Goal: Task Accomplishment & Management: Complete application form

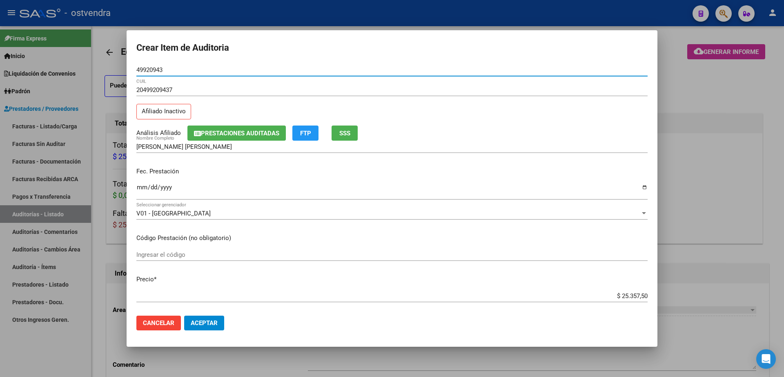
scroll to position [306, 0]
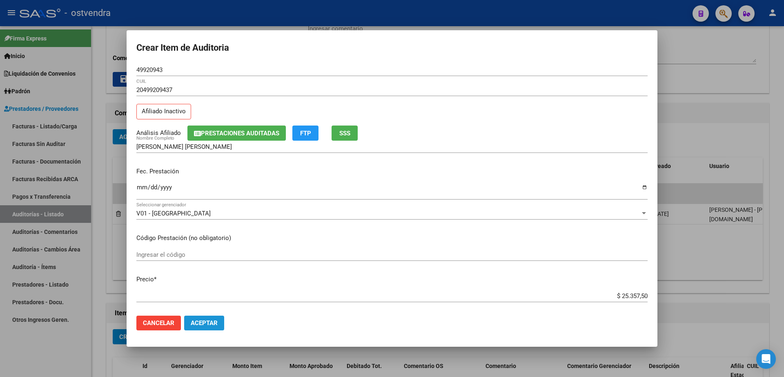
click at [216, 324] on span "Aceptar" at bounding box center [204, 322] width 27 height 7
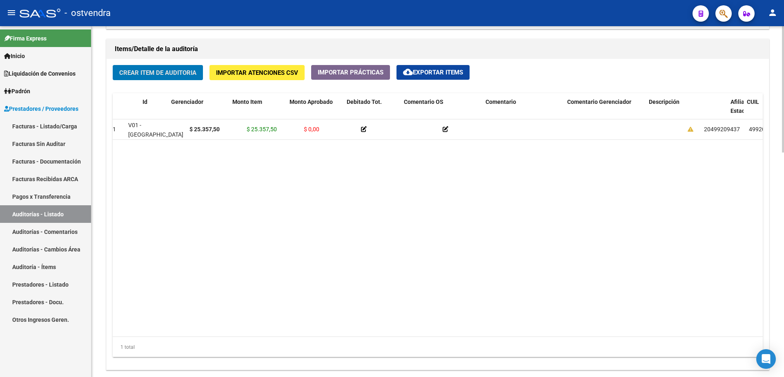
scroll to position [0, 0]
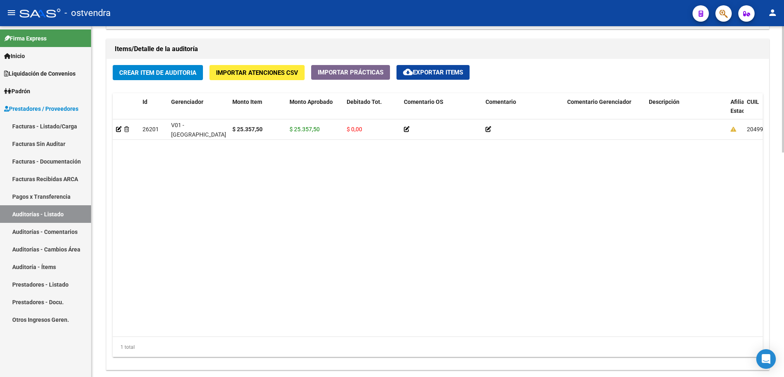
click at [411, 259] on datatable-body "26201 V01 - Viasano $ 25.357,50 $ 25.357,50 $ 0,00 20499209437 49920943 ZARATE …" at bounding box center [438, 227] width 650 height 217
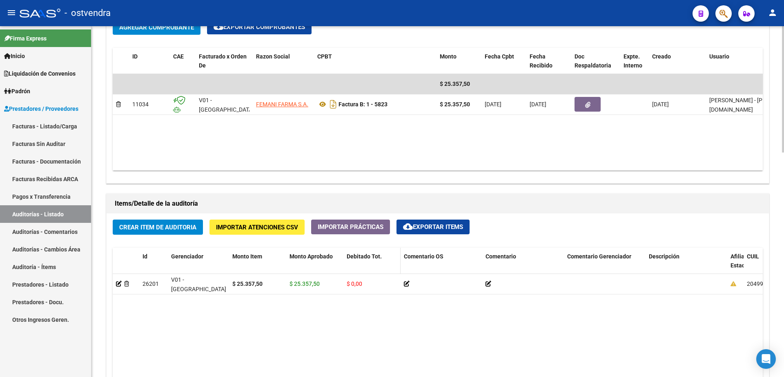
scroll to position [264, 0]
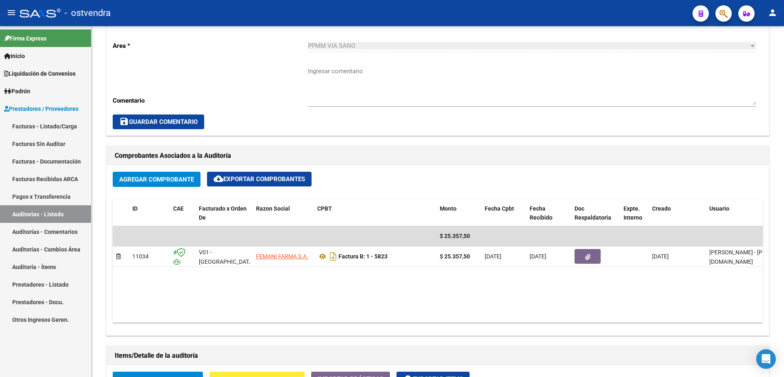
click at [61, 126] on link "Facturas - Listado/Carga" at bounding box center [45, 126] width 91 height 18
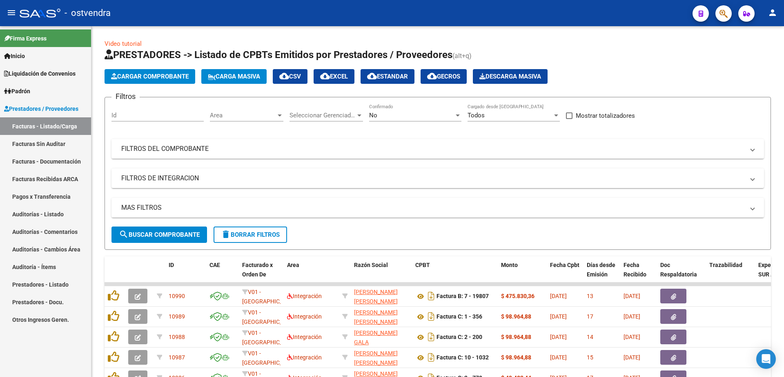
click at [56, 126] on link "Facturas - Listado/Carga" at bounding box center [45, 126] width 91 height 18
click at [151, 78] on span "Cargar Comprobante" at bounding box center [150, 76] width 78 height 7
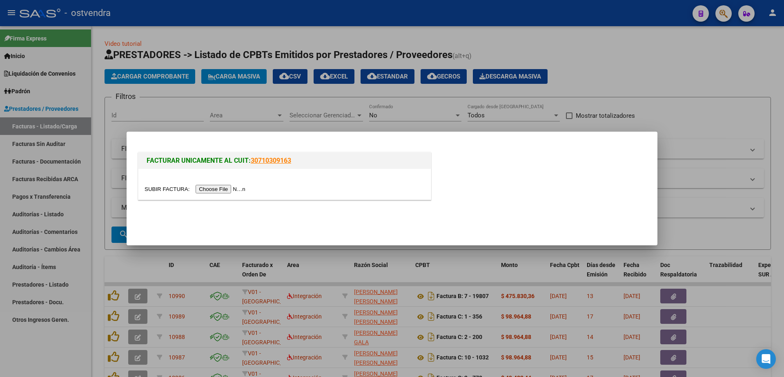
click at [238, 189] on input "file" at bounding box center [196, 189] width 103 height 9
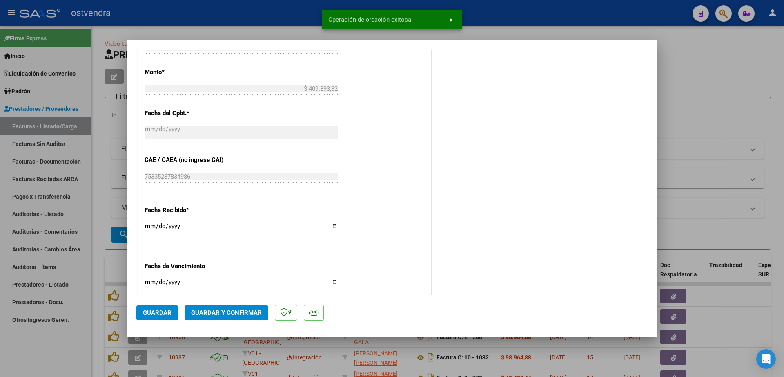
scroll to position [394, 0]
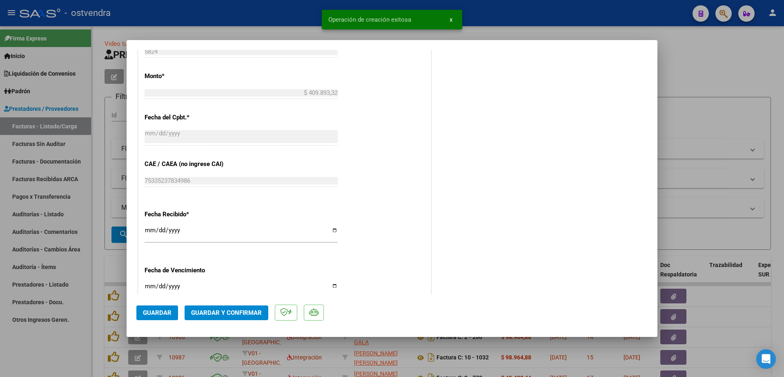
click at [150, 286] on input "Ingresar la fecha" at bounding box center [241, 289] width 193 height 13
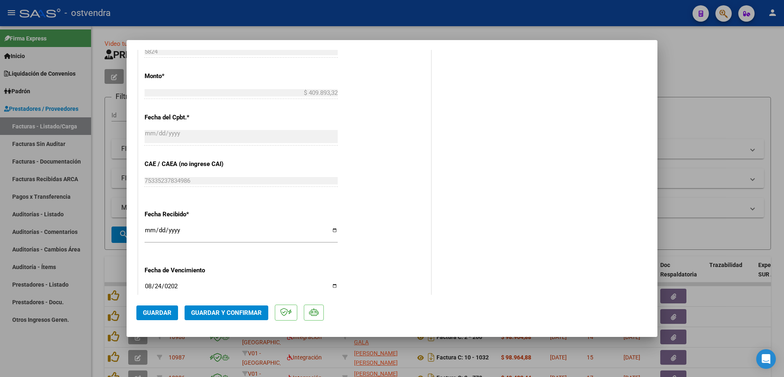
type input "2025-08-24"
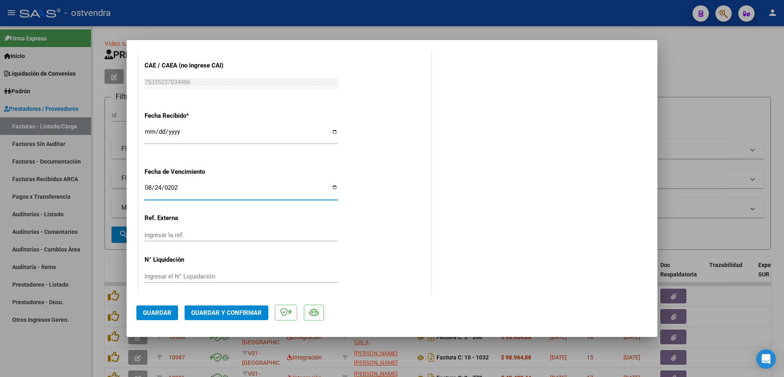
scroll to position [496, 0]
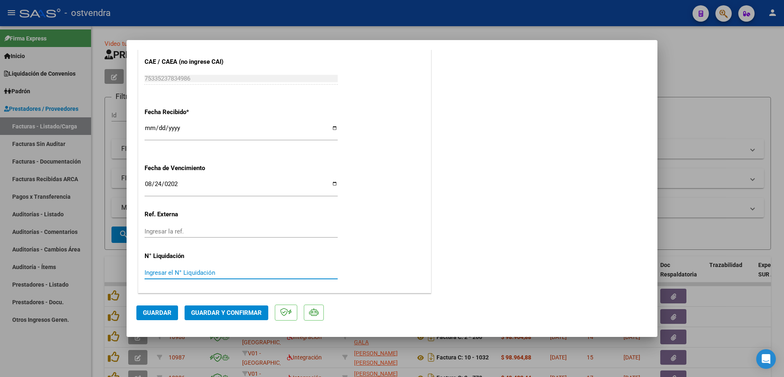
click at [199, 272] on input "Ingresar el N° Liquidación" at bounding box center [241, 272] width 193 height 7
type input "082025"
click at [152, 272] on input "082025" at bounding box center [241, 272] width 193 height 7
click at [171, 314] on span "Guardar" at bounding box center [157, 312] width 29 height 7
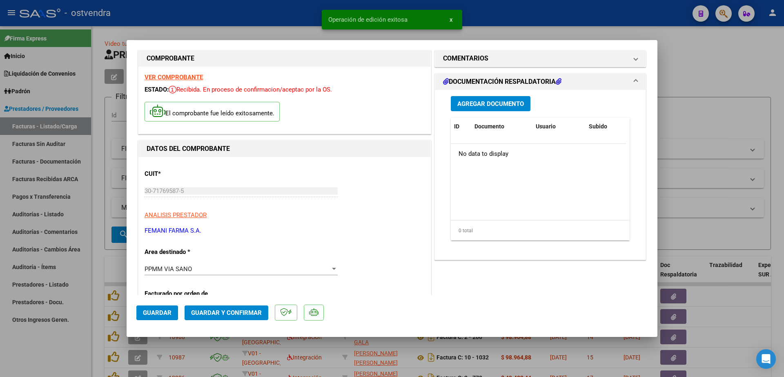
scroll to position [0, 0]
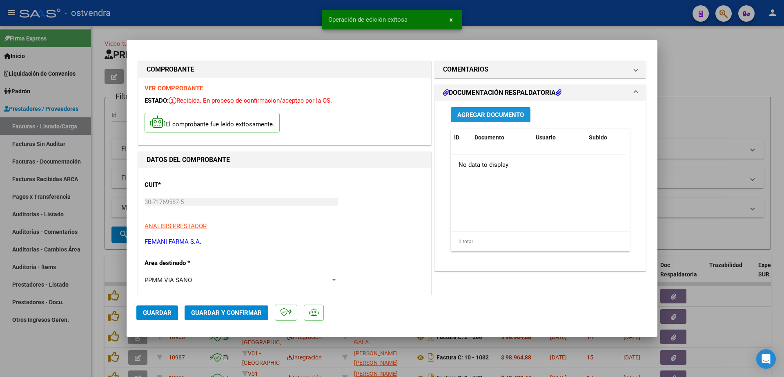
click at [489, 109] on button "Agregar Documento" at bounding box center [491, 114] width 80 height 15
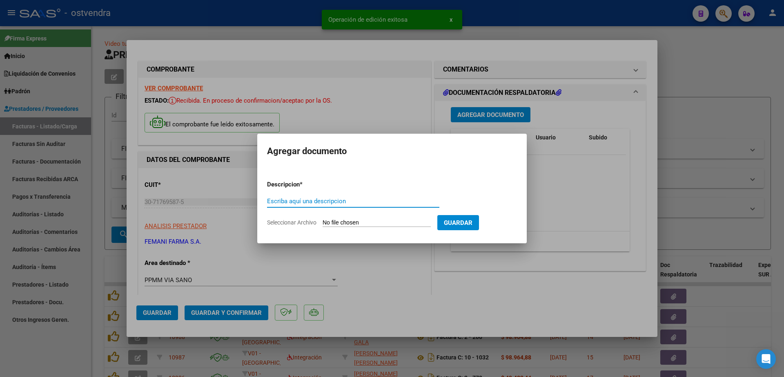
click at [310, 199] on input "Escriba aquí una descripcion" at bounding box center [353, 200] width 172 height 7
type input "documentacion"
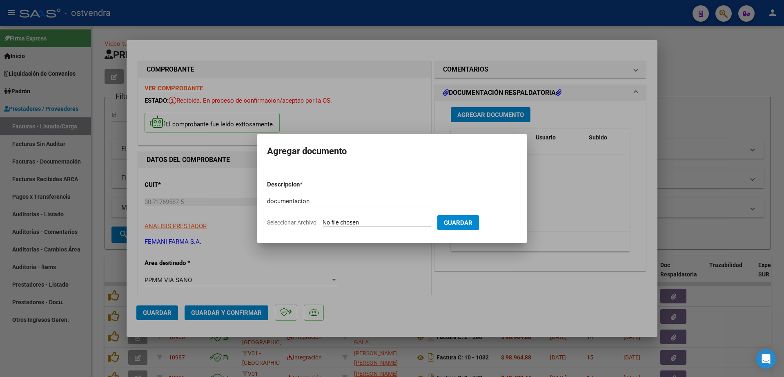
click at [356, 223] on input "Seleccionar Archivo" at bounding box center [377, 223] width 108 height 8
type input "C:\fakepath\FEMANI FARMA 5824.zip"
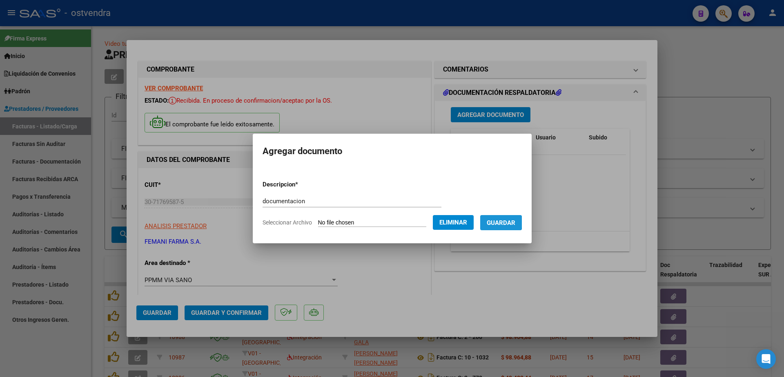
click at [504, 222] on span "Guardar" at bounding box center [501, 222] width 29 height 7
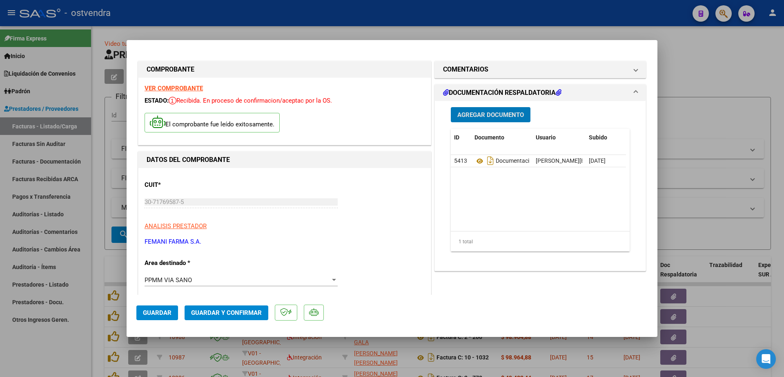
click at [248, 310] on span "Guardar y Confirmar" at bounding box center [226, 312] width 71 height 7
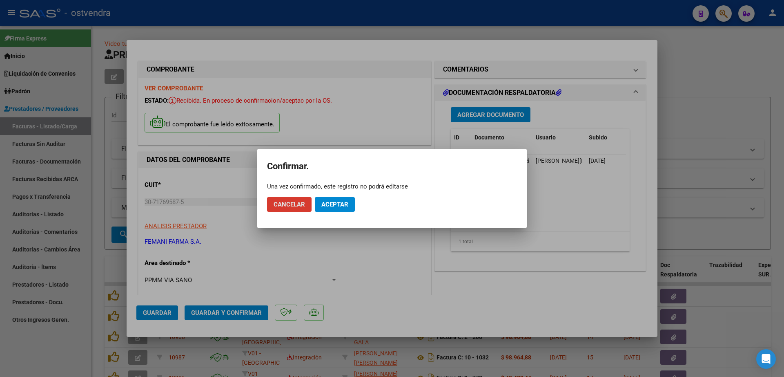
click at [353, 205] on button "Aceptar" at bounding box center [335, 204] width 40 height 15
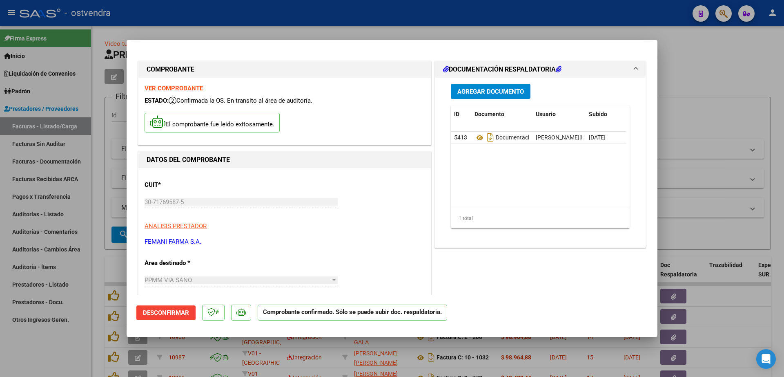
click at [62, 213] on div at bounding box center [392, 188] width 784 height 377
type input "$ 0,00"
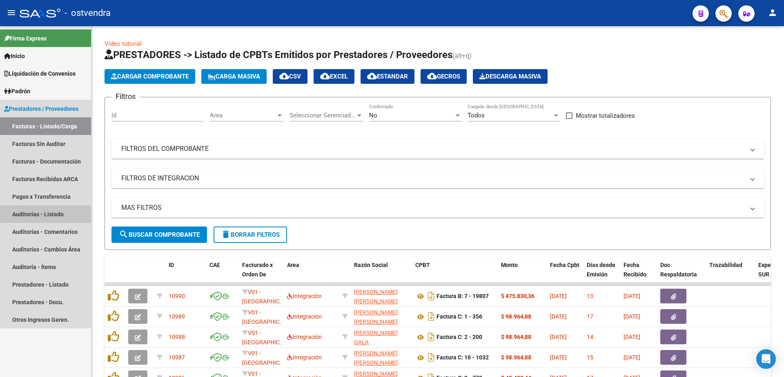
click at [62, 213] on link "Auditorías - Listado" at bounding box center [45, 214] width 91 height 18
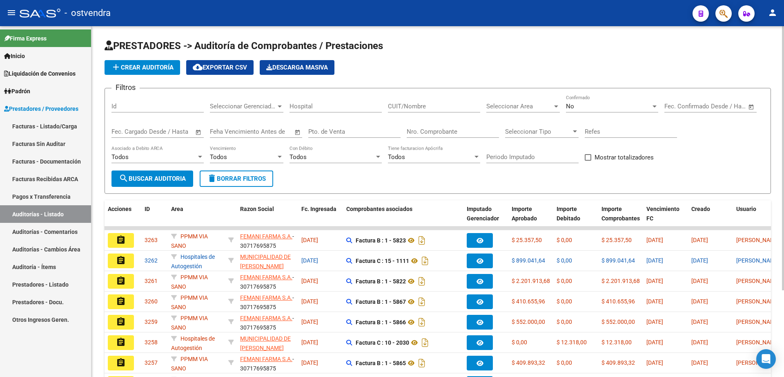
click at [144, 70] on span "add Crear Auditoría" at bounding box center [142, 67] width 63 height 7
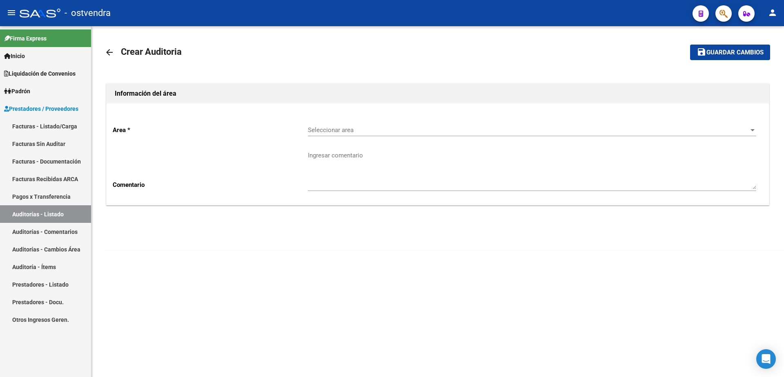
drag, startPoint x: 379, startPoint y: 125, endPoint x: 379, endPoint y: 130, distance: 4.5
click at [379, 130] on div "Seleccionar area Seleccionar area" at bounding box center [532, 127] width 449 height 18
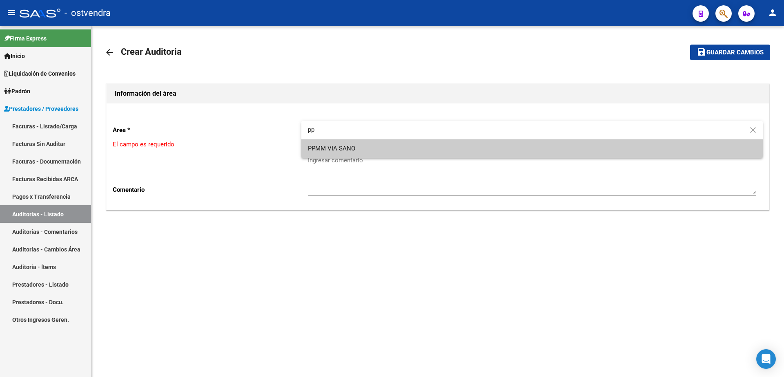
type input "pp"
click at [380, 148] on span "PPMM VIA SANO" at bounding box center [532, 148] width 449 height 18
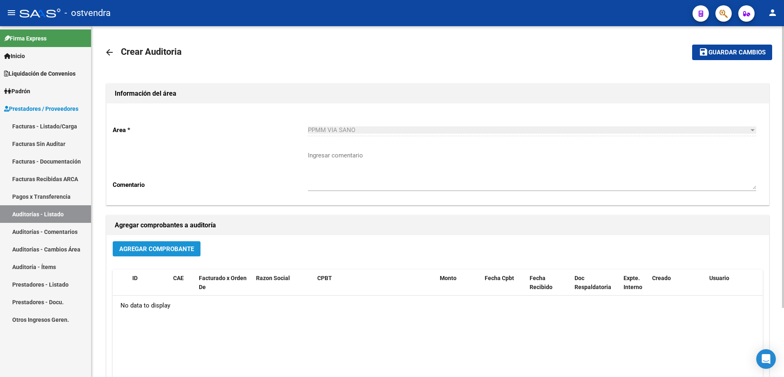
click at [190, 243] on button "Agregar Comprobante" at bounding box center [157, 248] width 88 height 15
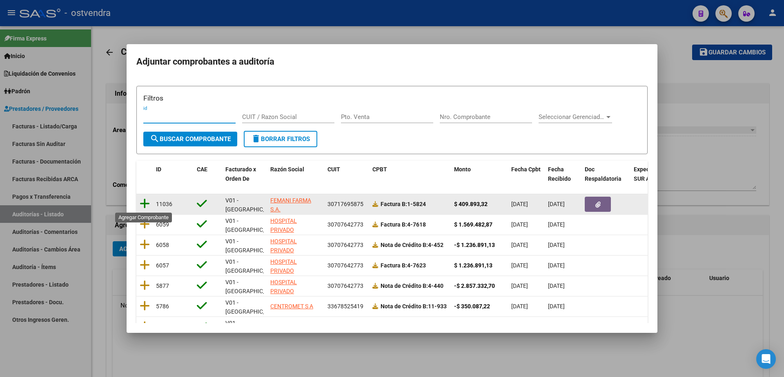
click at [143, 205] on icon at bounding box center [145, 203] width 10 height 11
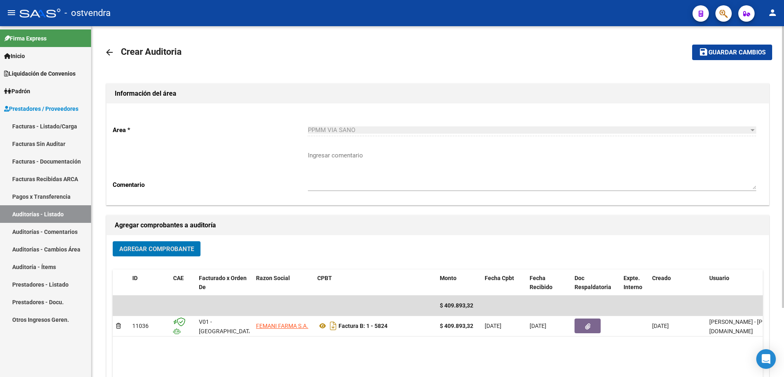
click at [721, 52] on span "Guardar cambios" at bounding box center [737, 52] width 57 height 7
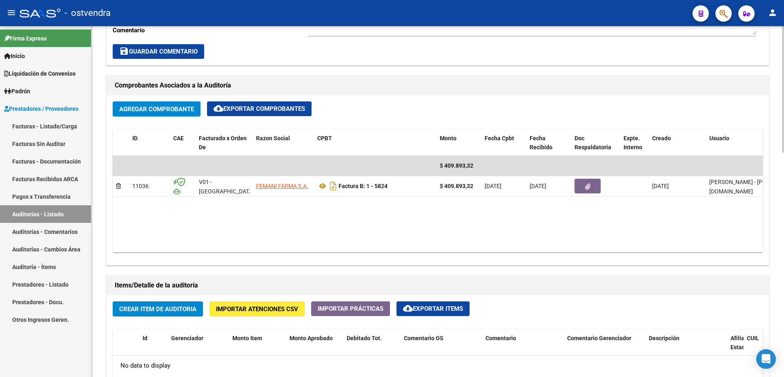
scroll to position [409, 0]
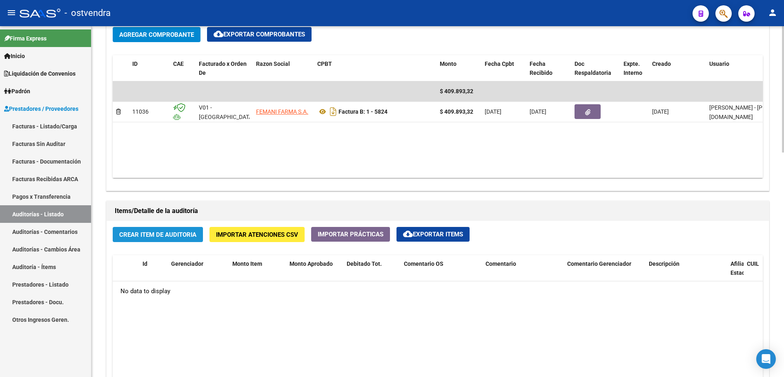
click at [171, 234] on span "Crear Item de Auditoria" at bounding box center [157, 234] width 77 height 7
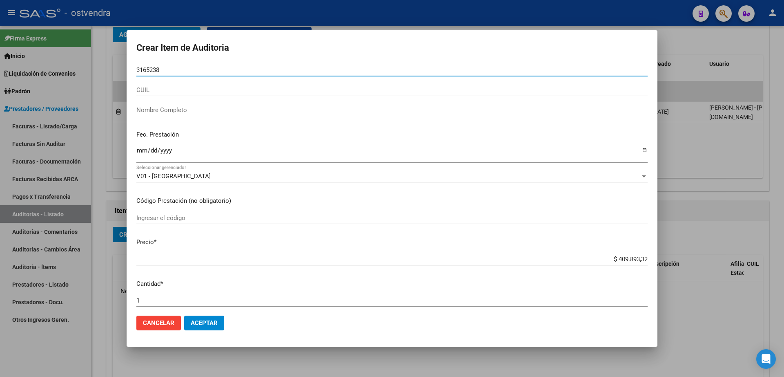
type input "31652380"
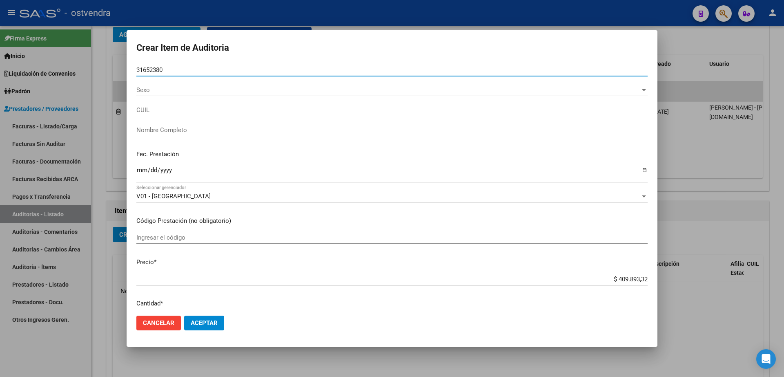
type input "20316523804"
type input "NU�EZ VICTOR ANDRES"
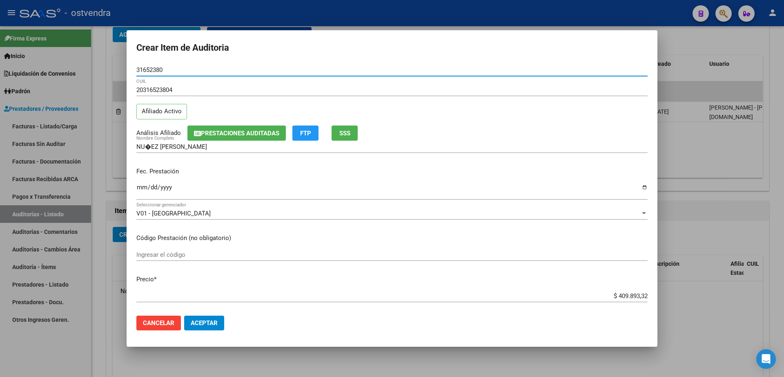
type input "31652380"
click at [217, 324] on span "Aceptar" at bounding box center [204, 322] width 27 height 7
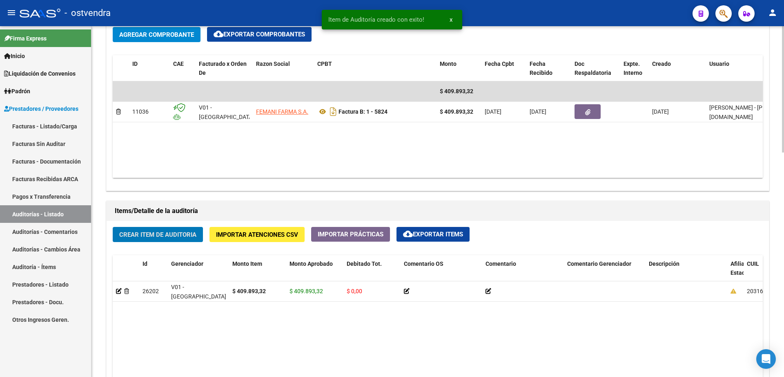
scroll to position [409, 0]
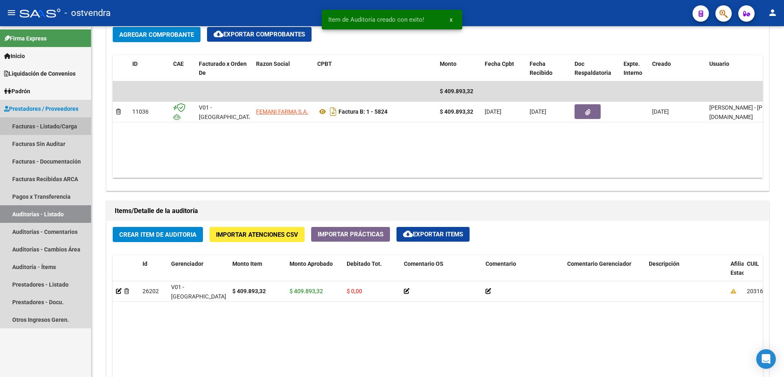
click at [46, 129] on link "Facturas - Listado/Carga" at bounding box center [45, 126] width 91 height 18
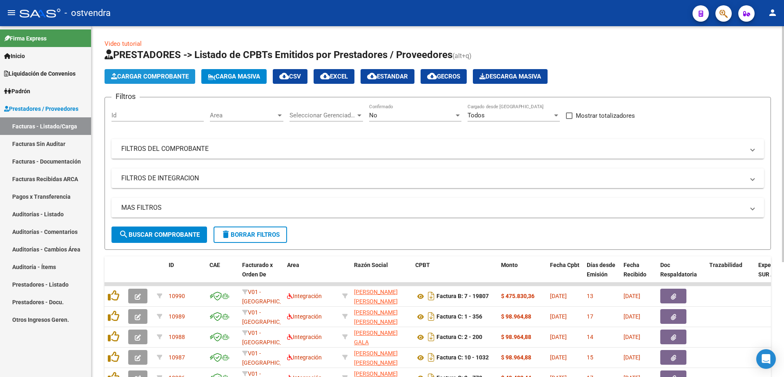
click at [169, 79] on span "Cargar Comprobante" at bounding box center [150, 76] width 78 height 7
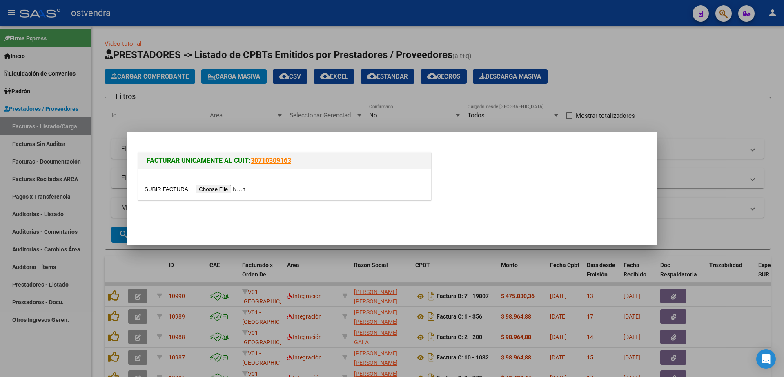
click at [233, 192] on input "file" at bounding box center [196, 189] width 103 height 9
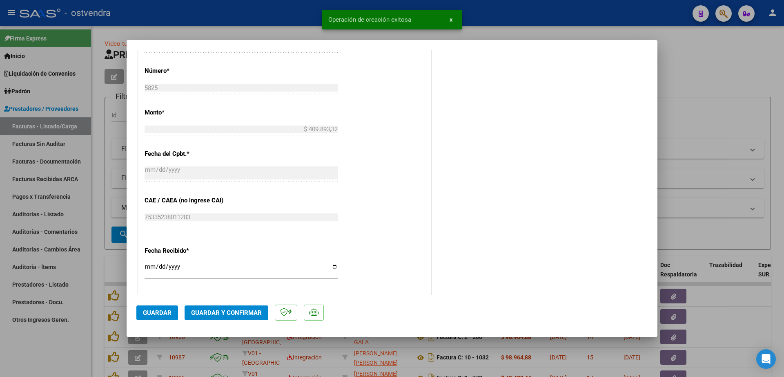
scroll to position [460, 0]
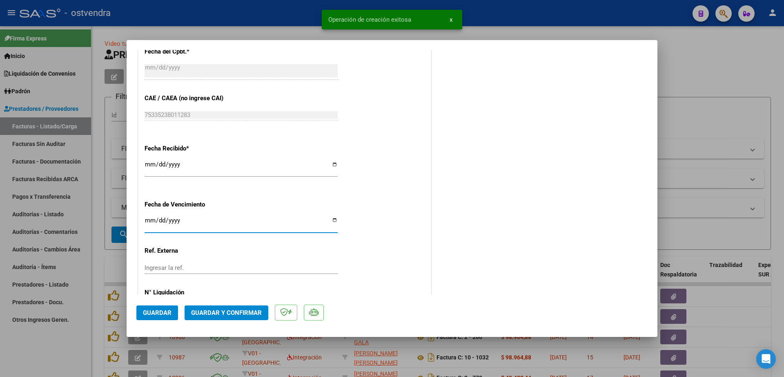
click at [147, 218] on input "Ingresar la fecha" at bounding box center [241, 223] width 193 height 13
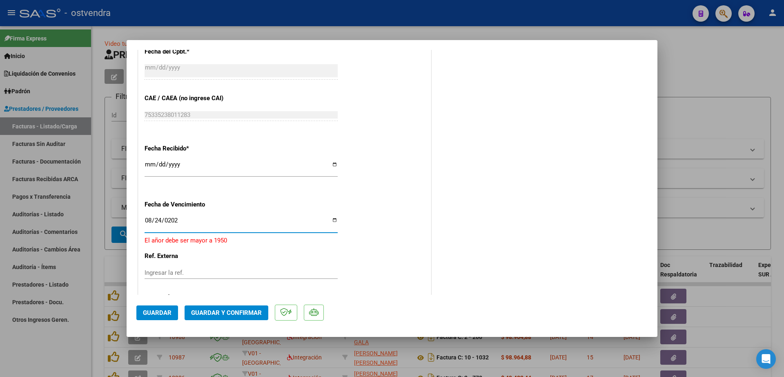
type input "2025-08-24"
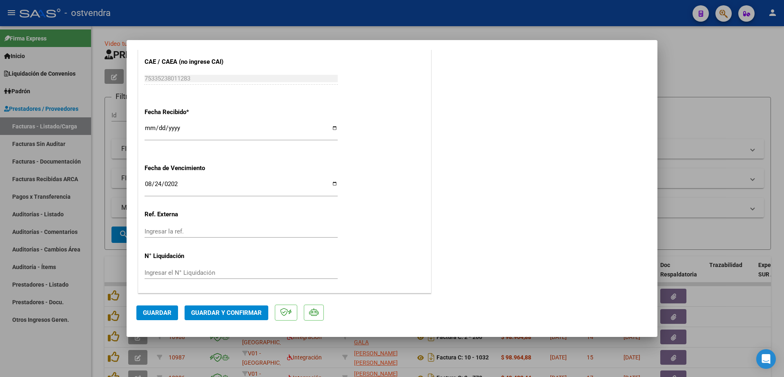
click at [194, 276] on div "Ingresar el N° Liquidación" at bounding box center [241, 272] width 193 height 12
type input "08"
click at [144, 319] on button "Guardar" at bounding box center [157, 312] width 42 height 15
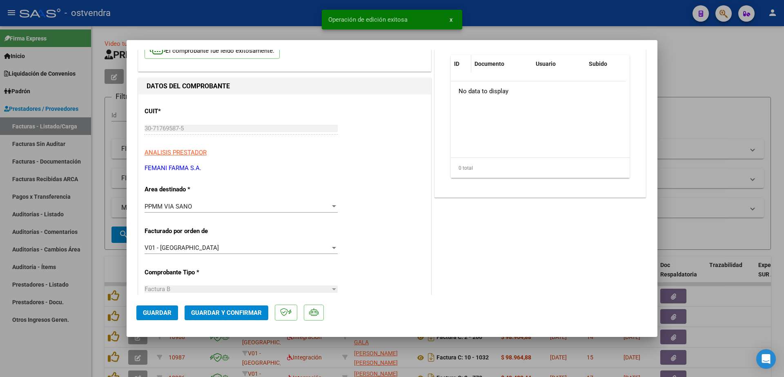
scroll to position [0, 0]
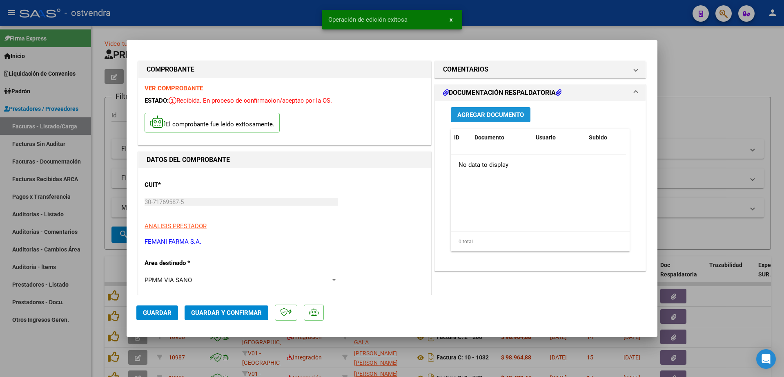
click at [495, 116] on span "Agregar Documento" at bounding box center [491, 114] width 67 height 7
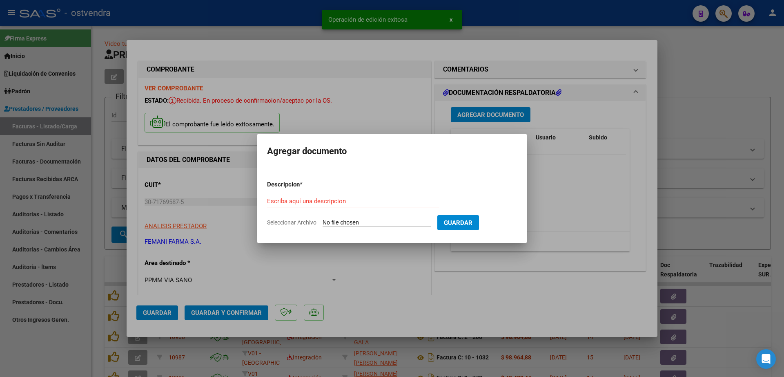
click at [337, 206] on div "Escriba aquí una descripcion" at bounding box center [353, 201] width 172 height 12
paste input "documentacion"
type input "documentacion"
click at [360, 220] on input "Seleccionar Archivo" at bounding box center [377, 223] width 108 height 8
type input "C:\fakepath\FEMANI FARMA 5825.zip"
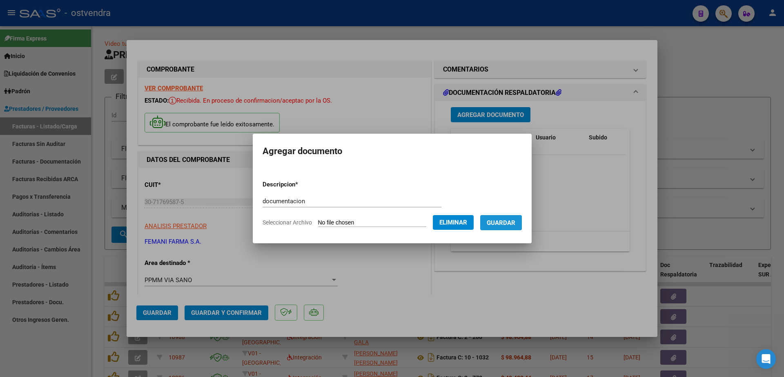
click at [516, 223] on span "Guardar" at bounding box center [501, 222] width 29 height 7
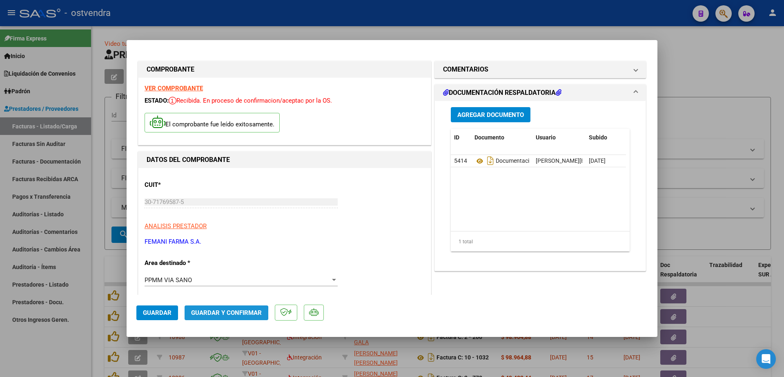
click at [216, 313] on span "Guardar y Confirmar" at bounding box center [226, 312] width 71 height 7
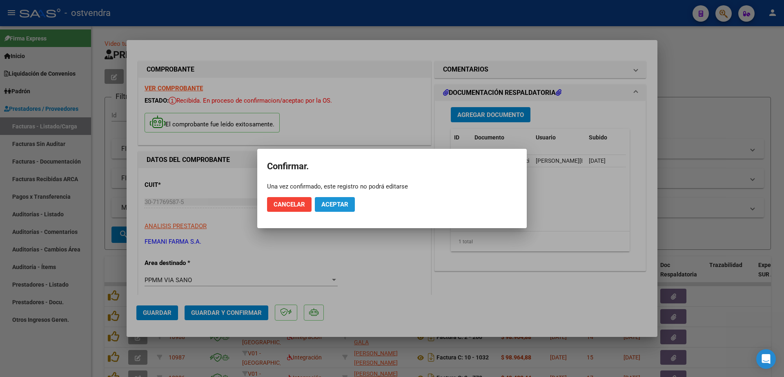
click at [341, 203] on span "Aceptar" at bounding box center [335, 204] width 27 height 7
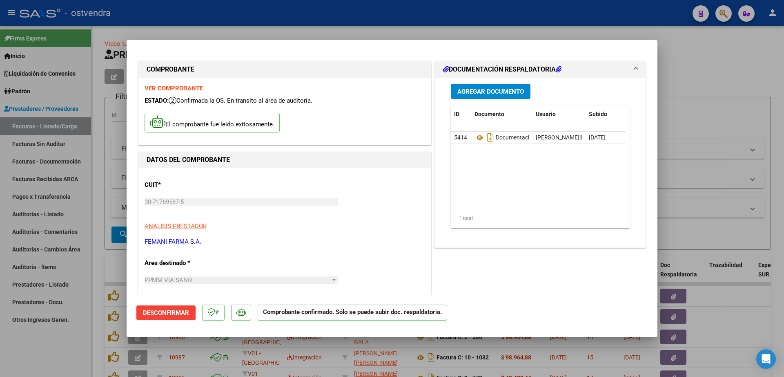
click at [49, 213] on div at bounding box center [392, 188] width 784 height 377
type input "$ 0,00"
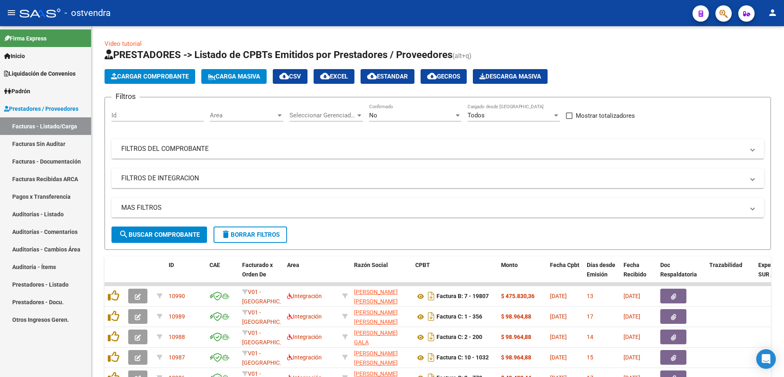
click at [49, 213] on link "Auditorías - Listado" at bounding box center [45, 214] width 91 height 18
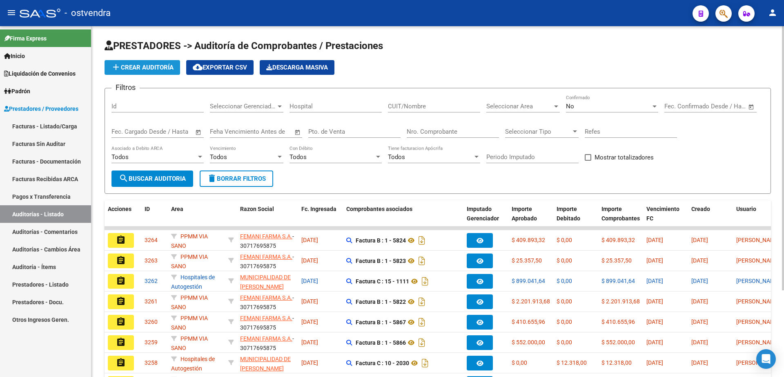
click at [144, 63] on button "add Crear Auditoría" at bounding box center [143, 67] width 76 height 15
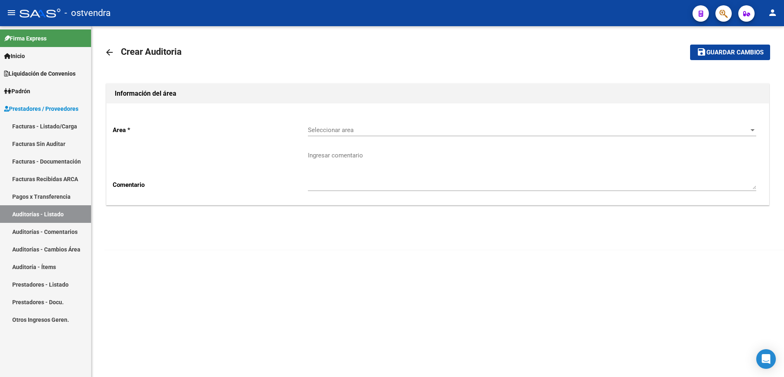
click at [355, 128] on span "Seleccionar area" at bounding box center [528, 129] width 441 height 7
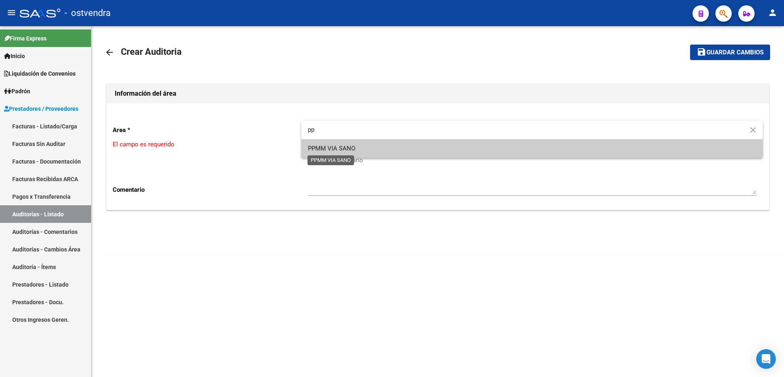
type input "pp"
click at [338, 147] on span "PPMM VIA SANO" at bounding box center [331, 148] width 47 height 7
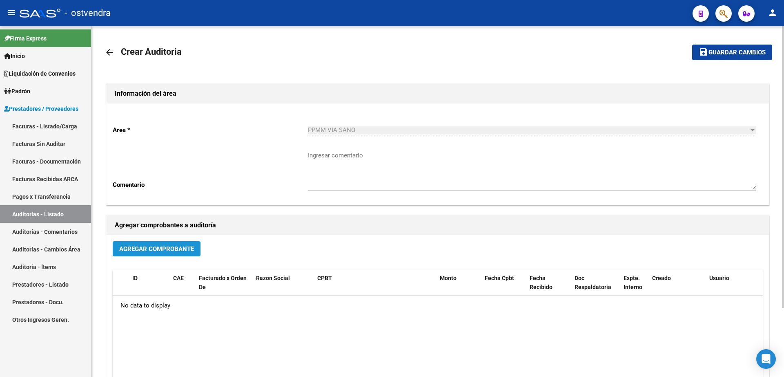
click at [161, 246] on span "Agregar Comprobante" at bounding box center [156, 248] width 75 height 7
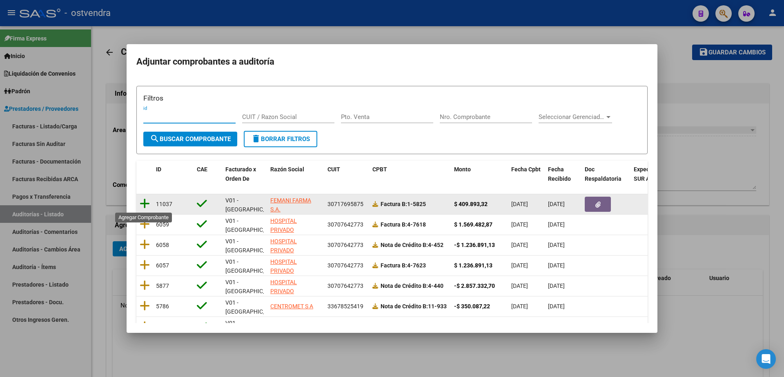
click at [149, 205] on icon at bounding box center [145, 203] width 10 height 11
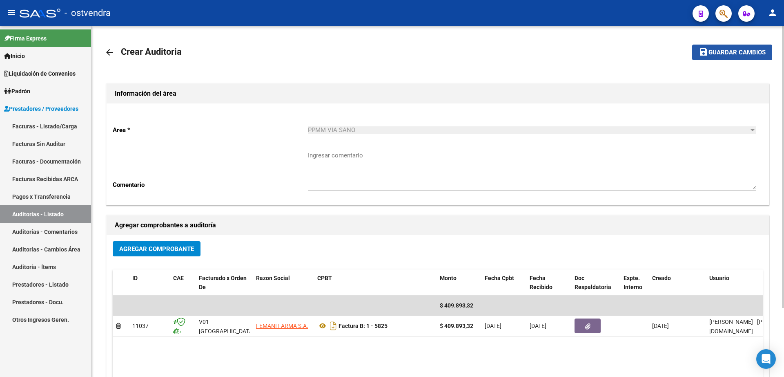
click at [726, 56] on span "Guardar cambios" at bounding box center [737, 52] width 57 height 7
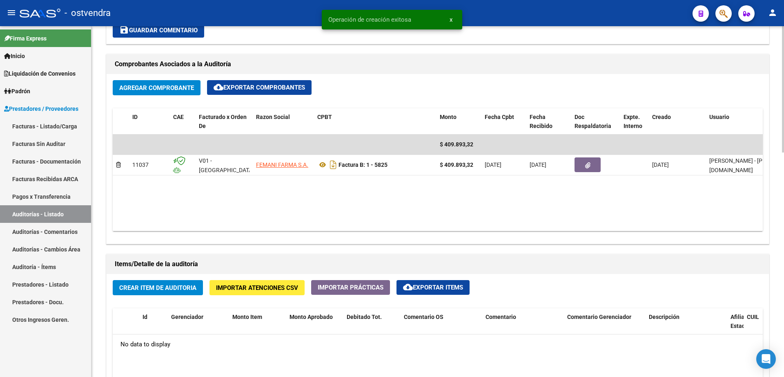
scroll to position [409, 0]
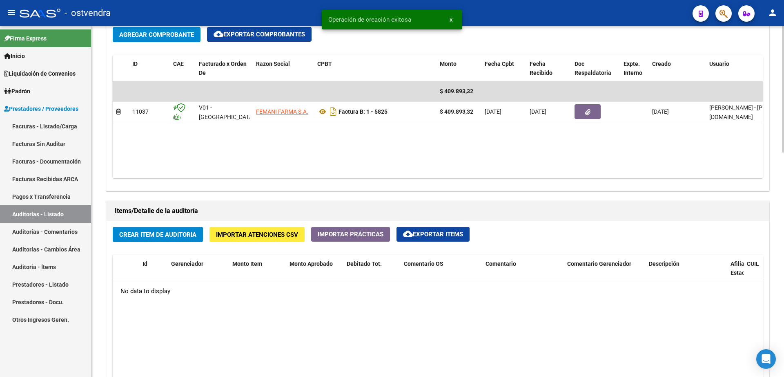
click at [172, 223] on div "Crear Item de Auditoria Importar Atenciones CSV Importar Prácticas cloud_downlo…" at bounding box center [438, 376] width 663 height 310
click at [172, 232] on span "Crear Item de Auditoria" at bounding box center [157, 234] width 77 height 7
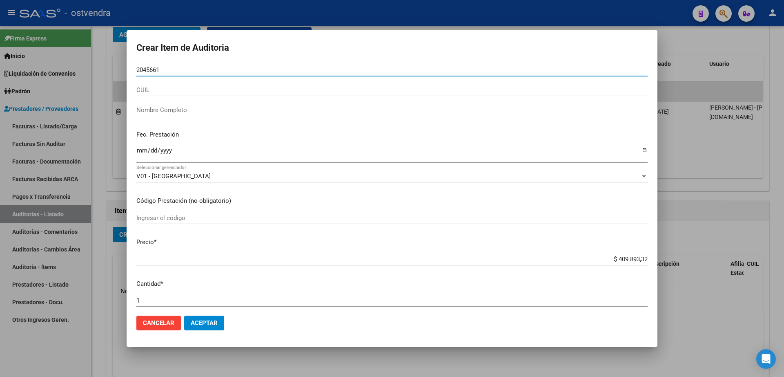
type input "20456613"
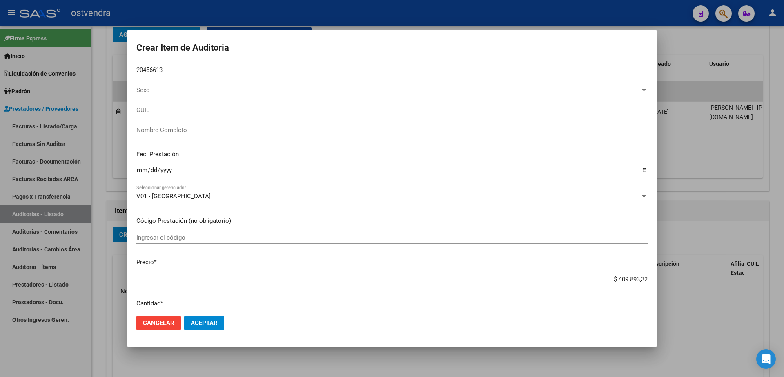
type input "27204566130"
type input "GRASSANO MARIA FERNANDA"
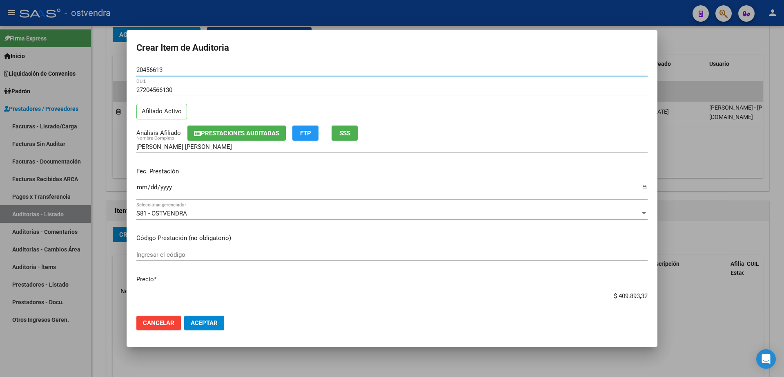
type input "20456613"
click at [208, 322] on span "Aceptar" at bounding box center [204, 322] width 27 height 7
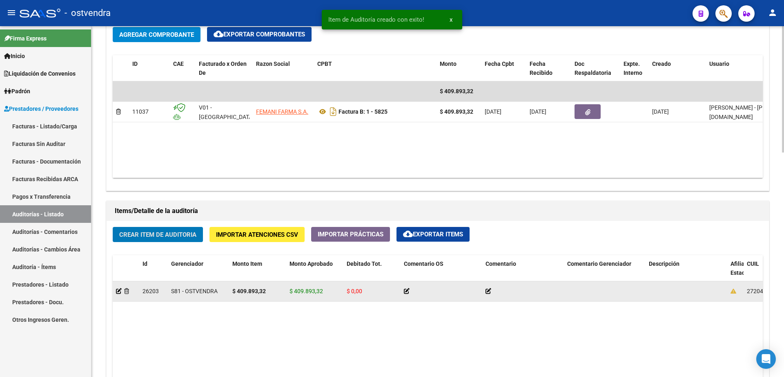
scroll to position [409, 0]
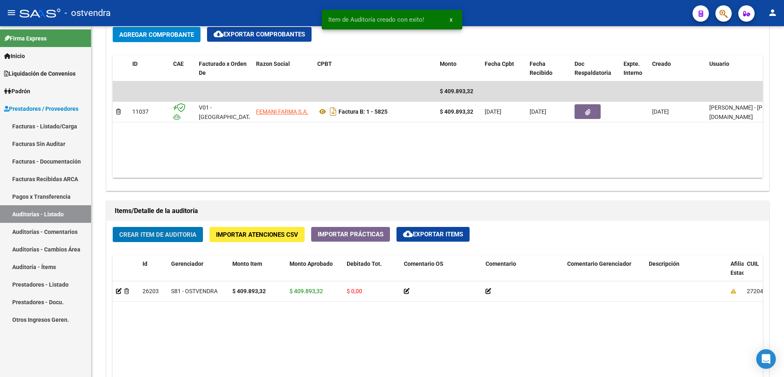
click at [60, 125] on link "Facturas - Listado/Carga" at bounding box center [45, 126] width 91 height 18
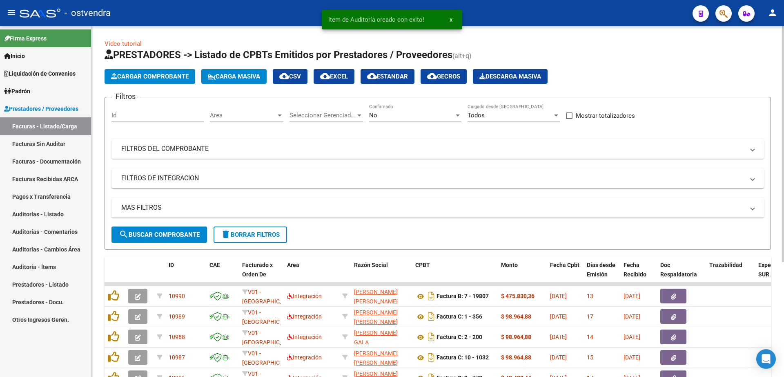
drag, startPoint x: 153, startPoint y: 65, endPoint x: 153, endPoint y: 72, distance: 6.5
click at [153, 66] on app-list-header "PRESTADORES -> Listado de CPBTs Emitidos por Prestadores / Proveedores (alt+q) …" at bounding box center [438, 148] width 667 height 201
click at [159, 77] on span "Cargar Comprobante" at bounding box center [150, 76] width 78 height 7
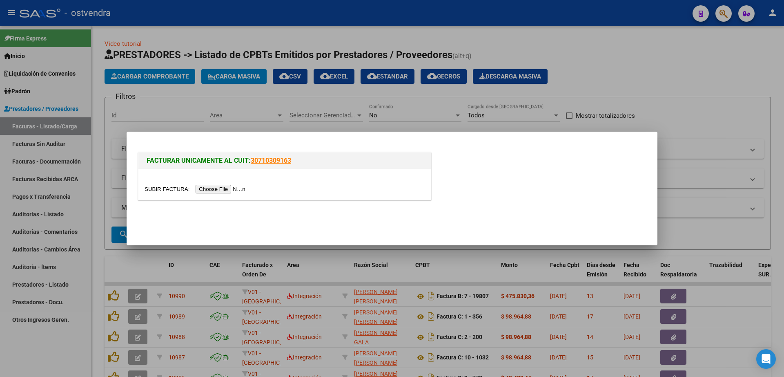
click at [229, 192] on input "file" at bounding box center [196, 189] width 103 height 9
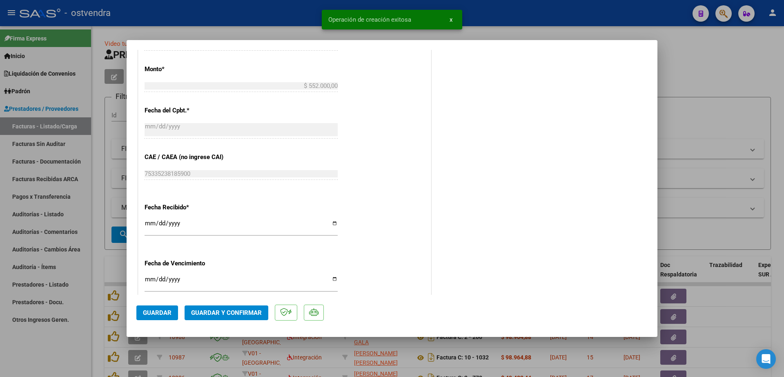
scroll to position [460, 0]
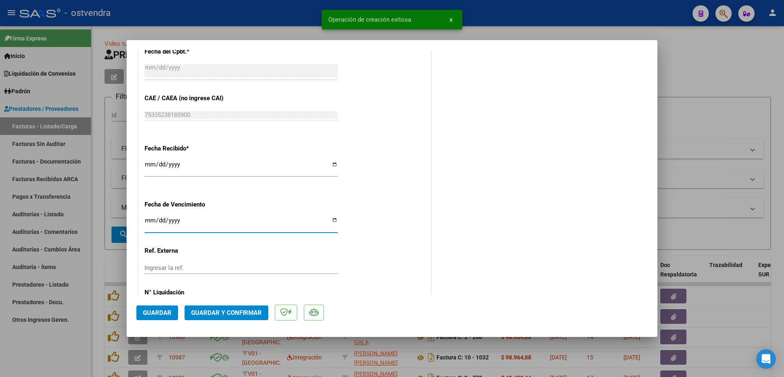
click at [145, 219] on input "Ingresar la fecha" at bounding box center [241, 223] width 193 height 13
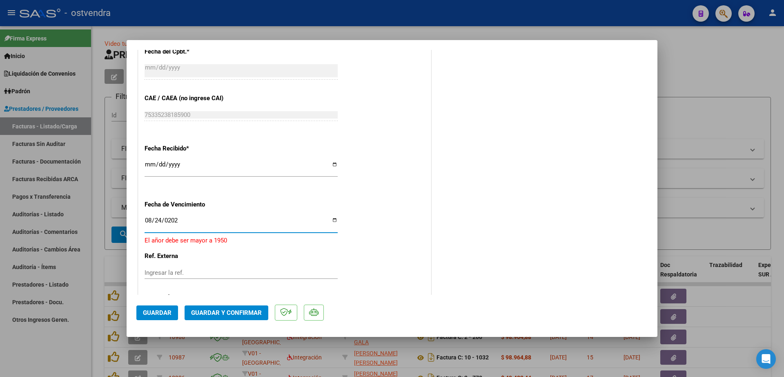
type input "2025-08-24"
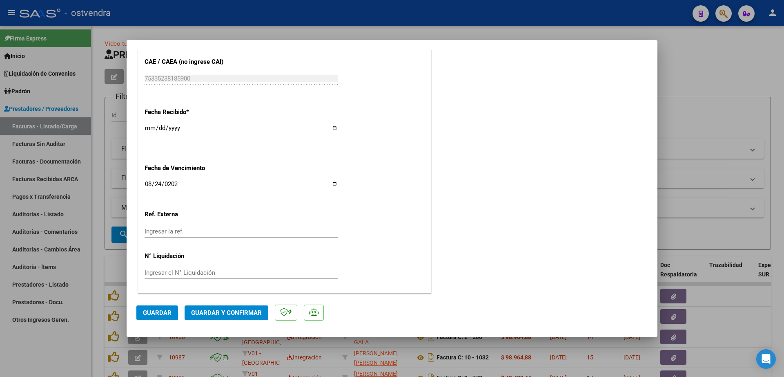
click at [217, 282] on div "Ingresar el N° Liquidación" at bounding box center [241, 276] width 193 height 20
drag, startPoint x: 234, startPoint y: 274, endPoint x: 243, endPoint y: 275, distance: 8.3
click at [239, 275] on input "Ingresar el N° Liquidación" at bounding box center [241, 272] width 193 height 7
type input "08"
drag, startPoint x: 140, startPoint y: 313, endPoint x: 151, endPoint y: 308, distance: 11.8
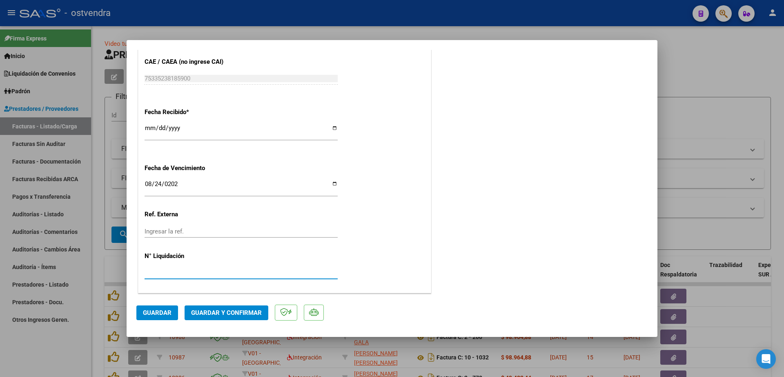
click at [141, 312] on button "Guardar" at bounding box center [157, 312] width 42 height 15
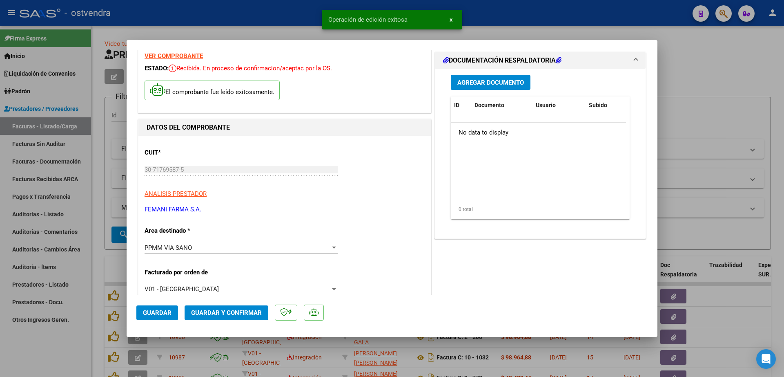
scroll to position [0, 0]
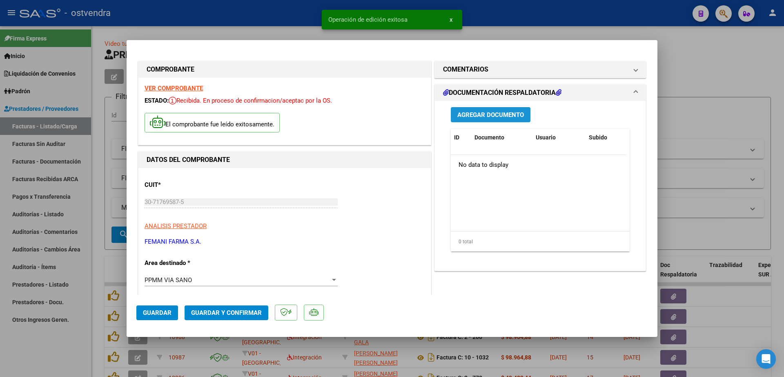
click at [490, 119] on button "Agregar Documento" at bounding box center [491, 114] width 80 height 15
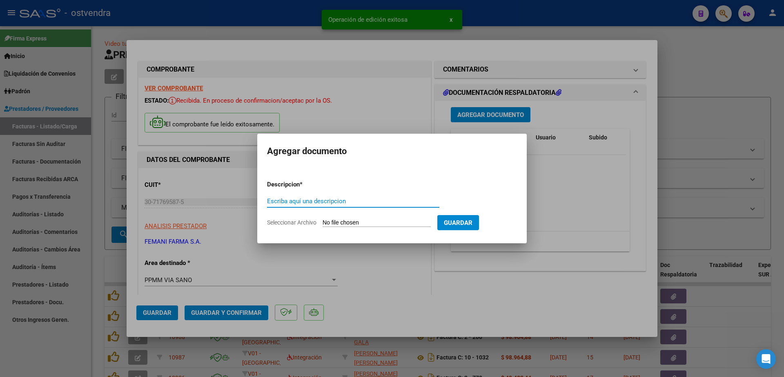
click at [323, 206] on div "Escriba aquí una descripcion" at bounding box center [353, 201] width 172 height 12
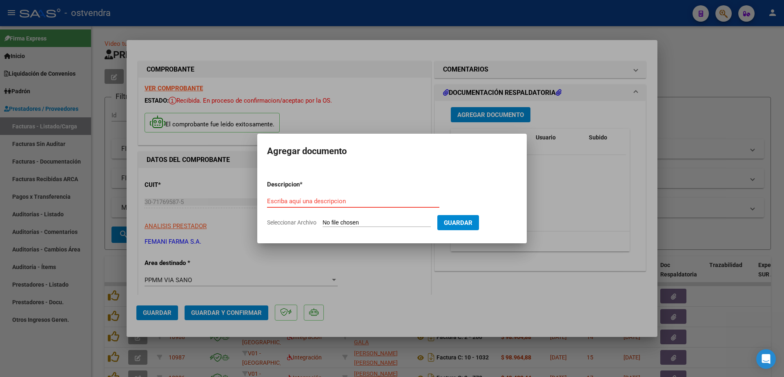
paste input "documentacion"
type input "documentacion"
click at [359, 220] on input "Seleccionar Archivo" at bounding box center [377, 223] width 108 height 8
type input "C:\fakepath\FEMANI FARMA 5826.zip"
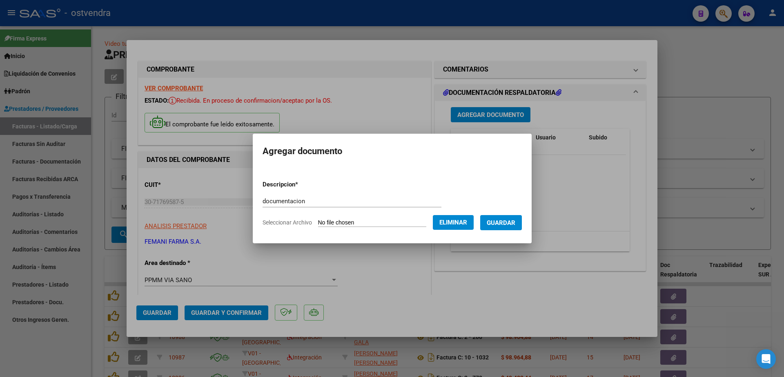
click at [516, 221] on span "Guardar" at bounding box center [501, 222] width 29 height 7
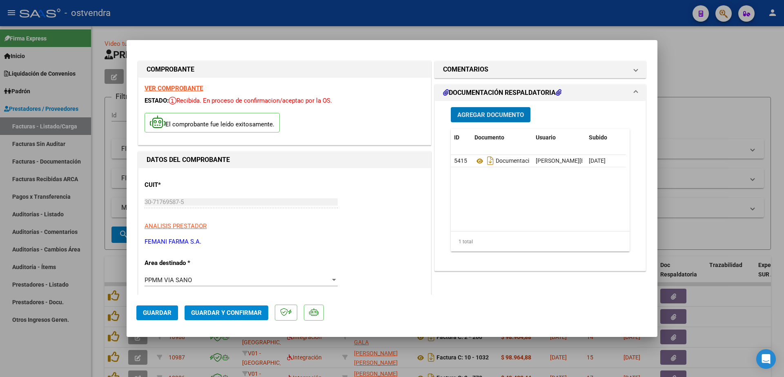
click at [229, 314] on span "Guardar y Confirmar" at bounding box center [226, 312] width 71 height 7
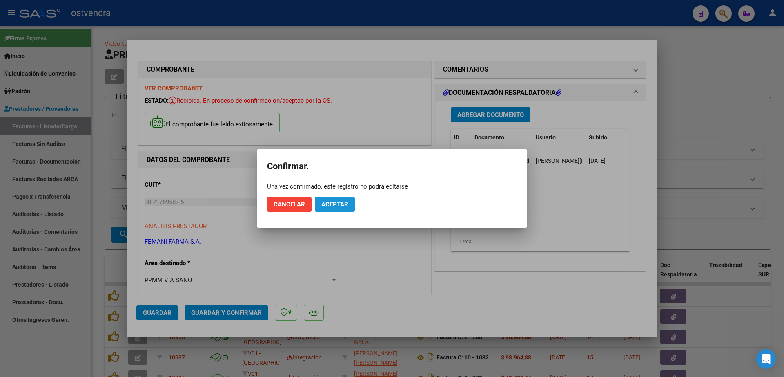
click at [333, 206] on span "Aceptar" at bounding box center [335, 204] width 27 height 7
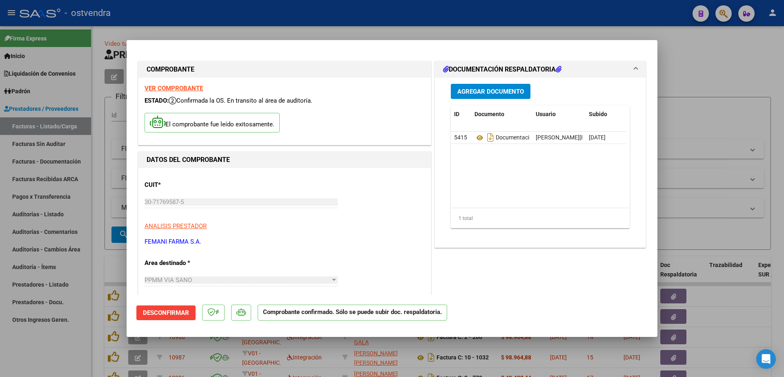
click at [100, 266] on div at bounding box center [392, 188] width 784 height 377
type input "$ 0,00"
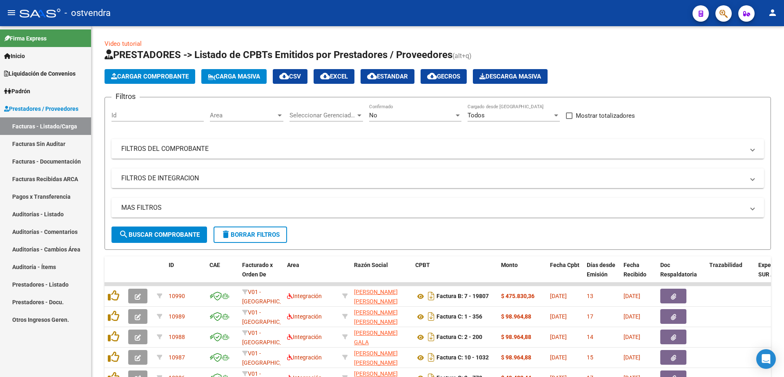
click at [53, 212] on link "Auditorías - Listado" at bounding box center [45, 214] width 91 height 18
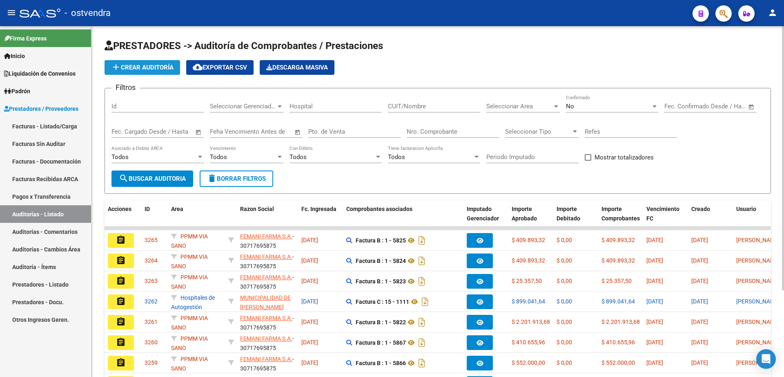
click at [141, 67] on span "add Crear Auditoría" at bounding box center [142, 67] width 63 height 7
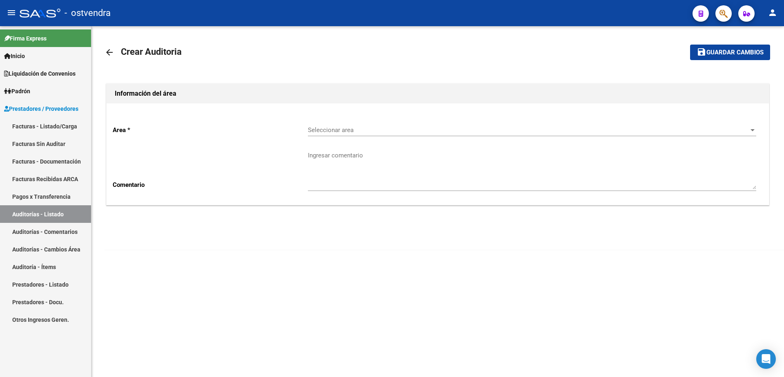
click at [369, 130] on span "Seleccionar area" at bounding box center [528, 129] width 441 height 7
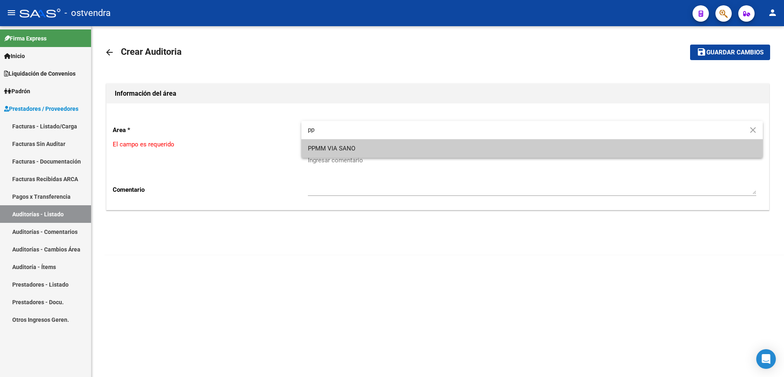
type input "pp"
click at [366, 148] on span "PPMM VIA SANO" at bounding box center [532, 148] width 449 height 18
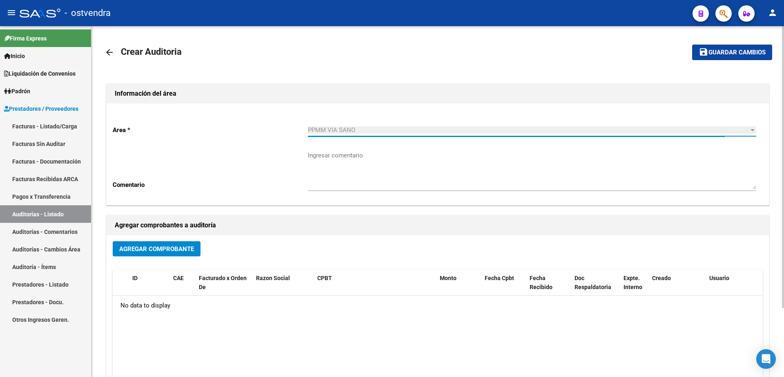
click at [172, 246] on span "Agregar Comprobante" at bounding box center [156, 248] width 75 height 7
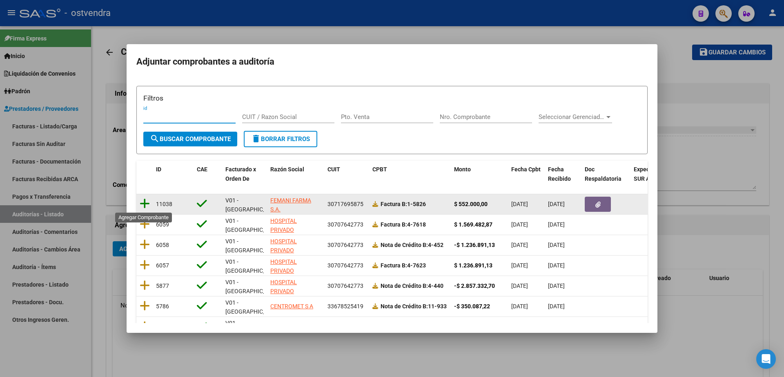
click at [147, 199] on icon at bounding box center [145, 203] width 10 height 11
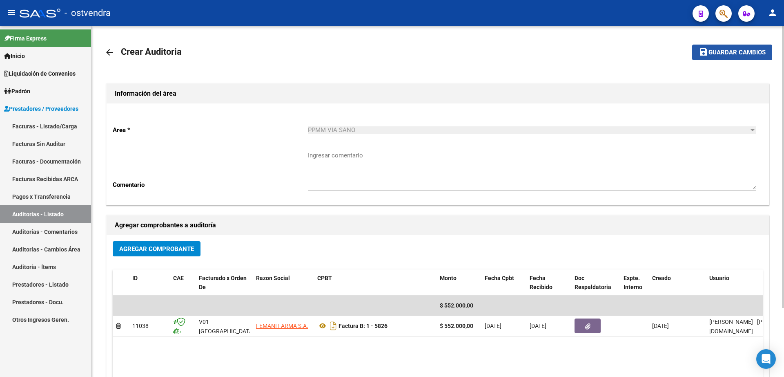
click at [719, 54] on span "Guardar cambios" at bounding box center [737, 52] width 57 height 7
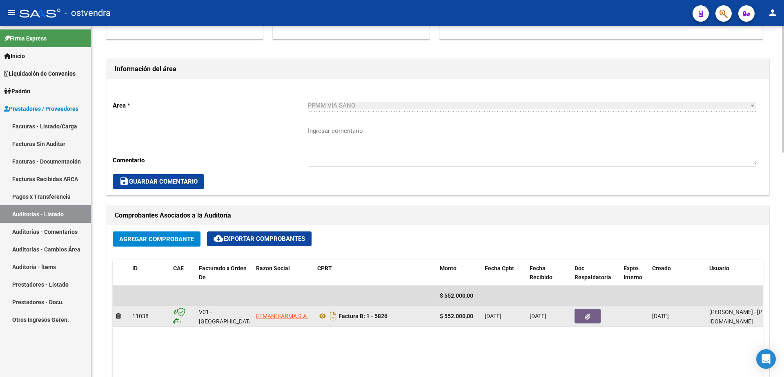
scroll to position [357, 0]
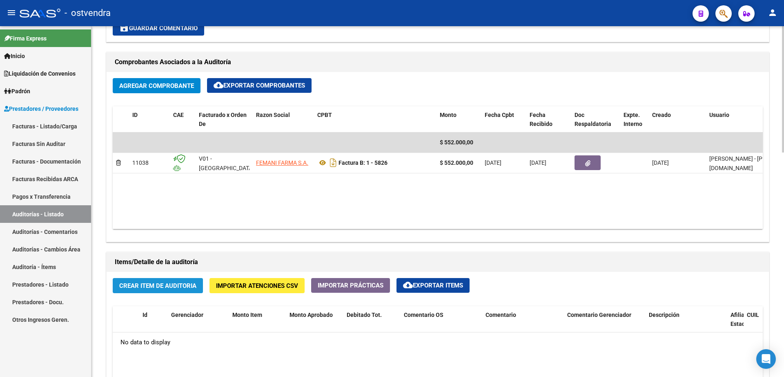
click at [155, 290] on button "Crear Item de Auditoria" at bounding box center [158, 285] width 90 height 15
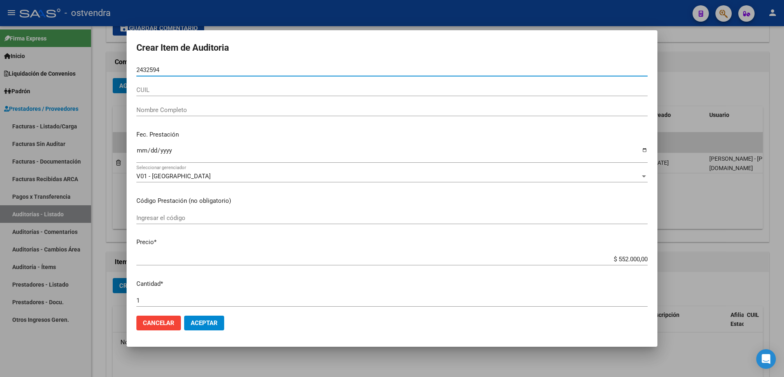
type input "24325940"
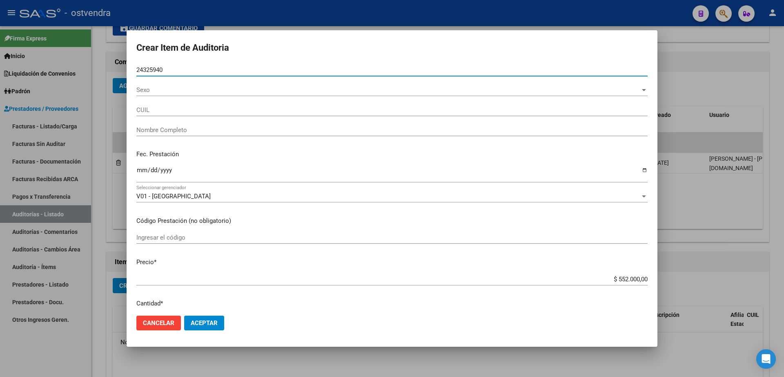
type input "27243259407"
type input "LUCERO ALEJANDRA ELISABET"
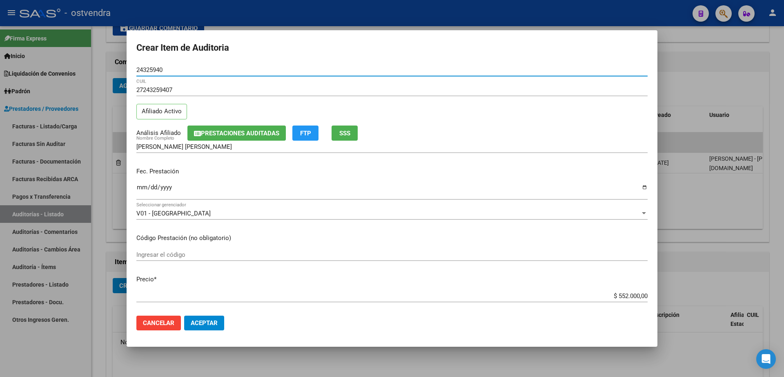
type input "24325940"
click at [216, 328] on button "Aceptar" at bounding box center [204, 322] width 40 height 15
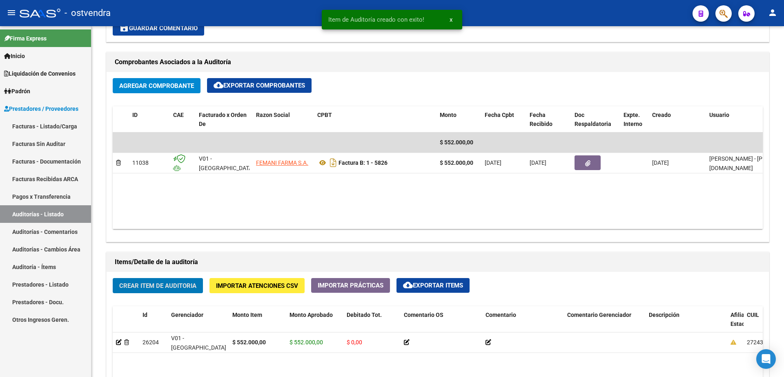
scroll to position [358, 0]
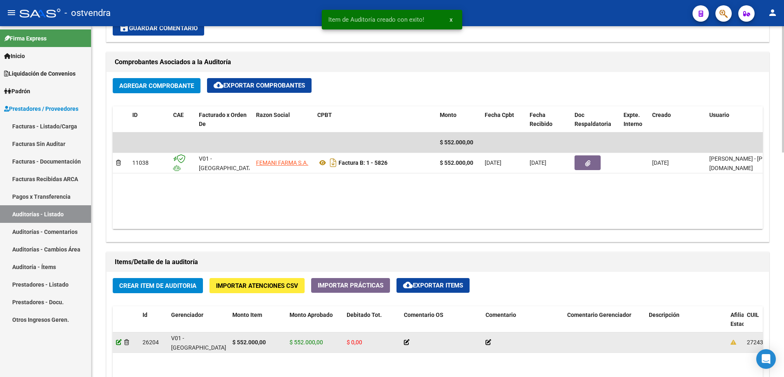
click at [116, 342] on icon at bounding box center [119, 342] width 6 height 6
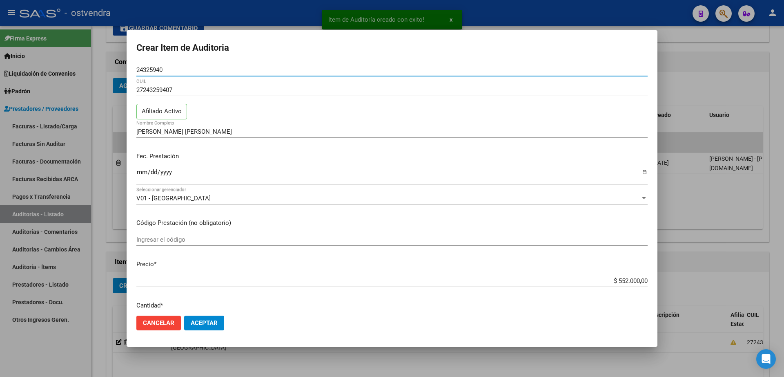
click at [202, 326] on span "Aceptar" at bounding box center [204, 322] width 27 height 7
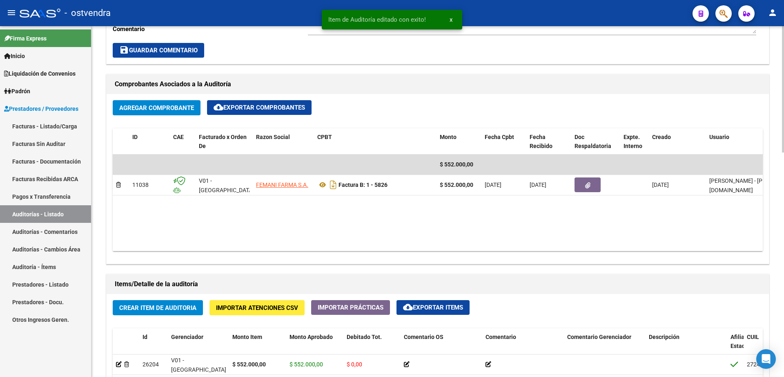
scroll to position [357, 0]
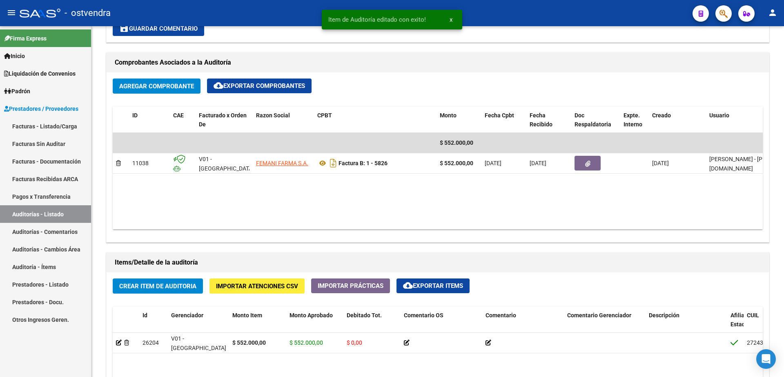
click at [59, 127] on link "Facturas - Listado/Carga" at bounding box center [45, 126] width 91 height 18
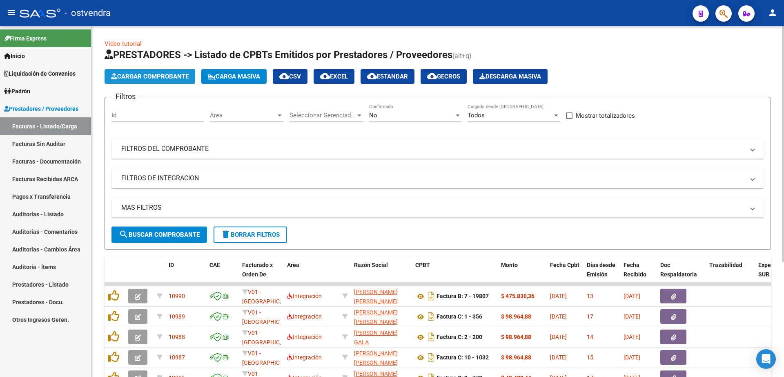
click at [149, 77] on span "Cargar Comprobante" at bounding box center [150, 76] width 78 height 7
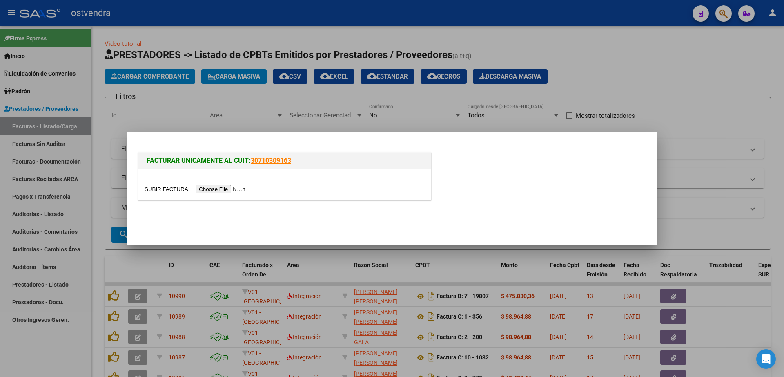
click at [245, 176] on div at bounding box center [284, 184] width 293 height 31
click at [237, 190] on input "file" at bounding box center [196, 189] width 103 height 9
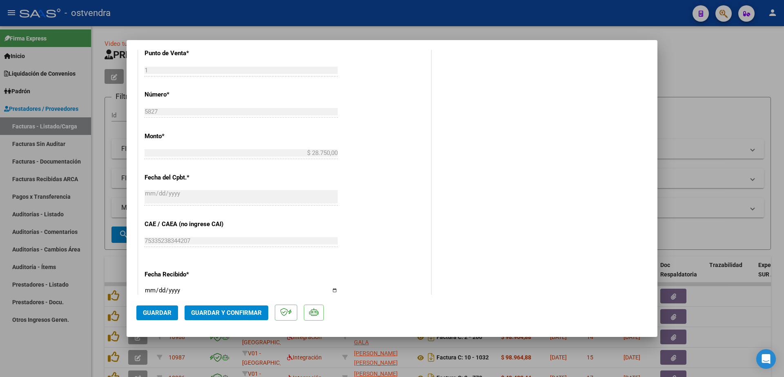
scroll to position [409, 0]
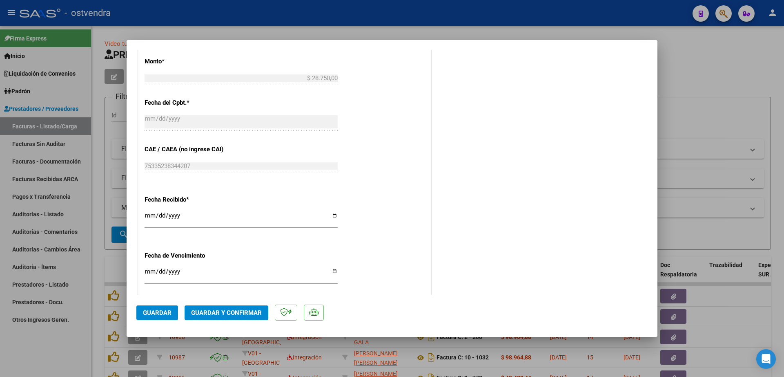
click at [153, 270] on input "Ingresar la fecha" at bounding box center [241, 274] width 193 height 13
type input "2025-08-24"
click at [157, 317] on button "Guardar" at bounding box center [157, 312] width 42 height 15
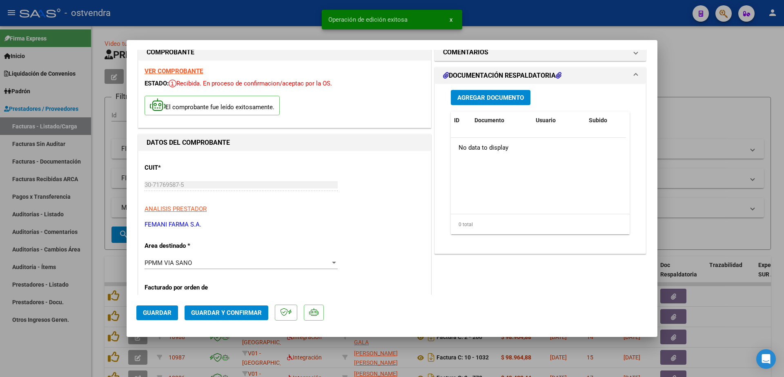
scroll to position [0, 0]
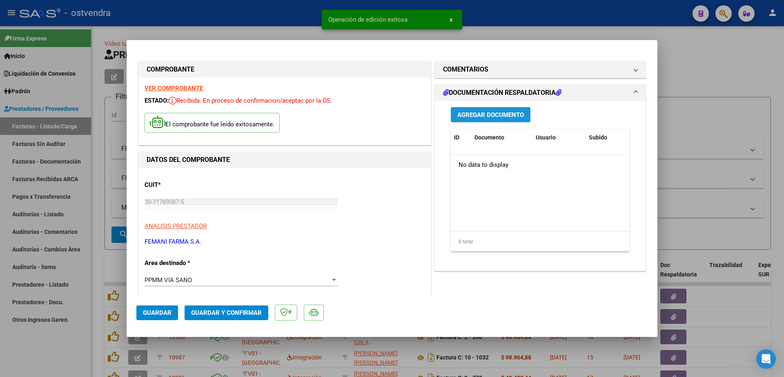
click at [482, 120] on button "Agregar Documento" at bounding box center [491, 114] width 80 height 15
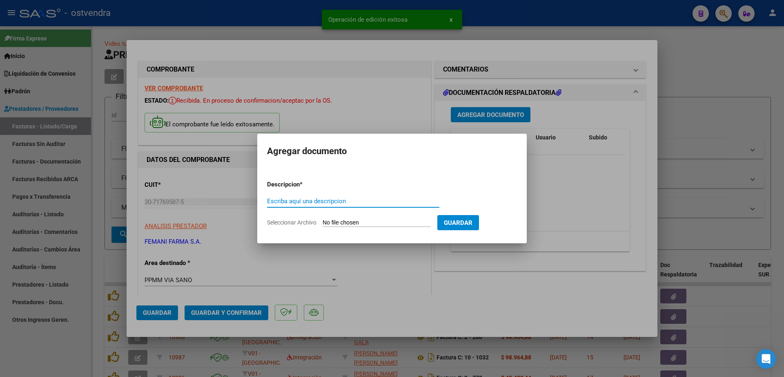
click at [327, 203] on input "Escriba aquí una descripcion" at bounding box center [353, 200] width 172 height 7
paste input "documentacion"
type input "documentacion"
click at [363, 217] on form "Descripcion * documentacion Escriba aquí una descripcion Seleccionar Archivo Gu…" at bounding box center [392, 204] width 250 height 60
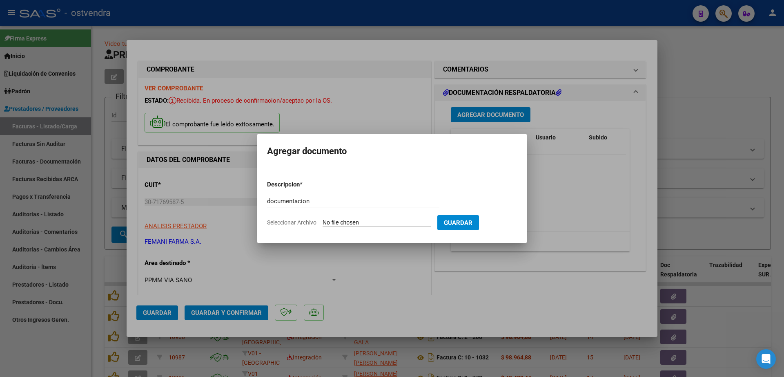
click at [370, 223] on input "Seleccionar Archivo" at bounding box center [377, 223] width 108 height 8
type input "C:\fakepath\FEMANI FARMA 5827.zip"
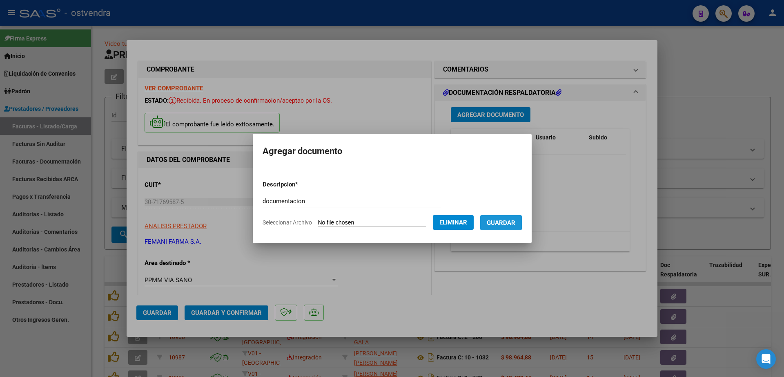
click at [514, 225] on span "Guardar" at bounding box center [501, 222] width 29 height 7
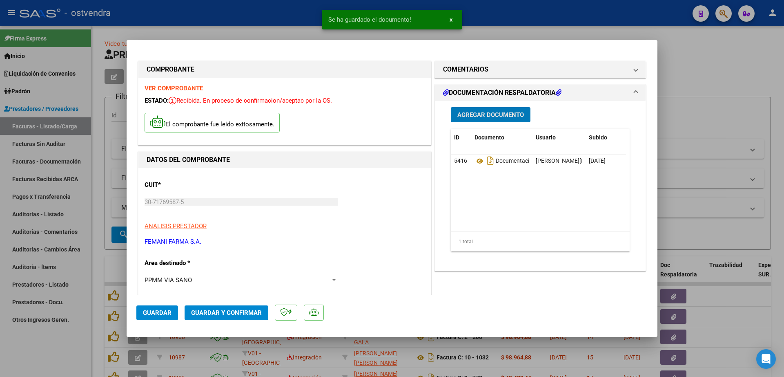
click at [247, 309] on span "Guardar y Confirmar" at bounding box center [226, 312] width 71 height 7
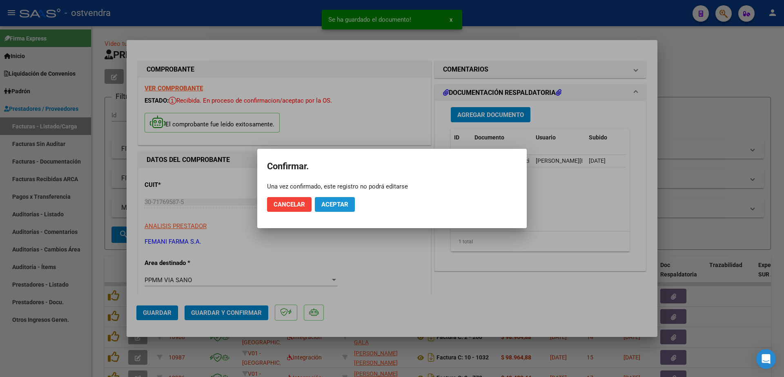
click at [349, 204] on button "Aceptar" at bounding box center [335, 204] width 40 height 15
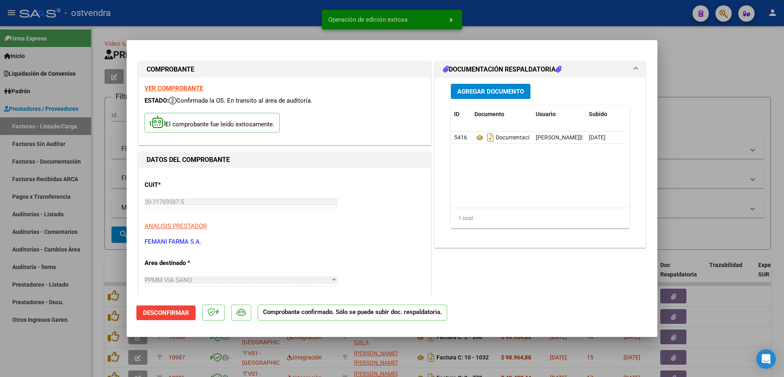
click at [50, 214] on div at bounding box center [392, 188] width 784 height 377
type input "$ 0,00"
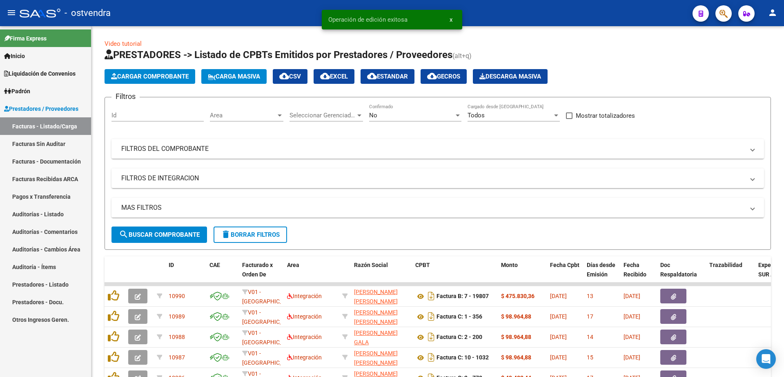
click at [50, 214] on link "Auditorías - Listado" at bounding box center [45, 214] width 91 height 18
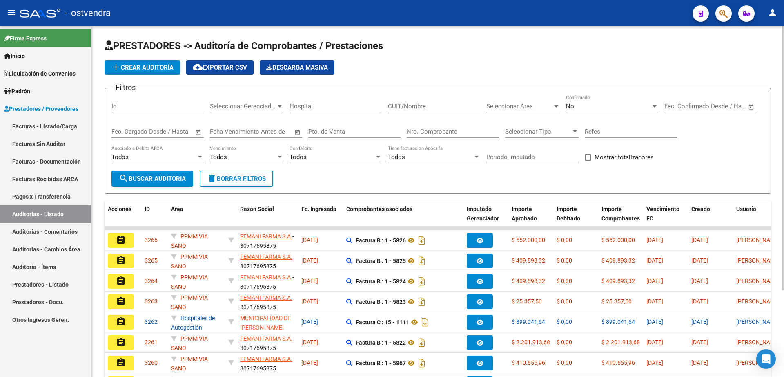
click at [148, 69] on span "add Crear Auditoría" at bounding box center [142, 67] width 63 height 7
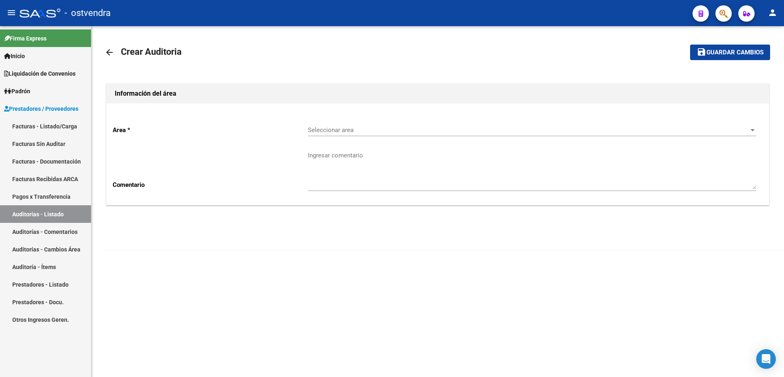
drag, startPoint x: 371, startPoint y: 122, endPoint x: 373, endPoint y: 127, distance: 5.2
click at [373, 127] on div "Seleccionar area Seleccionar area" at bounding box center [532, 127] width 449 height 18
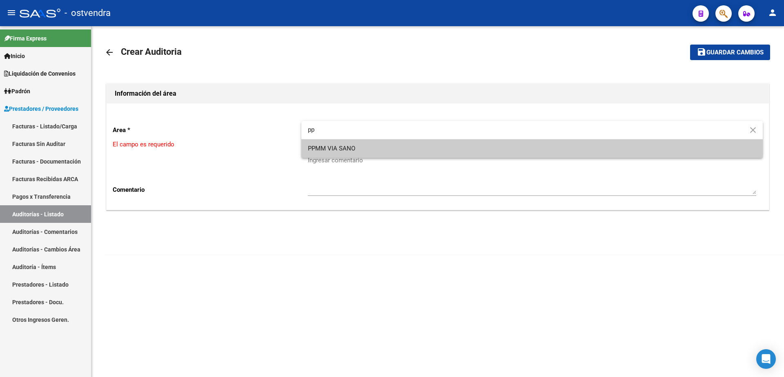
type input "pp"
click at [391, 152] on span "PPMM VIA SANO" at bounding box center [532, 148] width 449 height 18
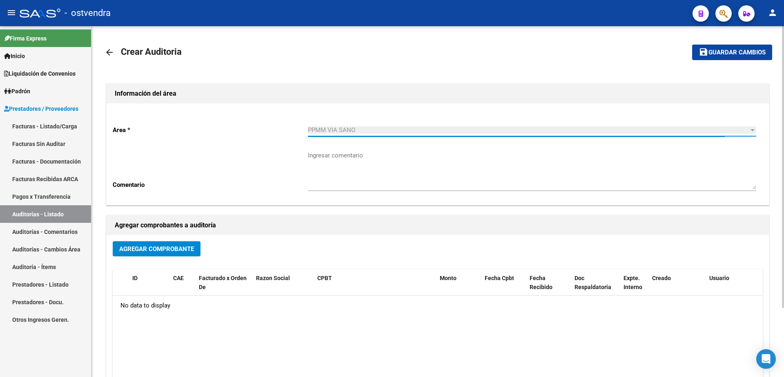
click at [178, 248] on span "Agregar Comprobante" at bounding box center [156, 248] width 75 height 7
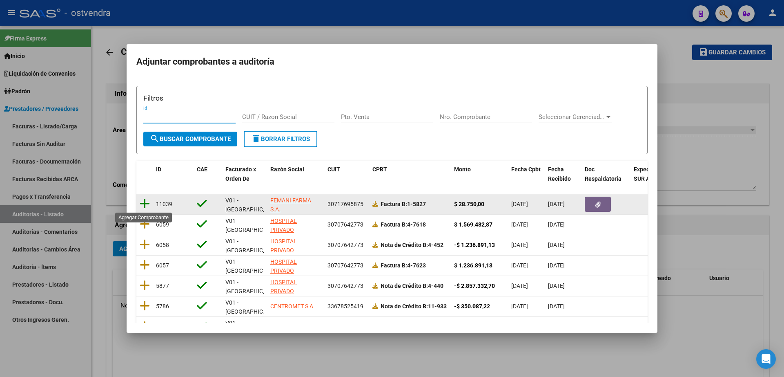
click at [145, 204] on icon at bounding box center [145, 203] width 10 height 11
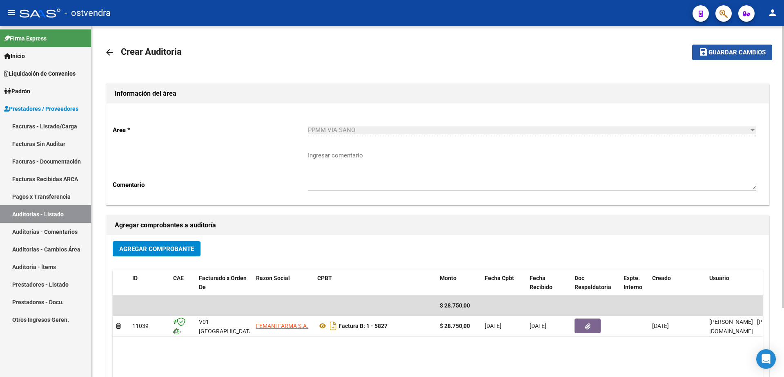
click at [758, 48] on button "save Guardar cambios" at bounding box center [732, 52] width 80 height 15
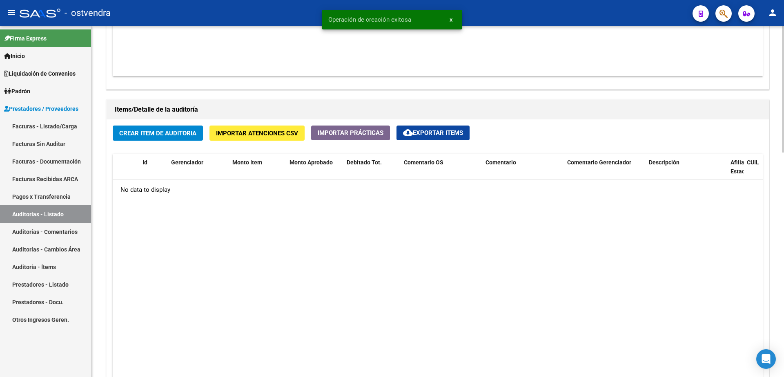
scroll to position [511, 0]
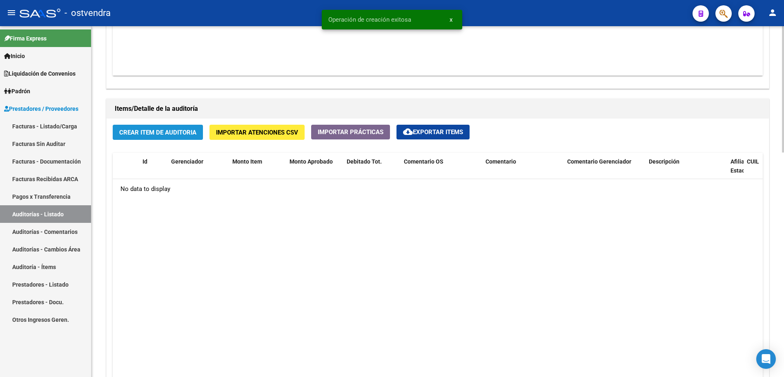
click at [172, 132] on span "Crear Item de Auditoria" at bounding box center [157, 132] width 77 height 7
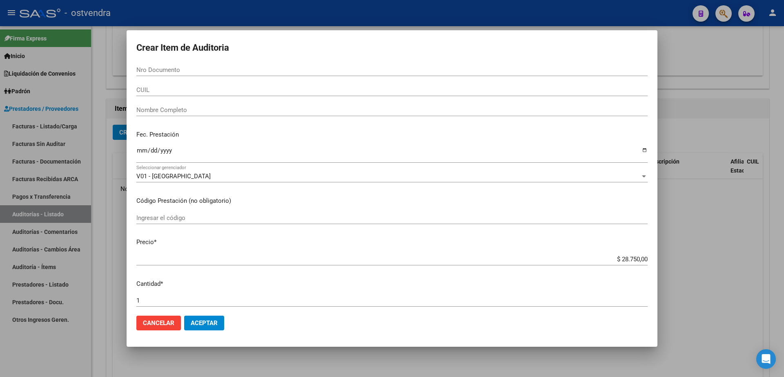
drag, startPoint x: 184, startPoint y: 66, endPoint x: 190, endPoint y: 67, distance: 6.7
click at [184, 66] on div "Nro Documento" at bounding box center [391, 70] width 511 height 12
type input "24232725"
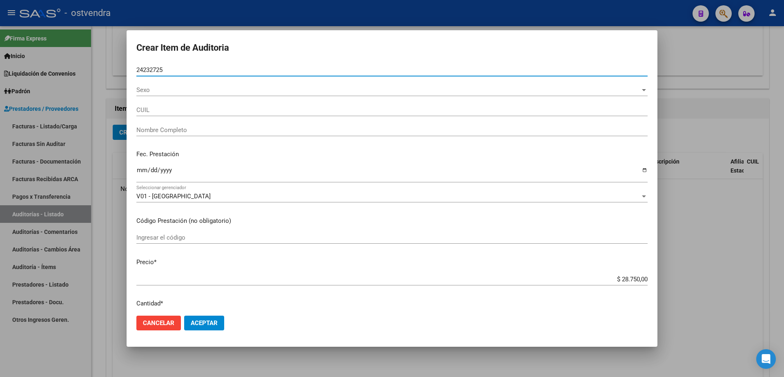
type input "20242327250"
type input "CANO OMAR MARCELO"
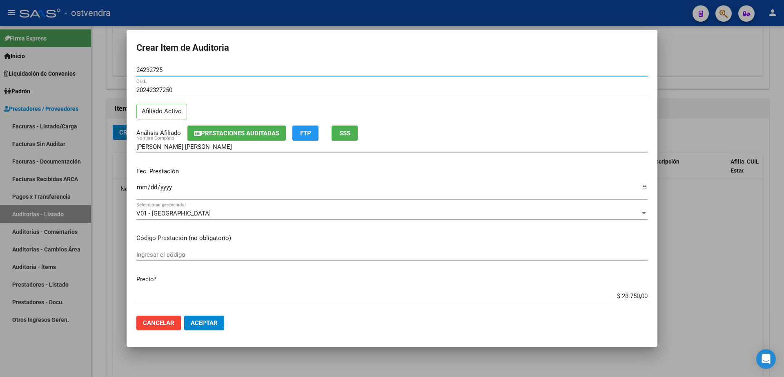
type input "24232725"
click at [215, 323] on span "Aceptar" at bounding box center [204, 322] width 27 height 7
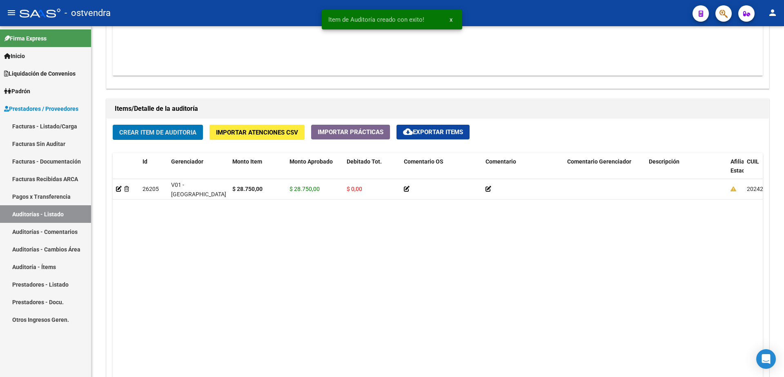
scroll to position [511, 0]
click at [65, 123] on link "Facturas - Listado/Carga" at bounding box center [45, 126] width 91 height 18
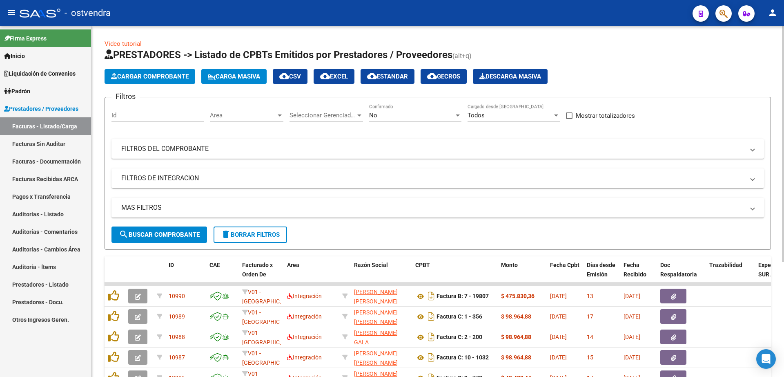
click at [144, 78] on span "Cargar Comprobante" at bounding box center [150, 76] width 78 height 7
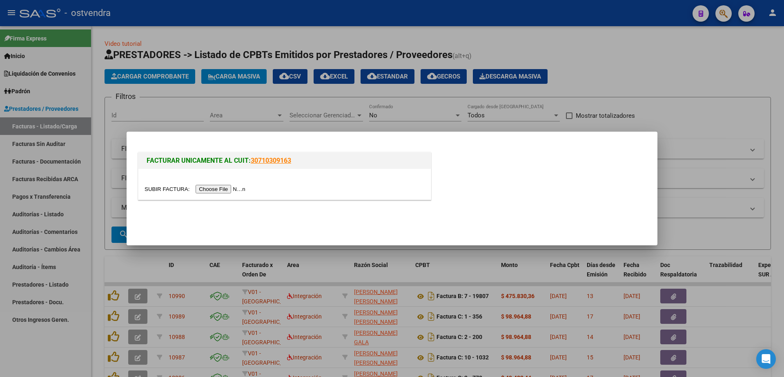
click at [224, 191] on input "file" at bounding box center [196, 189] width 103 height 9
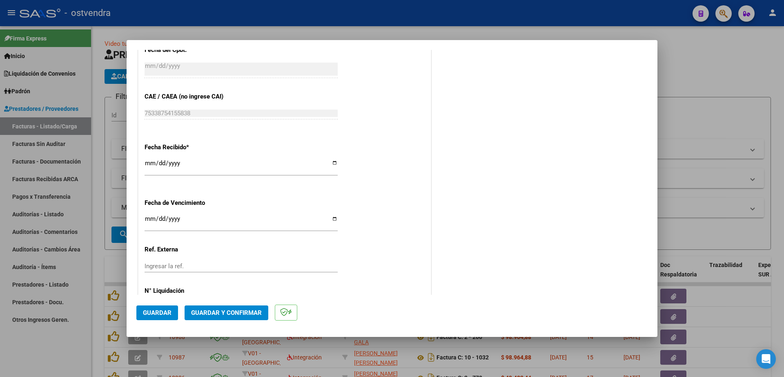
scroll to position [409, 0]
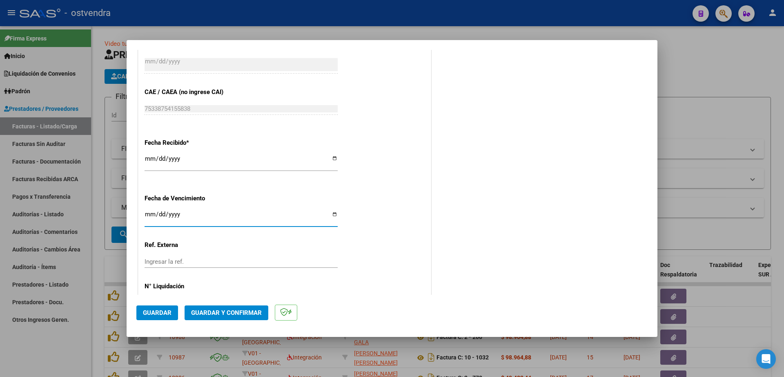
click at [152, 213] on input "Ingresar la fecha" at bounding box center [241, 217] width 193 height 13
type input "2029-08-28"
type input "0005-08-28"
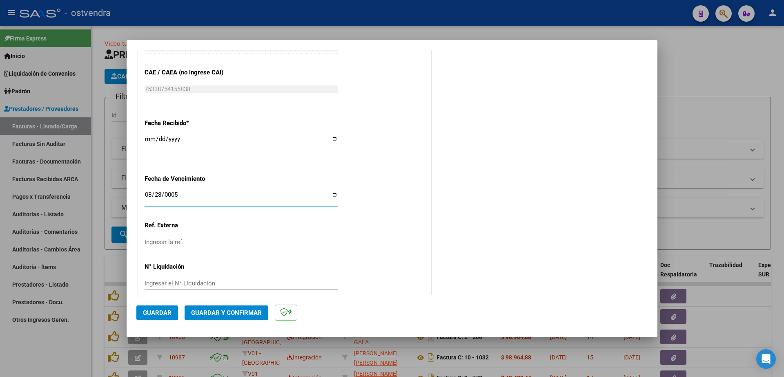
scroll to position [439, 0]
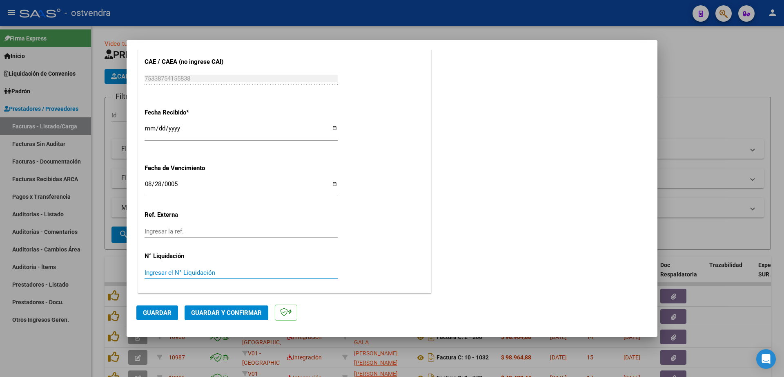
click at [242, 274] on input "Ingresar el N° Liquidación" at bounding box center [241, 272] width 193 height 7
type input "08"
click at [161, 312] on span "Guardar" at bounding box center [157, 312] width 29 height 7
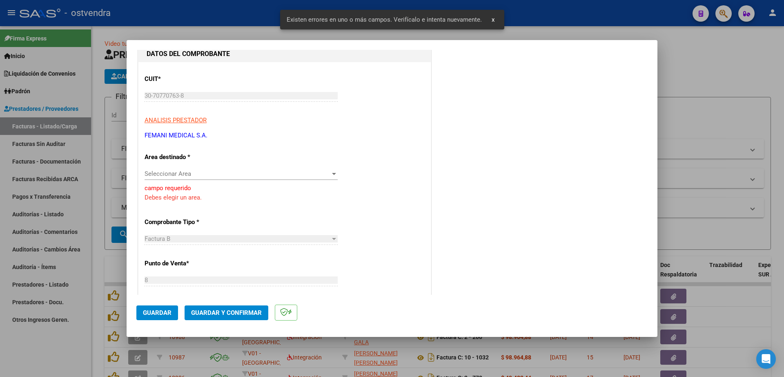
scroll to position [88, 0]
click at [233, 179] on span "Seleccionar Area" at bounding box center [238, 175] width 186 height 7
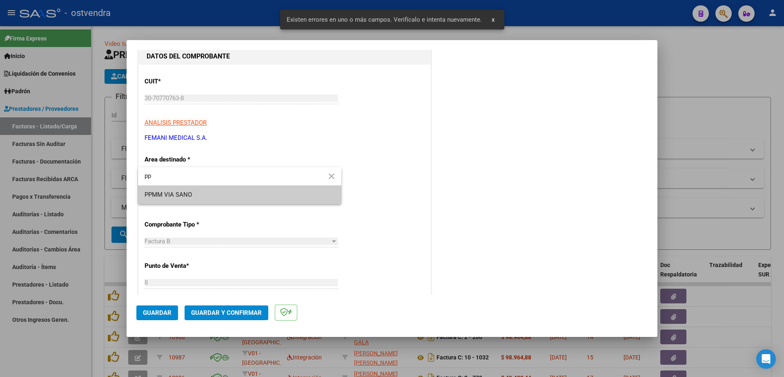
type input "pp"
click at [233, 190] on span "PPMM VIA SANO" at bounding box center [240, 194] width 190 height 18
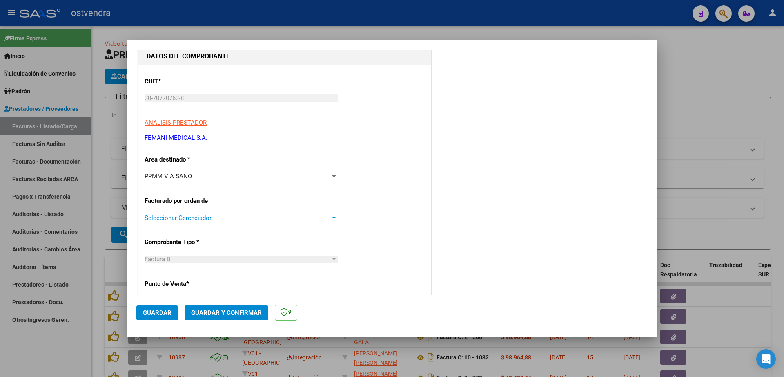
click at [234, 216] on span "Seleccionar Gerenciador" at bounding box center [238, 217] width 186 height 7
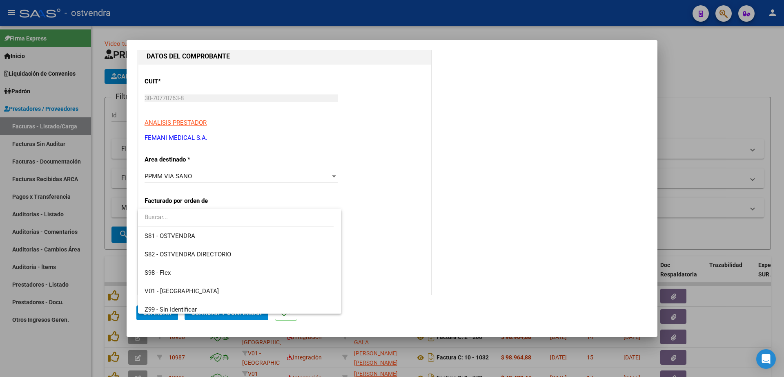
scroll to position [79, 0]
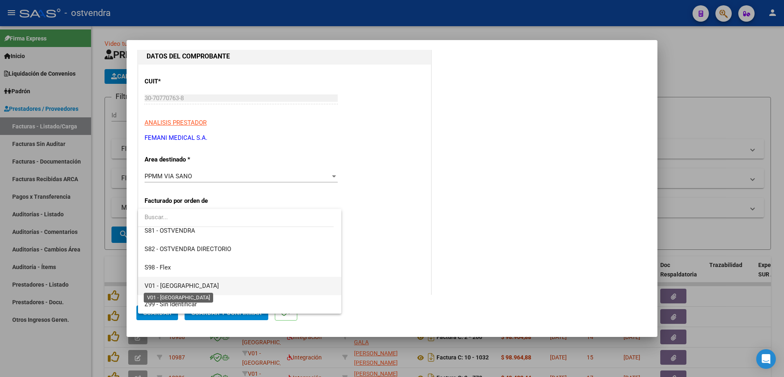
click at [179, 284] on span "V01 - [GEOGRAPHIC_DATA]" at bounding box center [182, 285] width 74 height 7
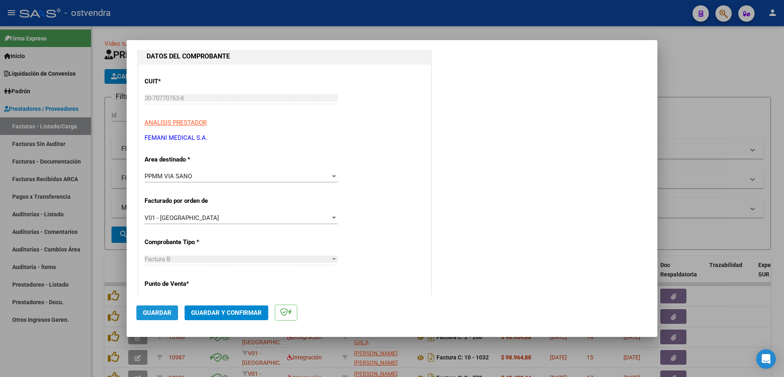
click at [172, 313] on button "Guardar" at bounding box center [157, 312] width 42 height 15
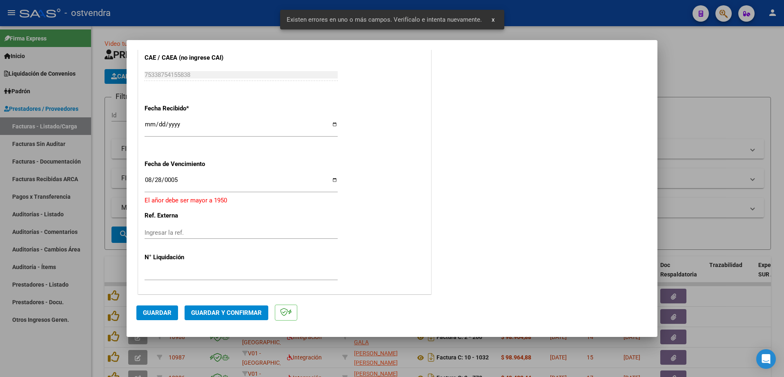
scroll to position [485, 0]
click at [177, 179] on input "0005-08-28" at bounding box center [241, 181] width 193 height 13
type input "2025-08-28"
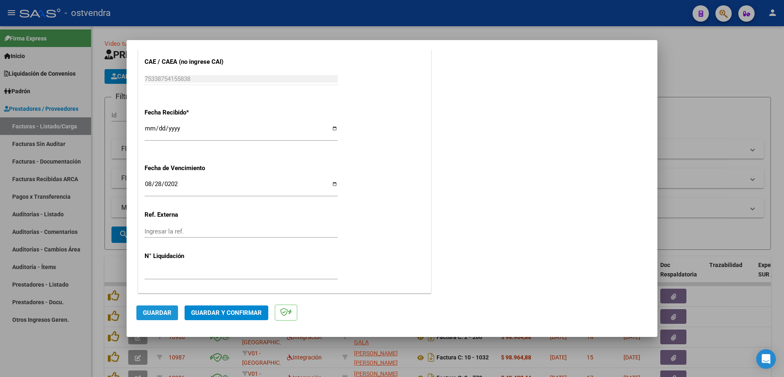
click at [157, 312] on span "Guardar" at bounding box center [157, 312] width 29 height 7
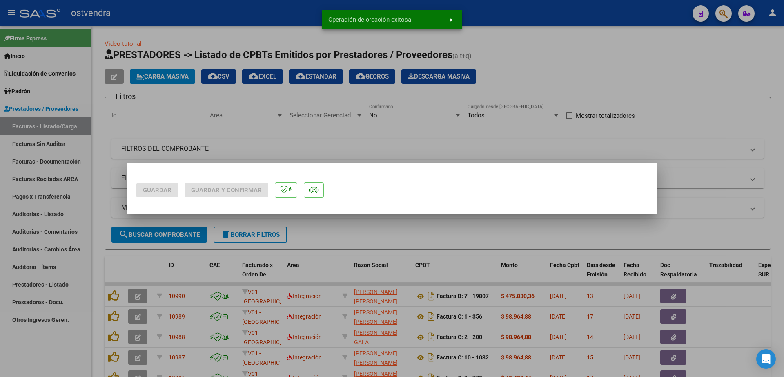
scroll to position [0, 0]
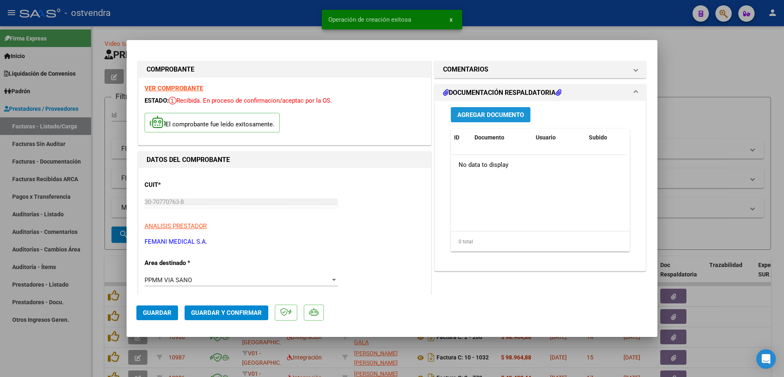
click at [494, 116] on span "Agregar Documento" at bounding box center [491, 114] width 67 height 7
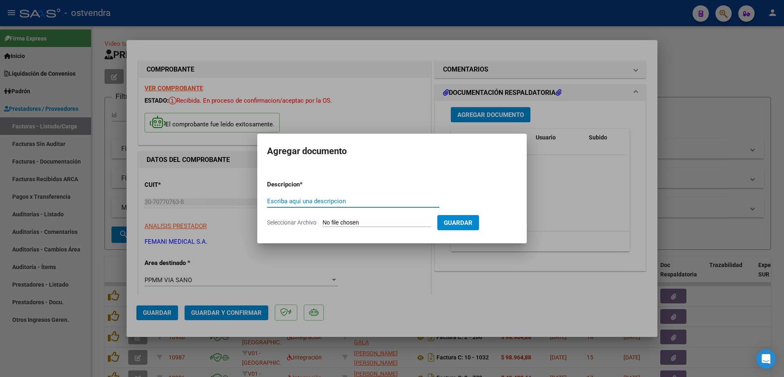
click at [335, 201] on input "Escriba aquí una descripcion" at bounding box center [353, 200] width 172 height 7
paste input "documentacion"
type input "documentacion"
drag, startPoint x: 386, startPoint y: 226, endPoint x: 390, endPoint y: 225, distance: 4.4
click at [390, 225] on input "Seleccionar Archivo" at bounding box center [377, 223] width 108 height 8
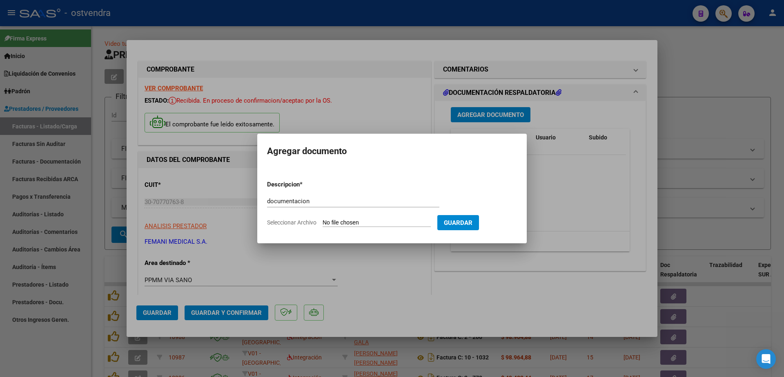
type input "C:\fakepath\FEMANI MEDICAL 11456.zip"
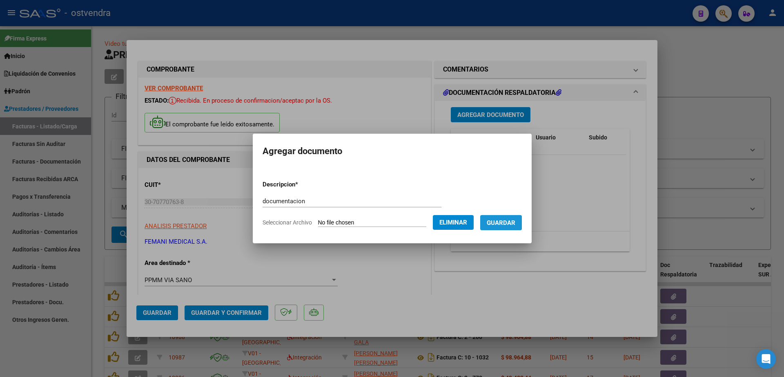
click at [509, 222] on span "Guardar" at bounding box center [501, 222] width 29 height 7
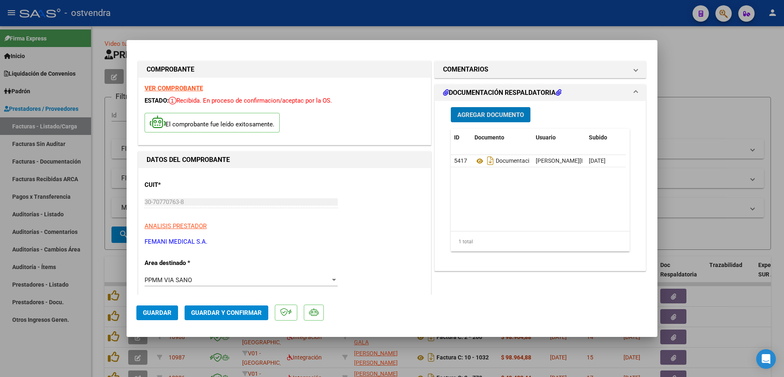
click at [229, 313] on span "Guardar y Confirmar" at bounding box center [226, 312] width 71 height 7
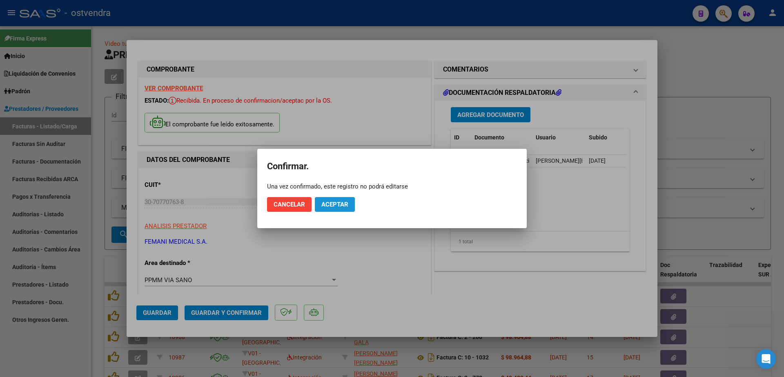
drag, startPoint x: 347, startPoint y: 206, endPoint x: 322, endPoint y: 209, distance: 24.7
click at [344, 207] on span "Aceptar" at bounding box center [335, 204] width 27 height 7
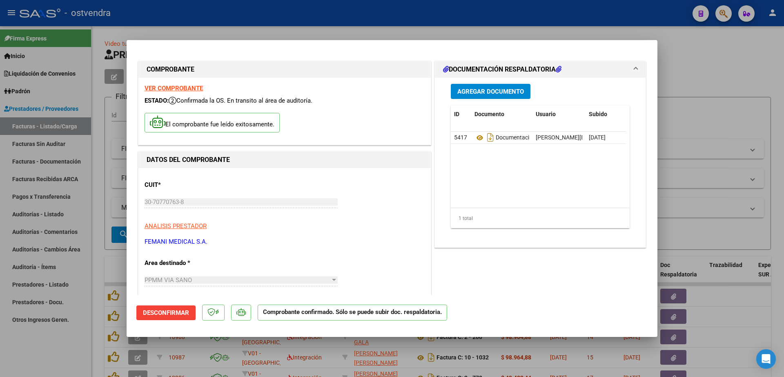
click at [50, 212] on div at bounding box center [392, 188] width 784 height 377
type input "$ 0,00"
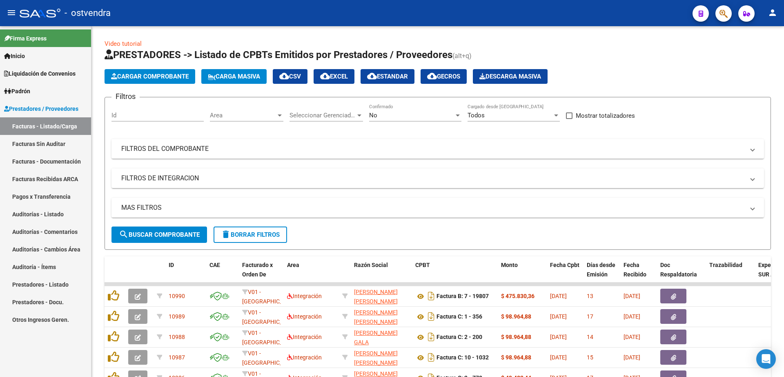
click at [56, 216] on link "Auditorías - Listado" at bounding box center [45, 214] width 91 height 18
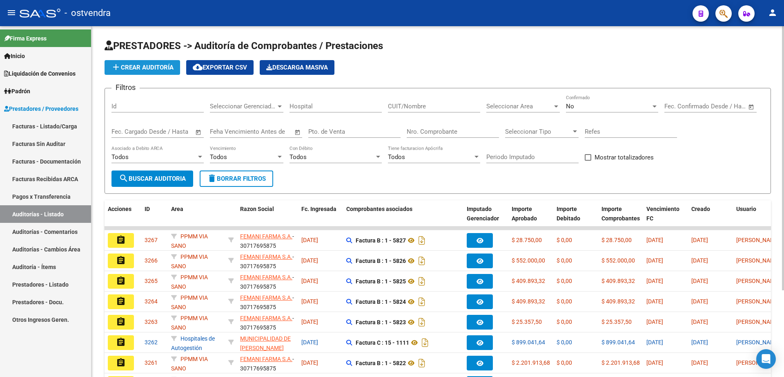
click at [148, 66] on span "add Crear Auditoría" at bounding box center [142, 67] width 63 height 7
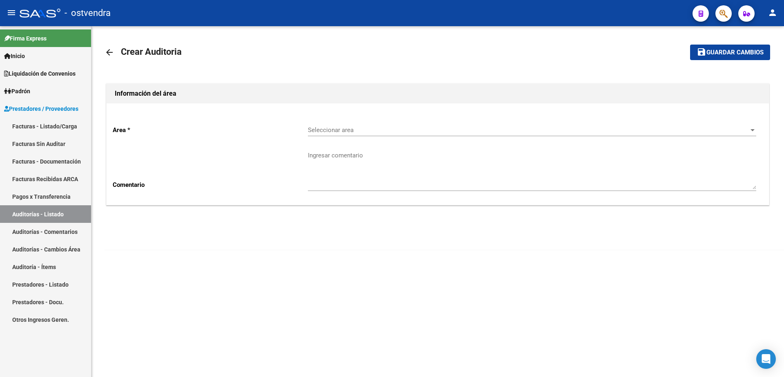
click at [406, 129] on span "Seleccionar area" at bounding box center [528, 129] width 441 height 7
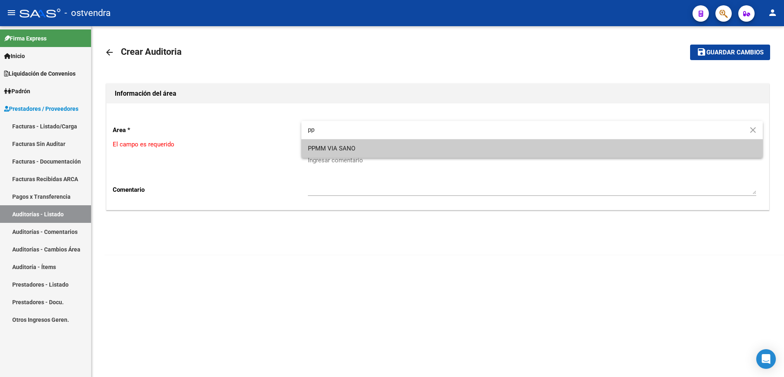
type input "pp"
click at [377, 153] on span "PPMM VIA SANO" at bounding box center [532, 148] width 449 height 18
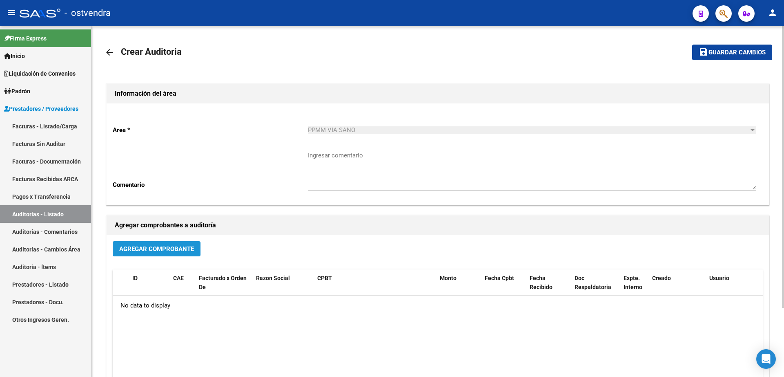
click at [158, 245] on span "Agregar Comprobante" at bounding box center [156, 248] width 75 height 7
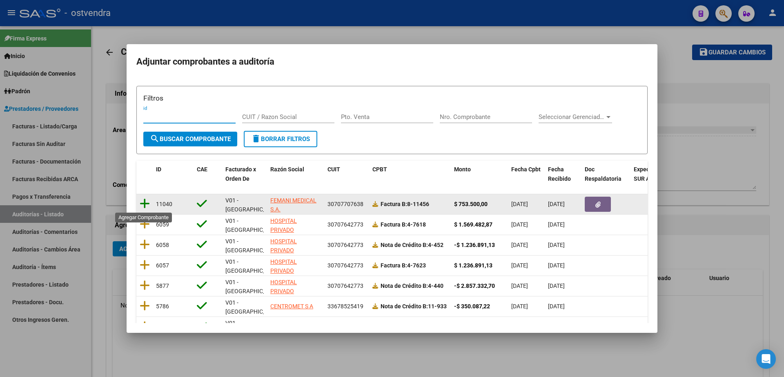
click at [143, 203] on icon at bounding box center [145, 203] width 10 height 11
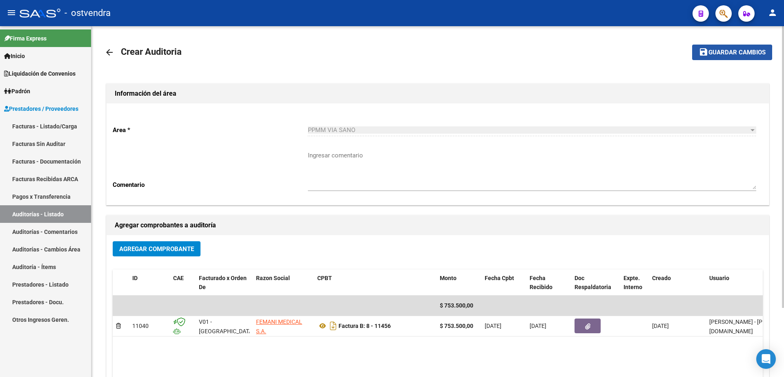
click at [715, 55] on span "Guardar cambios" at bounding box center [737, 52] width 57 height 7
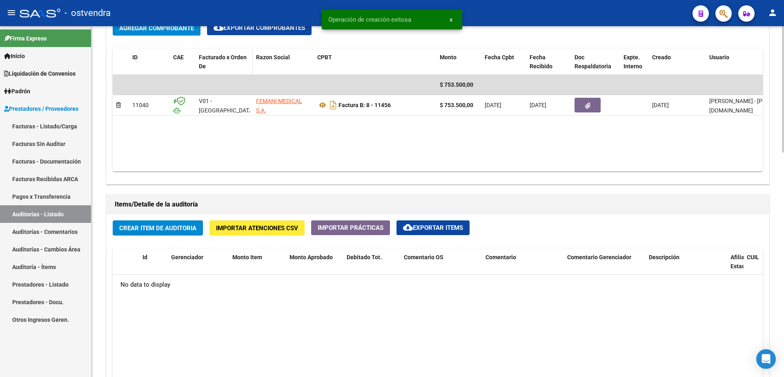
scroll to position [460, 0]
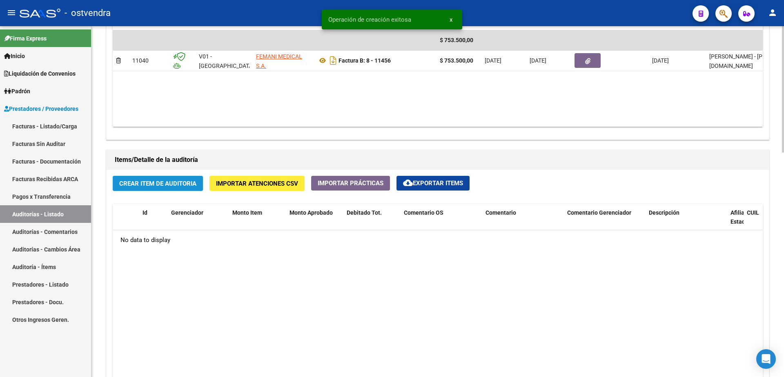
click at [189, 181] on span "Crear Item de Auditoria" at bounding box center [157, 183] width 77 height 7
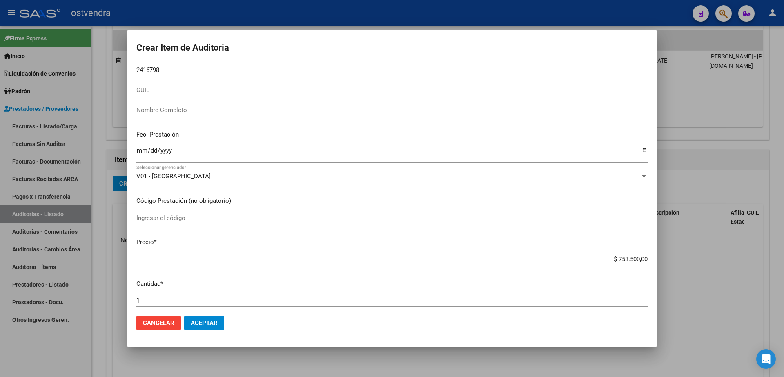
type input "24167985"
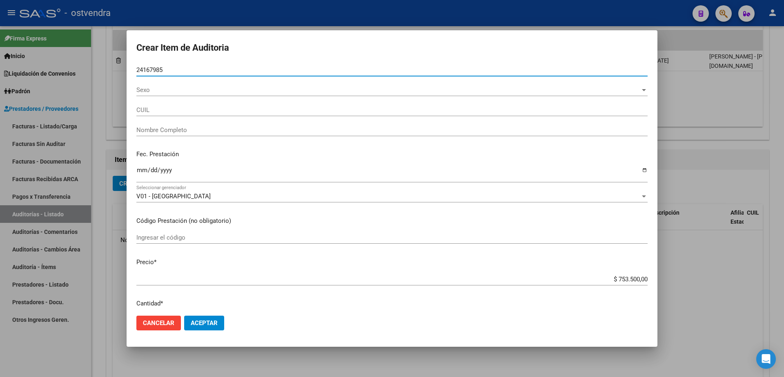
type input "20241679854"
type input "MACIEL DANIEL"
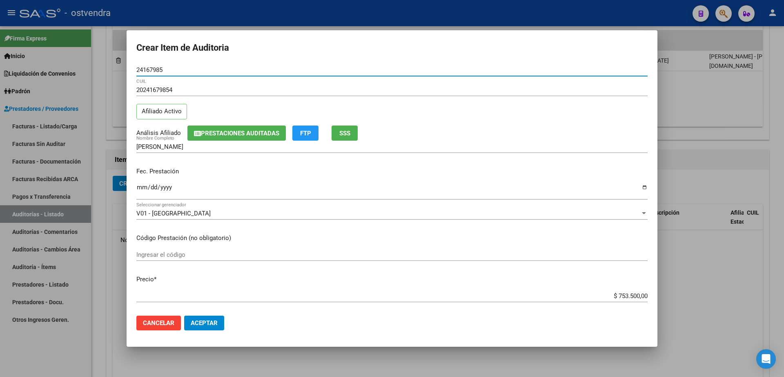
type input "24167985"
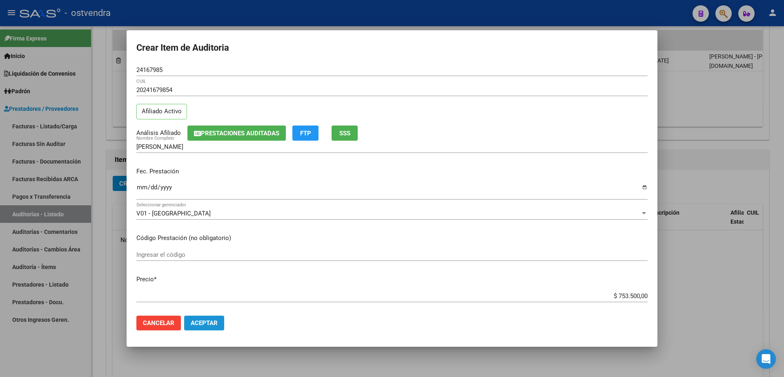
click at [215, 326] on span "Aceptar" at bounding box center [204, 322] width 27 height 7
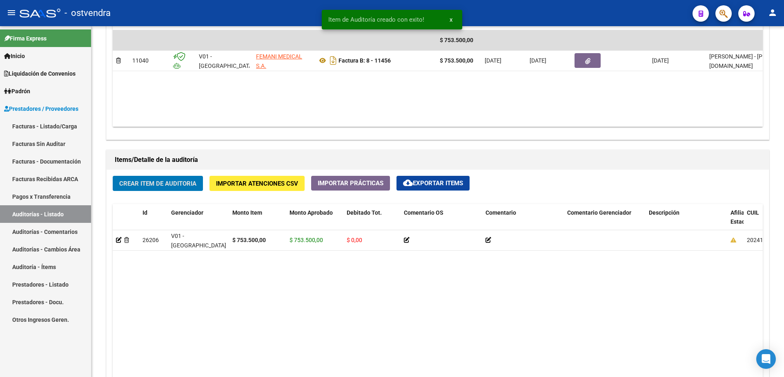
scroll to position [460, 0]
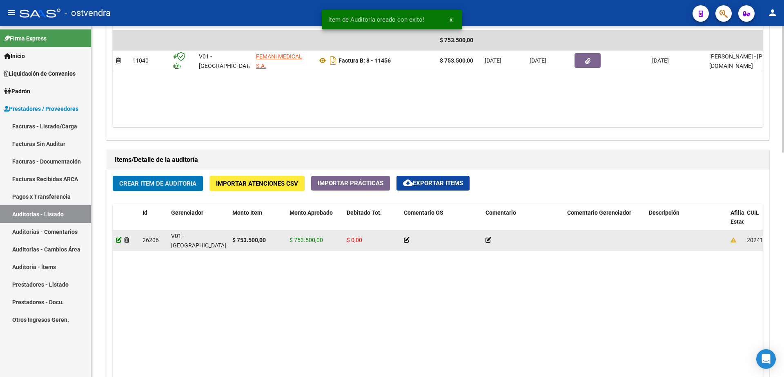
click at [119, 238] on icon at bounding box center [119, 240] width 6 height 6
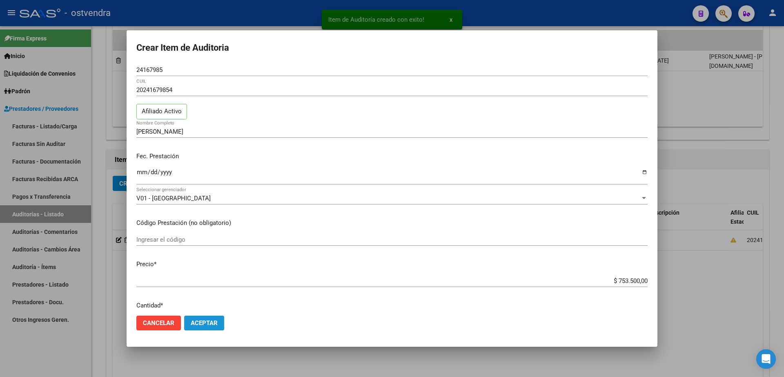
click at [211, 322] on span "Aceptar" at bounding box center [204, 322] width 27 height 7
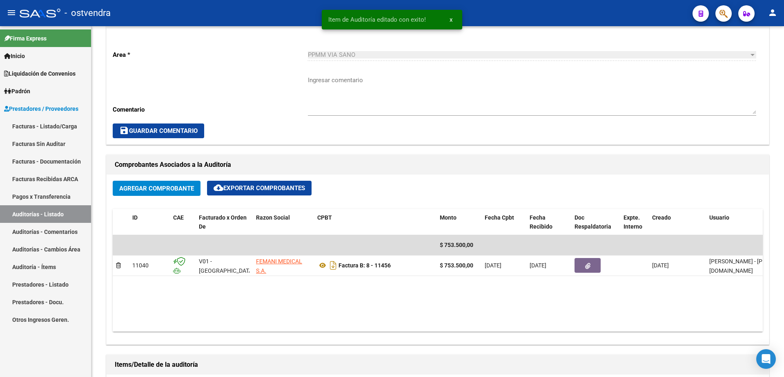
scroll to position [511, 0]
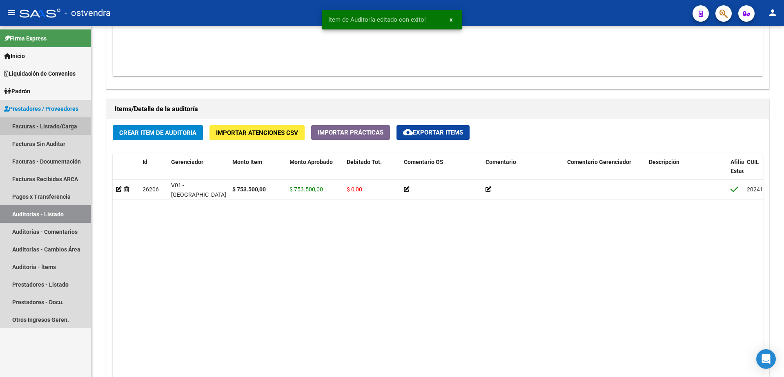
click at [61, 127] on link "Facturas - Listado/Carga" at bounding box center [45, 126] width 91 height 18
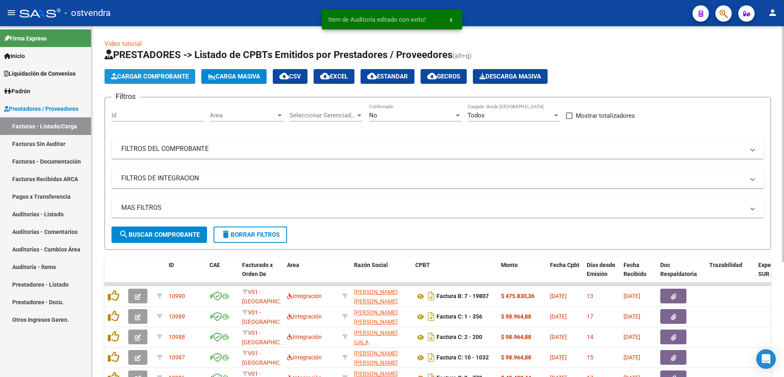
click at [166, 70] on button "Cargar Comprobante" at bounding box center [150, 76] width 91 height 15
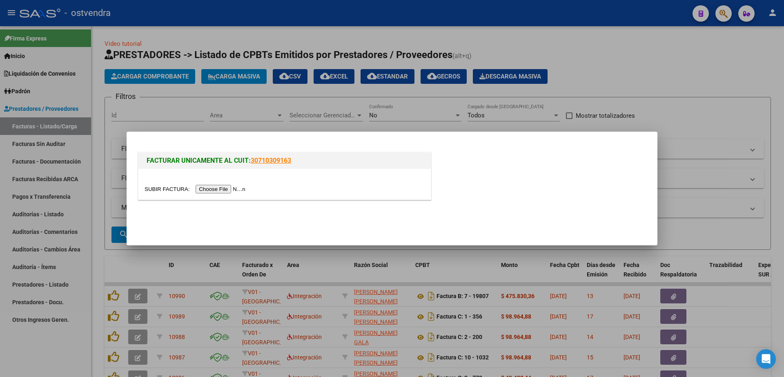
click at [217, 191] on input "file" at bounding box center [196, 189] width 103 height 9
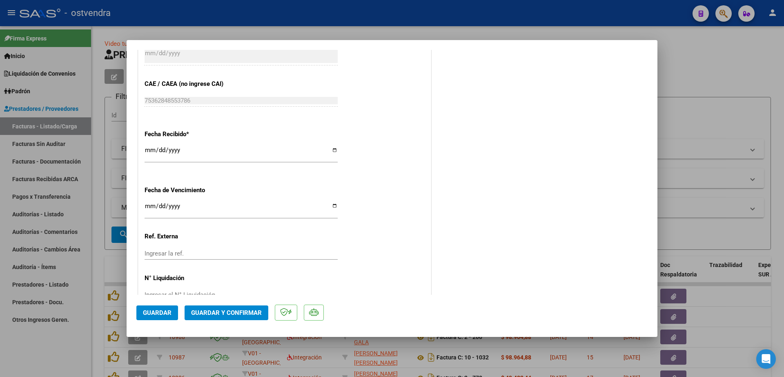
scroll to position [496, 0]
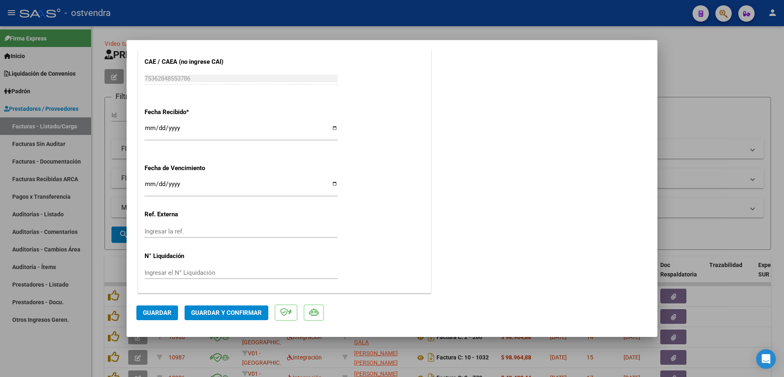
click at [154, 184] on input "Ingresar la fecha" at bounding box center [241, 187] width 193 height 13
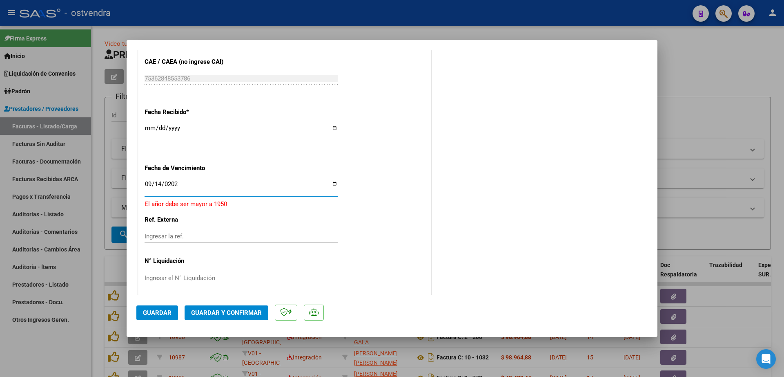
type input "2025-09-14"
click at [198, 279] on div "Ingresar el N° Liquidación" at bounding box center [241, 276] width 193 height 20
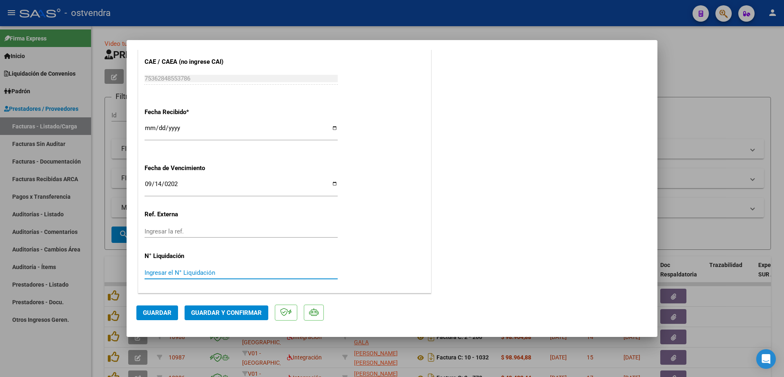
click at [207, 272] on input "Ingresar el N° Liquidación" at bounding box center [241, 272] width 193 height 7
type input "082025"
drag, startPoint x: 154, startPoint y: 271, endPoint x: 166, endPoint y: 274, distance: 12.5
click at [156, 271] on input "082025" at bounding box center [241, 272] width 193 height 7
click at [163, 305] on button "Guardar" at bounding box center [157, 312] width 42 height 15
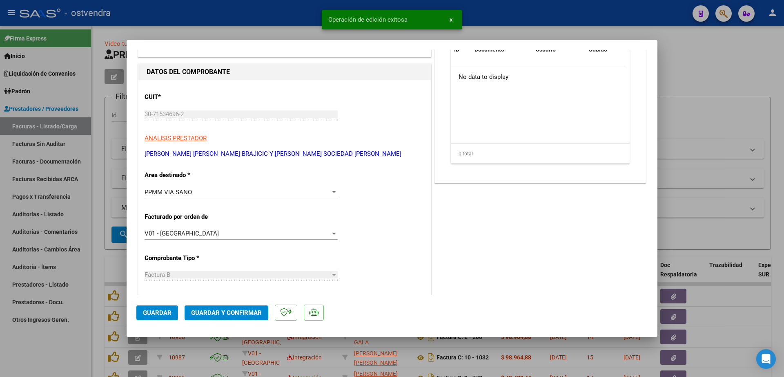
scroll to position [0, 0]
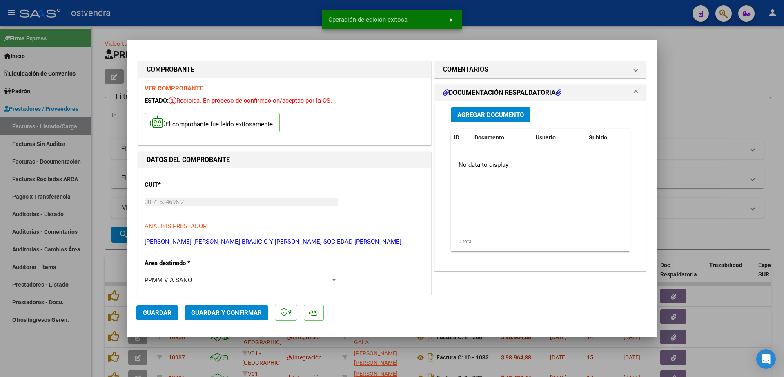
click at [503, 122] on div "Agregar Documento ID Documento Usuario Subido Acción No data to display 0 total…" at bounding box center [540, 182] width 191 height 163
click at [504, 116] on span "Agregar Documento" at bounding box center [491, 114] width 67 height 7
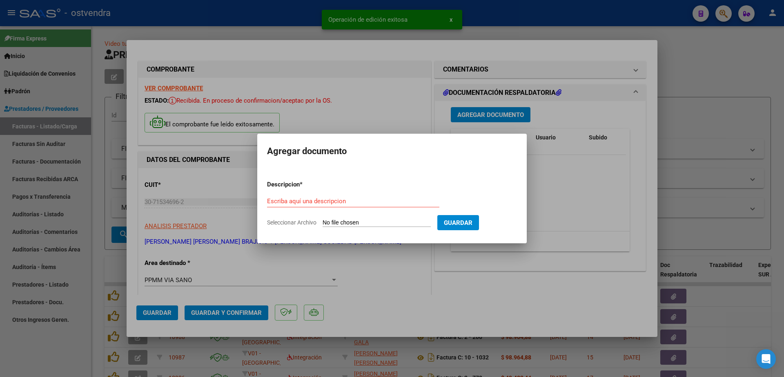
drag, startPoint x: 314, startPoint y: 196, endPoint x: 301, endPoint y: 198, distance: 12.4
drag, startPoint x: 301, startPoint y: 198, endPoint x: 281, endPoint y: 200, distance: 21.0
click at [281, 200] on input "Escriba aquí una descripcion" at bounding box center [353, 200] width 172 height 7
paste input "documentacion"
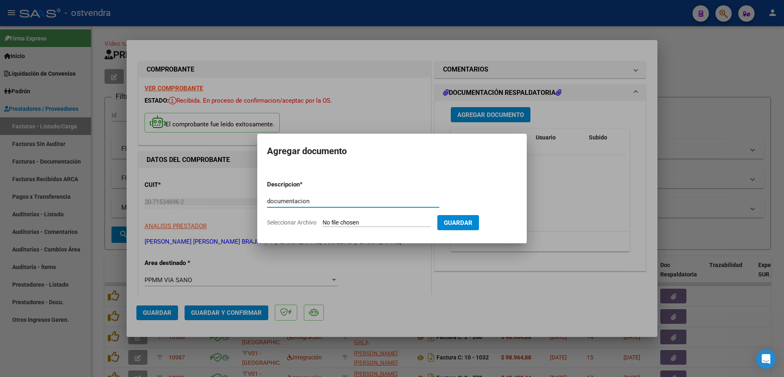
type input "documentacion"
click at [377, 223] on input "Seleccionar Archivo" at bounding box center [377, 223] width 108 height 8
type input "C:\fakepath\GRACIELA BRAJICIC 822.zip"
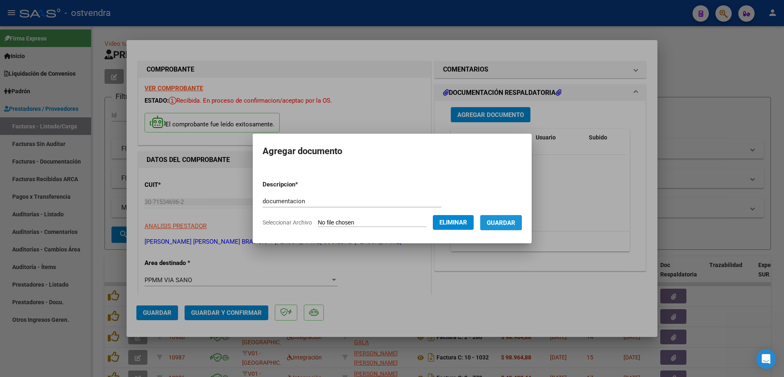
click at [498, 221] on span "Guardar" at bounding box center [501, 222] width 29 height 7
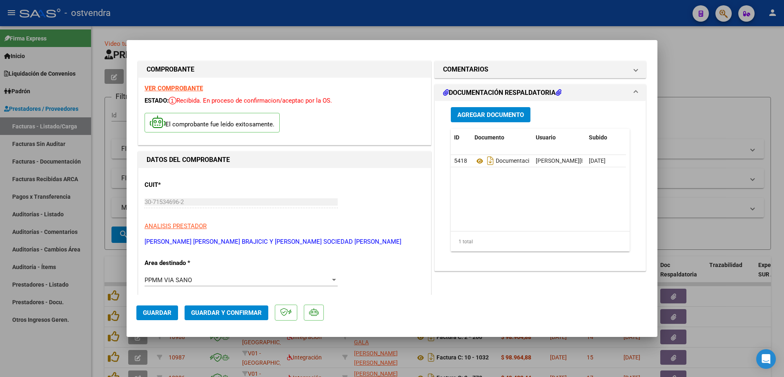
click at [233, 310] on span "Guardar y Confirmar" at bounding box center [226, 312] width 71 height 7
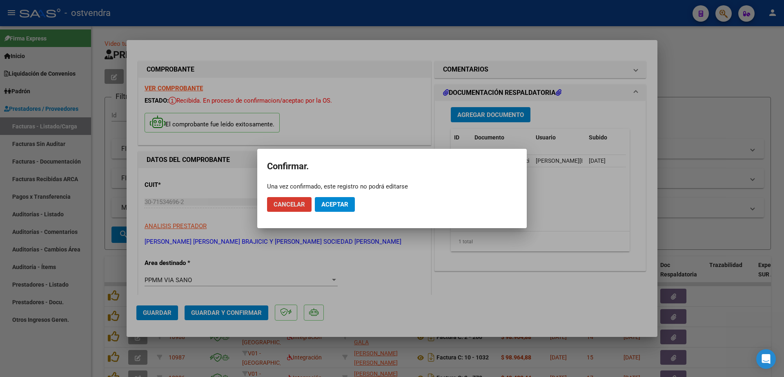
click at [344, 201] on span "Aceptar" at bounding box center [335, 204] width 27 height 7
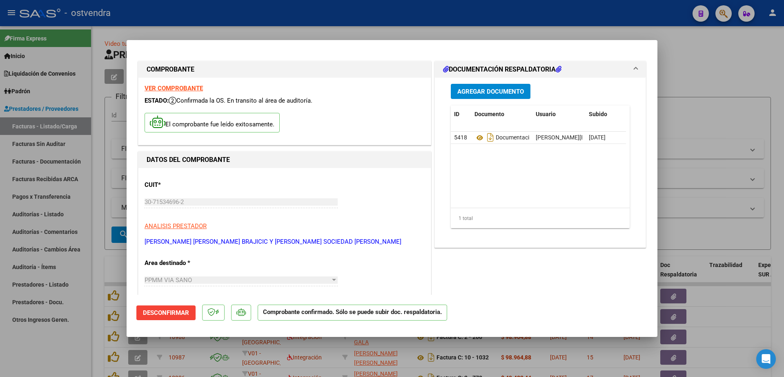
click at [478, 313] on mat-dialog-actions "Desconfirmar Comprobante confirmado. Sólo se puede subir doc. respaldatoria." at bounding box center [391, 311] width 511 height 32
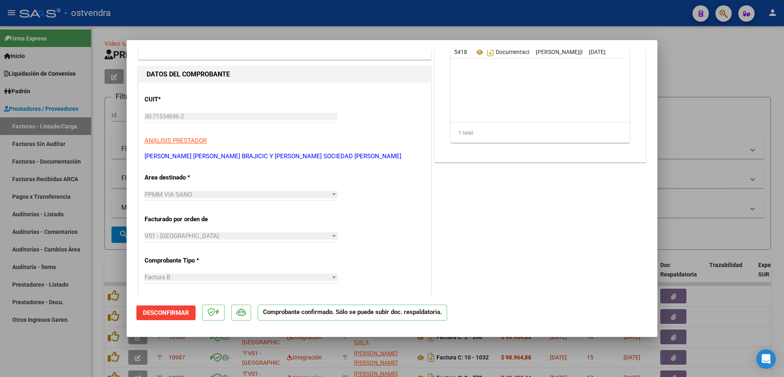
scroll to position [102, 0]
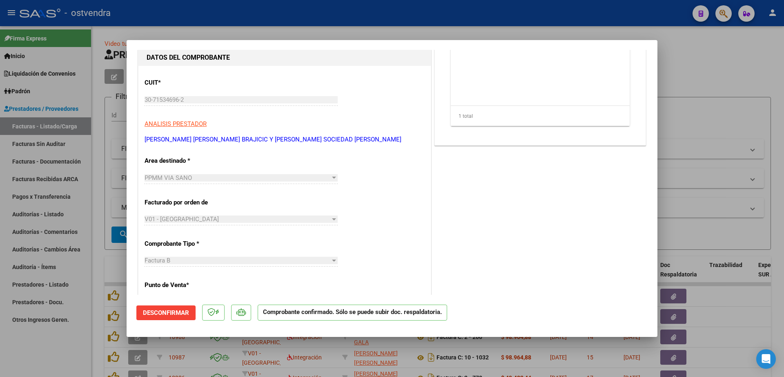
click at [43, 129] on div at bounding box center [392, 188] width 784 height 377
type input "$ 0,00"
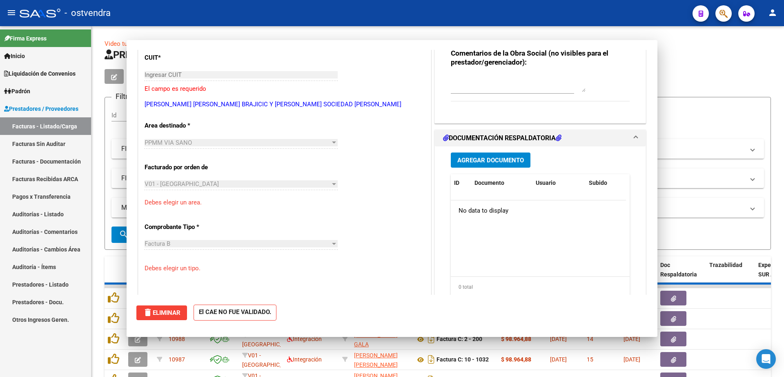
scroll to position [0, 0]
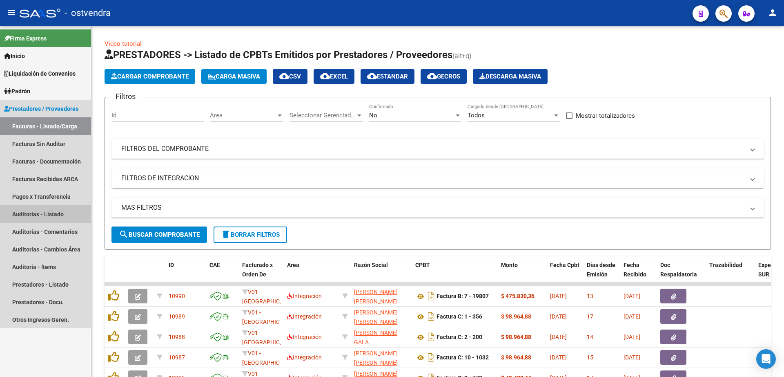
click at [58, 211] on link "Auditorías - Listado" at bounding box center [45, 214] width 91 height 18
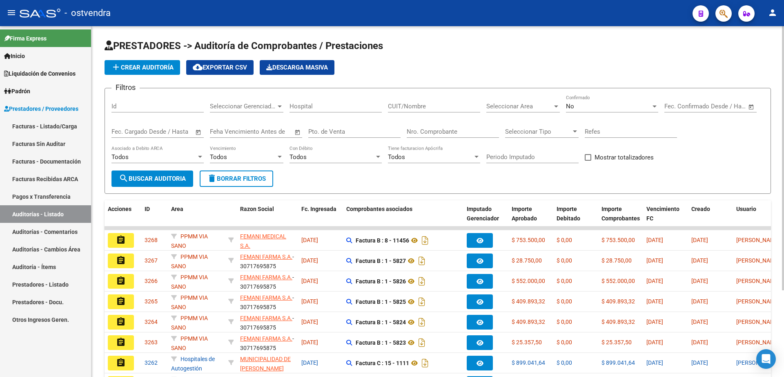
click at [138, 67] on span "add Crear Auditoría" at bounding box center [142, 67] width 63 height 7
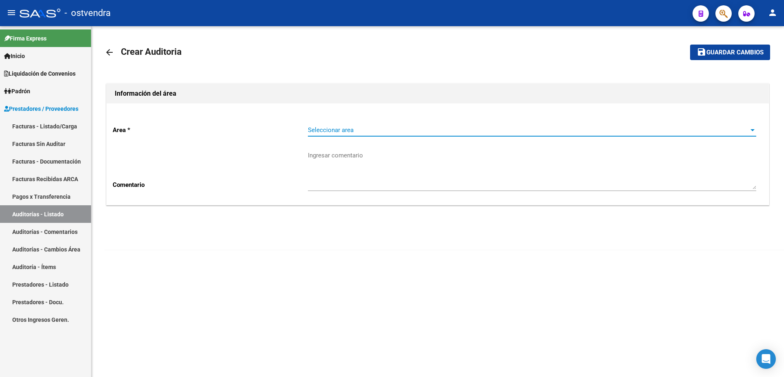
click at [364, 132] on span "Seleccionar area" at bounding box center [528, 129] width 441 height 7
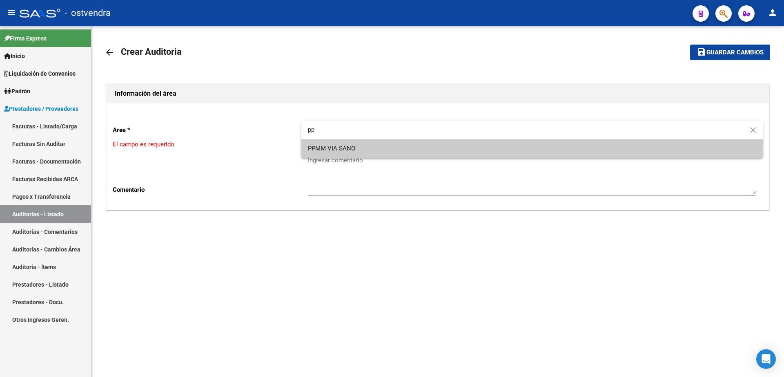
type input "pp"
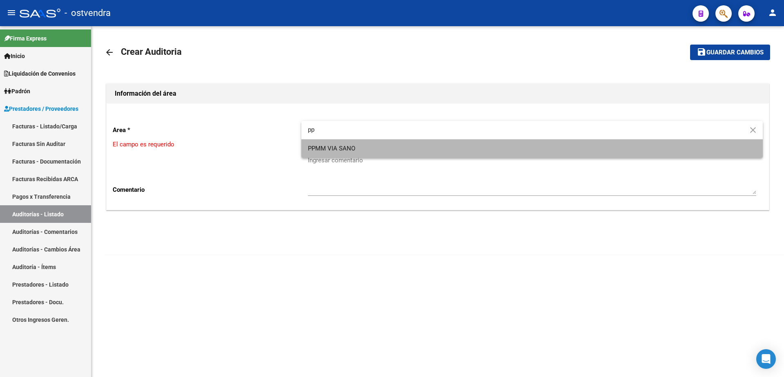
click at [385, 157] on span "PPMM VIA SANO" at bounding box center [532, 148] width 449 height 18
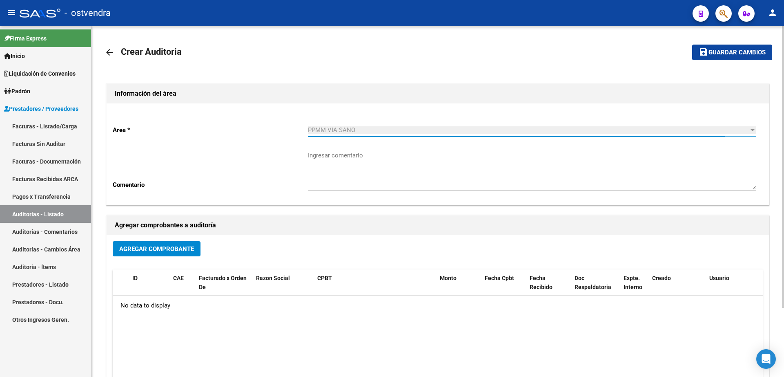
click at [171, 249] on span "Agregar Comprobante" at bounding box center [156, 248] width 75 height 7
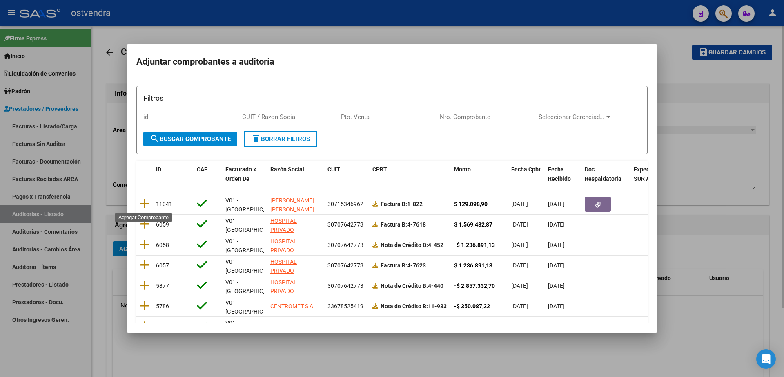
drag, startPoint x: 140, startPoint y: 206, endPoint x: 201, endPoint y: 204, distance: 61.3
click at [142, 206] on icon at bounding box center [145, 203] width 10 height 11
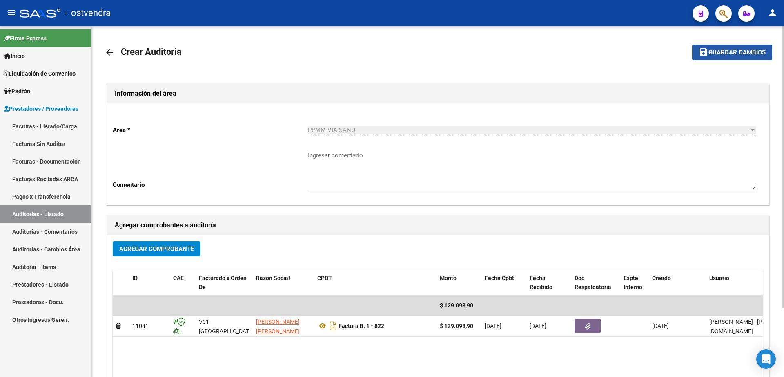
click at [736, 51] on span "Guardar cambios" at bounding box center [737, 52] width 57 height 7
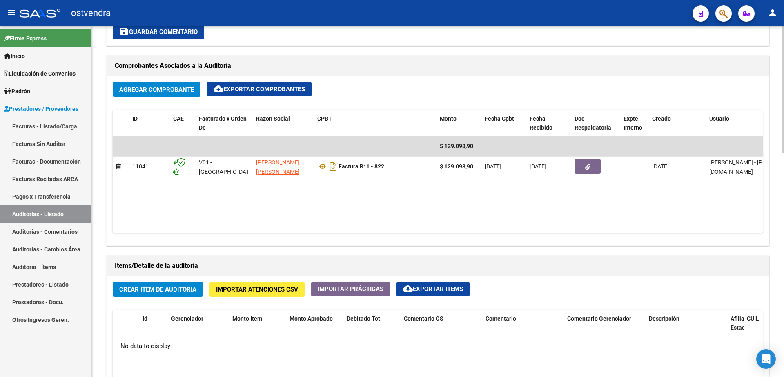
scroll to position [409, 0]
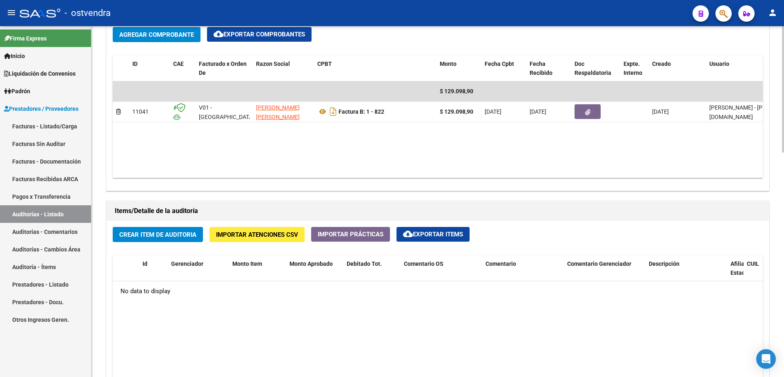
click at [459, 235] on span "cloud_download Exportar Items" at bounding box center [433, 233] width 60 height 7
click at [141, 237] on span "Crear Item de Auditoria" at bounding box center [157, 234] width 77 height 7
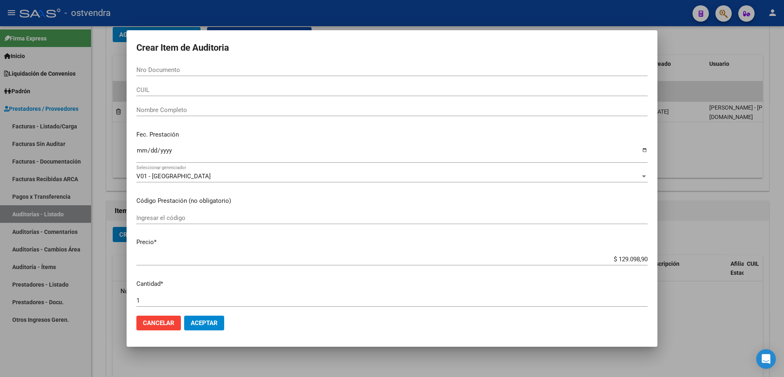
click at [221, 59] on form "Crear Item de Auditoria Nro Documento CUIL Nombre Completo Fec. Prestación Ingr…" at bounding box center [391, 188] width 511 height 296
click at [239, 70] on input "Nro Documento" at bounding box center [391, 69] width 511 height 7
type input "55180143"
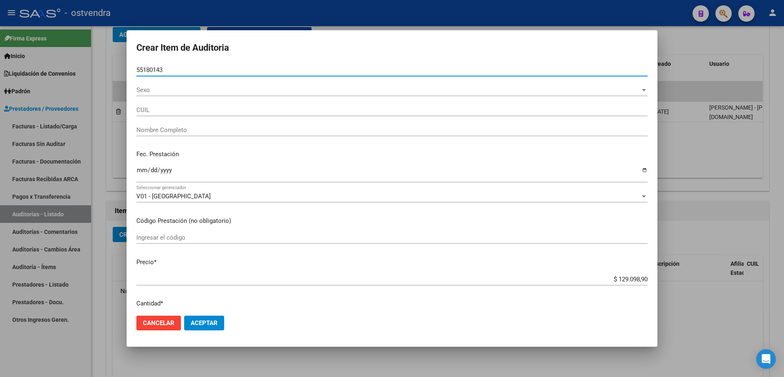
type input "27551801433"
type input "MORETTI, MIKEILA AGOSTINA"
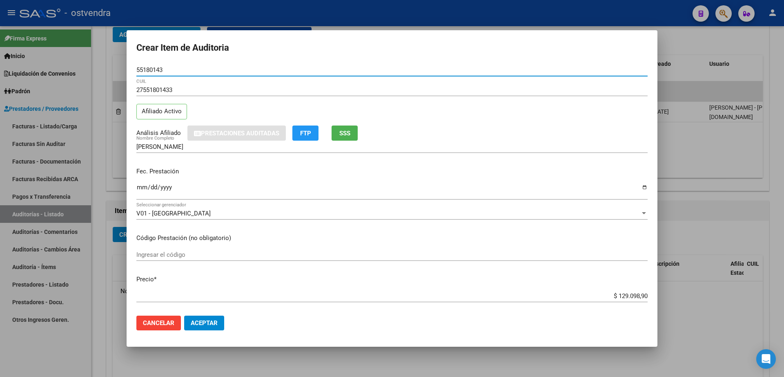
type input "55180143"
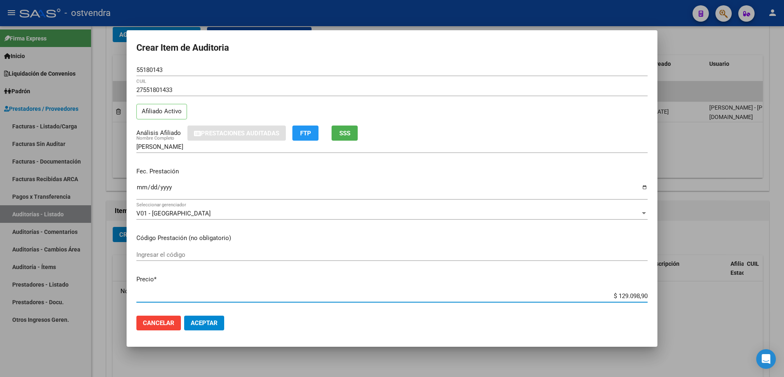
drag, startPoint x: 612, startPoint y: 295, endPoint x: 691, endPoint y: 286, distance: 79.9
click at [691, 286] on div "Crear Item de Auditoria 55180143 Nro Documento 27551801433 CUIL Afiliado Activo…" at bounding box center [392, 188] width 784 height 377
type input "$ 0,05"
type input "$ 0,51"
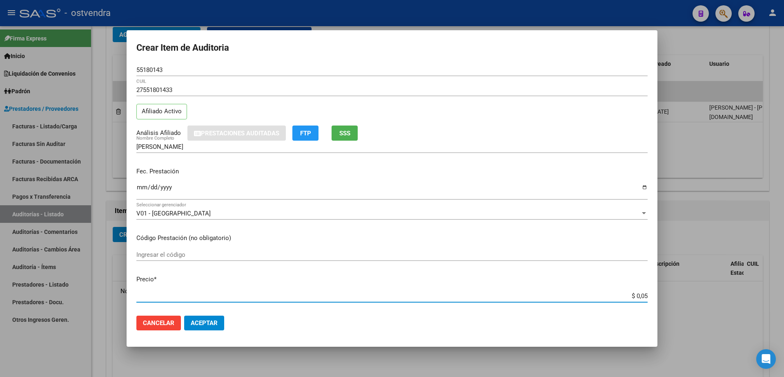
type input "$ 0,51"
type input "$ 5,16"
type input "$ 51,64"
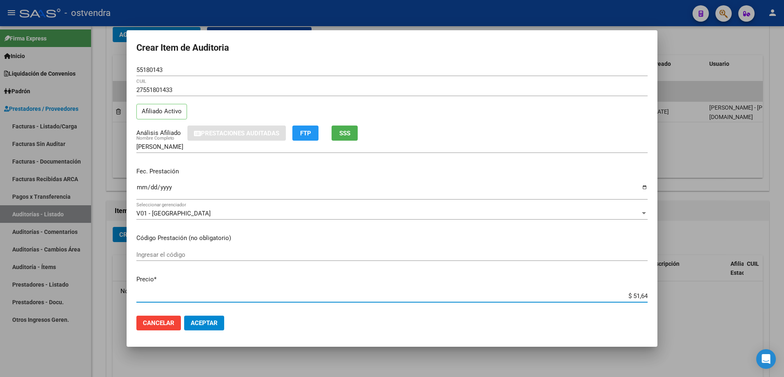
type input "$ 516,40"
type input "$ 5.164,00"
click at [199, 325] on span "Aceptar" at bounding box center [204, 322] width 27 height 7
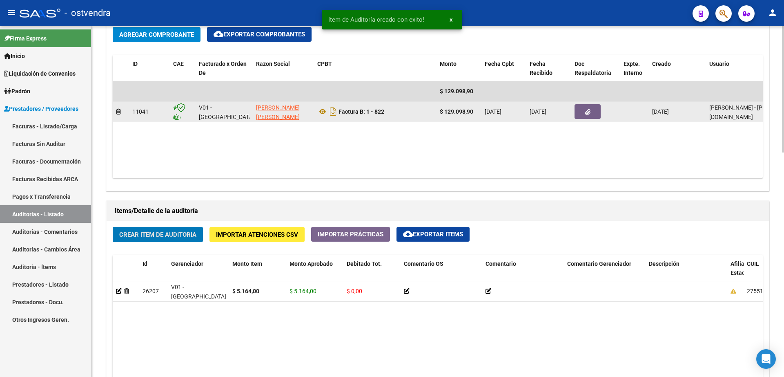
scroll to position [409, 0]
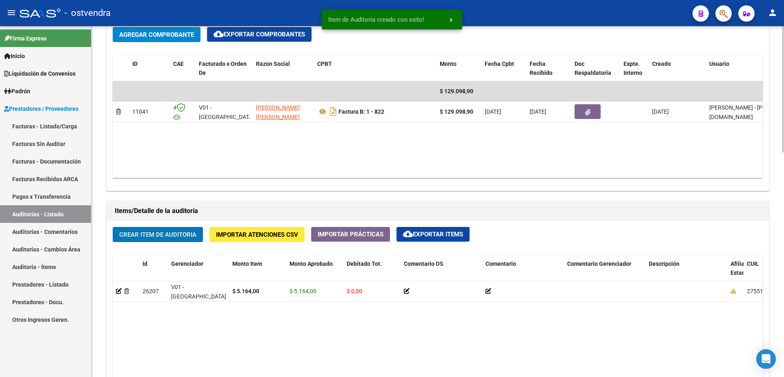
click at [184, 237] on span "Crear Item de Auditoria" at bounding box center [157, 234] width 77 height 7
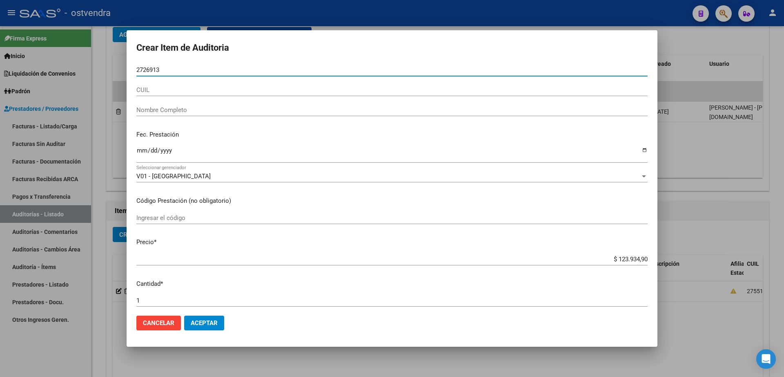
type input "27269135"
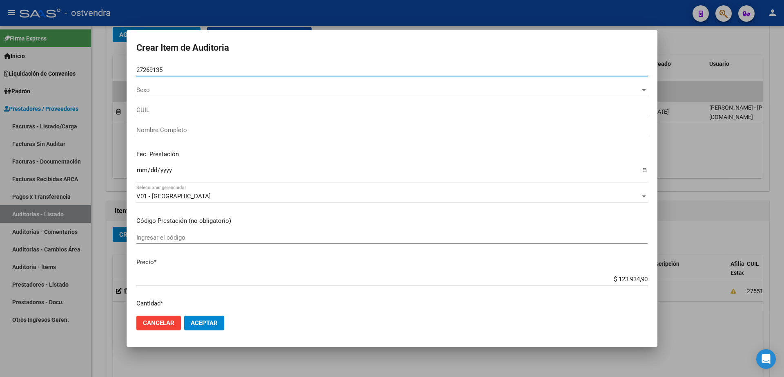
type input "27272691350"
type input "SUAREZ REBECA CAROLINA"
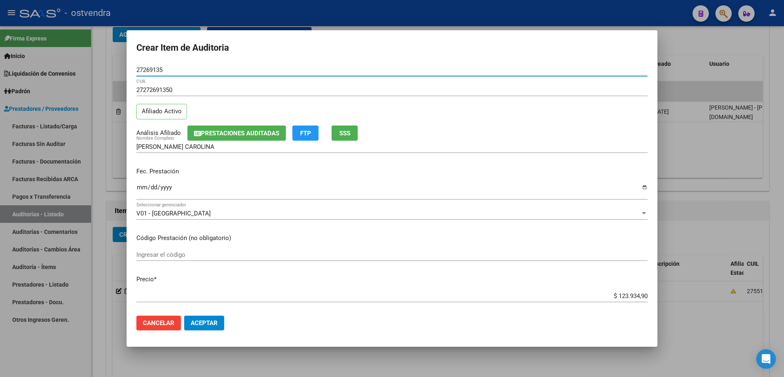
type input "27269135"
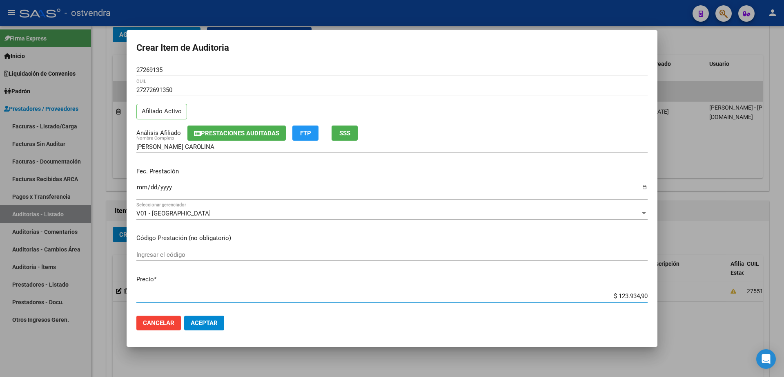
drag, startPoint x: 609, startPoint y: 297, endPoint x: 652, endPoint y: 297, distance: 43.3
click at [652, 297] on mat-dialog-content "27269135 Nro Documento 27272691350 CUIL Afiliado Activo Análisis Afiliado Prest…" at bounding box center [392, 186] width 531 height 245
click at [627, 292] on div "$ 123.934,90 Ingresar el precio" at bounding box center [391, 296] width 511 height 12
type input "$ 0,03"
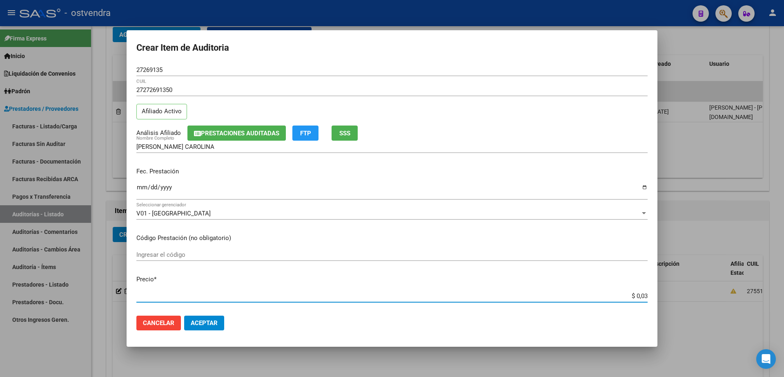
type input "$ 0,31"
type input "$ 3,13"
type input "$ 31,30"
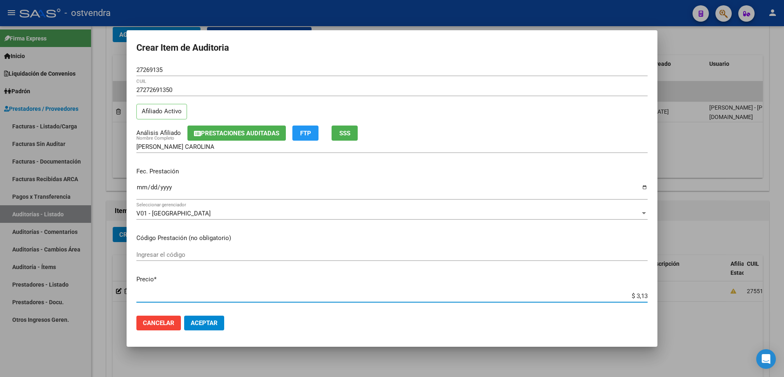
type input "$ 31,30"
type input "$ 313,06"
type input "$ 3.130,60"
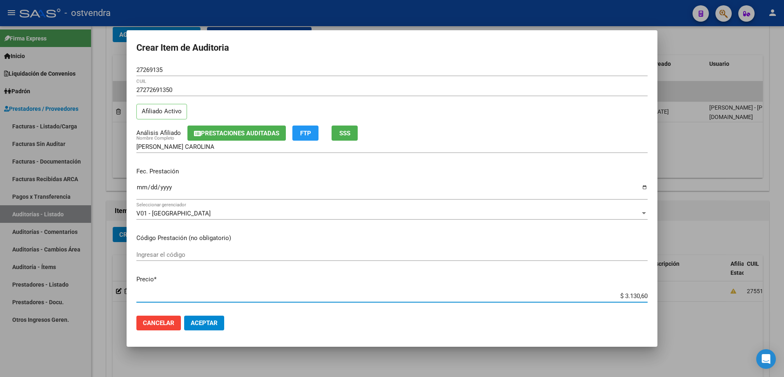
type input "$ 31.306,00"
click at [210, 324] on span "Aceptar" at bounding box center [204, 322] width 27 height 7
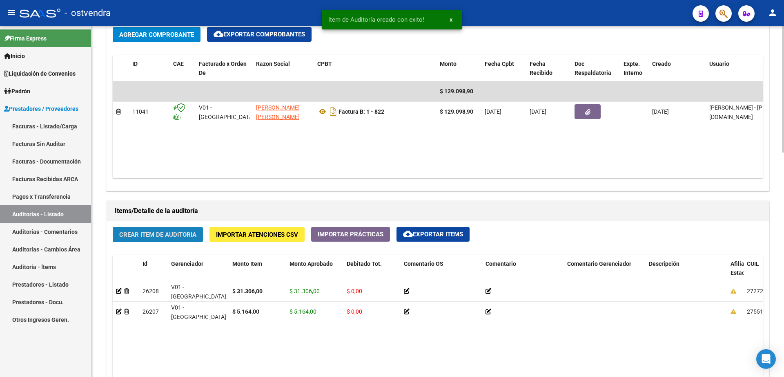
click at [174, 230] on span "Crear Item de Auditoria" at bounding box center [157, 233] width 77 height 7
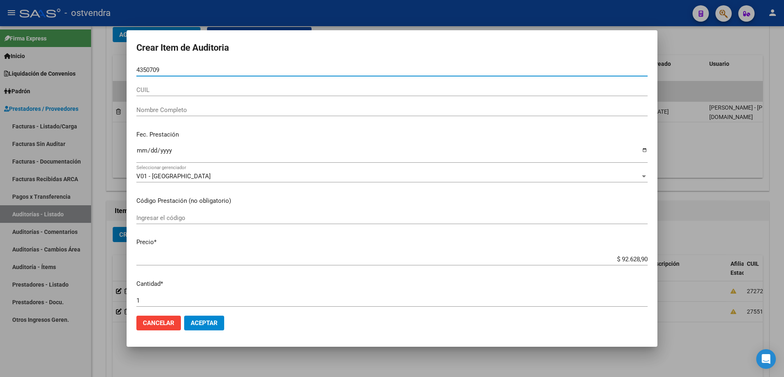
type input "43507094"
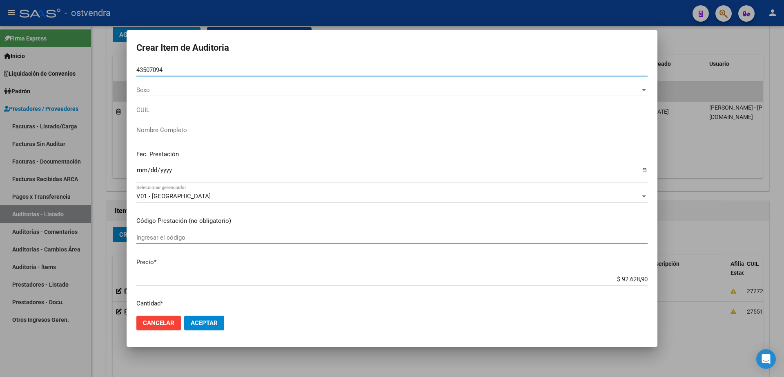
type input "27435070944"
type input "RAMIREZ MELANIE ANAHI ESTELA"
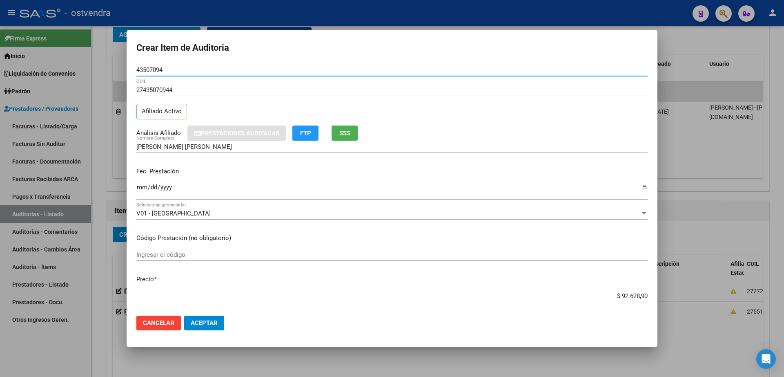
type input "43507094"
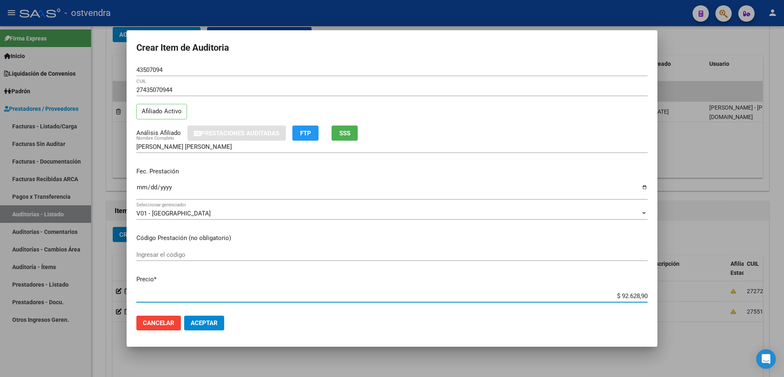
click at [616, 297] on input "$ 92.628,90" at bounding box center [391, 295] width 511 height 7
type input "$ 0,05"
type input "$ 0,51"
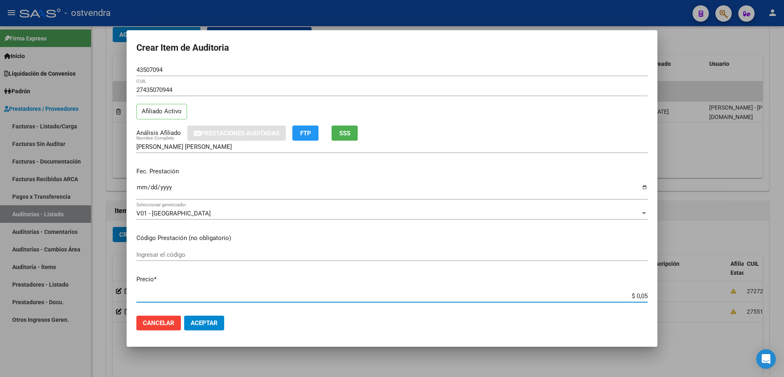
type input "$ 0,51"
type input "$ 5,16"
type input "$ 51,64"
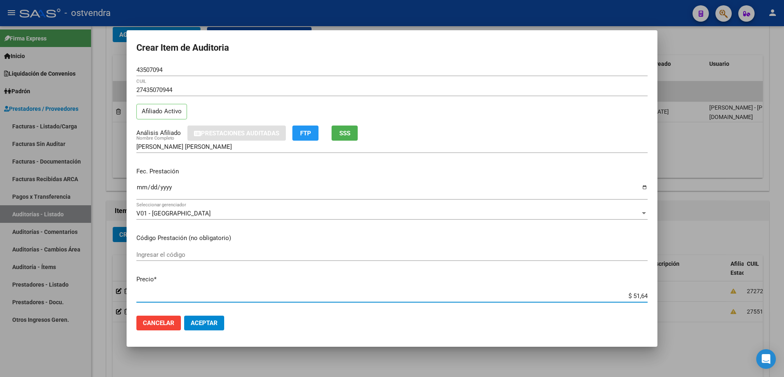
type input "$ 516,40"
type input "$ 5.164,00"
click at [203, 322] on span "Aceptar" at bounding box center [204, 322] width 27 height 7
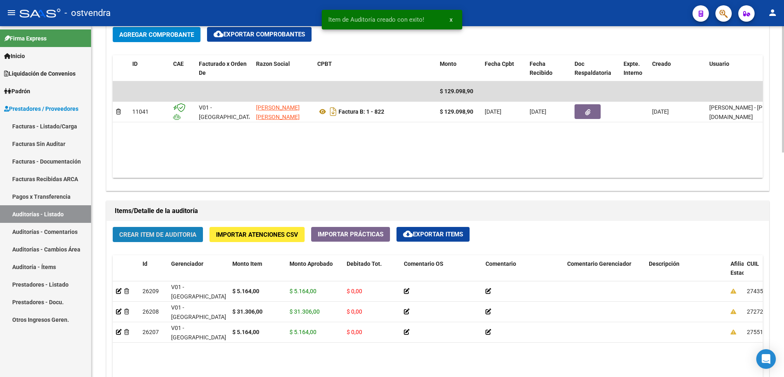
click at [182, 232] on span "Crear Item de Auditoria" at bounding box center [157, 234] width 77 height 7
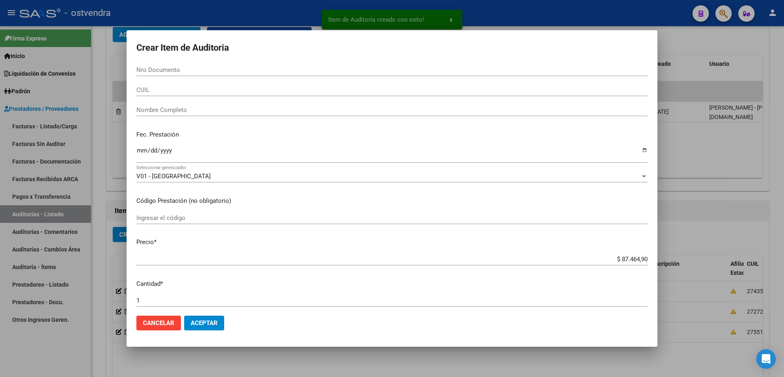
click at [158, 75] on div "Nro Documento" at bounding box center [391, 70] width 511 height 12
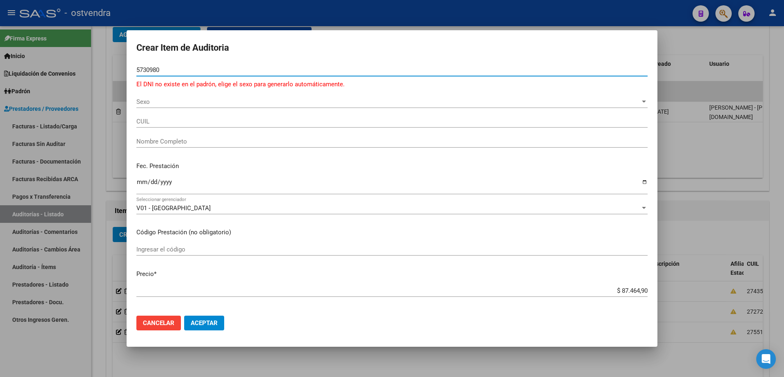
type input "57309803"
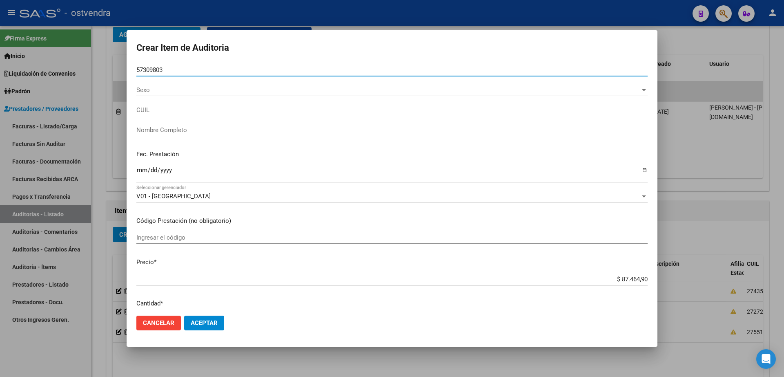
type input "27573098035"
type input "SANCHEZ MARTINA"
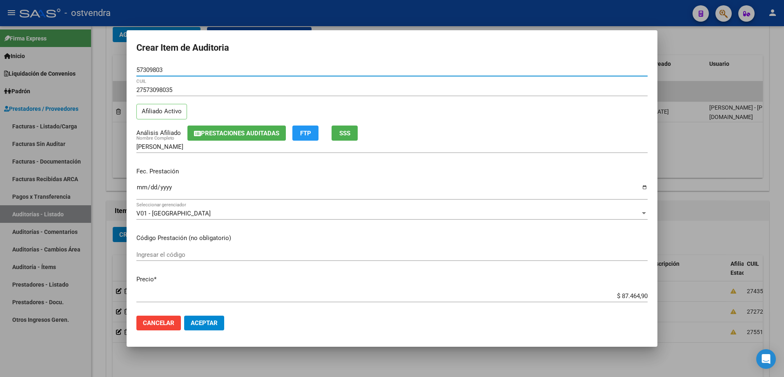
type input "57309803"
click at [623, 296] on input "$ 87.464,90" at bounding box center [391, 295] width 511 height 7
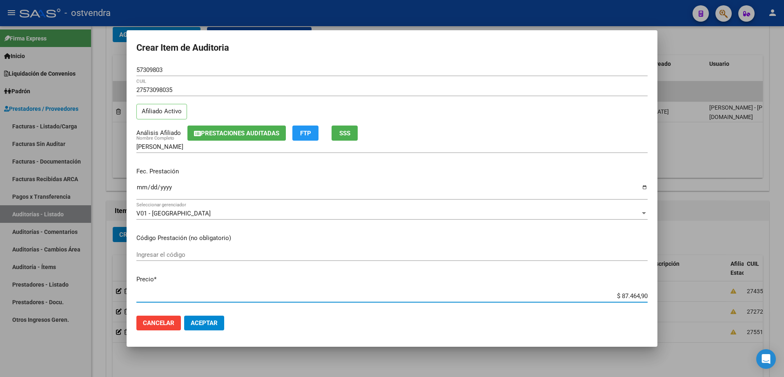
click at [623, 296] on input "$ 87.464,90" at bounding box center [391, 295] width 511 height 7
type input "$ 0,05"
type input "$ 0,51"
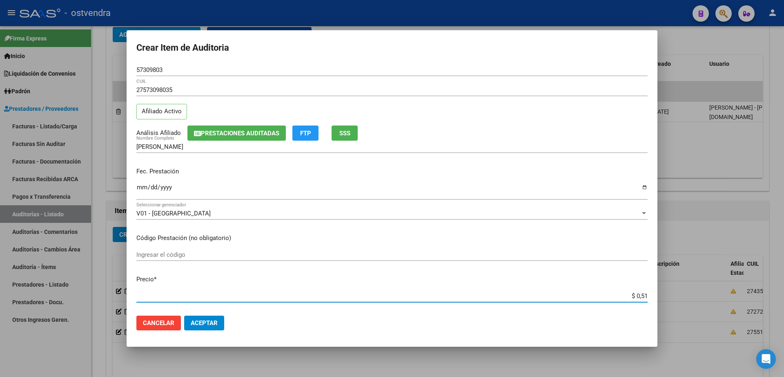
type input "$ 5,16"
type input "$ 51,64"
type input "$ 516,40"
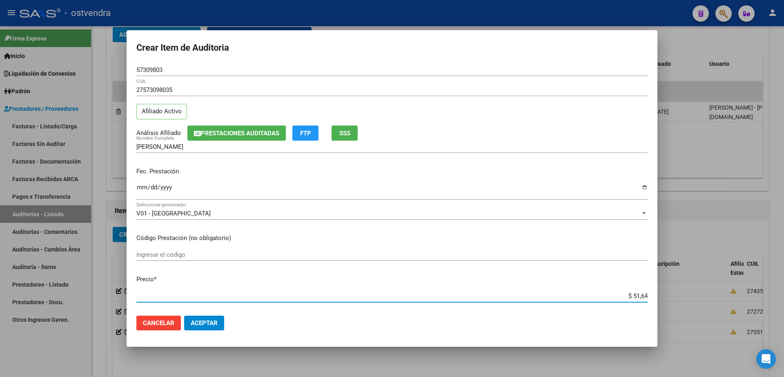
type input "$ 516,40"
type input "$ 5.164,00"
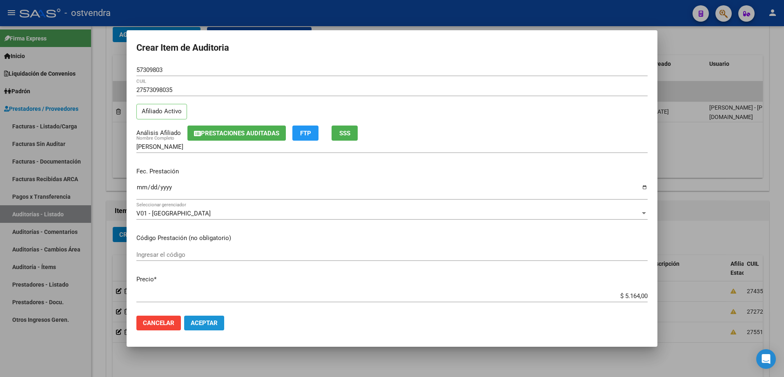
click at [211, 324] on span "Aceptar" at bounding box center [204, 322] width 27 height 7
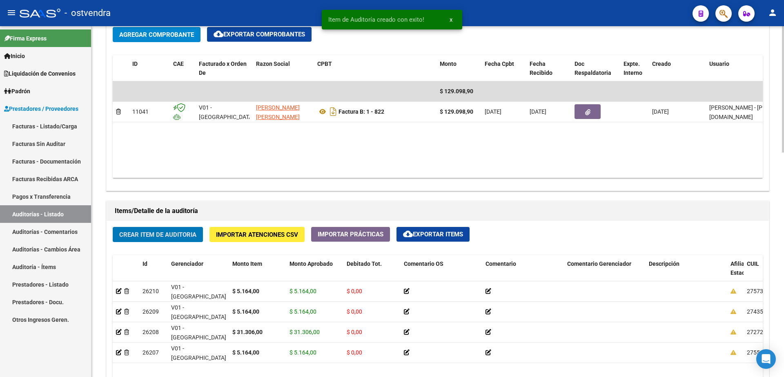
click at [170, 235] on span "Crear Item de Auditoria" at bounding box center [157, 234] width 77 height 7
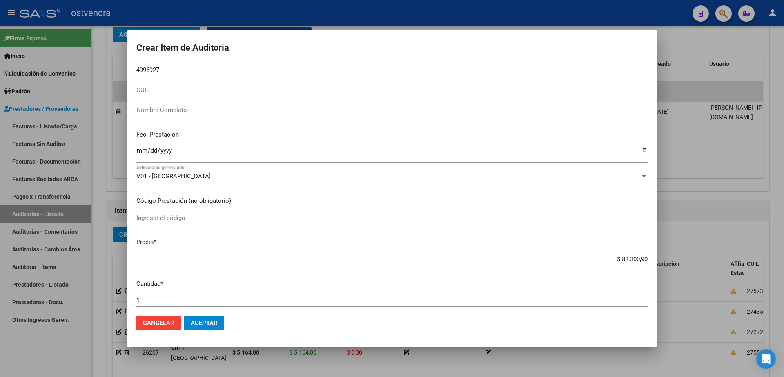
type input "49969271"
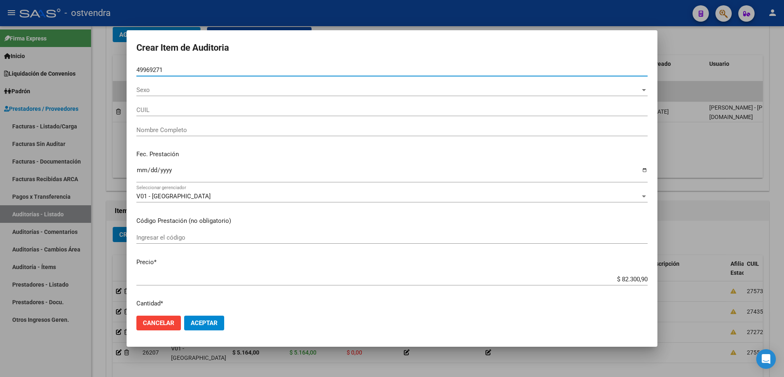
type input "23499692714"
type input "CACERES LUDMILA ORIANA"
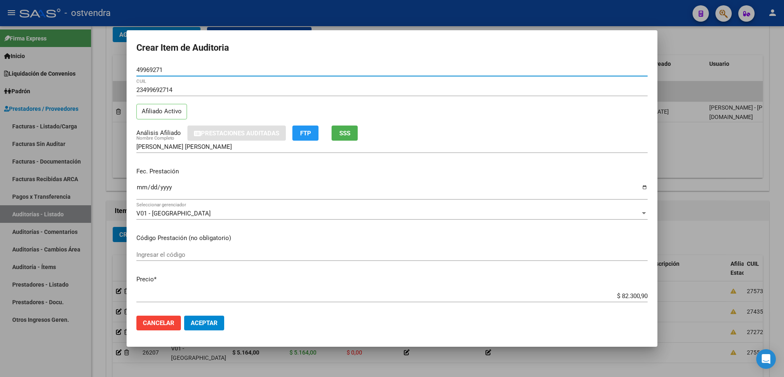
type input "49969271"
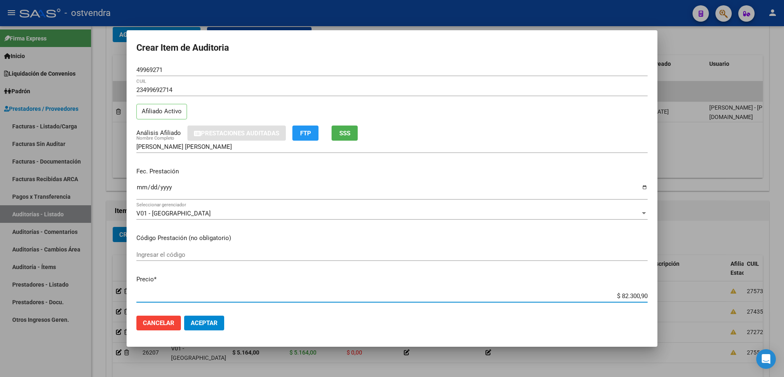
drag, startPoint x: 613, startPoint y: 299, endPoint x: 647, endPoint y: 298, distance: 34.3
click at [647, 298] on mat-dialog-content "49969271 Nro Documento 23499692714 CUIL Afiliado Activo Análisis Afiliado Prest…" at bounding box center [392, 186] width 531 height 245
type input "$ 0,08"
type input "$ 0,87"
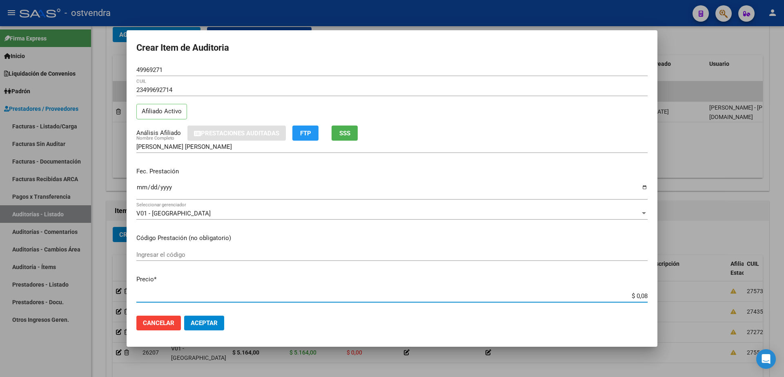
type input "$ 0,87"
type input "$ 8,71"
type input "$ 87,14"
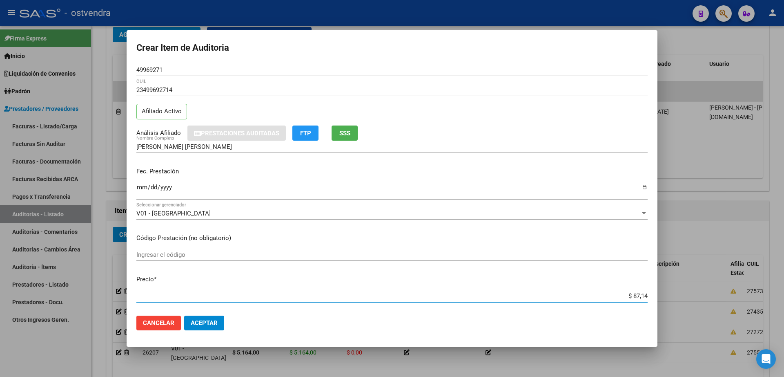
type input "$ 871,40"
type input "$ 8.714,00"
click at [208, 324] on span "Aceptar" at bounding box center [204, 322] width 27 height 7
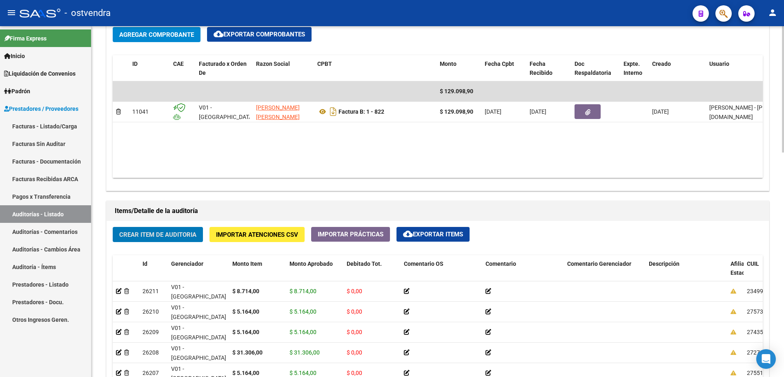
click at [165, 238] on button "Crear Item de Auditoria" at bounding box center [158, 234] width 90 height 15
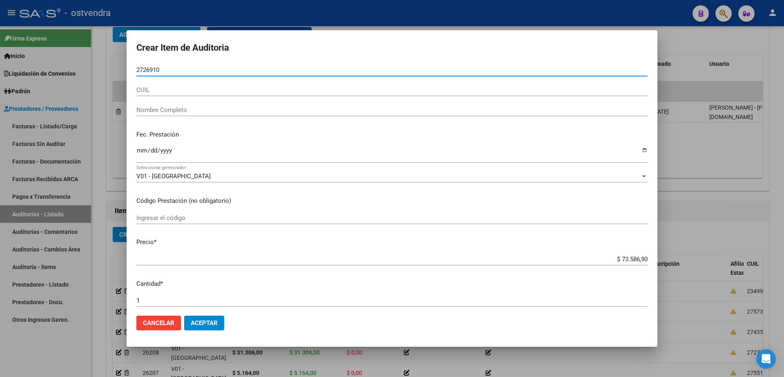
type input "27269106"
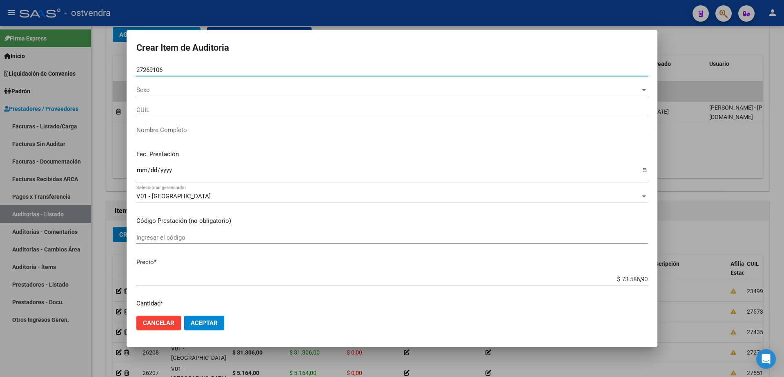
type input "20272691062"
type input "ROBLES JUAN EDUARDO"
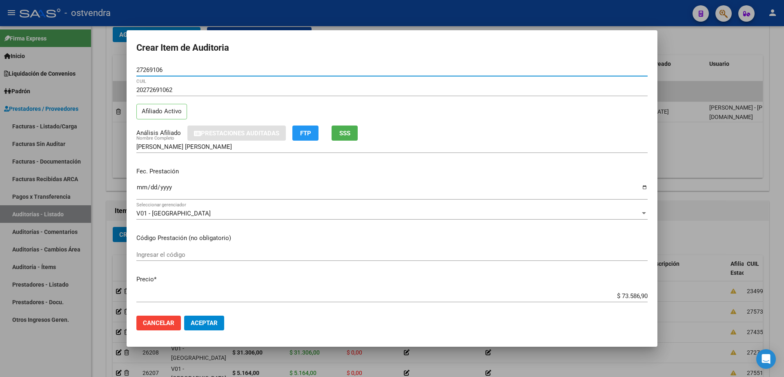
type input "27269106"
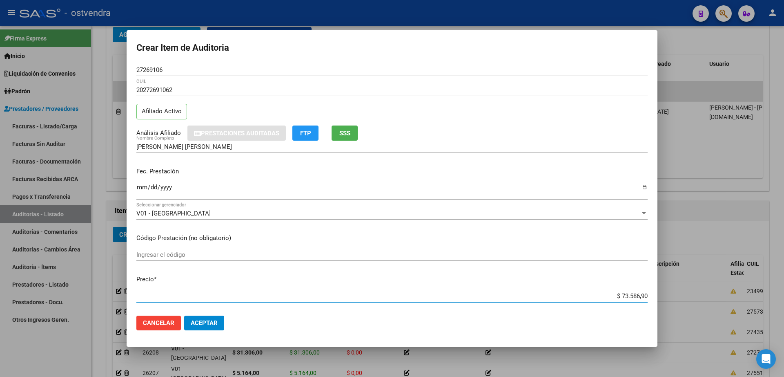
drag, startPoint x: 614, startPoint y: 293, endPoint x: 651, endPoint y: 291, distance: 36.4
click at [651, 291] on mat-dialog-content "27269106 Nro Documento 20272691062 CUIL Afiliado Activo Análisis Afiliado Prest…" at bounding box center [392, 186] width 531 height 245
type input "$ 0,08"
type input "$ 0,87"
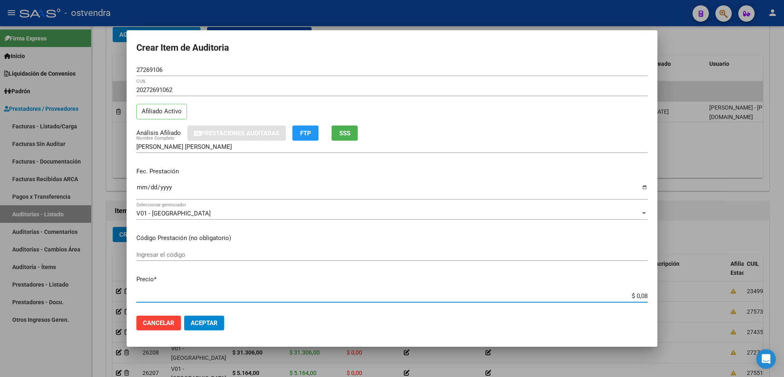
type input "$ 0,87"
type input "$ 8,71"
type input "$ 87,14"
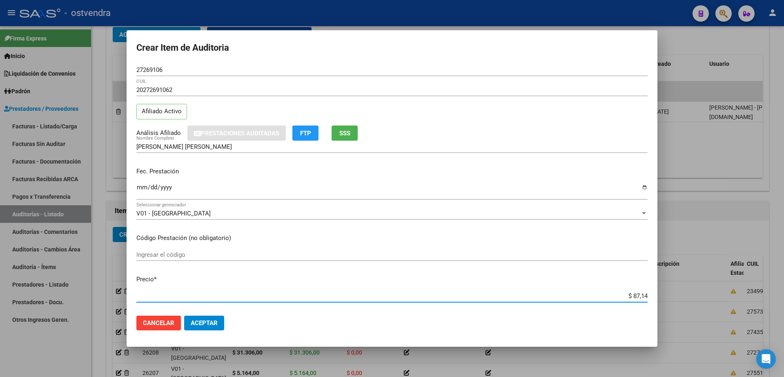
type input "$ 871,40"
click at [218, 324] on button "Aceptar" at bounding box center [204, 322] width 40 height 15
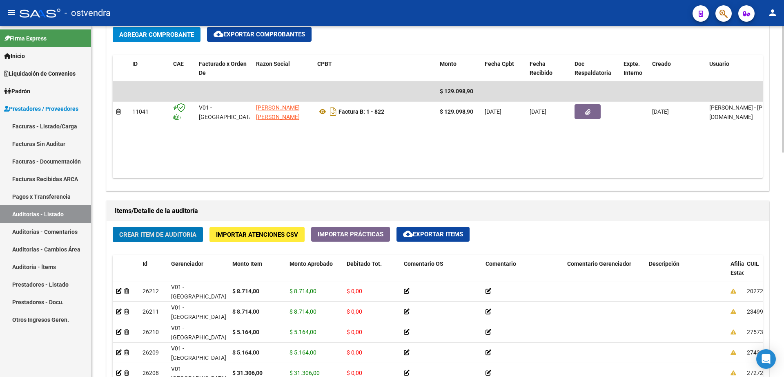
click at [174, 233] on span "Crear Item de Auditoria" at bounding box center [157, 234] width 77 height 7
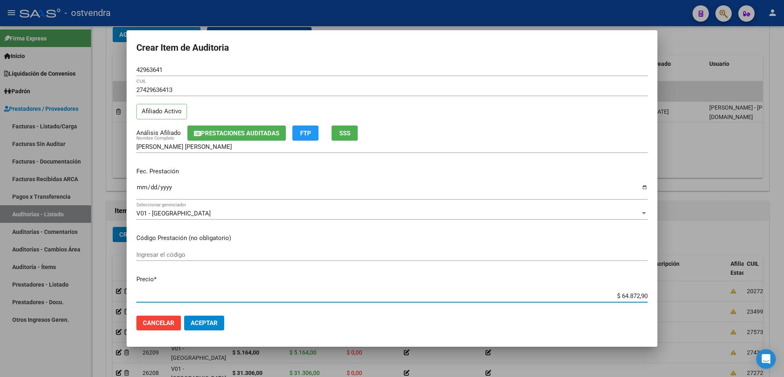
drag, startPoint x: 615, startPoint y: 295, endPoint x: 657, endPoint y: 295, distance: 42.1
click at [657, 295] on mat-dialog-content "42963641 Nro Documento 27429636413 CUIL Afiliado Activo Análisis Afiliado Prest…" at bounding box center [392, 186] width 531 height 245
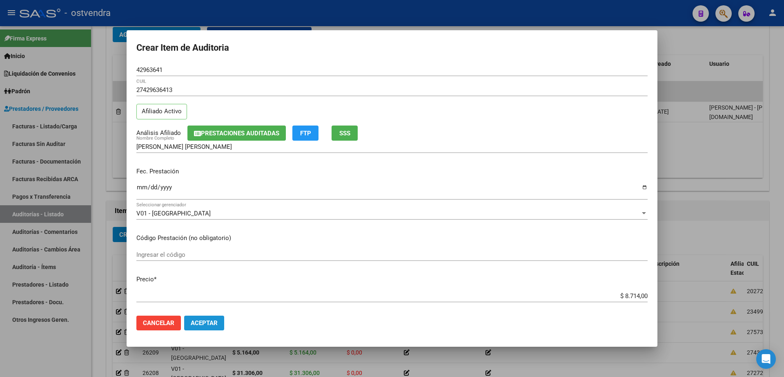
click at [205, 317] on button "Aceptar" at bounding box center [204, 322] width 40 height 15
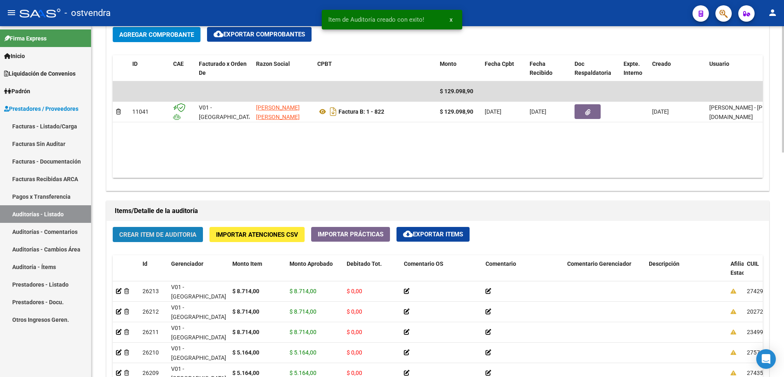
click at [165, 236] on span "Crear Item de Auditoria" at bounding box center [157, 234] width 77 height 7
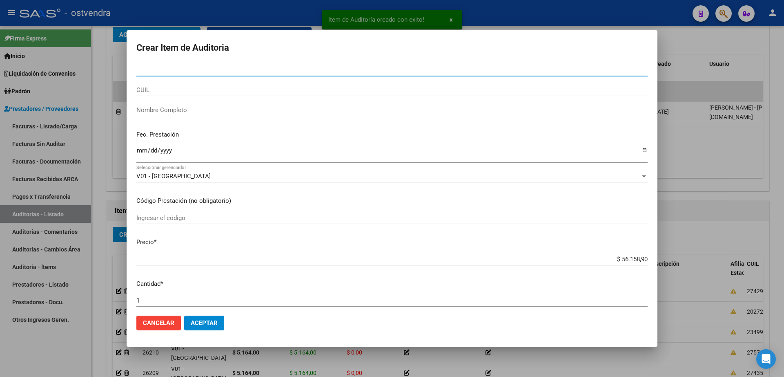
click at [205, 69] on input "Nro Documento" at bounding box center [391, 69] width 511 height 7
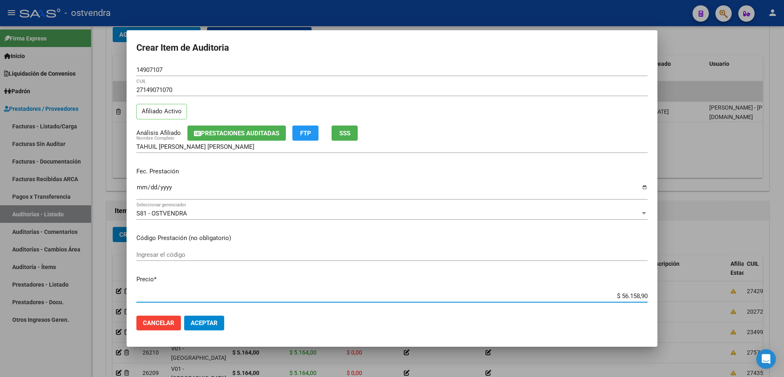
drag, startPoint x: 614, startPoint y: 297, endPoint x: 645, endPoint y: 296, distance: 31.5
click at [645, 296] on app-form-text-field "Precio * $ 56.158,90 Ingresar el precio" at bounding box center [395, 287] width 518 height 25
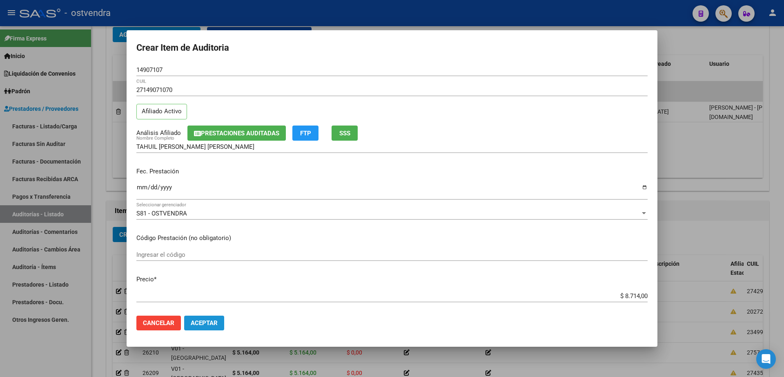
click at [204, 322] on span "Aceptar" at bounding box center [204, 322] width 27 height 7
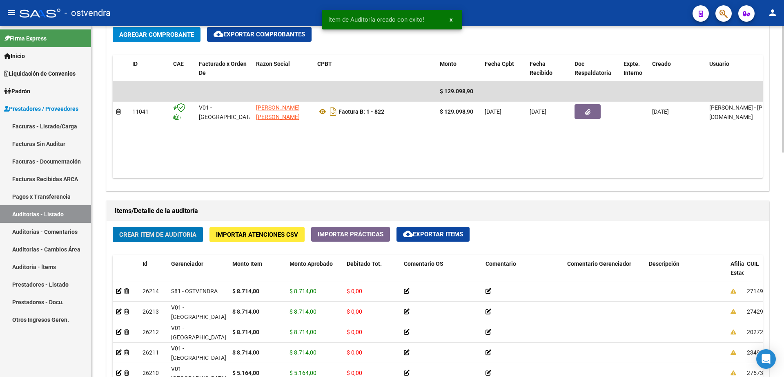
click at [143, 232] on span "Crear Item de Auditoria" at bounding box center [157, 234] width 77 height 7
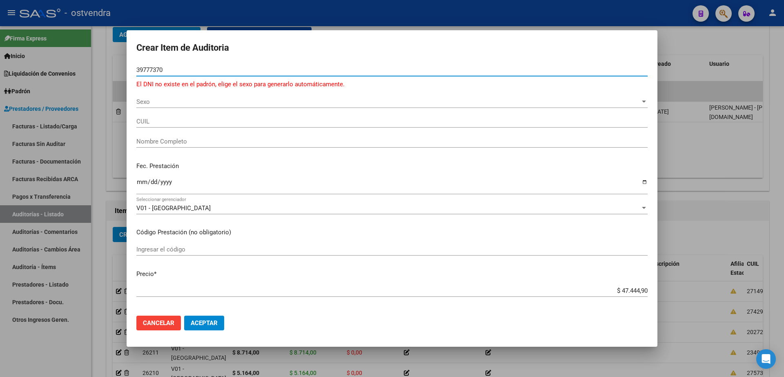
drag, startPoint x: 151, startPoint y: 69, endPoint x: 167, endPoint y: 72, distance: 16.5
click at [157, 70] on input "39777370" at bounding box center [391, 69] width 511 height 7
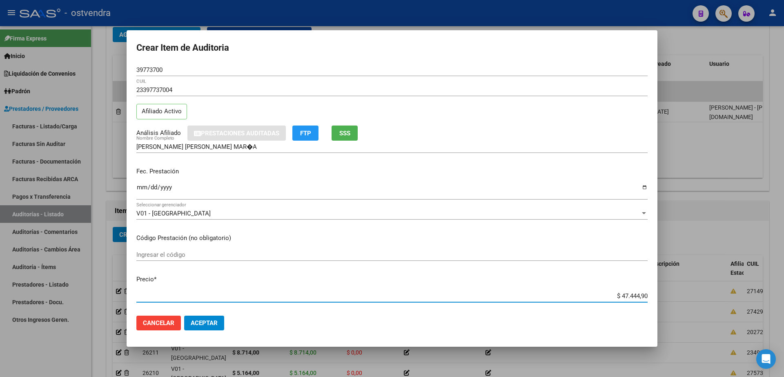
drag, startPoint x: 616, startPoint y: 299, endPoint x: 649, endPoint y: 295, distance: 33.4
click at [649, 295] on mat-dialog-content "39773700 Nro Documento 23397737004 CUIL Afiliado Activo Análisis Afiliado Prest…" at bounding box center [392, 186] width 531 height 245
click at [220, 322] on button "Aceptar" at bounding box center [204, 322] width 40 height 15
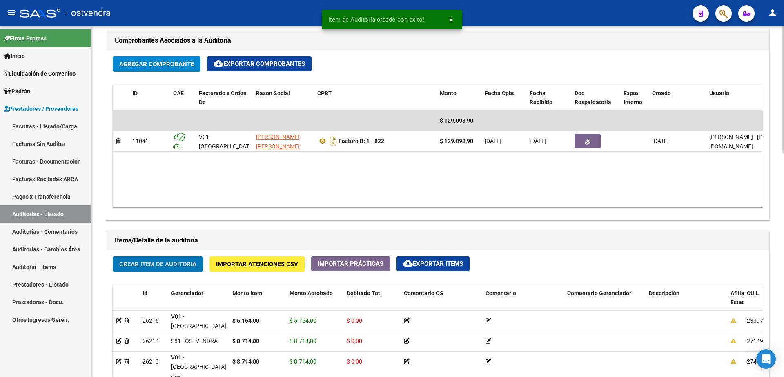
scroll to position [358, 0]
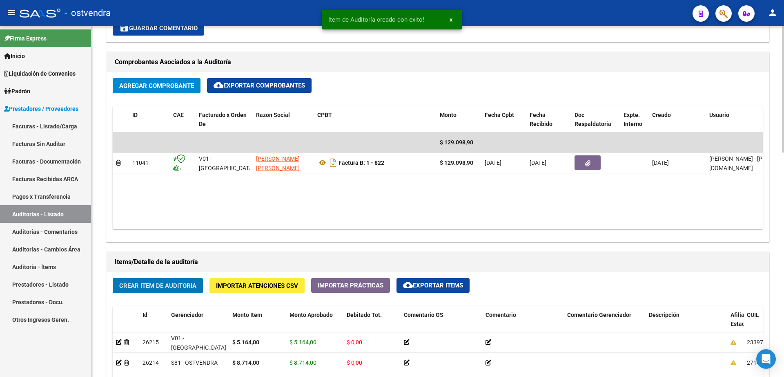
click at [170, 291] on button "Crear Item de Auditoria" at bounding box center [158, 285] width 90 height 15
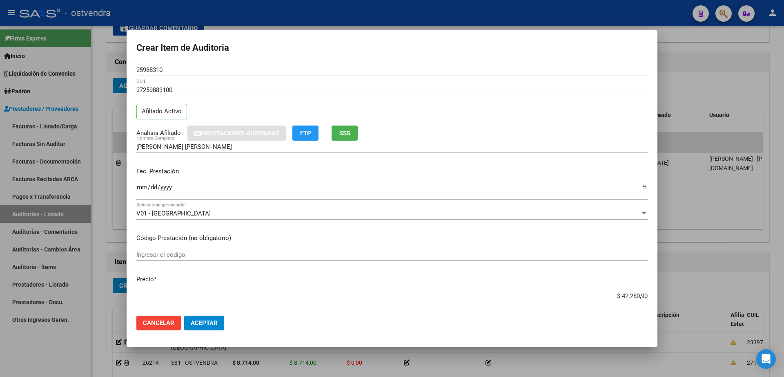
drag, startPoint x: 616, startPoint y: 292, endPoint x: 635, endPoint y: 292, distance: 19.2
click at [635, 292] on div "$ 42.280,90 Ingresar el precio" at bounding box center [391, 296] width 511 height 12
drag, startPoint x: 616, startPoint y: 296, endPoint x: 651, endPoint y: 297, distance: 34.8
click at [651, 297] on mat-dialog-content "25988310 Nro Documento 27259883100 CUIL Afiliado Activo Análisis Afiliado Prest…" at bounding box center [392, 186] width 531 height 245
click at [218, 321] on button "Aceptar" at bounding box center [204, 322] width 40 height 15
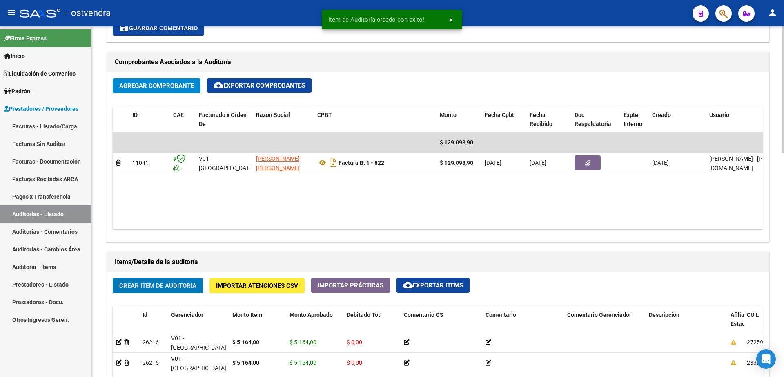
click at [179, 286] on span "Crear Item de Auditoria" at bounding box center [157, 285] width 77 height 7
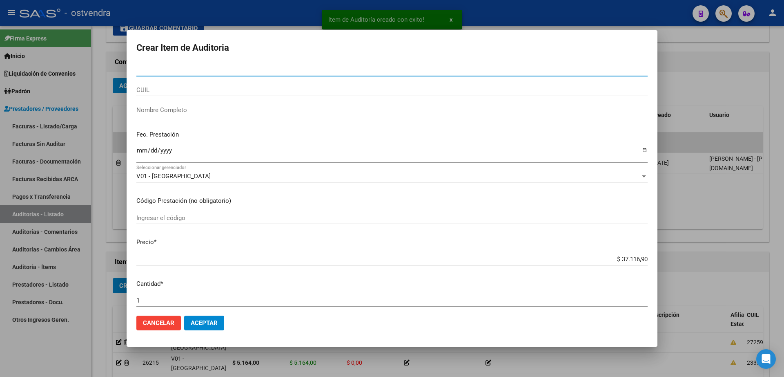
click at [189, 76] on div "Nro Documento" at bounding box center [391, 70] width 511 height 12
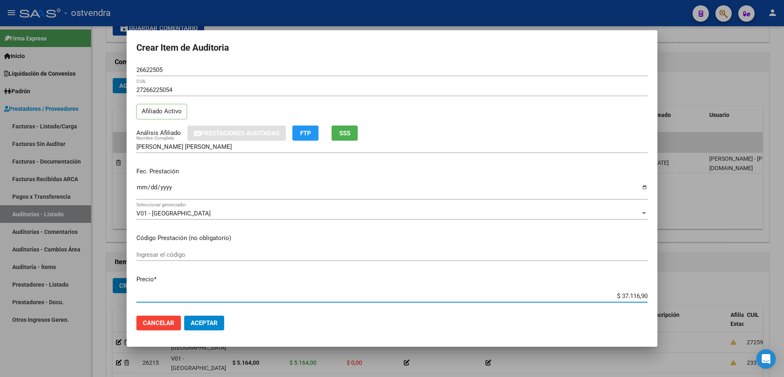
drag, startPoint x: 616, startPoint y: 295, endPoint x: 650, endPoint y: 292, distance: 33.7
click at [650, 292] on mat-dialog-content "26622505 Nro Documento 27266225054 CUIL Afiliado Activo Análisis Afiliado Prest…" at bounding box center [392, 186] width 531 height 245
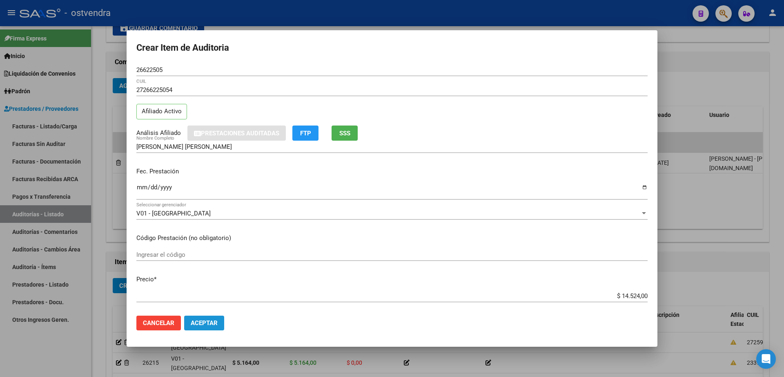
click at [210, 319] on span "Aceptar" at bounding box center [204, 322] width 27 height 7
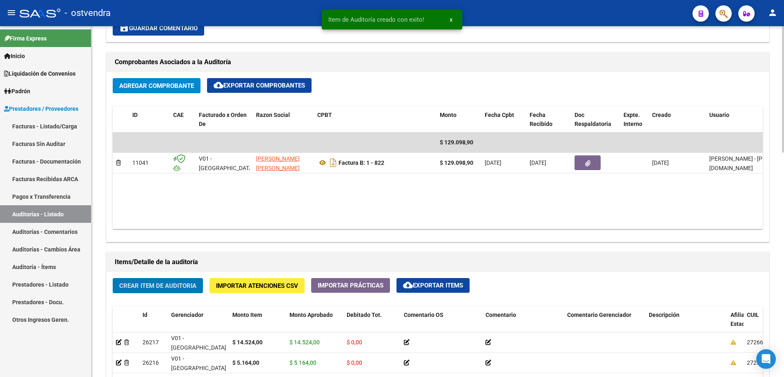
click at [166, 286] on span "Crear Item de Auditoria" at bounding box center [157, 285] width 77 height 7
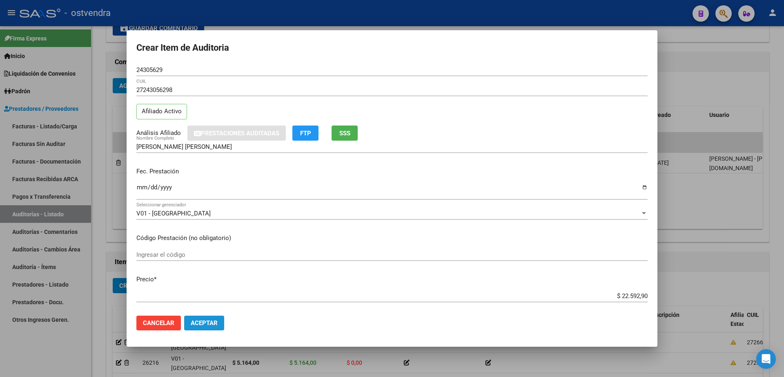
click at [209, 324] on span "Aceptar" at bounding box center [204, 322] width 27 height 7
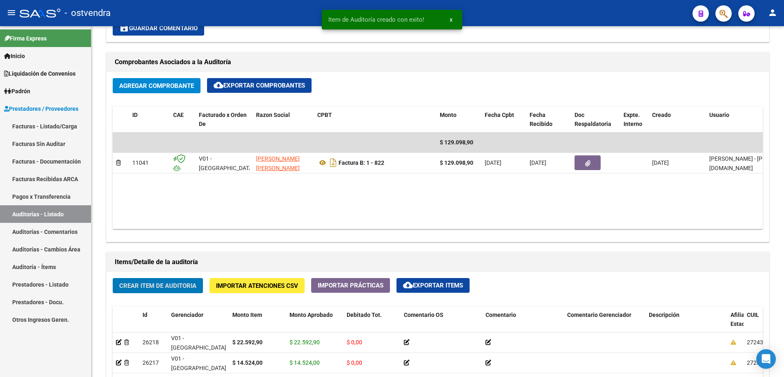
click at [50, 124] on link "Facturas - Listado/Carga" at bounding box center [45, 126] width 91 height 18
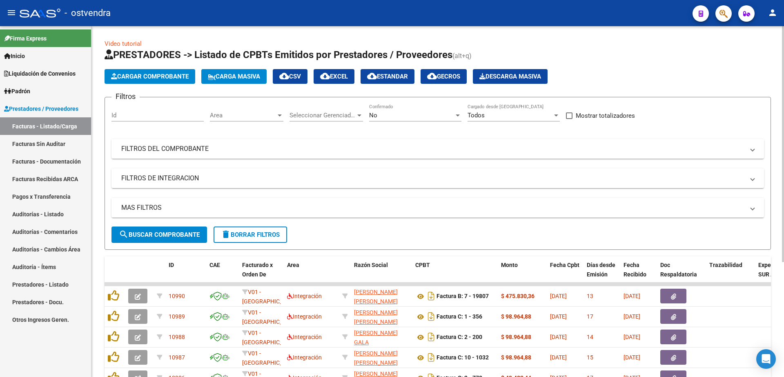
click at [152, 75] on span "Cargar Comprobante" at bounding box center [150, 76] width 78 height 7
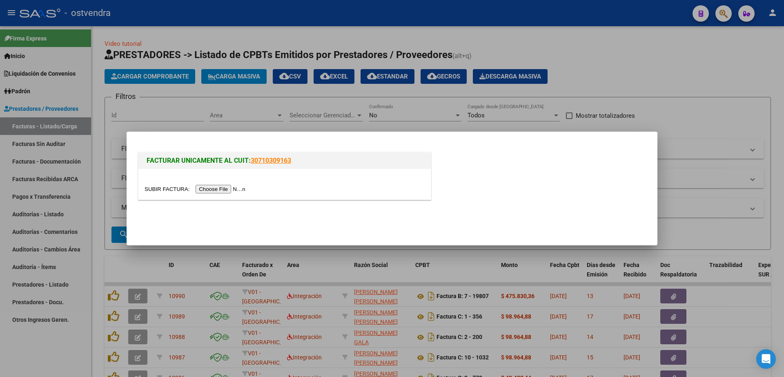
click at [216, 188] on input "file" at bounding box center [196, 189] width 103 height 9
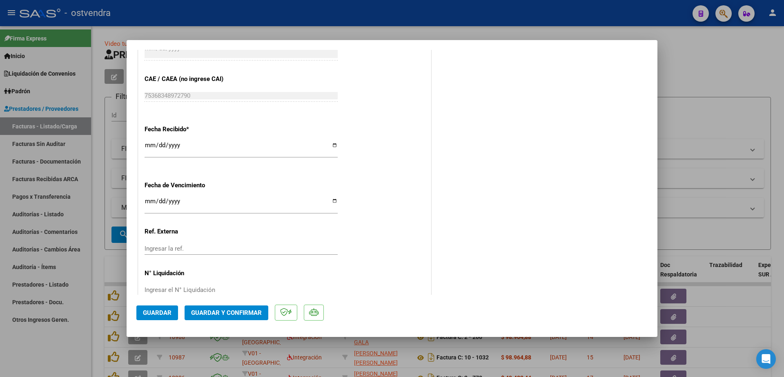
scroll to position [496, 0]
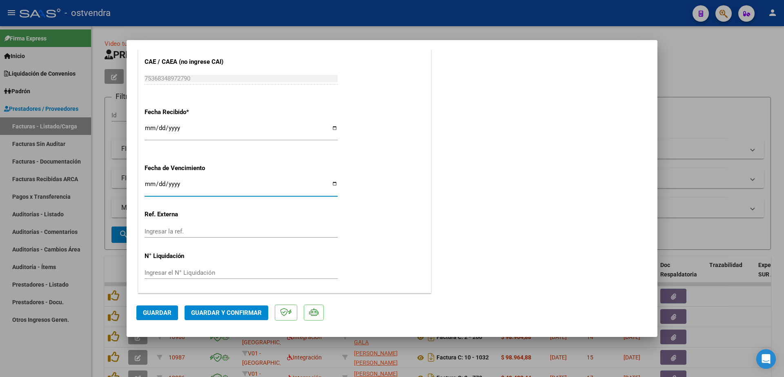
click at [150, 189] on input "Ingresar la fecha" at bounding box center [241, 187] width 193 height 13
click at [163, 275] on input "Ingresar el N° Liquidación" at bounding box center [241, 272] width 193 height 7
click at [152, 310] on span "Guardar" at bounding box center [157, 312] width 29 height 7
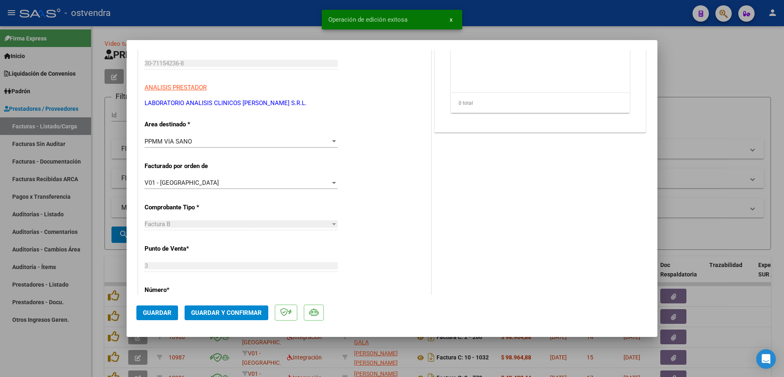
scroll to position [0, 0]
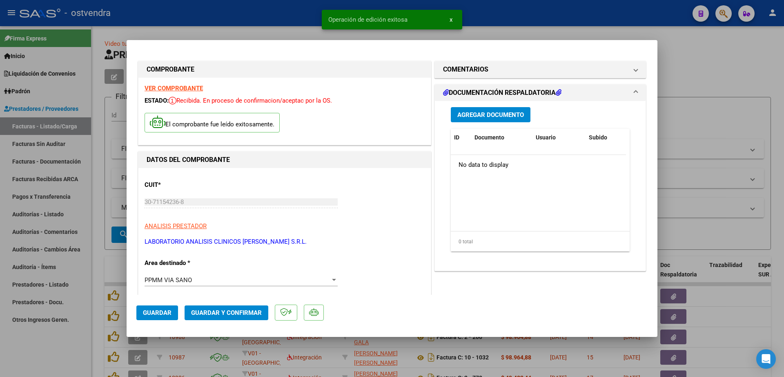
click at [503, 113] on span "Agregar Documento" at bounding box center [491, 114] width 67 height 7
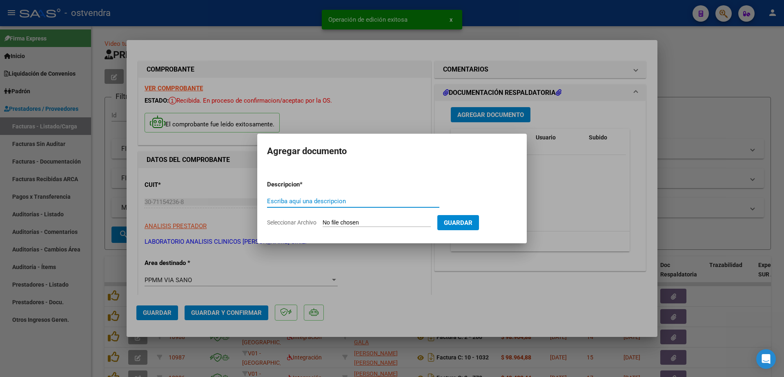
click at [326, 201] on input "Escriba aquí una descripcion" at bounding box center [353, 200] width 172 height 7
paste input "documentacion"
click at [360, 224] on input "Seleccionar Archivo" at bounding box center [377, 223] width 108 height 8
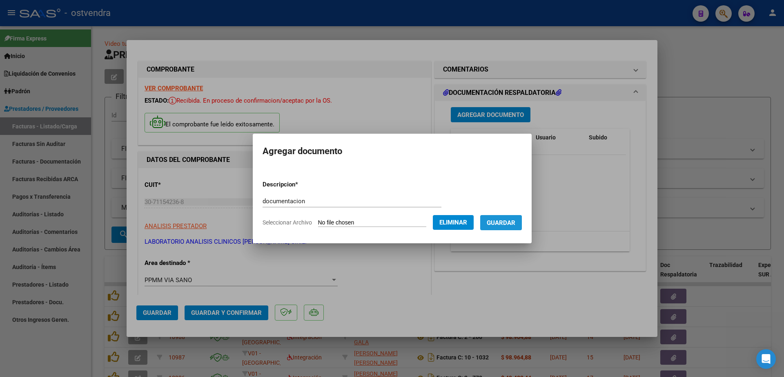
click at [516, 225] on span "Guardar" at bounding box center [501, 222] width 29 height 7
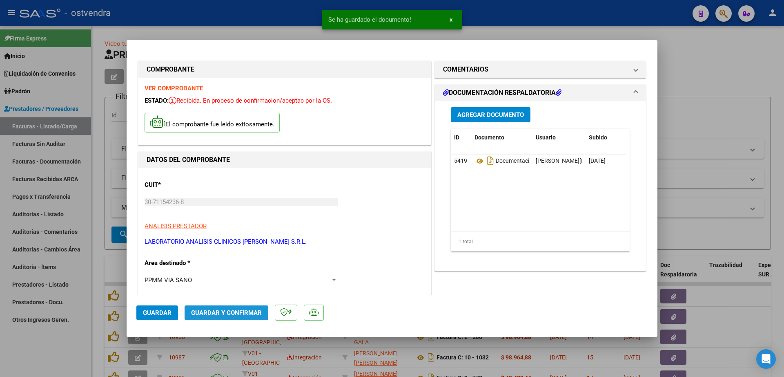
click at [229, 308] on button "Guardar y Confirmar" at bounding box center [227, 312] width 84 height 15
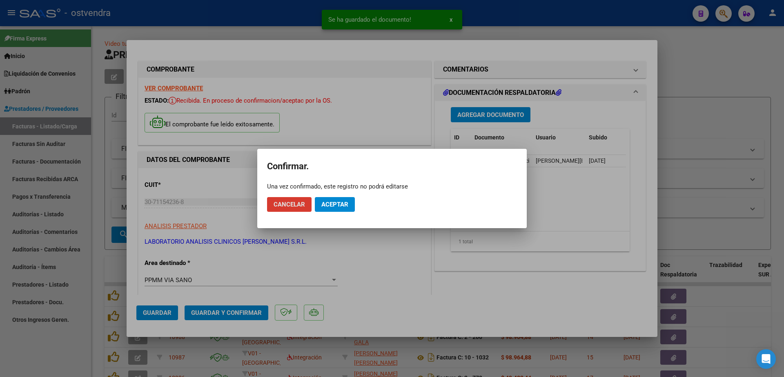
click at [340, 207] on span "Aceptar" at bounding box center [335, 204] width 27 height 7
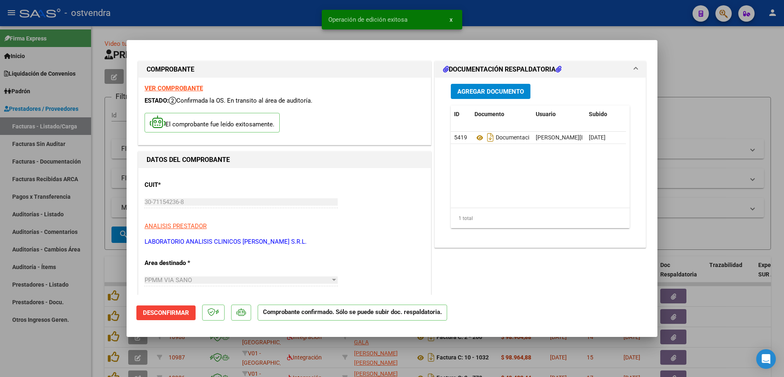
click at [31, 214] on div at bounding box center [392, 188] width 784 height 377
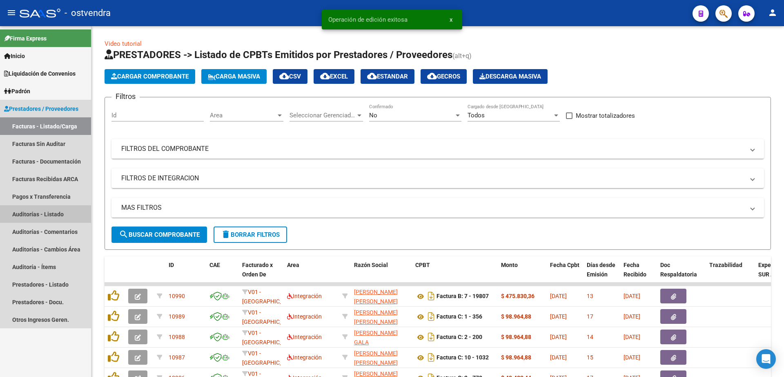
drag, startPoint x: 55, startPoint y: 213, endPoint x: 65, endPoint y: 212, distance: 9.9
click at [55, 214] on link "Auditorías - Listado" at bounding box center [45, 214] width 91 height 18
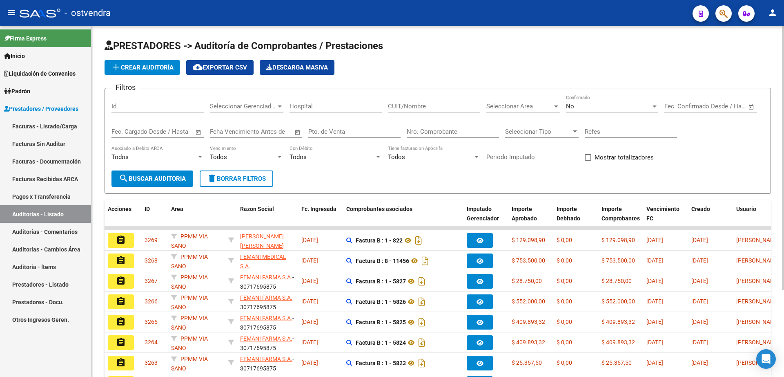
click at [141, 73] on button "add Crear Auditoría" at bounding box center [143, 67] width 76 height 15
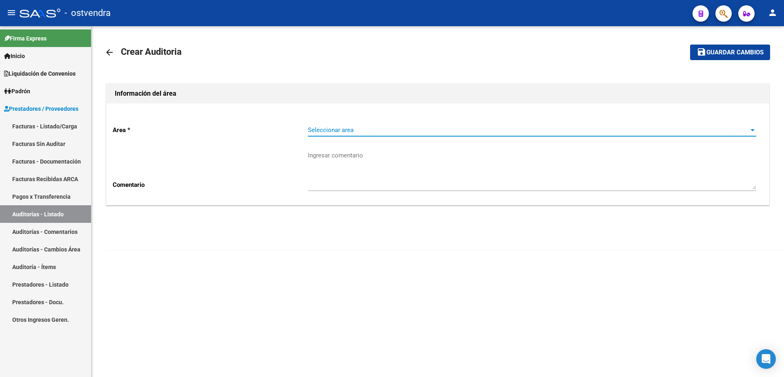
click at [342, 132] on span "Seleccionar area" at bounding box center [528, 129] width 441 height 7
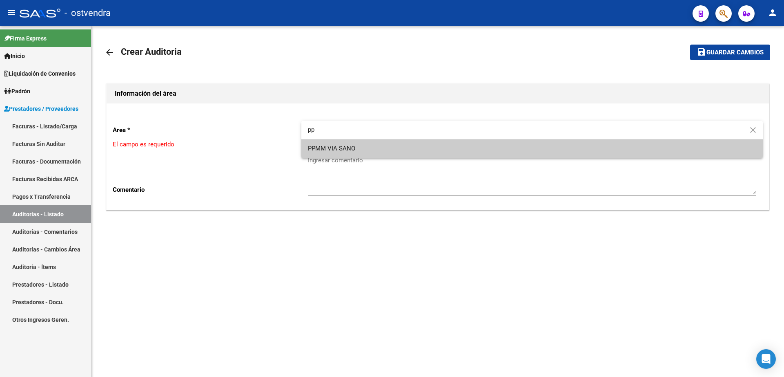
click at [346, 140] on div "pp close PPMM VIA SANO" at bounding box center [532, 139] width 462 height 37
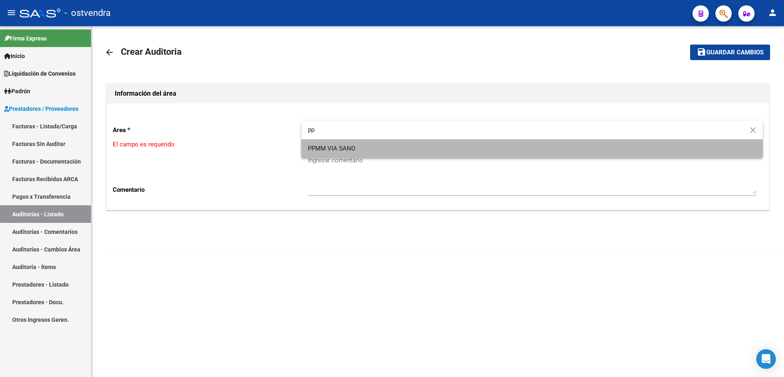
click at [328, 152] on span "PPMM VIA SANO" at bounding box center [532, 148] width 449 height 18
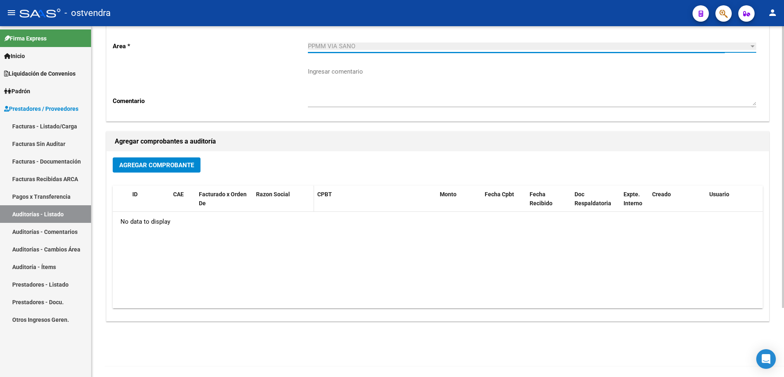
scroll to position [86, 0]
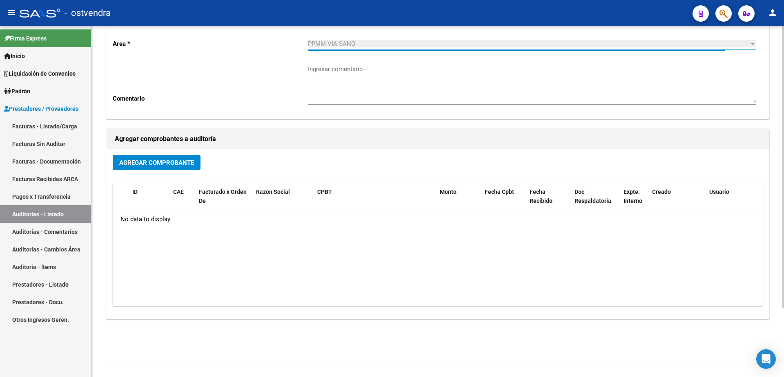
click at [170, 166] on button "Agregar Comprobante" at bounding box center [157, 162] width 88 height 15
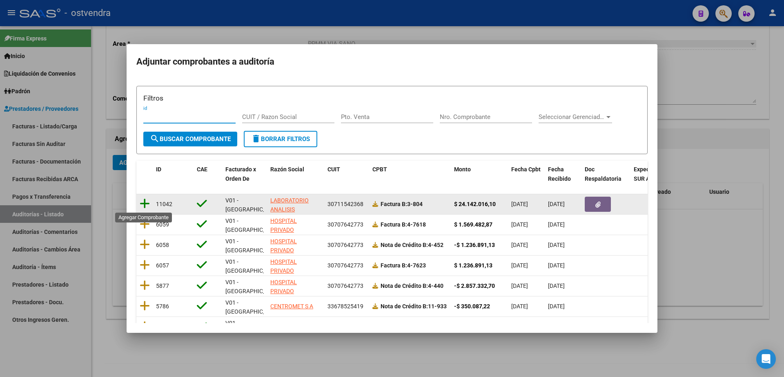
click at [147, 202] on icon at bounding box center [145, 203] width 10 height 11
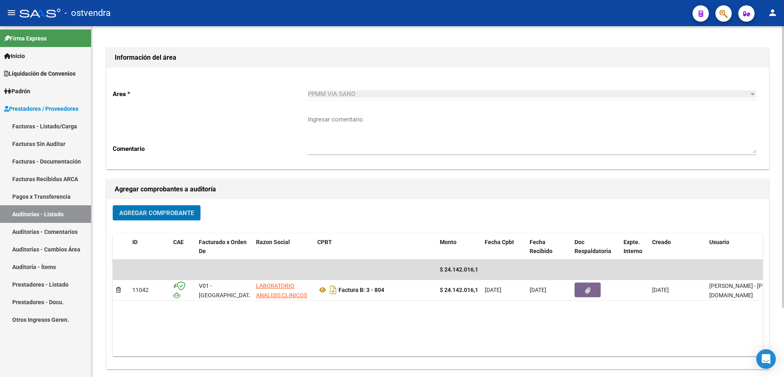
scroll to position [0, 0]
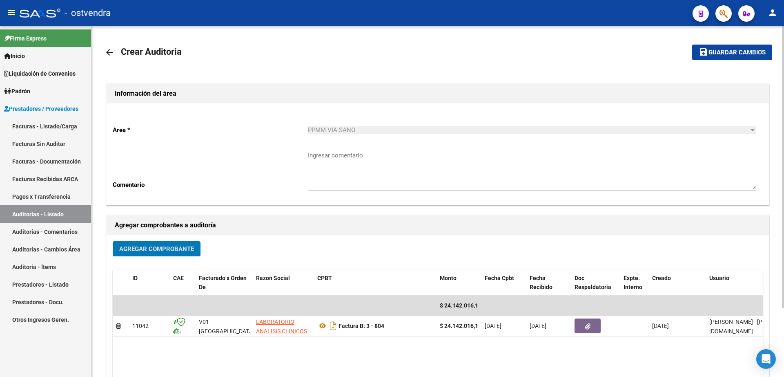
drag, startPoint x: 726, startPoint y: 47, endPoint x: 711, endPoint y: 57, distance: 18.1
click at [725, 47] on button "save Guardar cambios" at bounding box center [732, 52] width 80 height 15
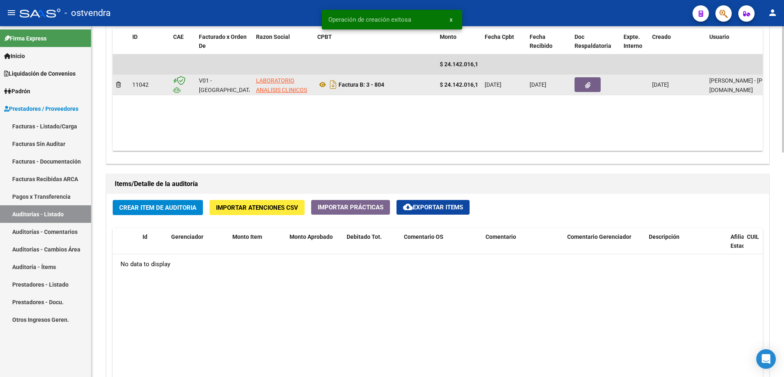
scroll to position [460, 0]
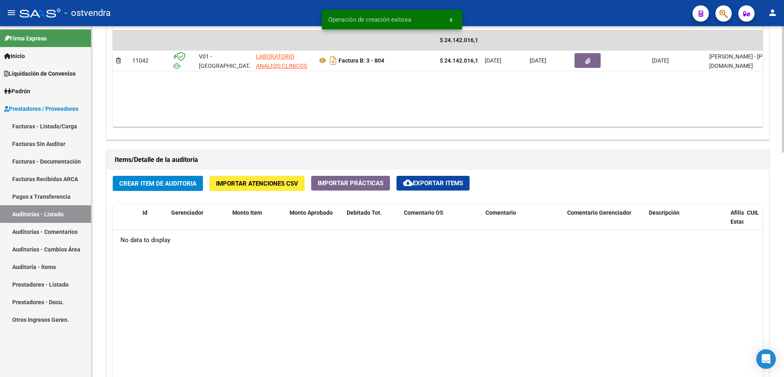
click at [156, 182] on span "Crear Item de Auditoria" at bounding box center [157, 183] width 77 height 7
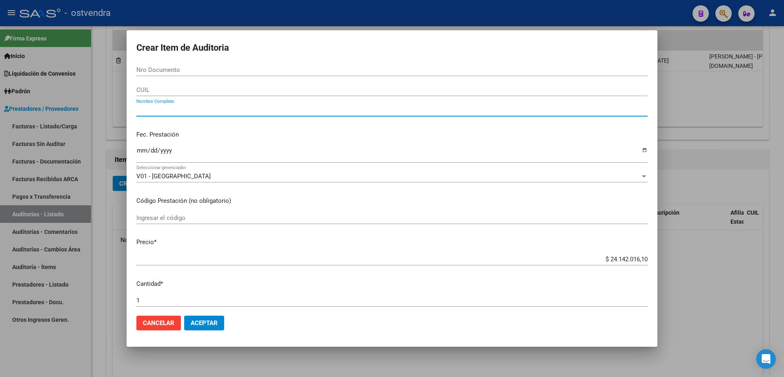
click at [166, 111] on input "Nombre Completo" at bounding box center [391, 109] width 511 height 7
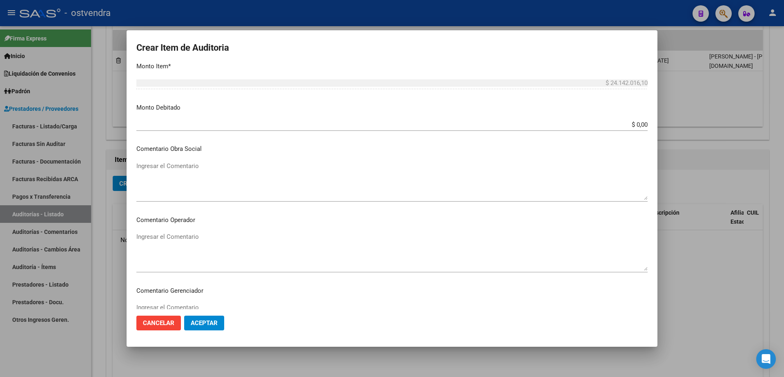
scroll to position [306, 0]
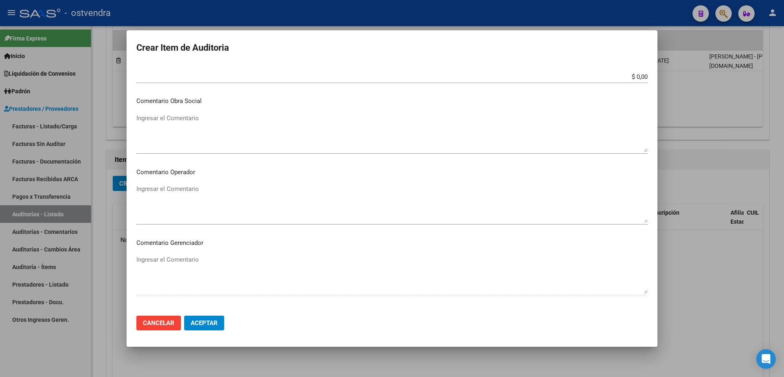
click at [220, 324] on button "Aceptar" at bounding box center [204, 322] width 40 height 15
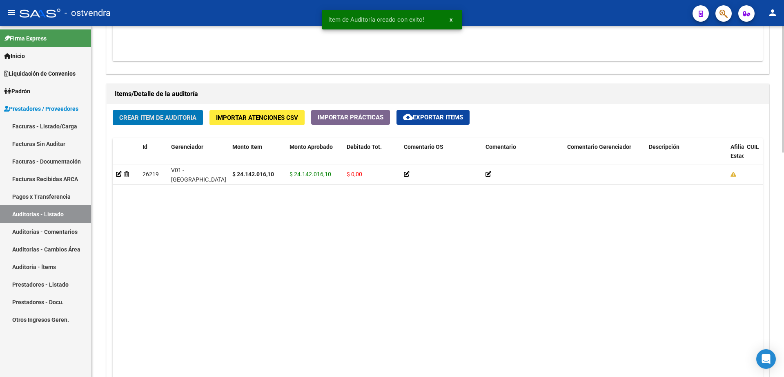
scroll to position [511, 0]
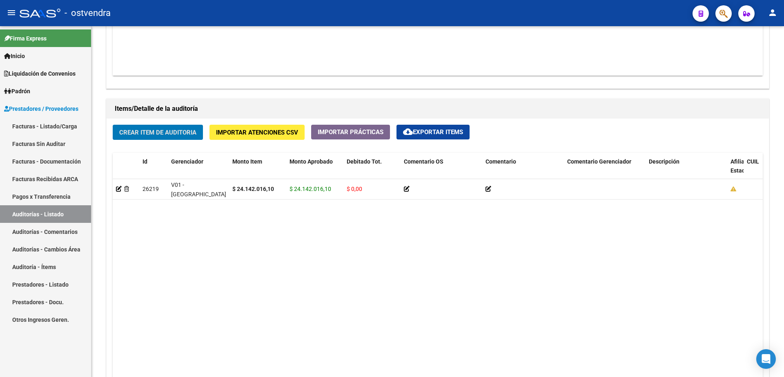
click at [60, 128] on link "Facturas - Listado/Carga" at bounding box center [45, 126] width 91 height 18
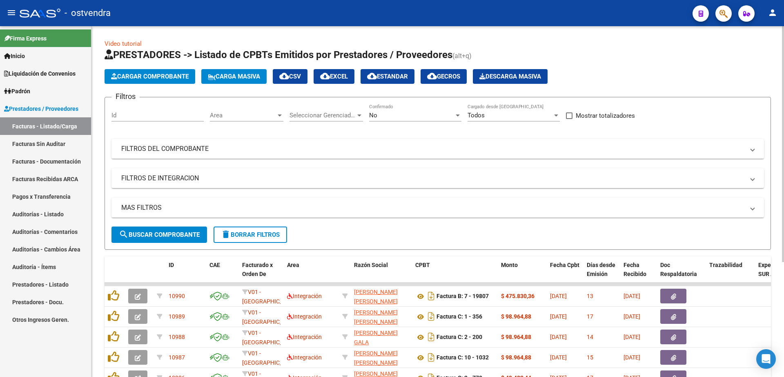
click at [163, 78] on span "Cargar Comprobante" at bounding box center [150, 76] width 78 height 7
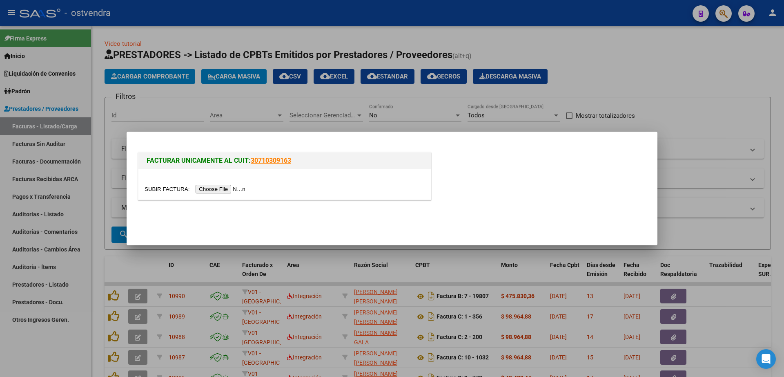
click at [228, 187] on input "file" at bounding box center [196, 189] width 103 height 9
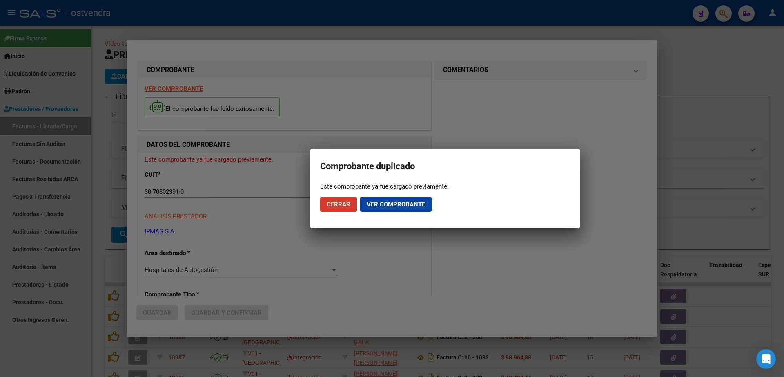
click at [341, 204] on span "Cerrar" at bounding box center [339, 204] width 24 height 7
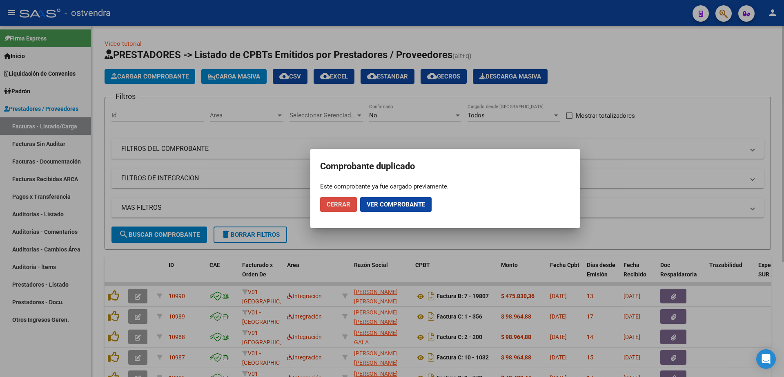
drag, startPoint x: 347, startPoint y: 203, endPoint x: 323, endPoint y: 230, distance: 35.6
click at [349, 203] on span "Cerrar" at bounding box center [339, 204] width 24 height 7
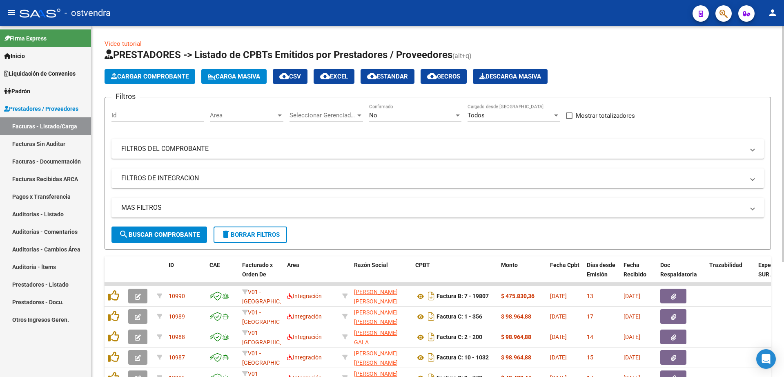
click at [165, 77] on span "Cargar Comprobante" at bounding box center [150, 76] width 78 height 7
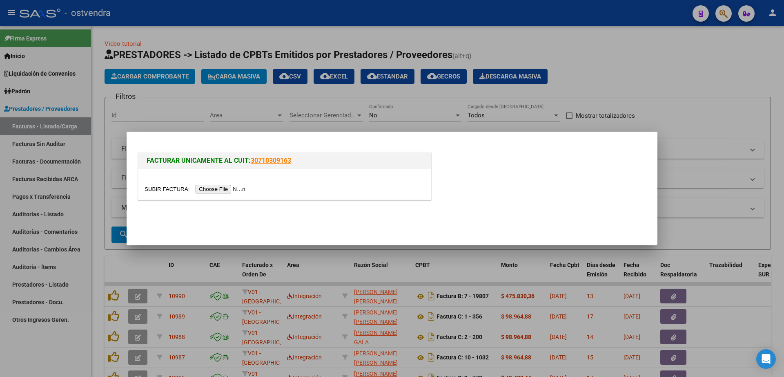
click at [229, 193] on div at bounding box center [284, 184] width 293 height 31
click at [231, 190] on input "file" at bounding box center [196, 189] width 103 height 9
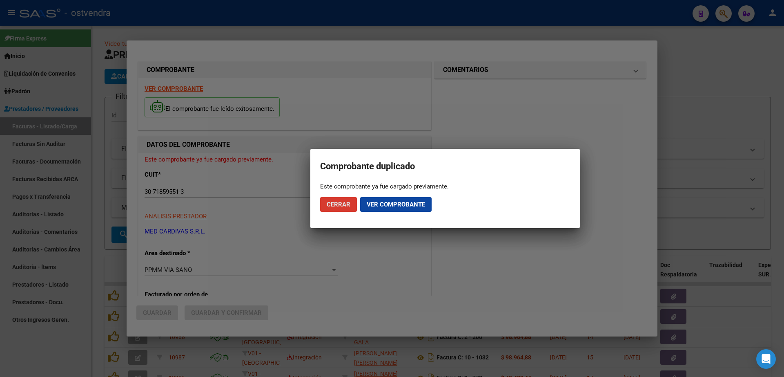
click at [346, 207] on span "Cerrar" at bounding box center [339, 204] width 24 height 7
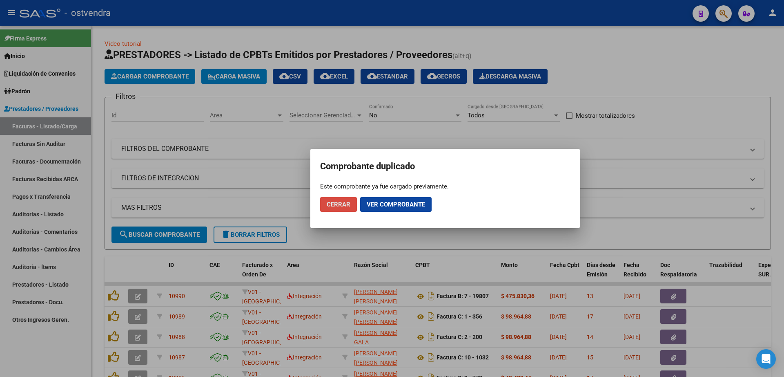
click at [346, 207] on span "Cerrar" at bounding box center [339, 204] width 24 height 7
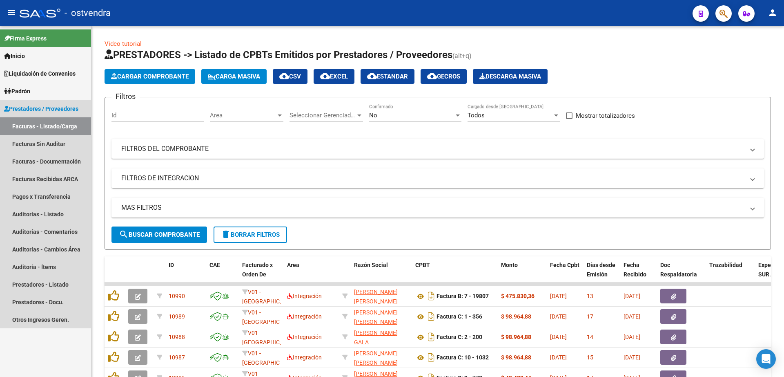
click at [57, 125] on link "Facturas - Listado/Carga" at bounding box center [45, 126] width 91 height 18
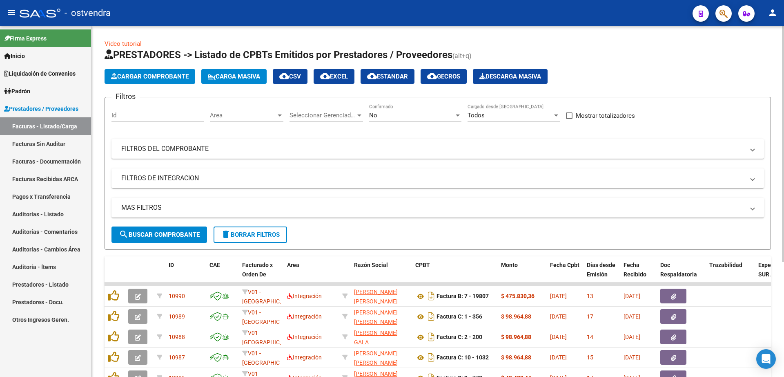
click at [150, 80] on button "Cargar Comprobante" at bounding box center [150, 76] width 91 height 15
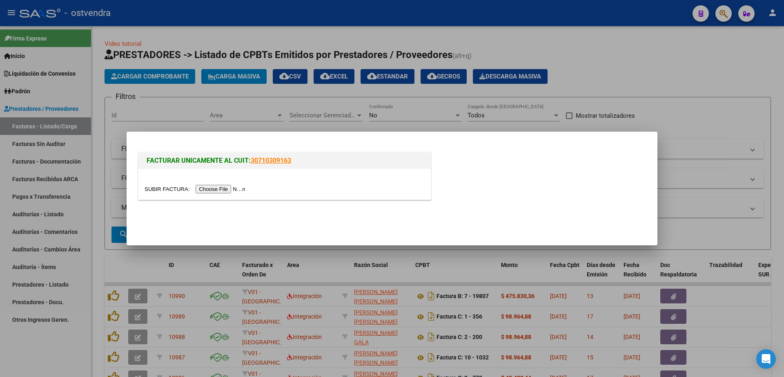
click at [234, 189] on input "file" at bounding box center [196, 189] width 103 height 9
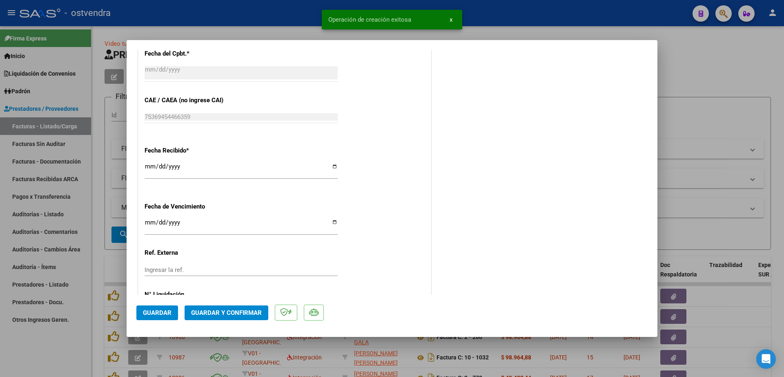
scroll to position [496, 0]
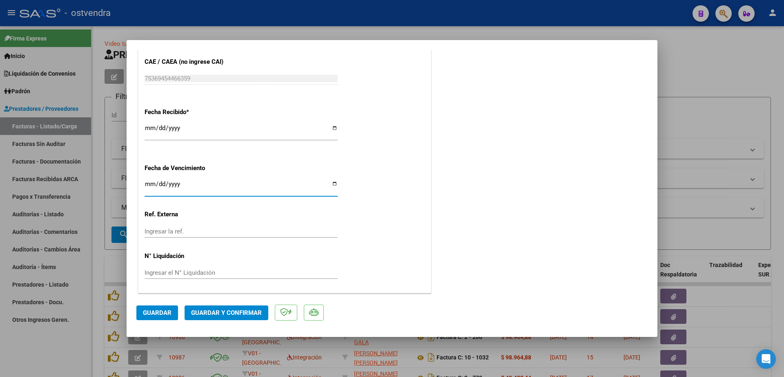
click at [150, 183] on input "Ingresar la fecha" at bounding box center [241, 187] width 193 height 13
click at [202, 274] on input "Ingresar el N° Liquidación" at bounding box center [241, 272] width 193 height 7
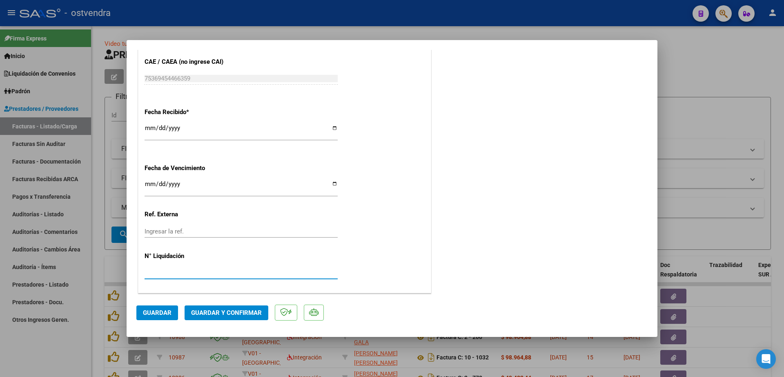
click at [170, 312] on span "Guardar" at bounding box center [157, 312] width 29 height 7
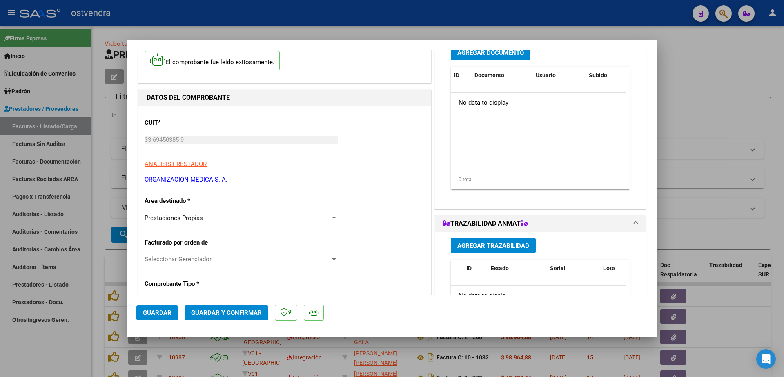
scroll to position [0, 0]
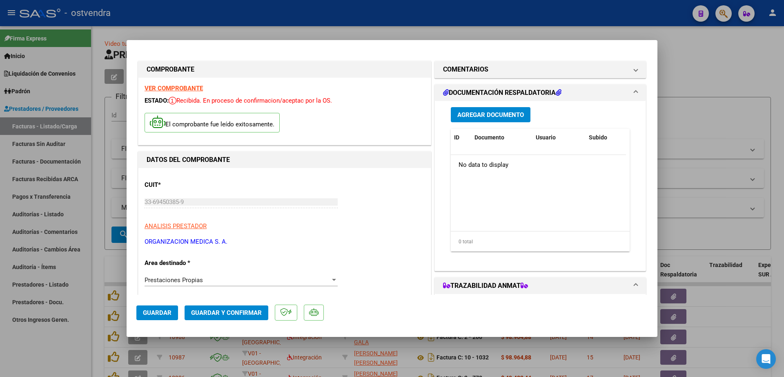
click at [502, 117] on span "Agregar Documento" at bounding box center [491, 114] width 67 height 7
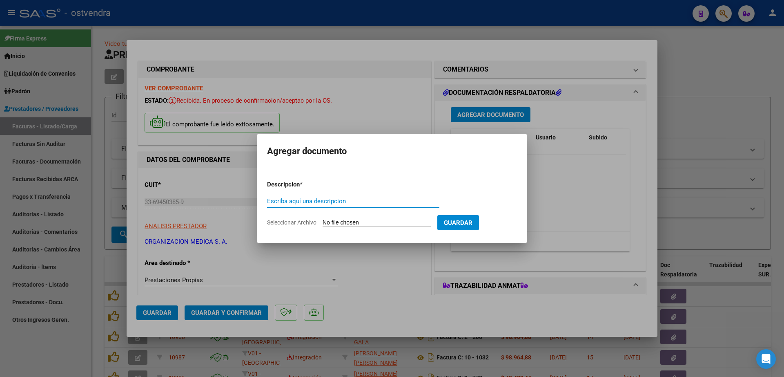
paste input "documentacion"
click at [368, 223] on input "Seleccionar Archivo" at bounding box center [377, 223] width 108 height 8
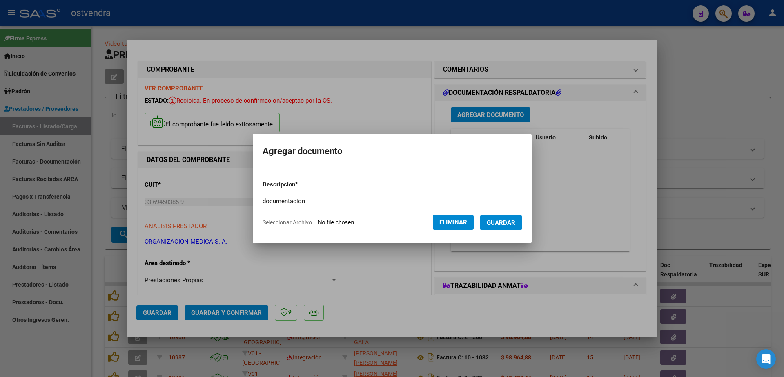
click at [516, 221] on span "Guardar" at bounding box center [501, 222] width 29 height 7
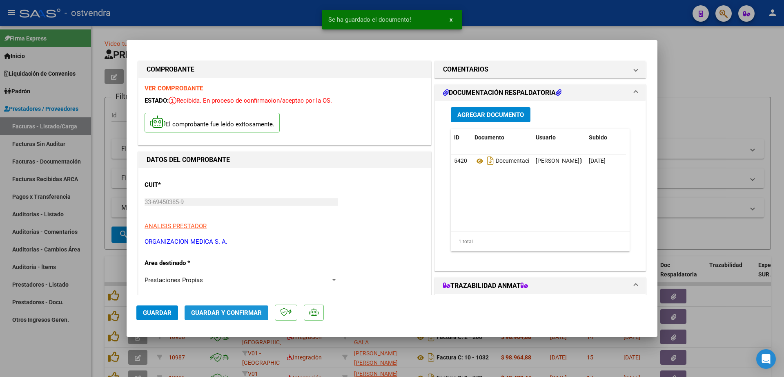
click at [240, 310] on span "Guardar y Confirmar" at bounding box center [226, 312] width 71 height 7
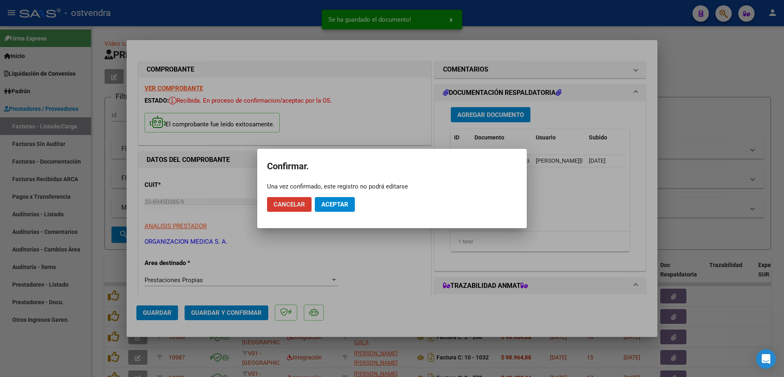
click at [341, 208] on span "Aceptar" at bounding box center [335, 204] width 27 height 7
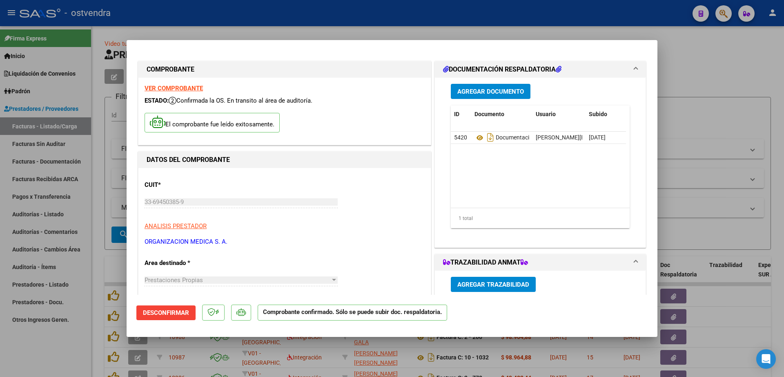
click at [98, 255] on div at bounding box center [392, 188] width 784 height 377
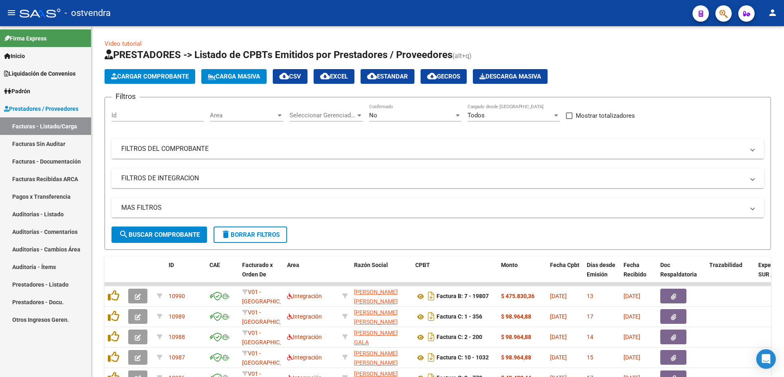
click at [41, 214] on link "Auditorías - Listado" at bounding box center [45, 214] width 91 height 18
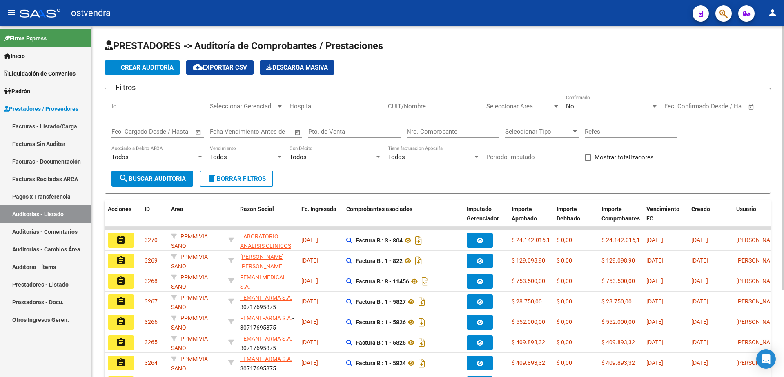
click at [145, 68] on span "add Crear Auditoría" at bounding box center [142, 67] width 63 height 7
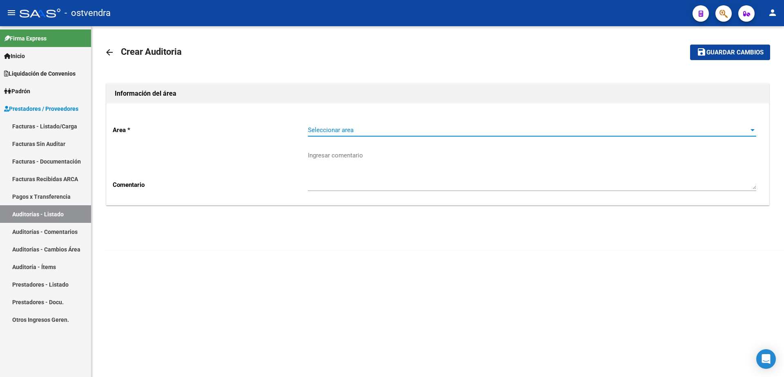
click at [371, 126] on span "Seleccionar area" at bounding box center [528, 129] width 441 height 7
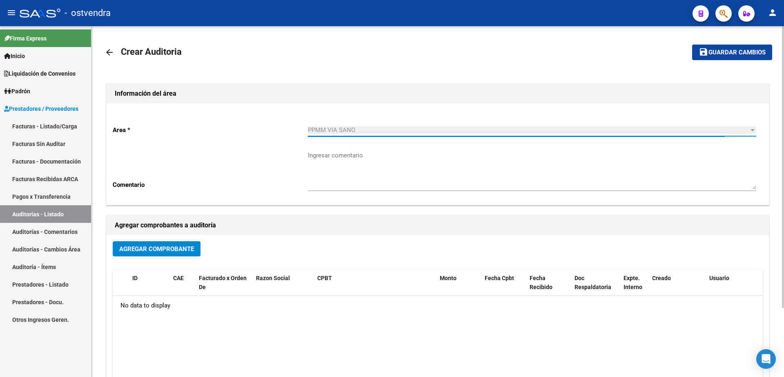
click at [181, 248] on span "Agregar Comprobante" at bounding box center [156, 248] width 75 height 7
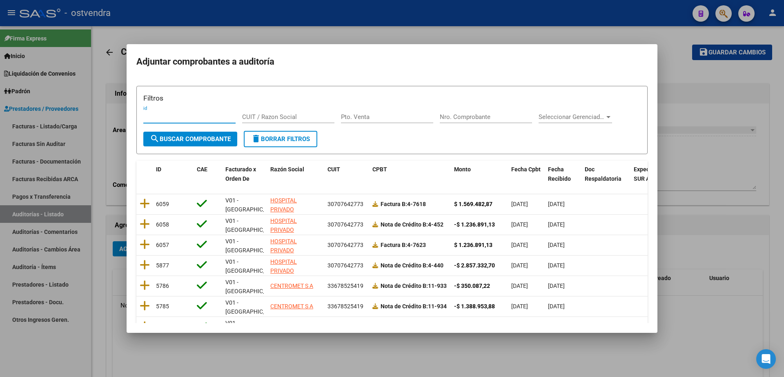
click at [40, 122] on div at bounding box center [392, 188] width 784 height 377
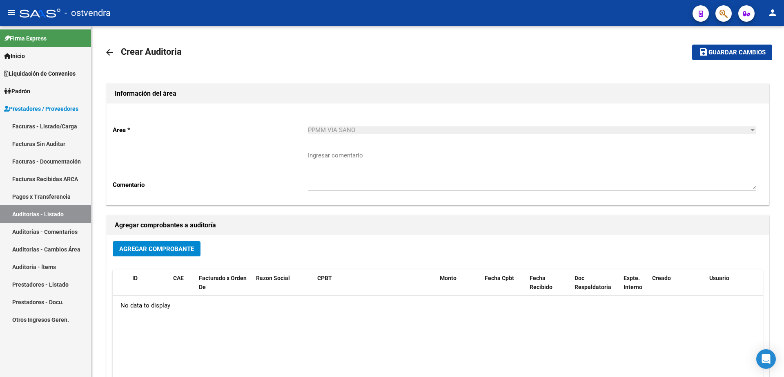
click at [61, 126] on link "Facturas - Listado/Carga" at bounding box center [45, 126] width 91 height 18
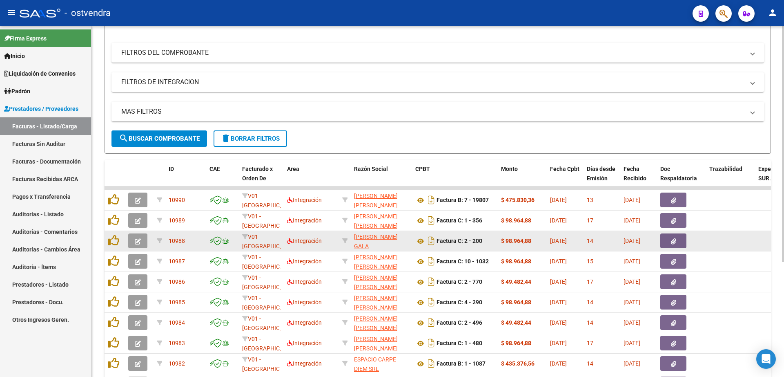
scroll to position [102, 0]
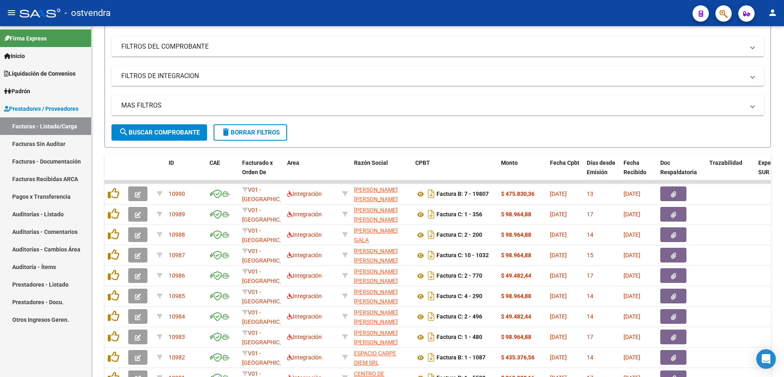
click at [57, 214] on link "Auditorías - Listado" at bounding box center [45, 214] width 91 height 18
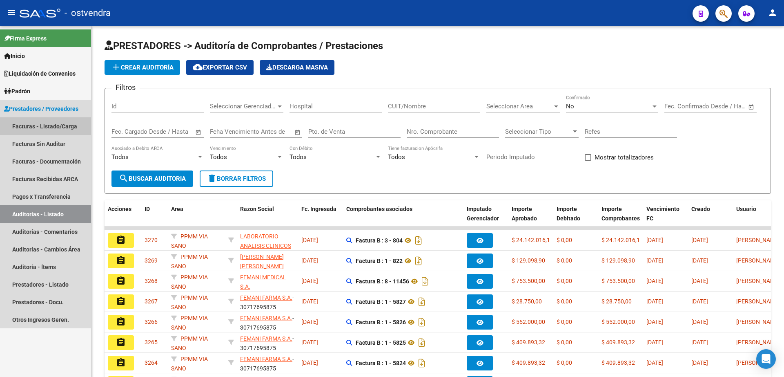
click at [58, 129] on link "Facturas - Listado/Carga" at bounding box center [45, 126] width 91 height 18
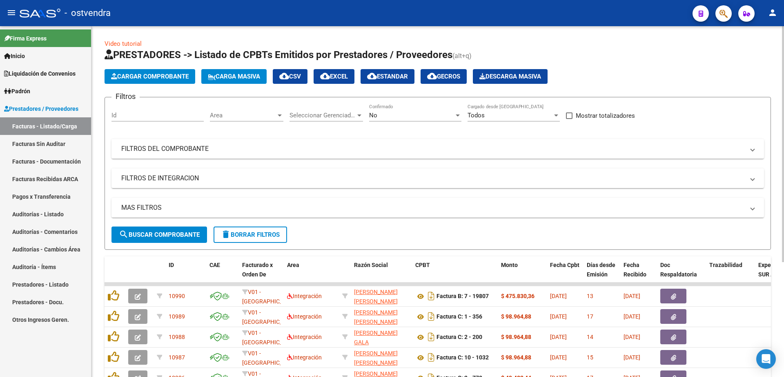
click at [157, 81] on button "Cargar Comprobante" at bounding box center [150, 76] width 91 height 15
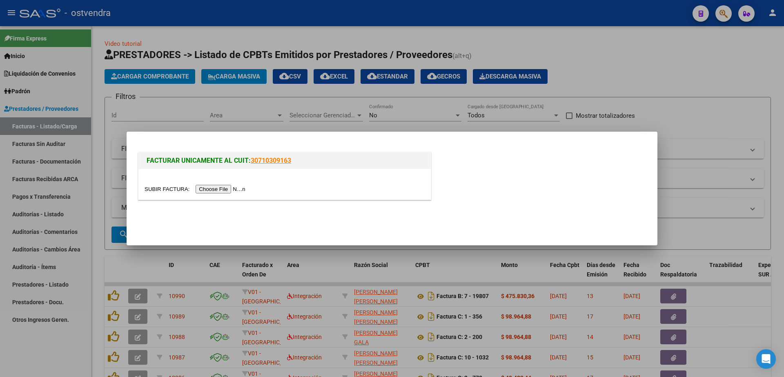
click at [223, 188] on input "file" at bounding box center [196, 189] width 103 height 9
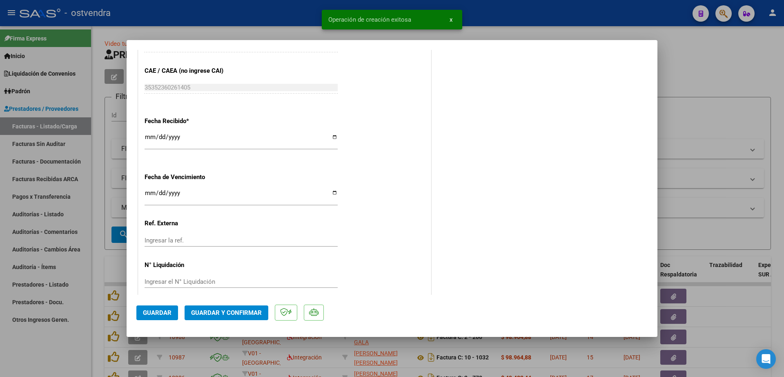
scroll to position [496, 0]
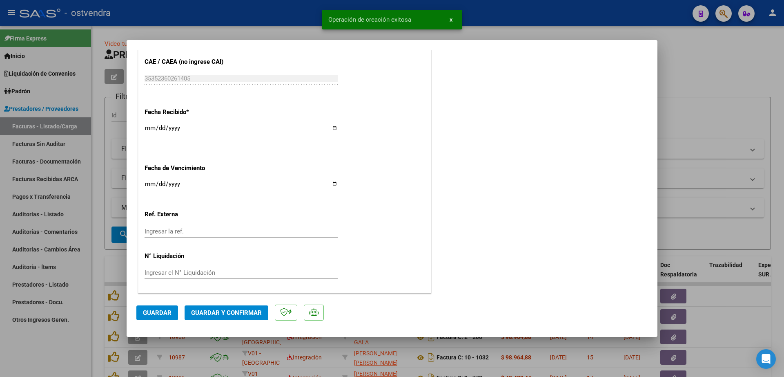
click at [194, 277] on div "Ingresar el N° Liquidación" at bounding box center [241, 272] width 193 height 12
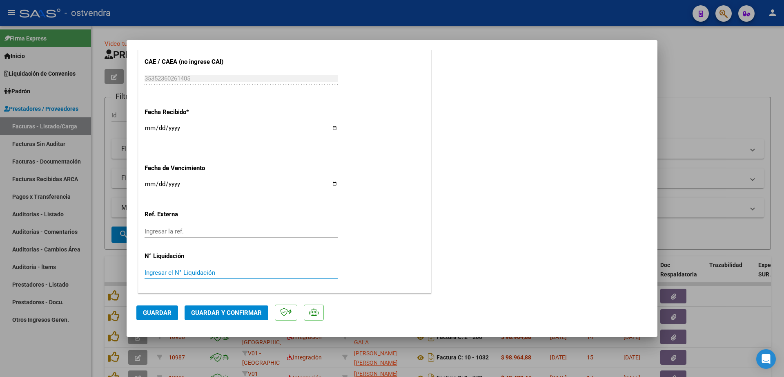
click at [199, 269] on input "Ingresar el N° Liquidación" at bounding box center [241, 272] width 193 height 7
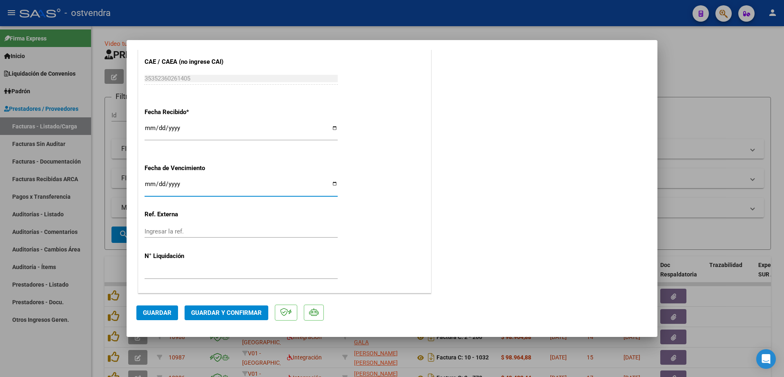
click at [150, 188] on input "Ingresar la fecha" at bounding box center [241, 187] width 193 height 13
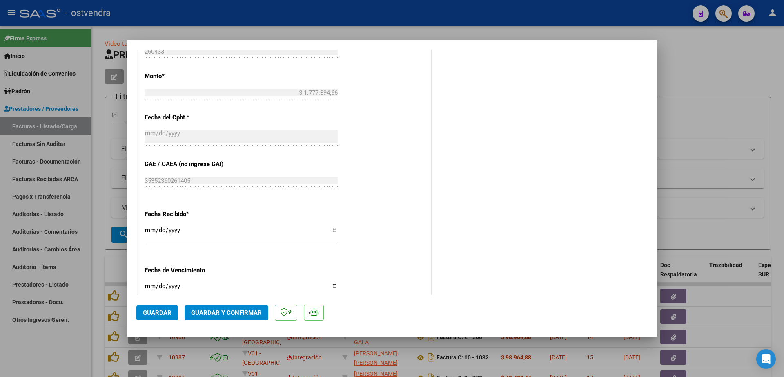
scroll to position [445, 0]
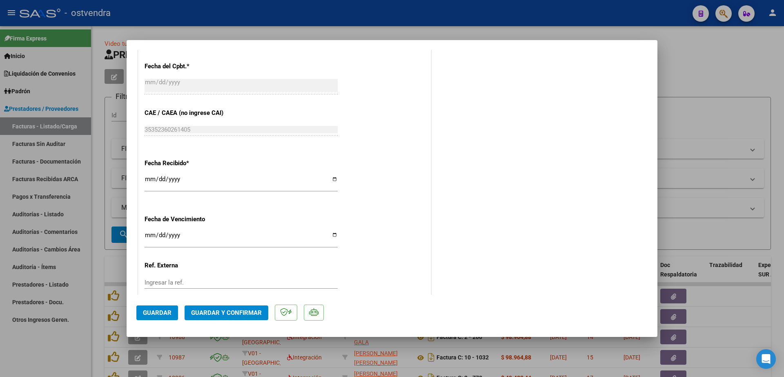
drag, startPoint x: 151, startPoint y: 238, endPoint x: 157, endPoint y: 233, distance: 7.8
click at [152, 237] on input "Ingresar la fecha" at bounding box center [241, 238] width 193 height 13
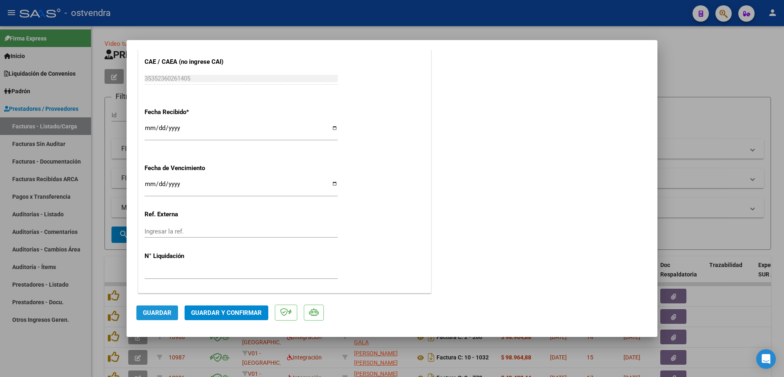
click at [165, 312] on span "Guardar" at bounding box center [157, 312] width 29 height 7
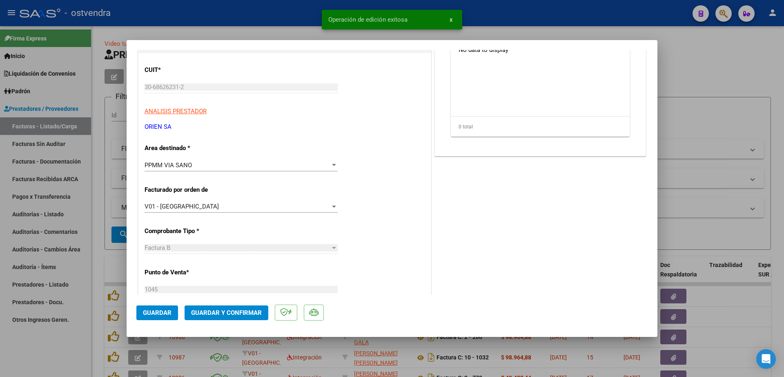
scroll to position [0, 0]
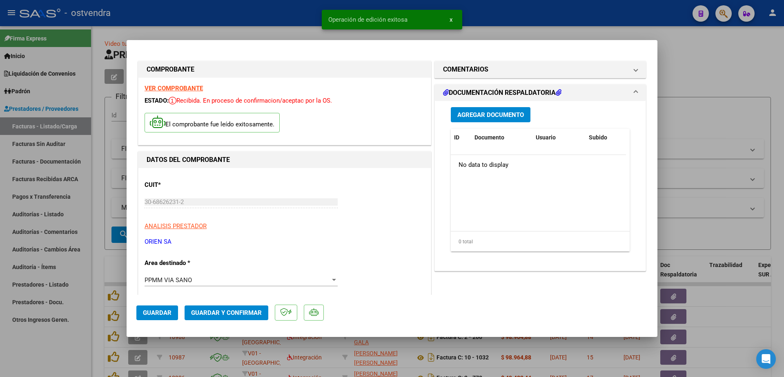
click at [473, 116] on span "Agregar Documento" at bounding box center [491, 114] width 67 height 7
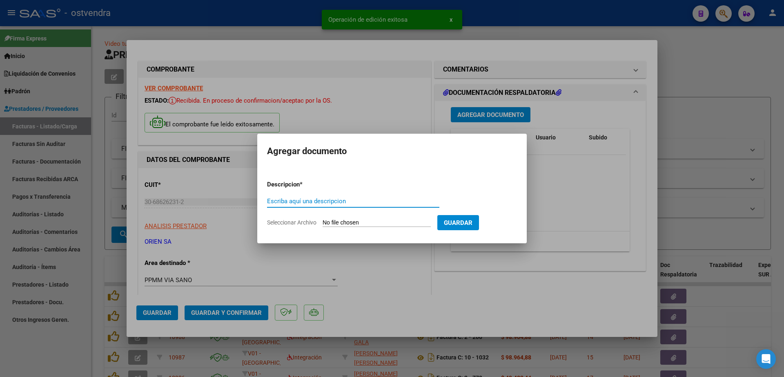
click at [322, 205] on input "Escriba aquí una descripcion" at bounding box center [353, 200] width 172 height 7
paste input "documentacion"
click at [357, 222] on input "Seleccionar Archivo" at bounding box center [377, 223] width 108 height 8
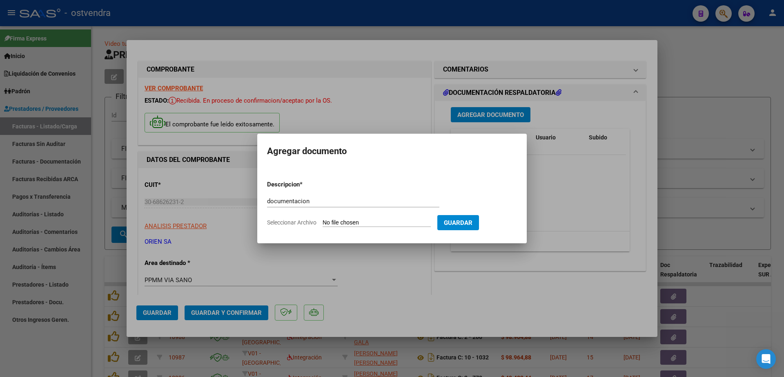
click at [379, 221] on input "Seleccionar Archivo" at bounding box center [377, 223] width 108 height 8
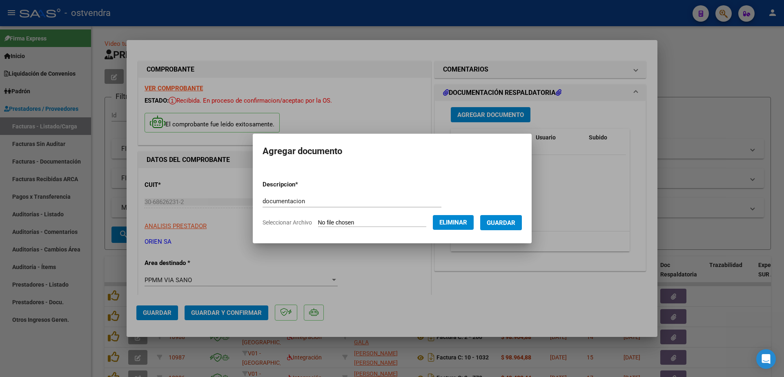
click at [516, 226] on span "Guardar" at bounding box center [501, 222] width 29 height 7
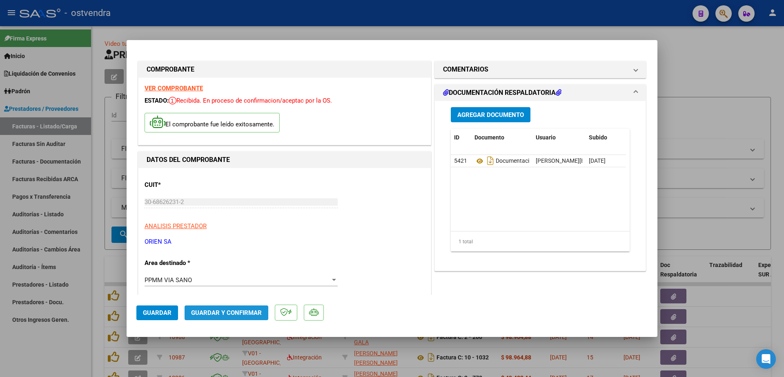
click at [225, 314] on span "Guardar y Confirmar" at bounding box center [226, 312] width 71 height 7
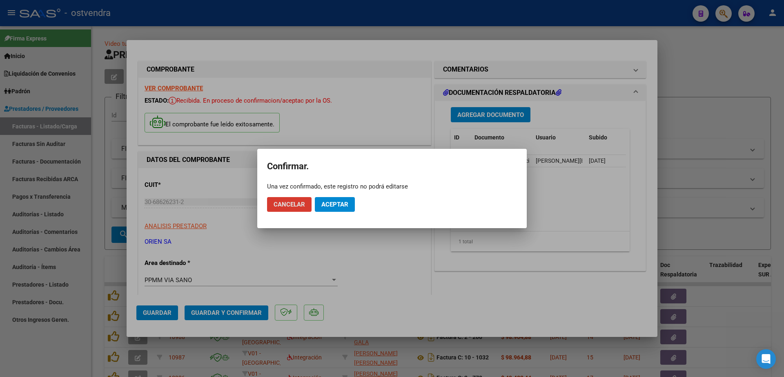
click at [343, 205] on span "Aceptar" at bounding box center [335, 204] width 27 height 7
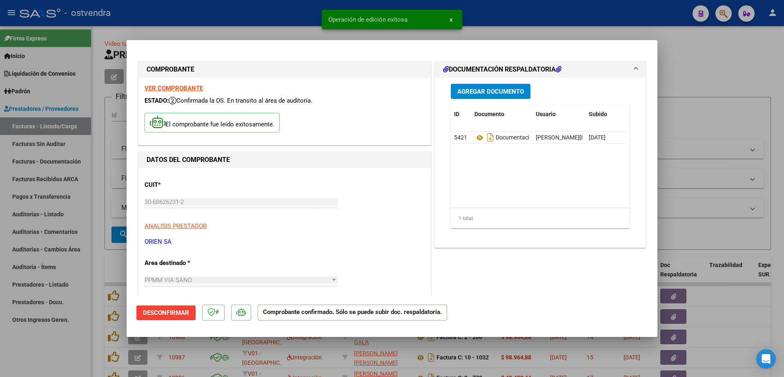
click at [42, 215] on div at bounding box center [392, 188] width 784 height 377
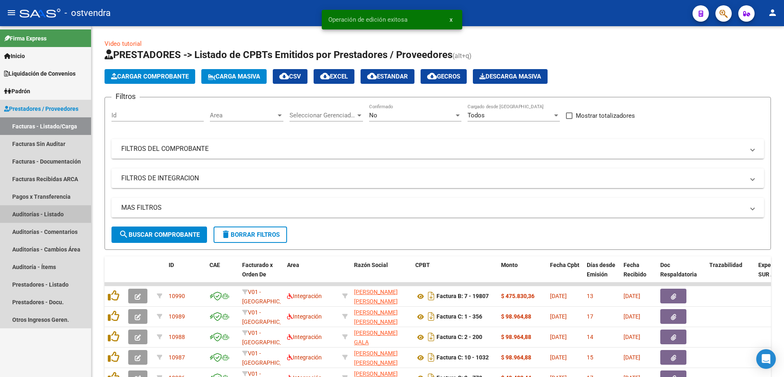
click at [45, 211] on link "Auditorías - Listado" at bounding box center [45, 214] width 91 height 18
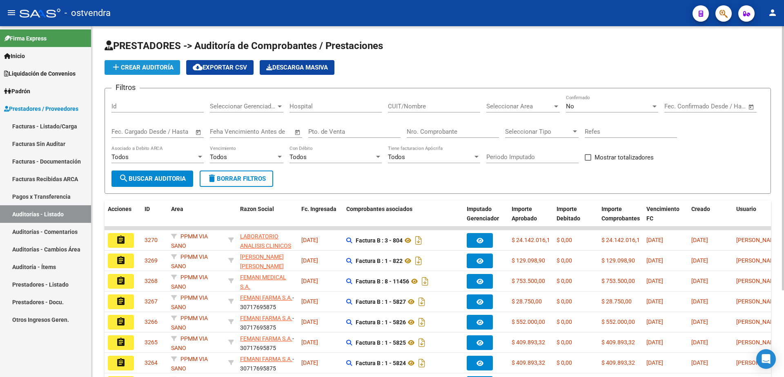
click at [150, 72] on button "add Crear Auditoría" at bounding box center [143, 67] width 76 height 15
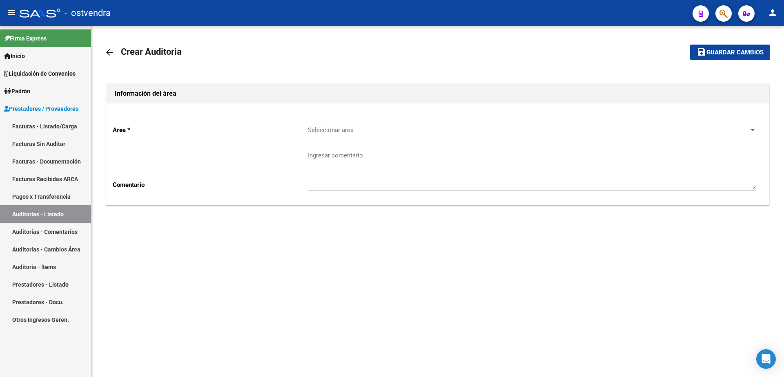
click at [325, 130] on span "Seleccionar area" at bounding box center [528, 129] width 441 height 7
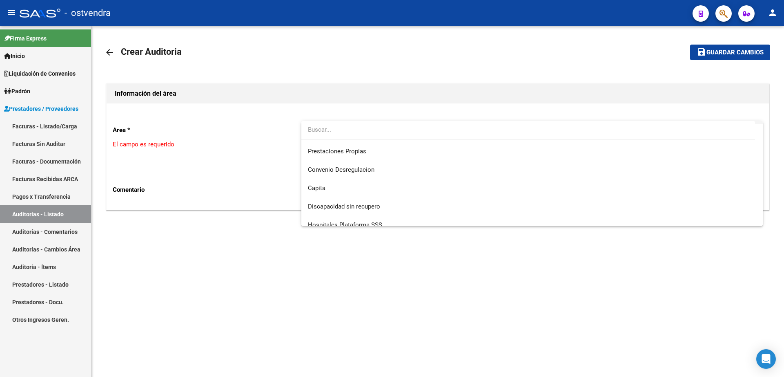
scroll to position [153, 0]
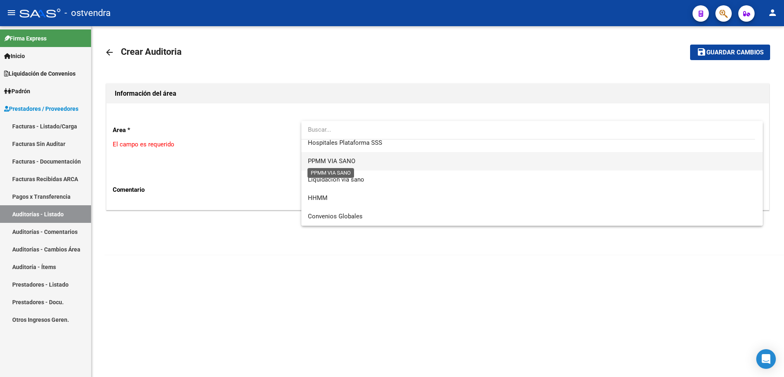
click at [336, 159] on span "PPMM VIA SANO" at bounding box center [331, 160] width 47 height 7
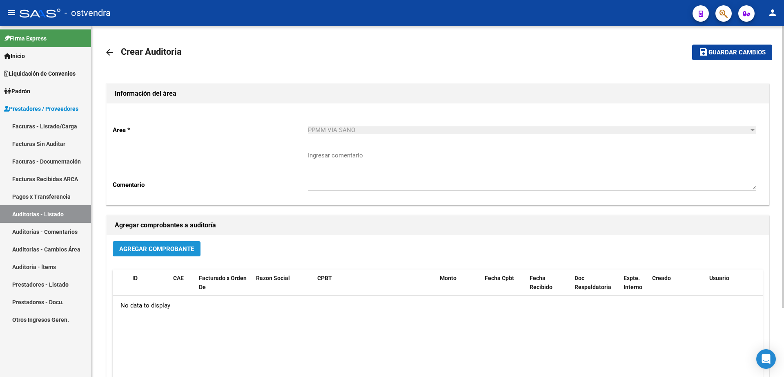
click at [176, 245] on span "Agregar Comprobante" at bounding box center [156, 248] width 75 height 7
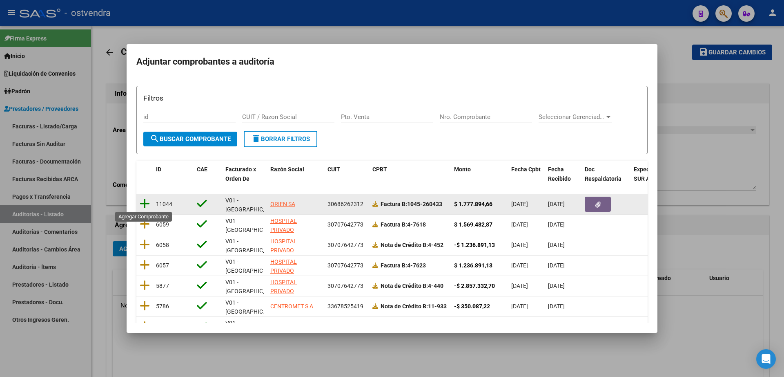
click at [148, 203] on icon at bounding box center [145, 203] width 10 height 11
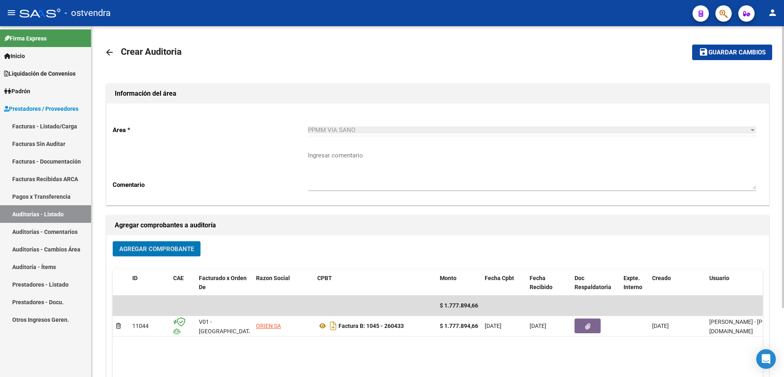
click at [759, 56] on span "Guardar cambios" at bounding box center [737, 52] width 57 height 7
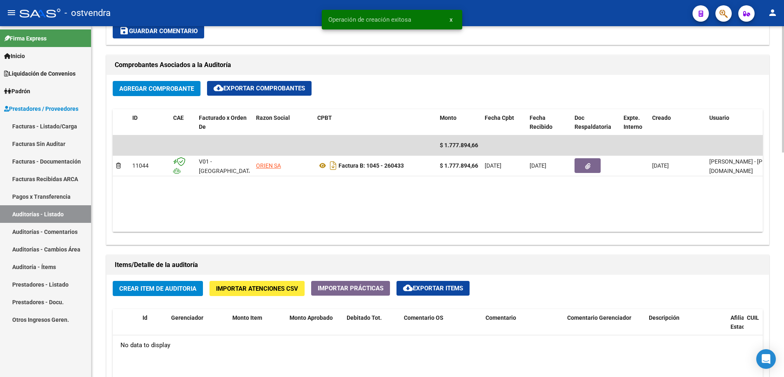
scroll to position [460, 0]
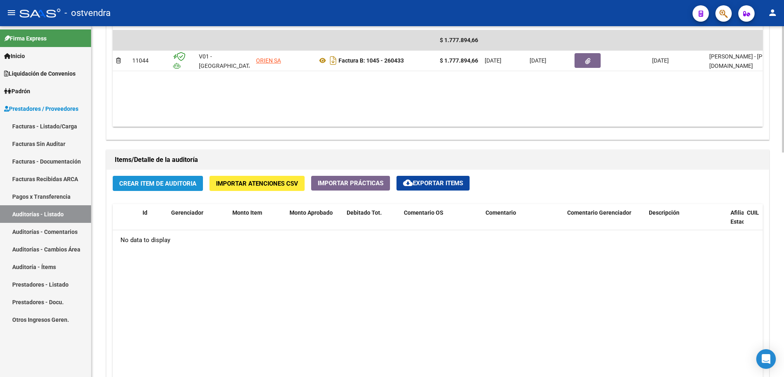
click at [169, 185] on span "Crear Item de Auditoria" at bounding box center [157, 183] width 77 height 7
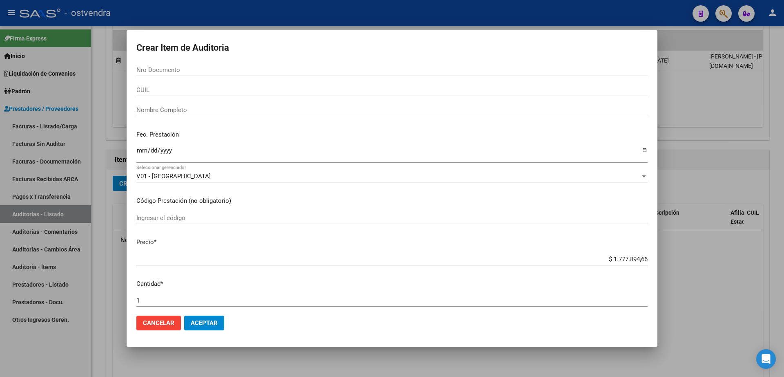
drag, startPoint x: 209, startPoint y: 65, endPoint x: 219, endPoint y: 68, distance: 10.2
click at [214, 66] on div "Nro Documento" at bounding box center [391, 70] width 511 height 12
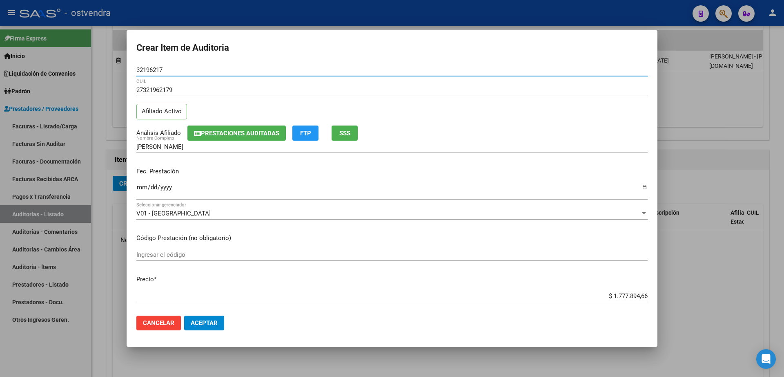
drag, startPoint x: 211, startPoint y: 329, endPoint x: 213, endPoint y: 323, distance: 6.5
click at [213, 324] on button "Aceptar" at bounding box center [204, 322] width 40 height 15
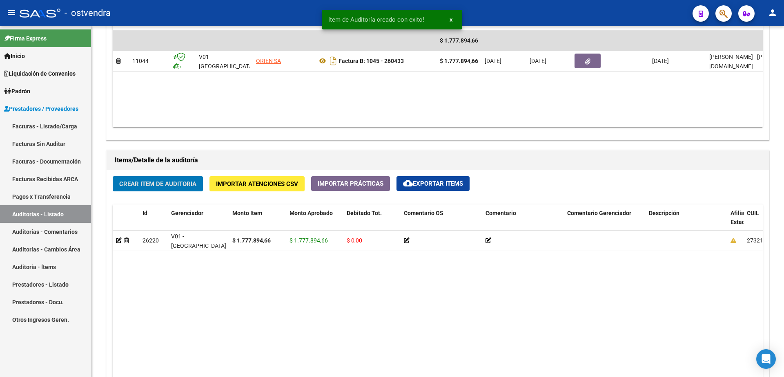
scroll to position [460, 0]
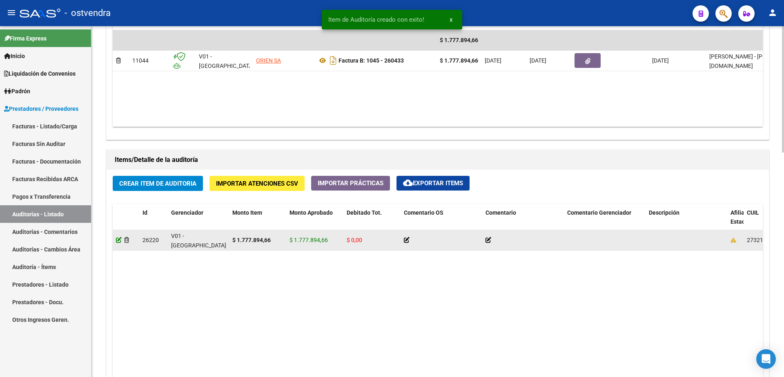
click at [117, 237] on icon at bounding box center [119, 240] width 6 height 6
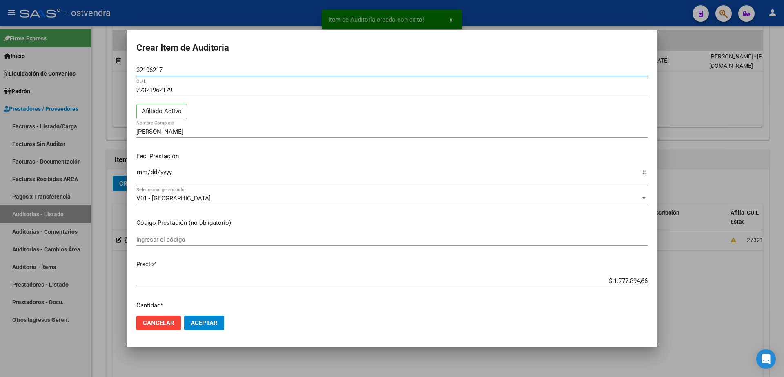
click at [211, 325] on span "Aceptar" at bounding box center [204, 322] width 27 height 7
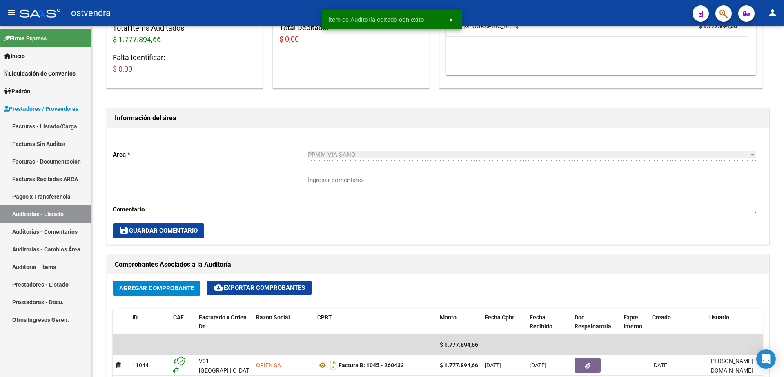
scroll to position [153, 0]
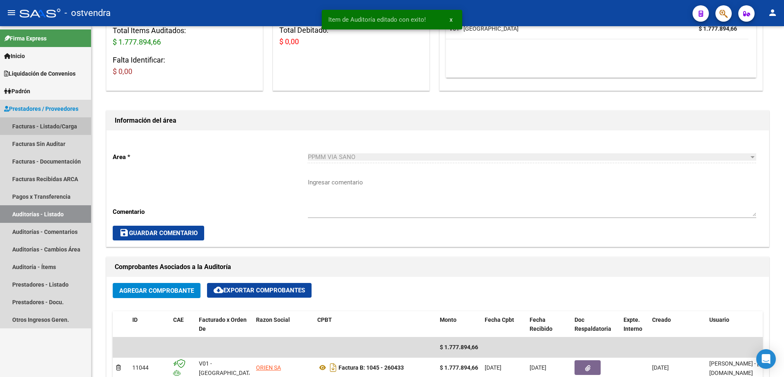
click at [43, 121] on link "Facturas - Listado/Carga" at bounding box center [45, 126] width 91 height 18
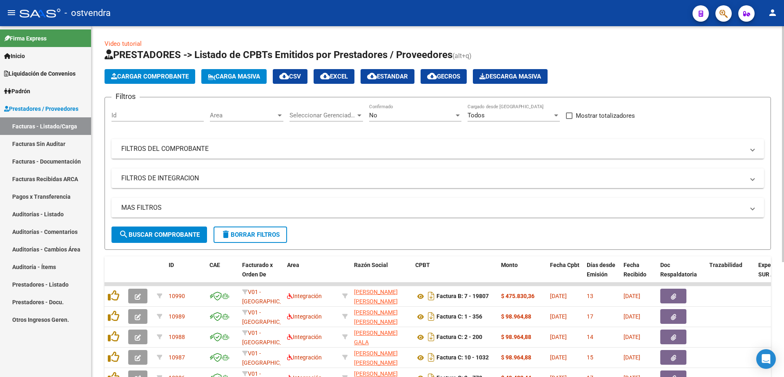
click at [143, 75] on span "Cargar Comprobante" at bounding box center [150, 76] width 78 height 7
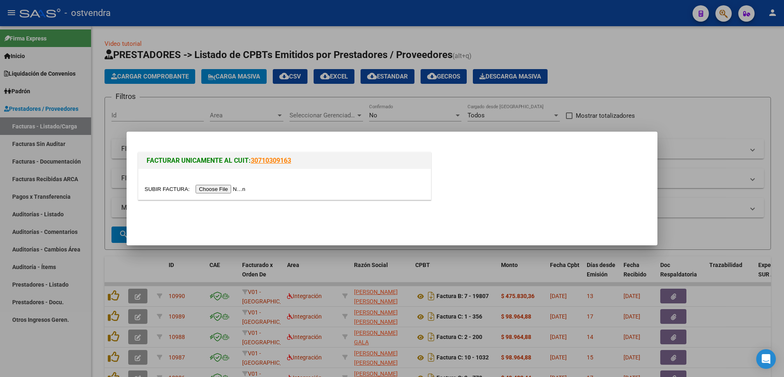
click at [224, 191] on input "file" at bounding box center [196, 189] width 103 height 9
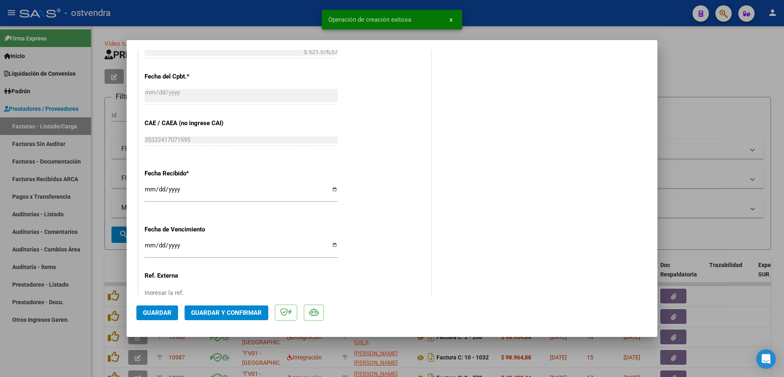
scroll to position [460, 0]
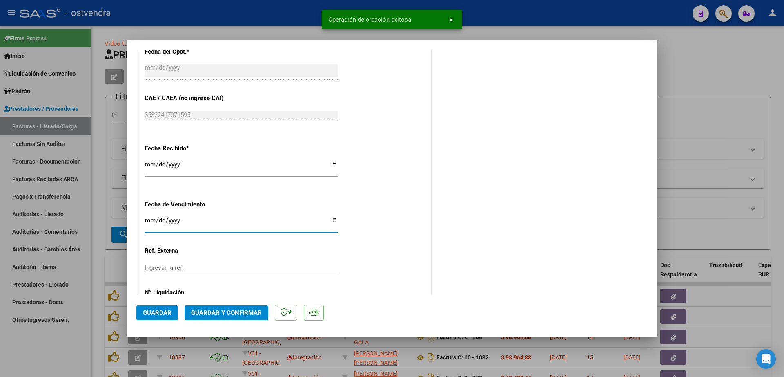
click at [150, 222] on input "Ingresar la fecha" at bounding box center [241, 223] width 193 height 13
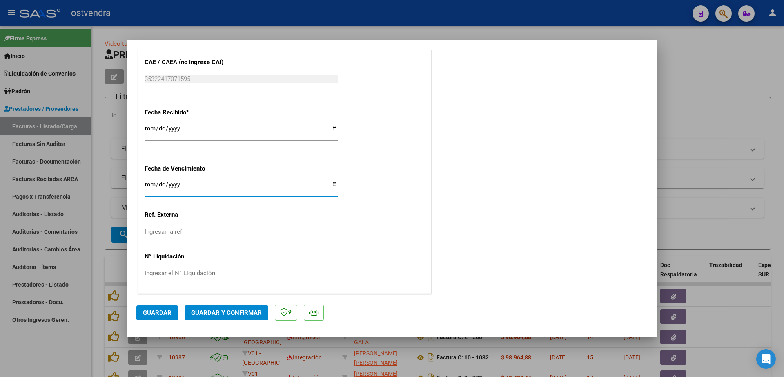
scroll to position [496, 0]
click at [185, 270] on input "Ingresar el N° Liquidación" at bounding box center [241, 272] width 193 height 7
click at [173, 315] on button "Guardar" at bounding box center [157, 312] width 42 height 15
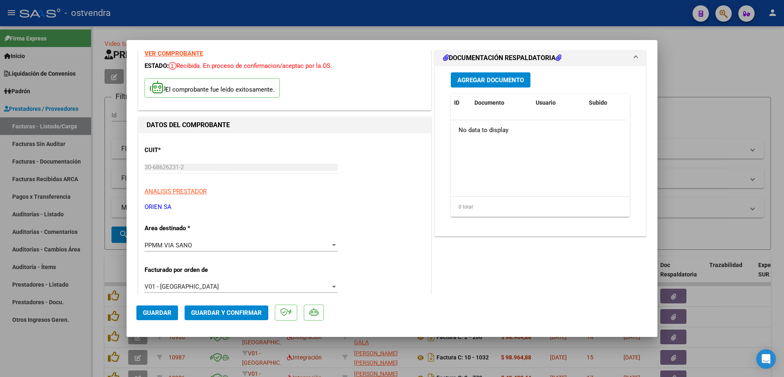
scroll to position [0, 0]
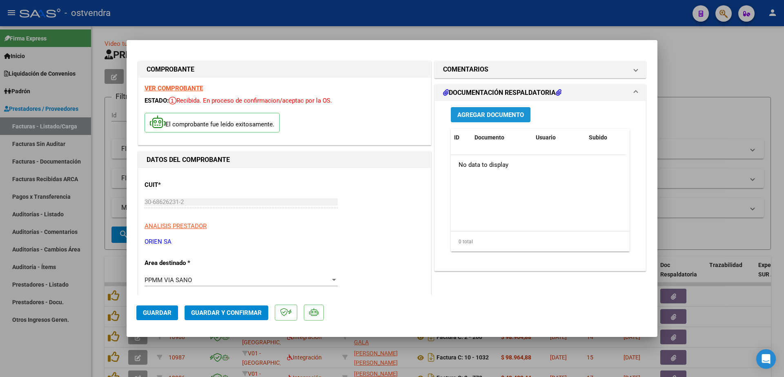
click at [502, 113] on span "Agregar Documento" at bounding box center [491, 114] width 67 height 7
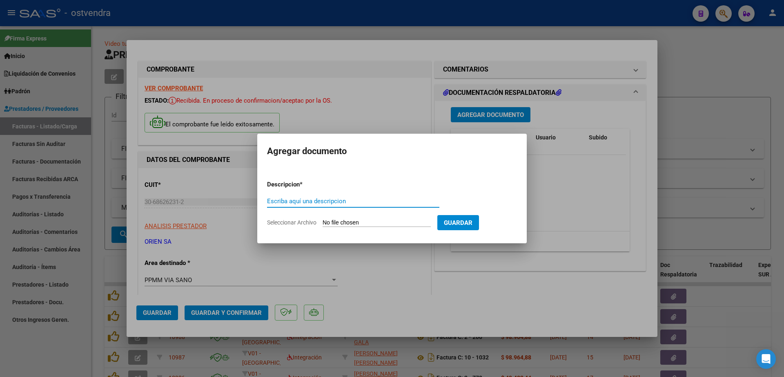
click at [313, 203] on input "Escriba aquí una descripcion" at bounding box center [353, 200] width 172 height 7
paste input "documentacion"
click at [359, 223] on input "Seleccionar Archivo" at bounding box center [377, 223] width 108 height 8
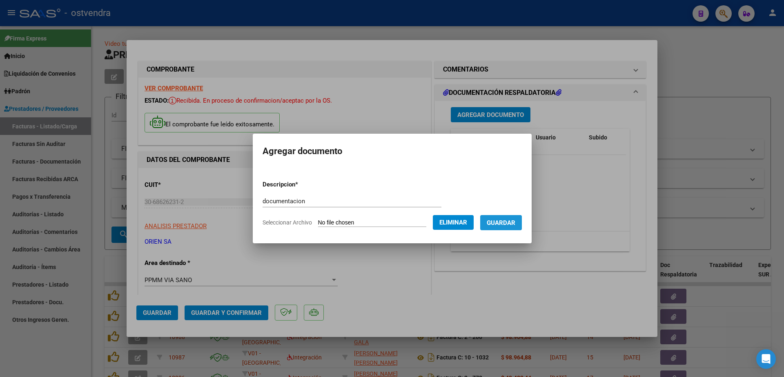
click at [516, 225] on span "Guardar" at bounding box center [501, 222] width 29 height 7
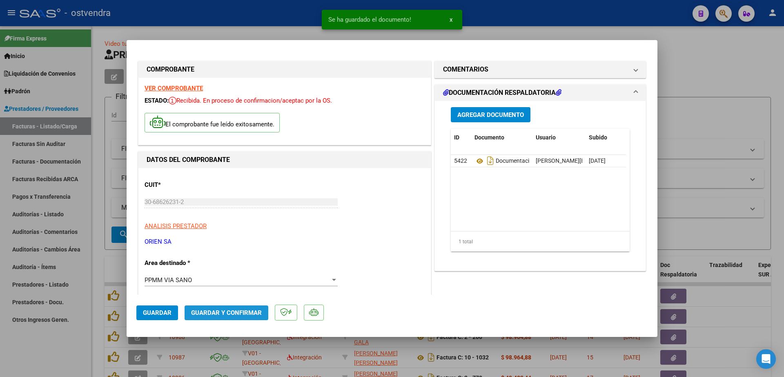
click at [239, 310] on span "Guardar y Confirmar" at bounding box center [226, 312] width 71 height 7
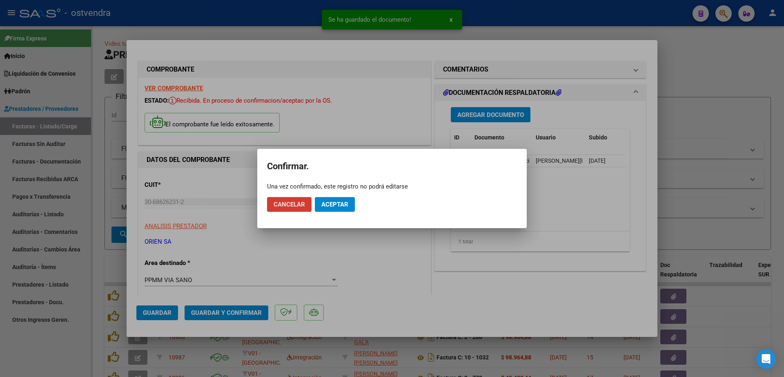
click at [338, 210] on button "Aceptar" at bounding box center [335, 204] width 40 height 15
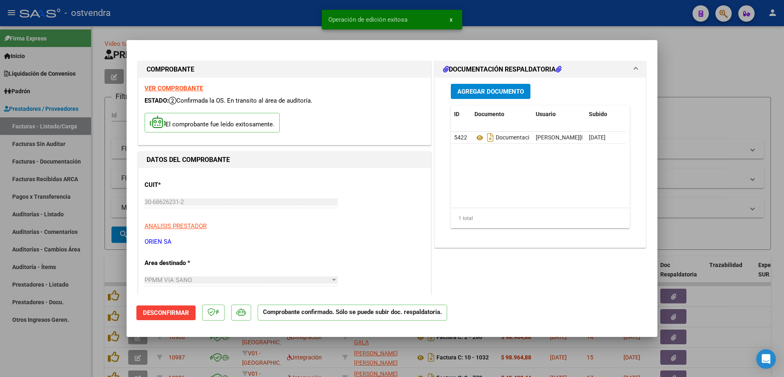
click at [52, 212] on div at bounding box center [392, 188] width 784 height 377
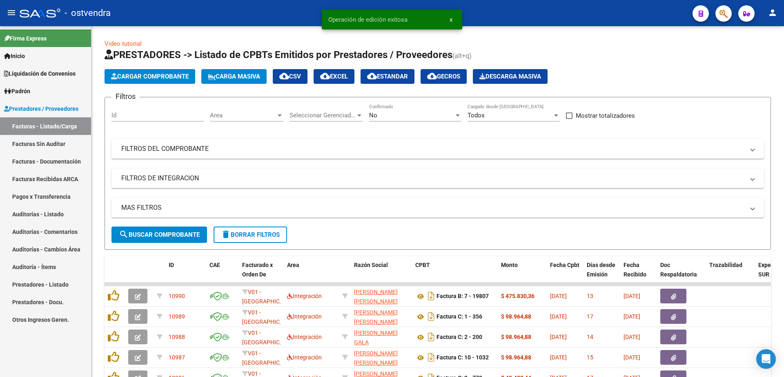
click at [52, 212] on link "Auditorías - Listado" at bounding box center [45, 214] width 91 height 18
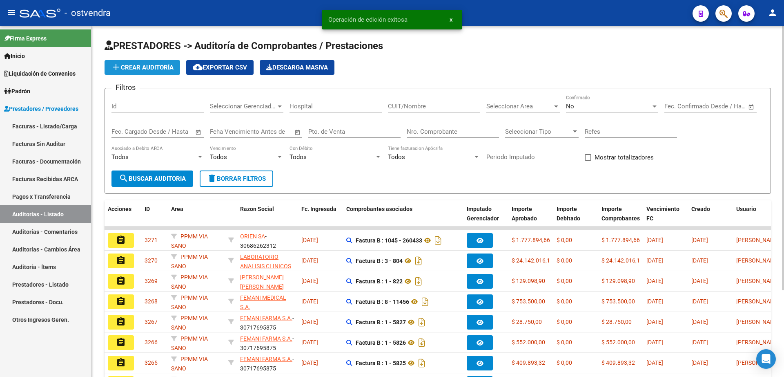
click at [153, 63] on button "add Crear Auditoría" at bounding box center [143, 67] width 76 height 15
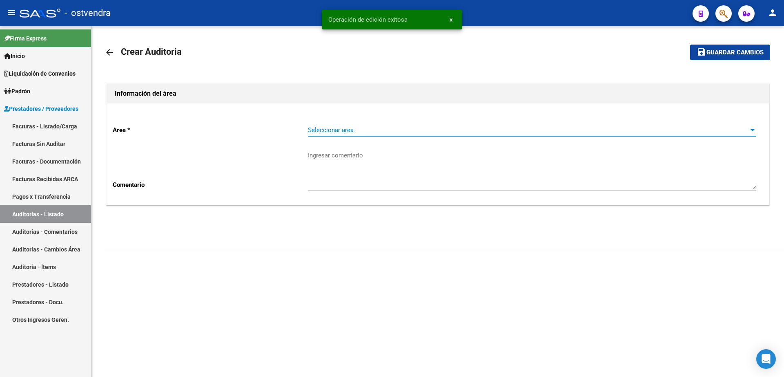
click at [425, 132] on span "Seleccionar area" at bounding box center [528, 129] width 441 height 7
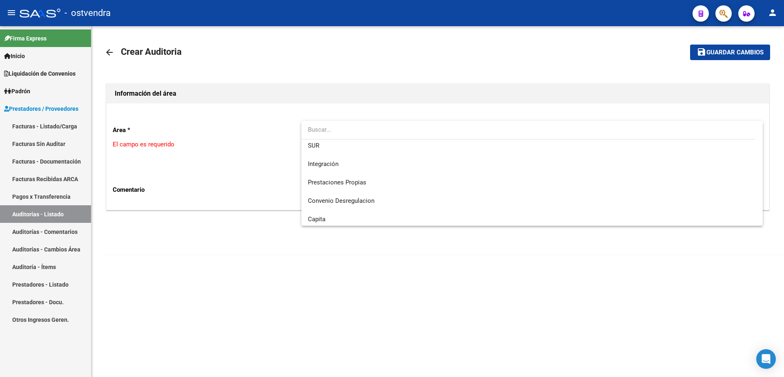
scroll to position [153, 0]
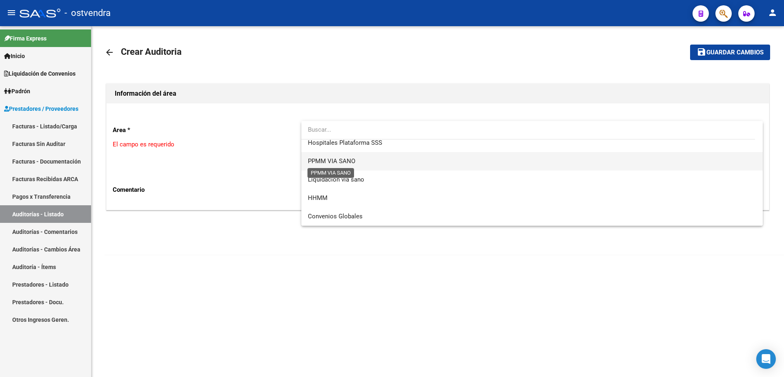
click at [346, 160] on span "PPMM VIA SANO" at bounding box center [331, 160] width 47 height 7
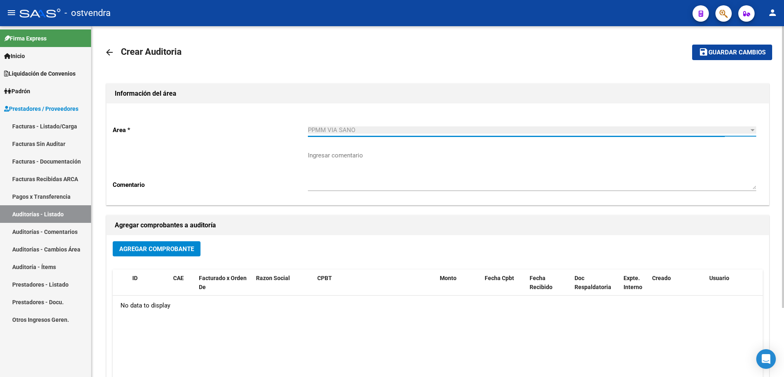
click at [185, 250] on span "Agregar Comprobante" at bounding box center [156, 248] width 75 height 7
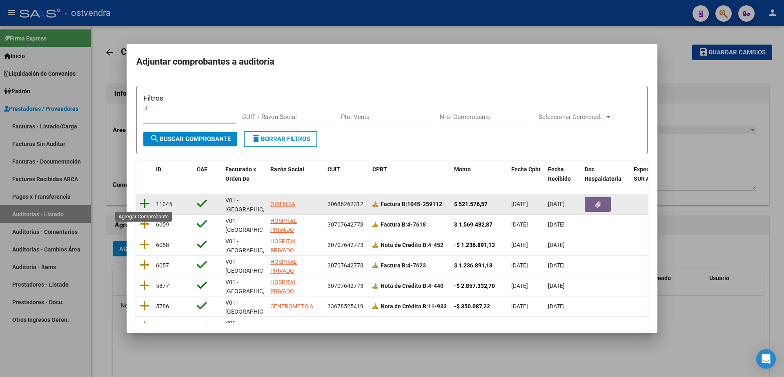
click at [143, 201] on icon at bounding box center [145, 203] width 10 height 11
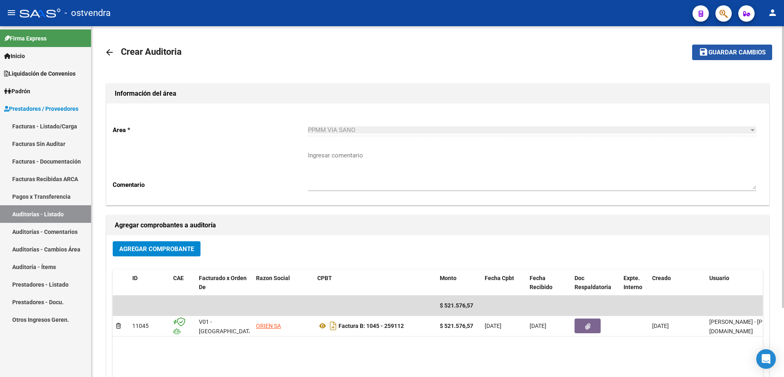
click at [716, 55] on span "Guardar cambios" at bounding box center [737, 52] width 57 height 7
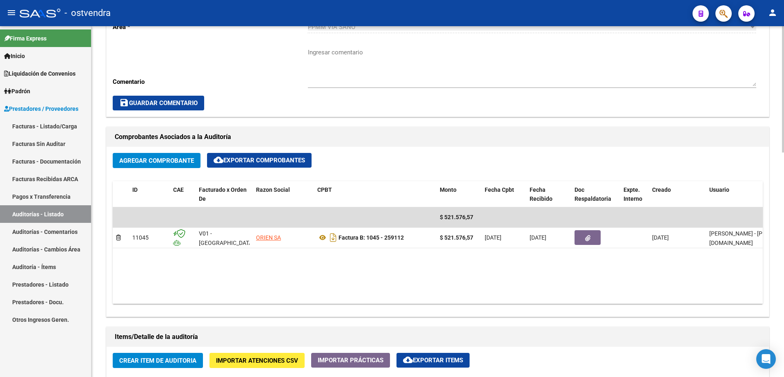
scroll to position [306, 0]
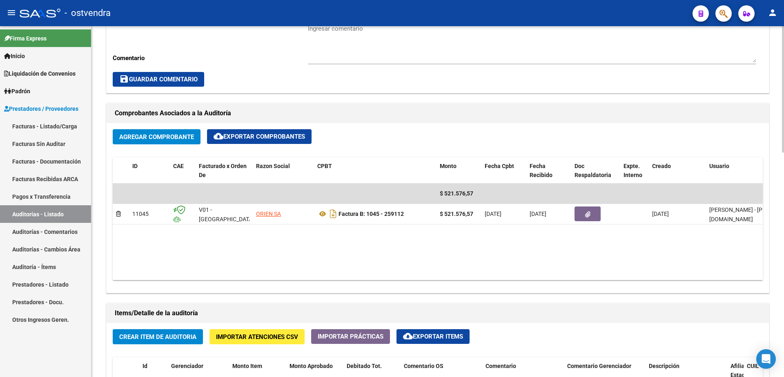
click at [161, 340] on button "Crear Item de Auditoria" at bounding box center [158, 336] width 90 height 15
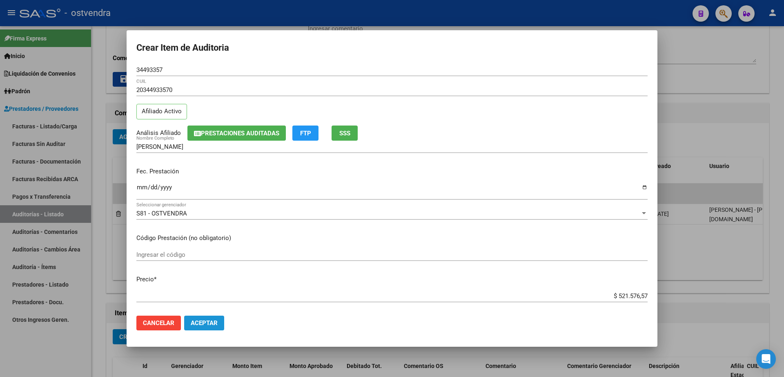
click at [213, 324] on span "Aceptar" at bounding box center [204, 322] width 27 height 7
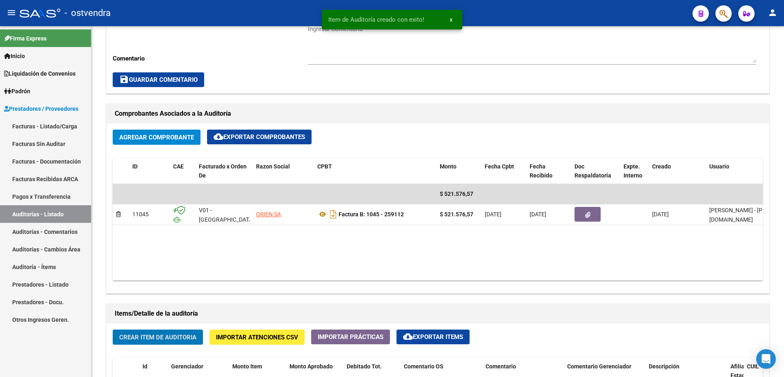
scroll to position [307, 0]
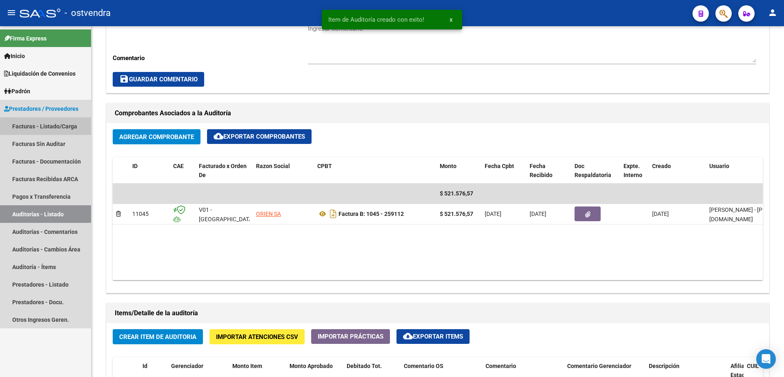
click at [54, 123] on link "Facturas - Listado/Carga" at bounding box center [45, 126] width 91 height 18
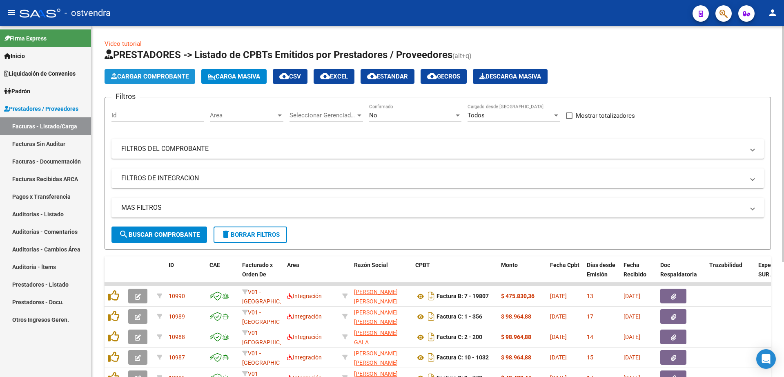
click at [142, 81] on button "Cargar Comprobante" at bounding box center [150, 76] width 91 height 15
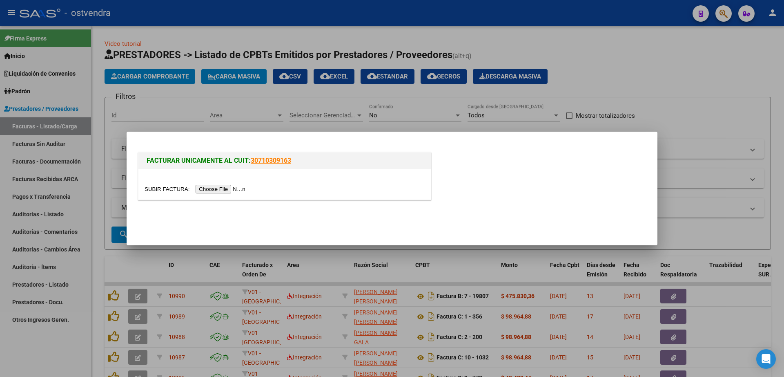
click at [229, 190] on input "file" at bounding box center [196, 189] width 103 height 9
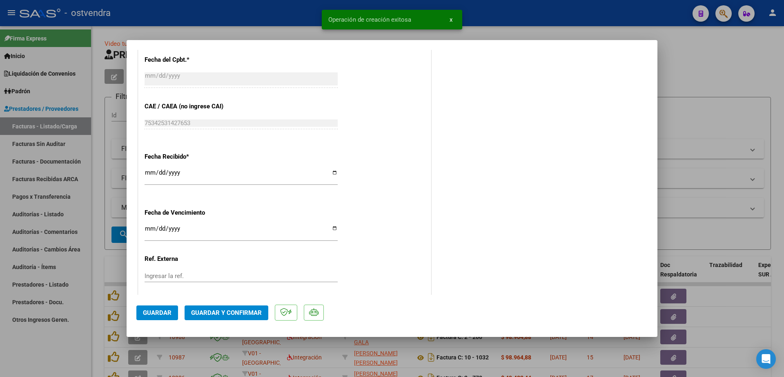
scroll to position [460, 0]
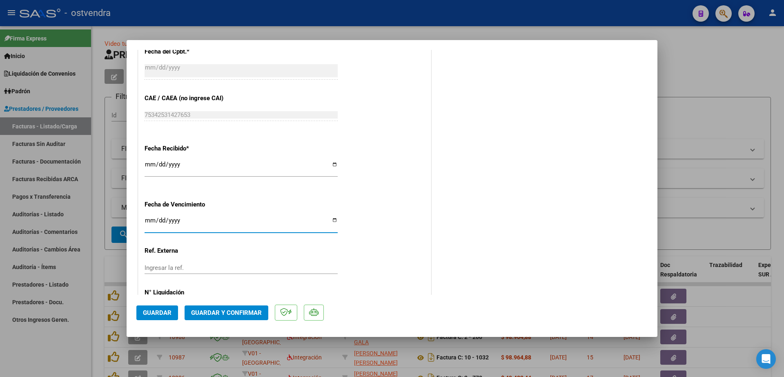
drag, startPoint x: 149, startPoint y: 221, endPoint x: 152, endPoint y: 218, distance: 4.3
click at [150, 220] on input "Ingresar la fecha" at bounding box center [241, 223] width 193 height 13
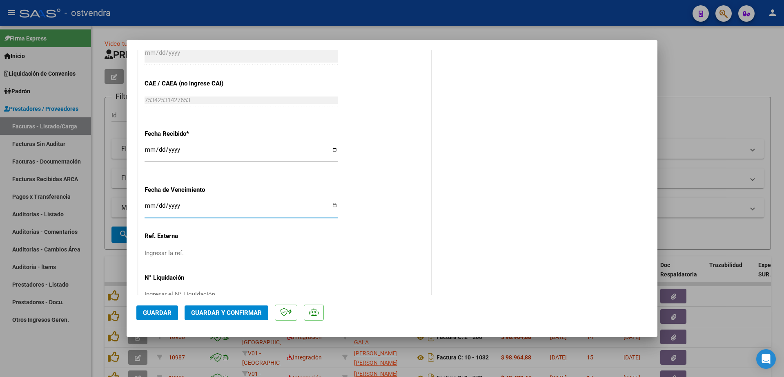
scroll to position [496, 0]
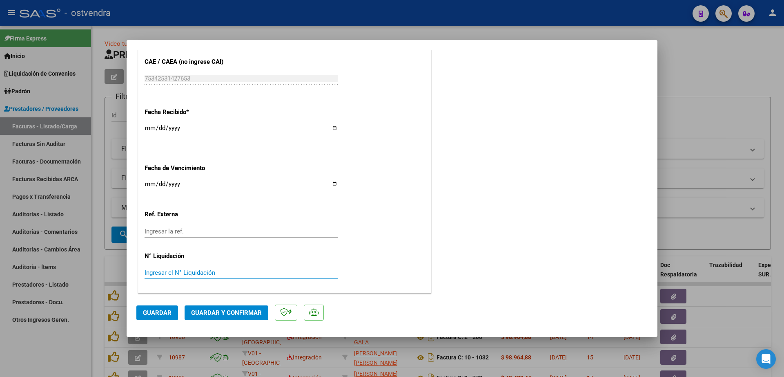
click at [189, 270] on input "Ingresar el N° Liquidación" at bounding box center [241, 272] width 193 height 7
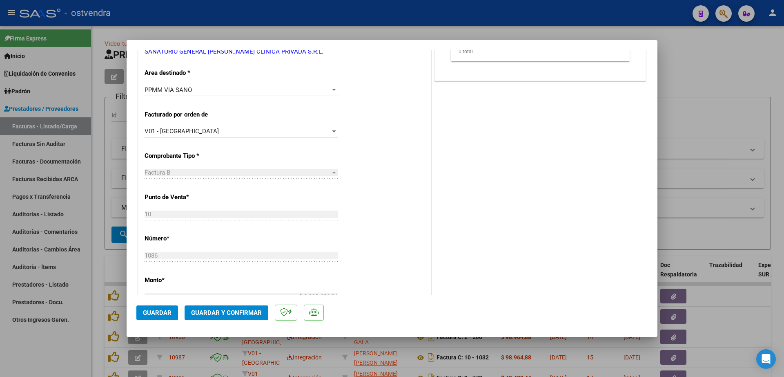
scroll to position [190, 0]
click at [161, 315] on span "Guardar" at bounding box center [157, 312] width 29 height 7
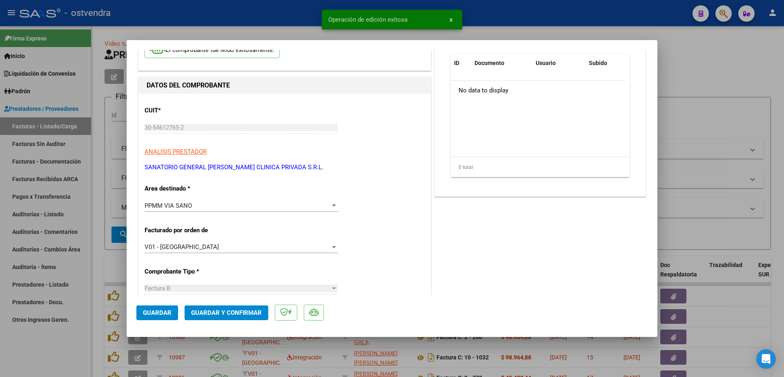
scroll to position [0, 0]
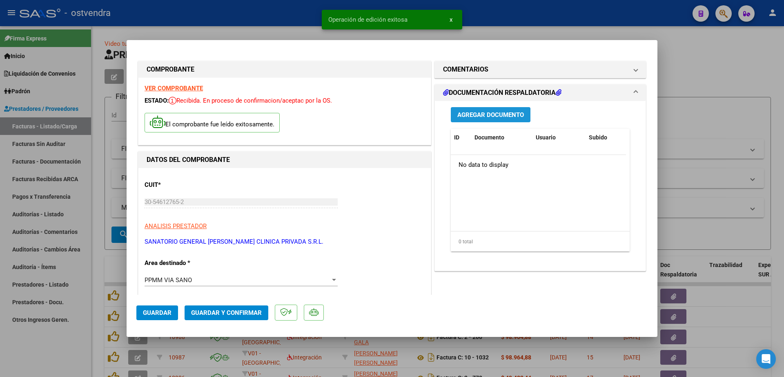
click at [483, 112] on span "Agregar Documento" at bounding box center [491, 114] width 67 height 7
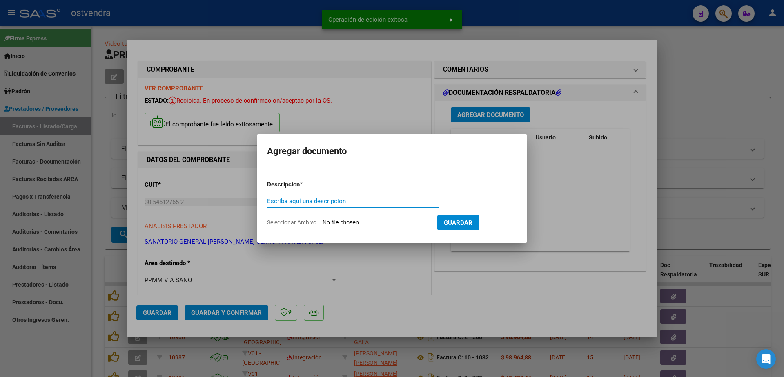
click at [337, 200] on input "Escriba aquí una descripcion" at bounding box center [353, 200] width 172 height 7
click at [347, 221] on input "Seleccionar Archivo" at bounding box center [377, 223] width 108 height 8
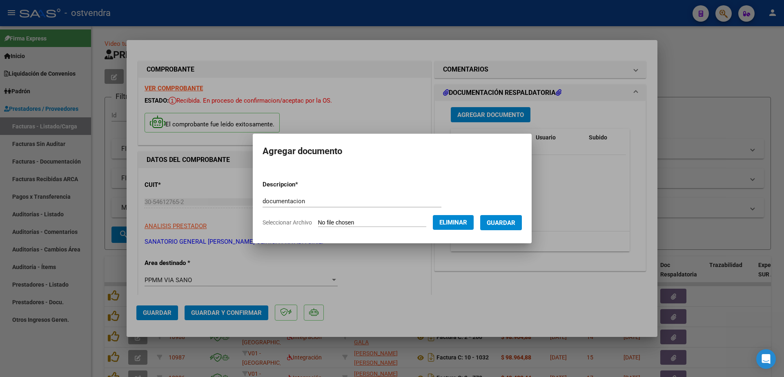
click at [514, 228] on button "Guardar" at bounding box center [501, 222] width 42 height 15
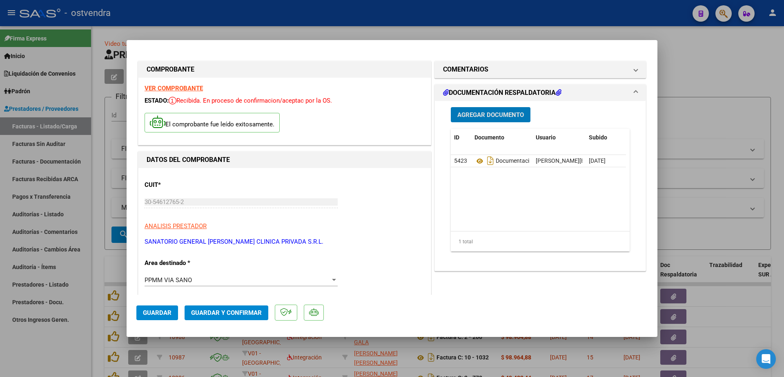
click at [238, 315] on span "Guardar y Confirmar" at bounding box center [226, 312] width 71 height 7
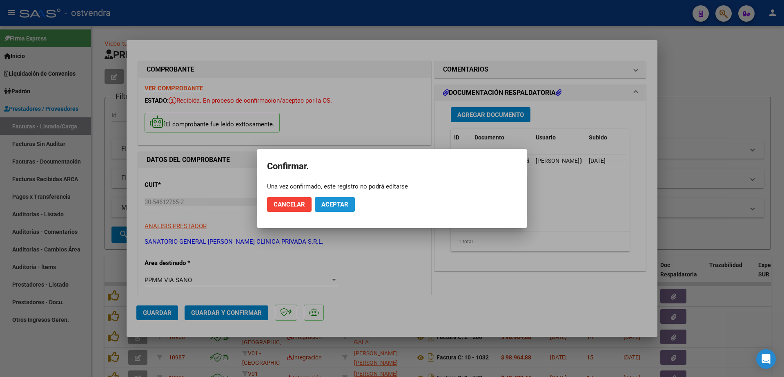
click at [331, 209] on button "Aceptar" at bounding box center [335, 204] width 40 height 15
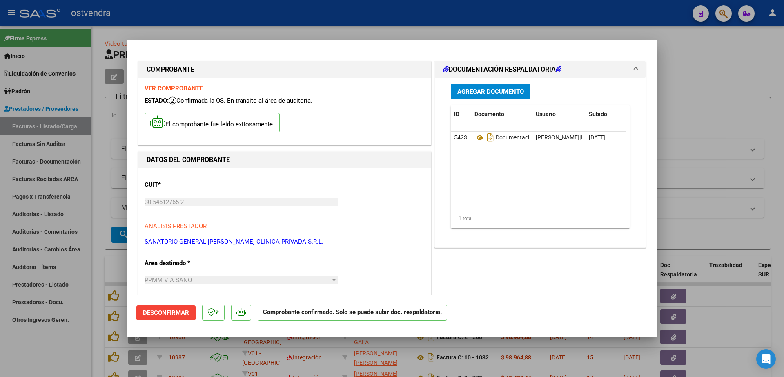
click at [100, 253] on div at bounding box center [392, 188] width 784 height 377
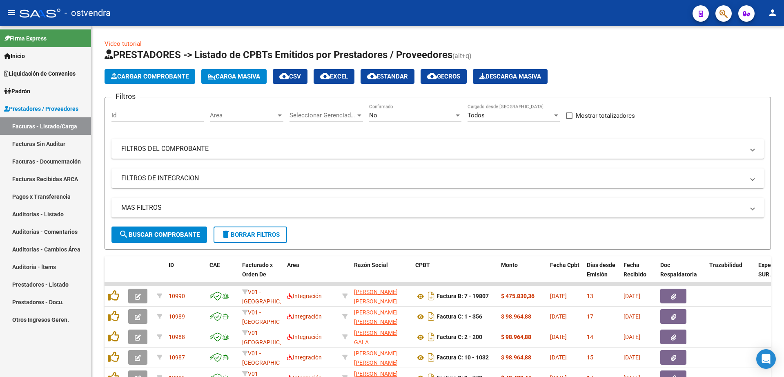
click at [51, 214] on link "Auditorías - Listado" at bounding box center [45, 214] width 91 height 18
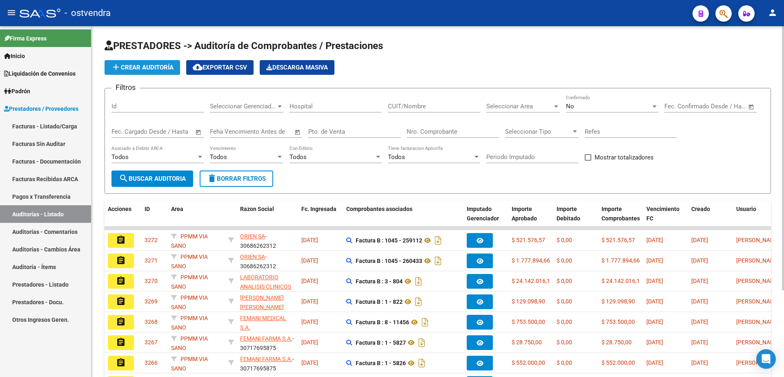
click at [153, 69] on span "add Crear Auditoría" at bounding box center [142, 67] width 63 height 7
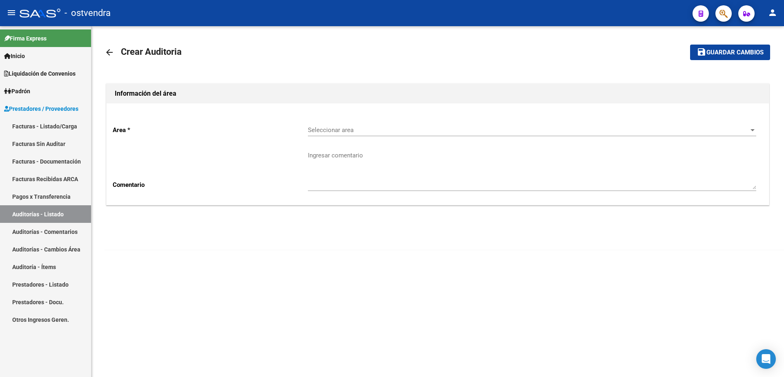
click at [366, 127] on span "Seleccionar area" at bounding box center [528, 129] width 441 height 7
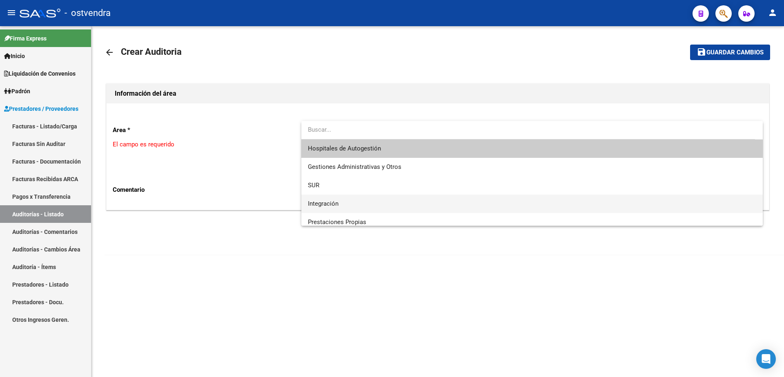
scroll to position [102, 0]
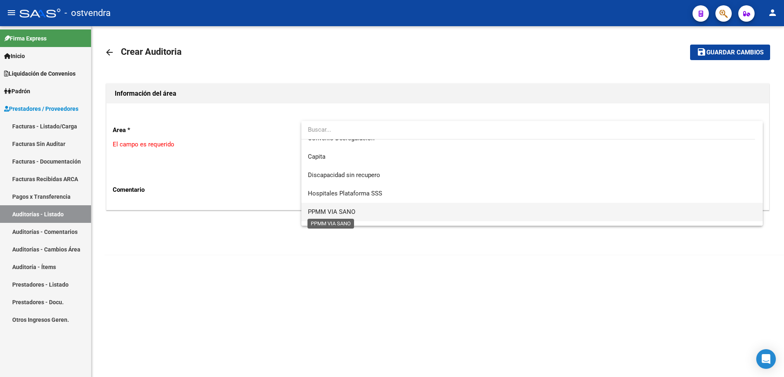
click at [342, 214] on span "PPMM VIA SANO" at bounding box center [331, 211] width 47 height 7
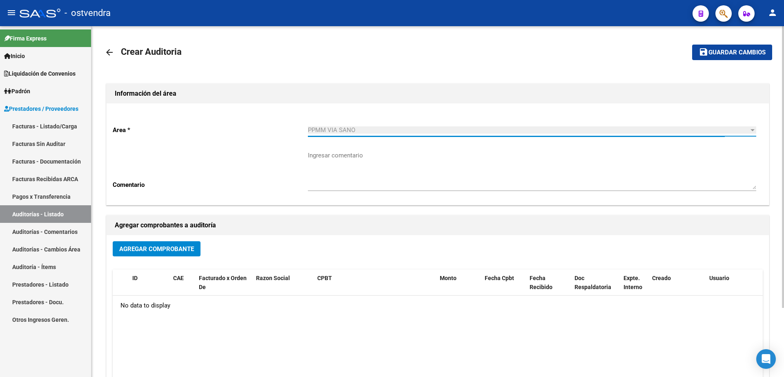
click at [170, 250] on span "Agregar Comprobante" at bounding box center [156, 248] width 75 height 7
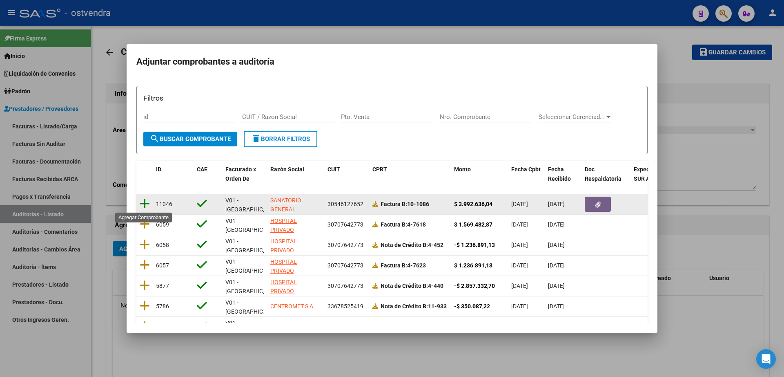
click at [149, 206] on icon at bounding box center [145, 203] width 10 height 11
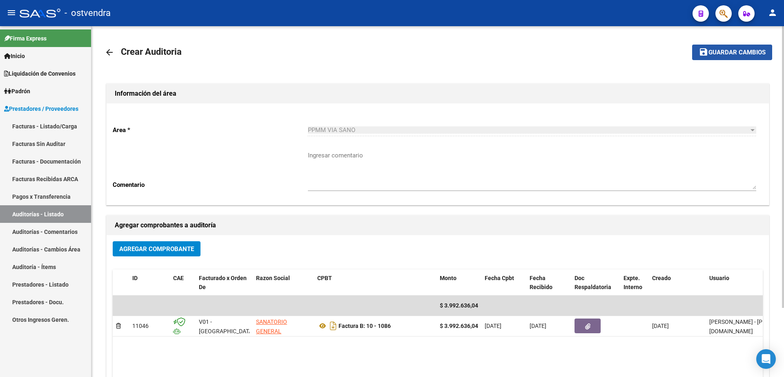
click at [721, 54] on span "Guardar cambios" at bounding box center [737, 52] width 57 height 7
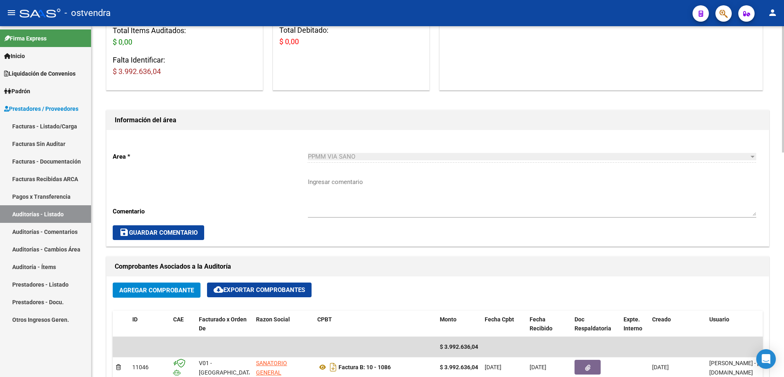
scroll to position [409, 0]
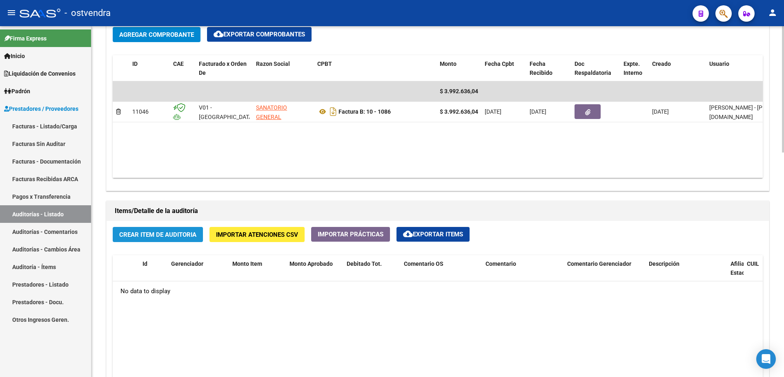
click at [157, 239] on button "Crear Item de Auditoria" at bounding box center [158, 234] width 90 height 15
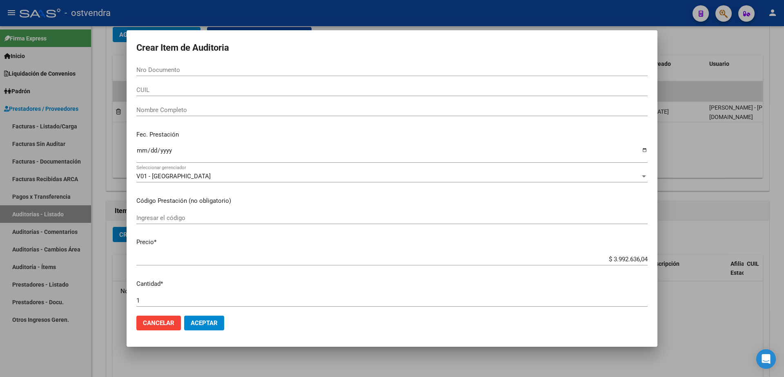
click at [189, 72] on input "Nro Documento" at bounding box center [391, 69] width 511 height 7
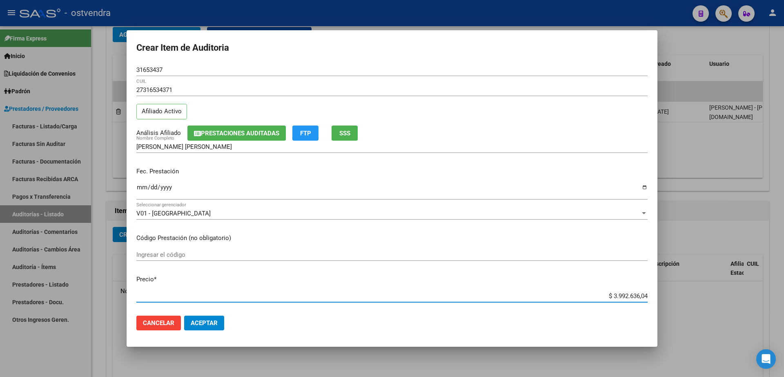
drag, startPoint x: 606, startPoint y: 294, endPoint x: 647, endPoint y: 299, distance: 41.6
click at [647, 299] on mat-dialog-content "31653437 Nro Documento 27316534371 CUIL Afiliado Activo Análisis Afiliado Prest…" at bounding box center [392, 186] width 531 height 245
click at [207, 325] on span "Aceptar" at bounding box center [204, 322] width 27 height 7
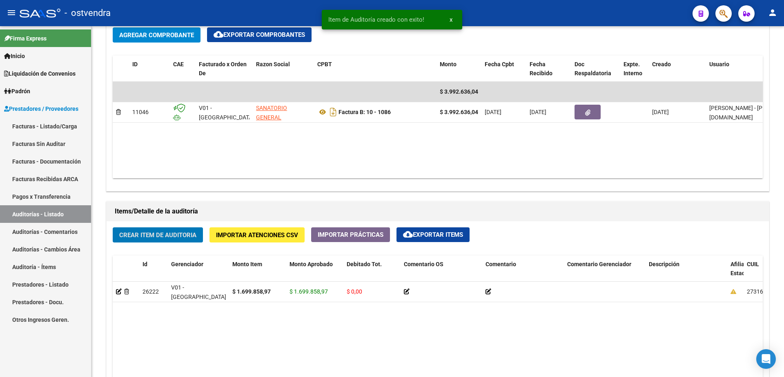
scroll to position [409, 0]
click at [154, 234] on span "Crear Item de Auditoria" at bounding box center [157, 234] width 77 height 7
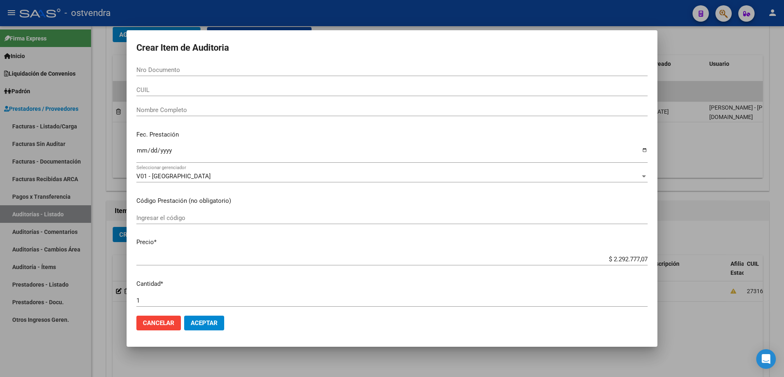
click at [165, 71] on input "Nro Documento" at bounding box center [391, 69] width 511 height 7
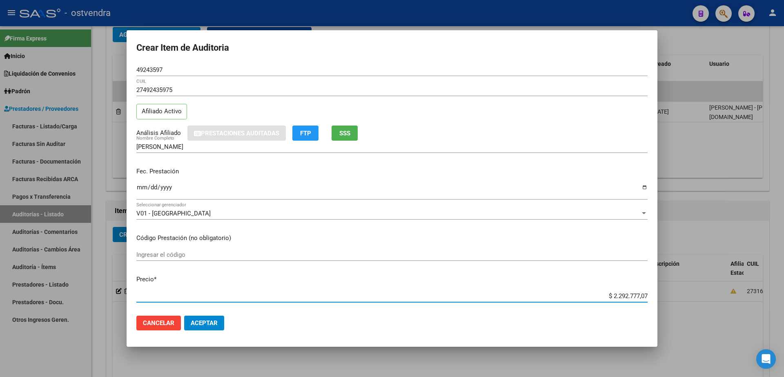
drag, startPoint x: 606, startPoint y: 293, endPoint x: 643, endPoint y: 293, distance: 36.4
click at [643, 293] on app-form-text-field "Precio * $ 2.292.777,07 Ingresar el precio" at bounding box center [395, 287] width 518 height 25
click at [210, 324] on span "Aceptar" at bounding box center [204, 322] width 27 height 7
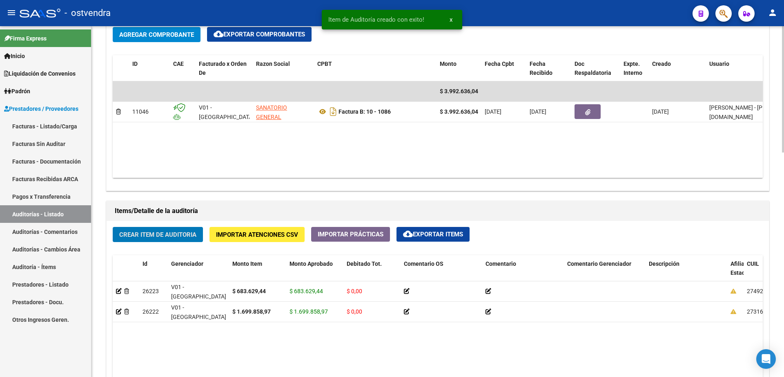
click at [172, 234] on span "Crear Item de Auditoria" at bounding box center [157, 234] width 77 height 7
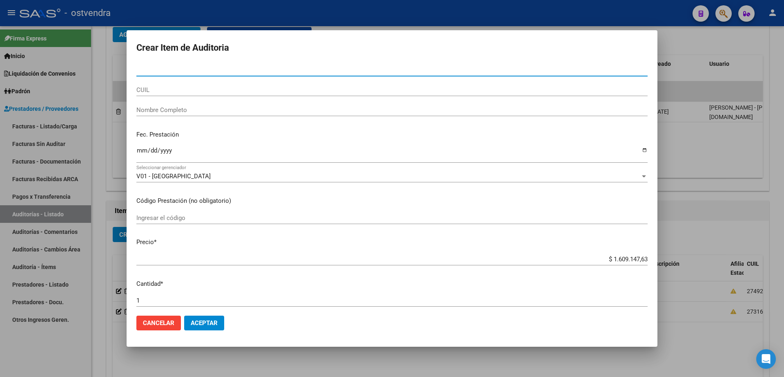
click at [197, 72] on input "Nro Documento" at bounding box center [391, 69] width 511 height 7
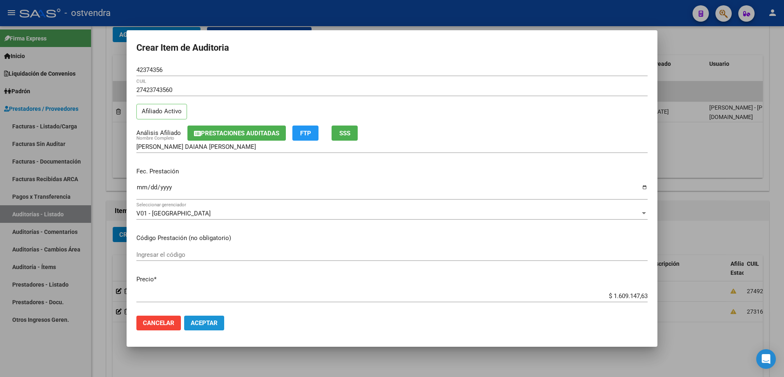
click at [217, 322] on span "Aceptar" at bounding box center [204, 322] width 27 height 7
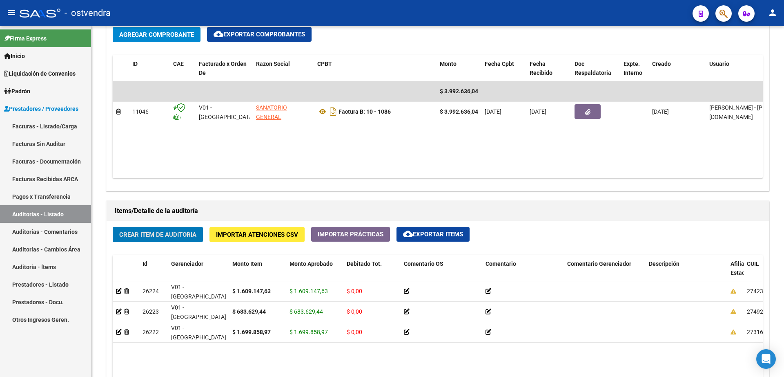
click at [45, 125] on link "Facturas - Listado/Carga" at bounding box center [45, 126] width 91 height 18
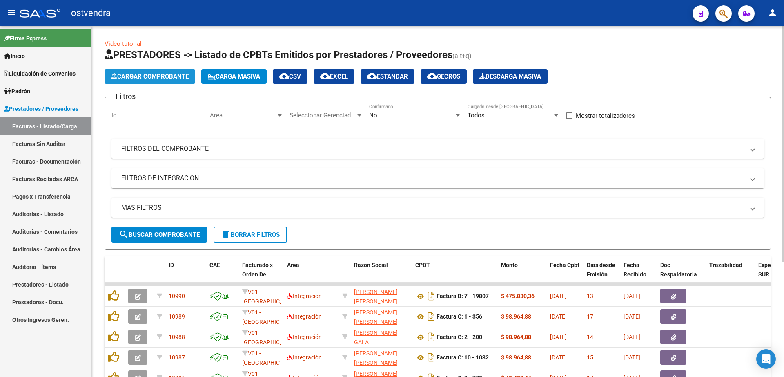
click at [136, 78] on span "Cargar Comprobante" at bounding box center [150, 76] width 78 height 7
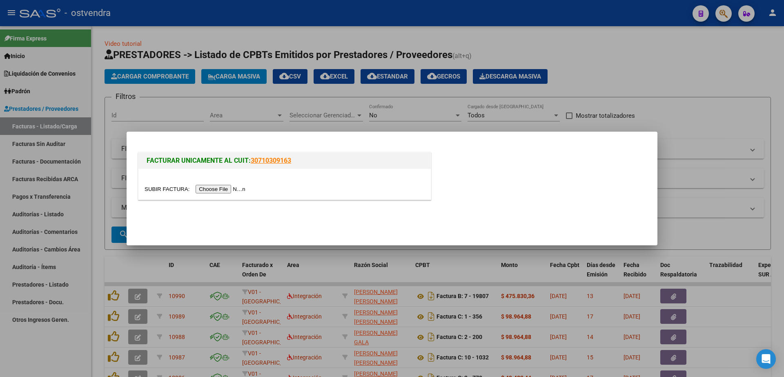
click at [246, 191] on input "file" at bounding box center [196, 189] width 103 height 9
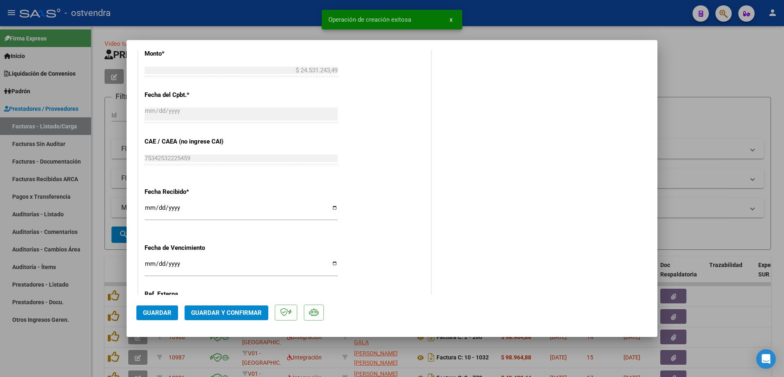
scroll to position [460, 0]
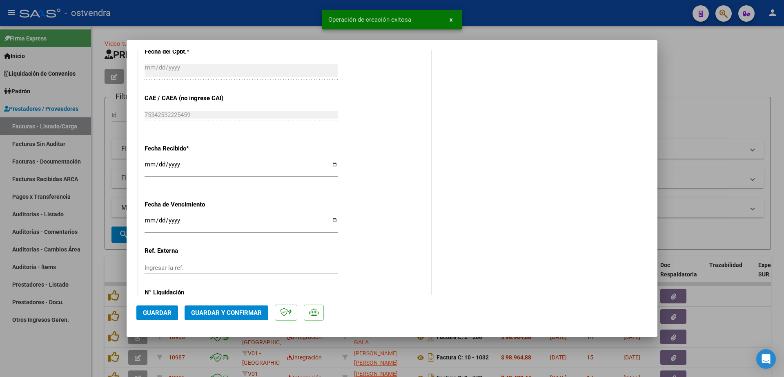
click at [144, 219] on div "CUIT * 30-54612765-2 Ingresar CUIT ANALISIS PRESTADOR SANATORIO GENERAL SARMIEN…" at bounding box center [284, 18] width 293 height 621
click at [150, 221] on input "Ingresar la fecha" at bounding box center [241, 223] width 193 height 13
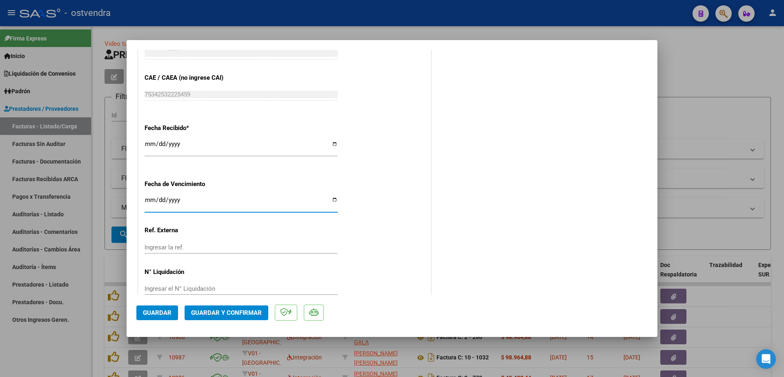
scroll to position [496, 0]
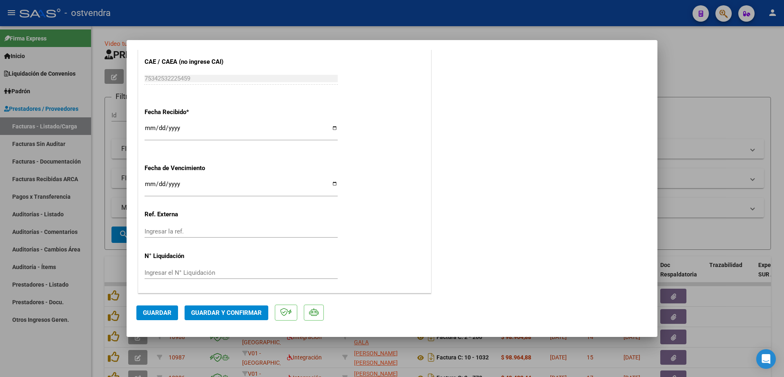
click at [199, 267] on div "Ingresar el N° Liquidación" at bounding box center [241, 272] width 193 height 12
drag, startPoint x: 172, startPoint y: 319, endPoint x: 169, endPoint y: 314, distance: 5.9
click at [170, 314] on button "Guardar" at bounding box center [157, 312] width 42 height 15
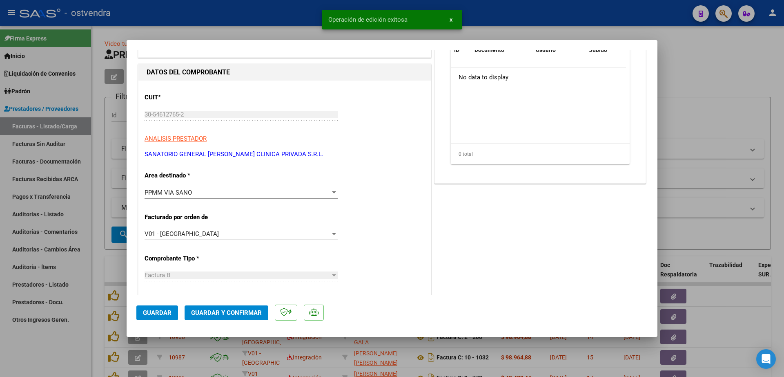
scroll to position [0, 0]
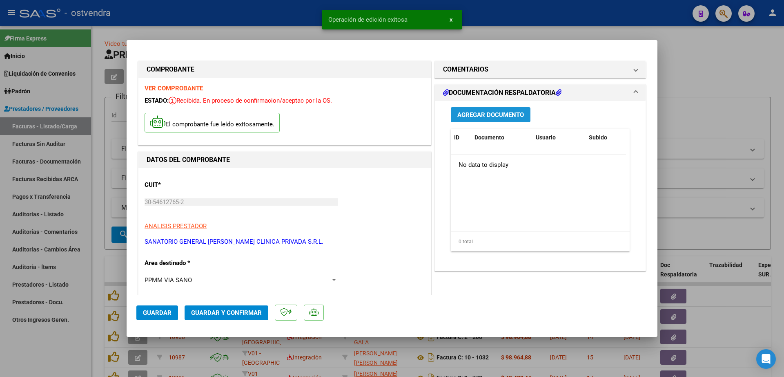
click at [498, 107] on button "Agregar Documento" at bounding box center [491, 114] width 80 height 15
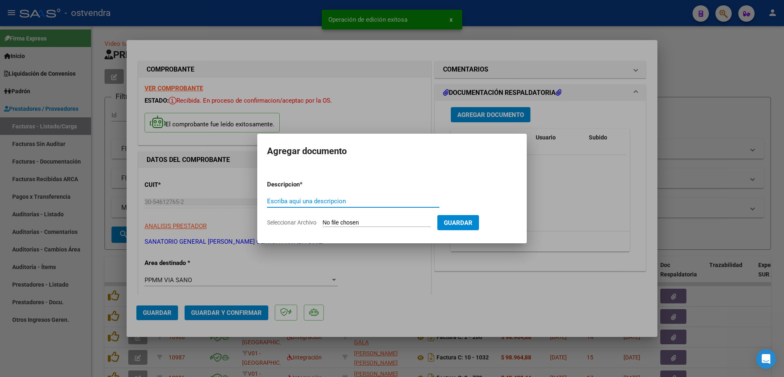
paste input "documentacion"
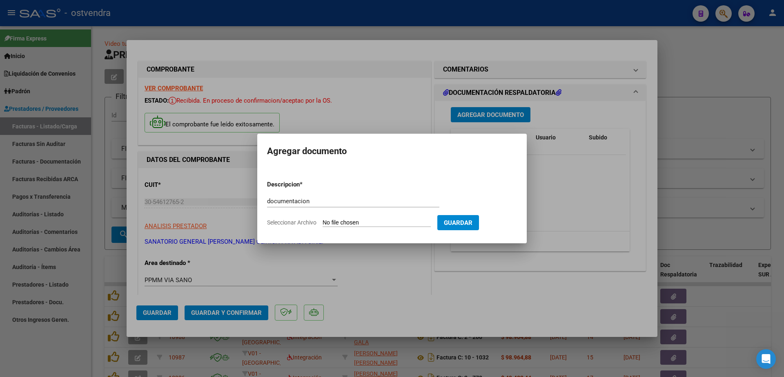
click at [362, 223] on input "Seleccionar Archivo" at bounding box center [377, 223] width 108 height 8
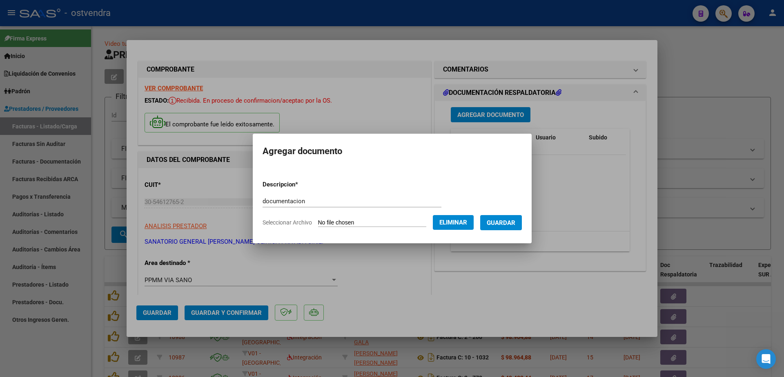
click at [514, 221] on span "Guardar" at bounding box center [501, 222] width 29 height 7
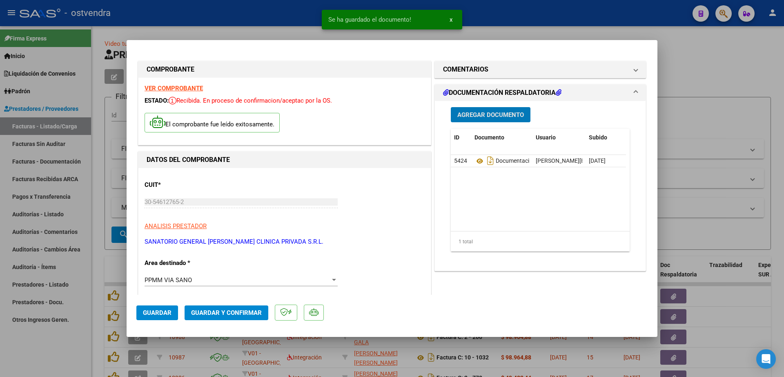
click at [240, 310] on span "Guardar y Confirmar" at bounding box center [226, 312] width 71 height 7
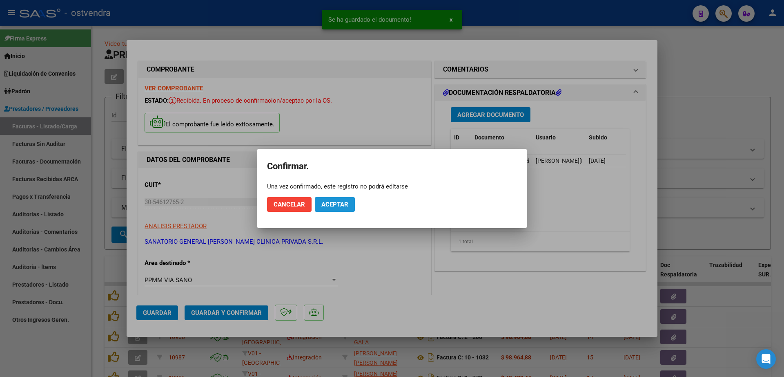
click at [343, 203] on span "Aceptar" at bounding box center [335, 204] width 27 height 7
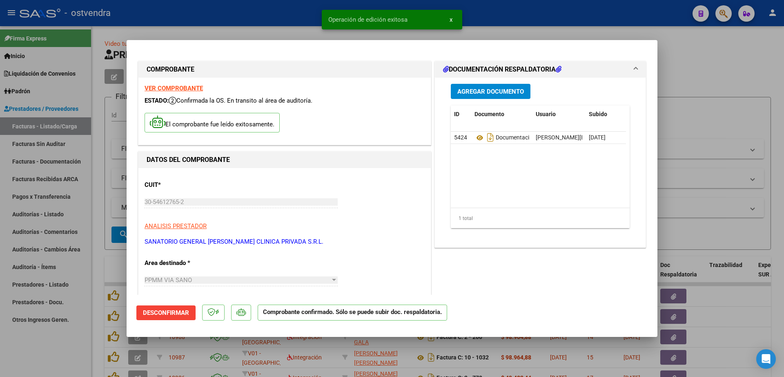
click at [45, 212] on div at bounding box center [392, 188] width 784 height 377
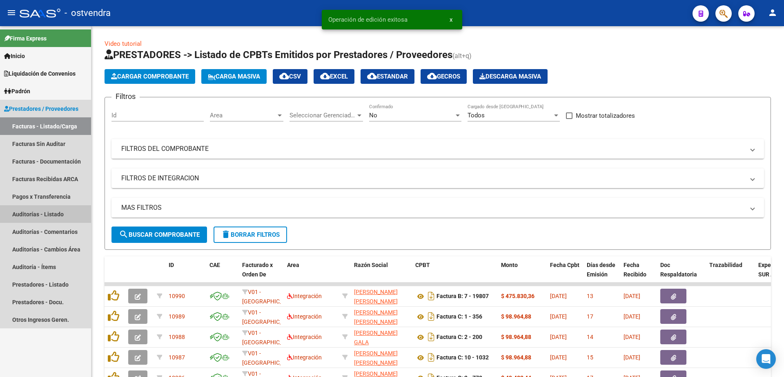
click at [45, 212] on link "Auditorías - Listado" at bounding box center [45, 214] width 91 height 18
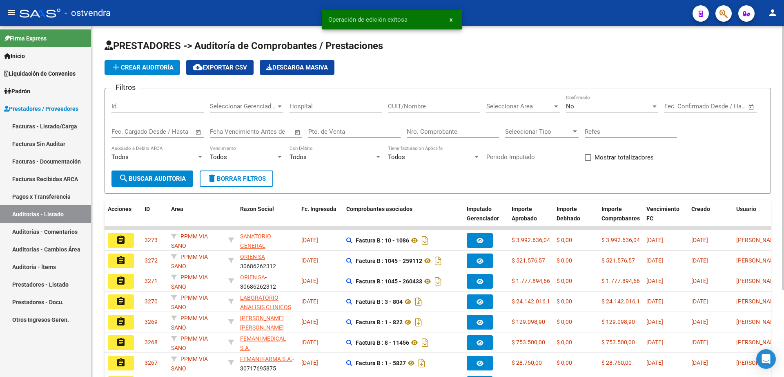
click at [154, 66] on span "add Crear Auditoría" at bounding box center [142, 67] width 63 height 7
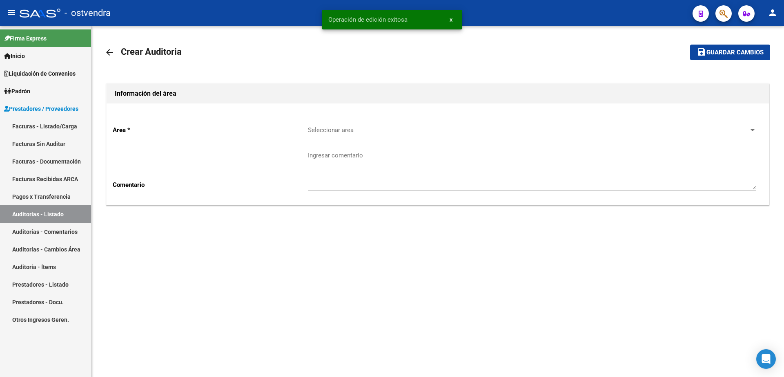
click at [359, 125] on div "Seleccionar area Seleccionar area" at bounding box center [532, 127] width 449 height 18
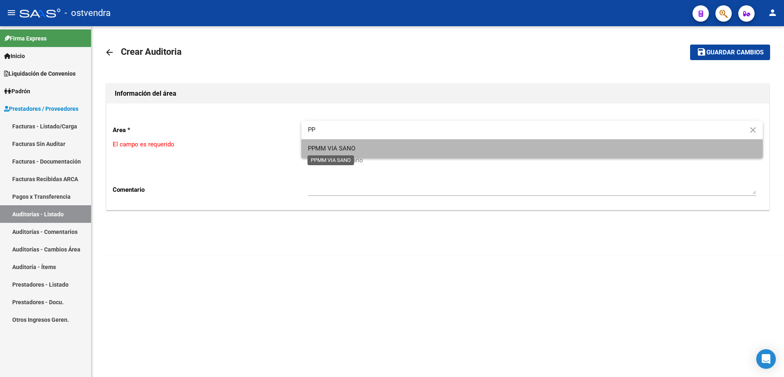
drag, startPoint x: 331, startPoint y: 147, endPoint x: 333, endPoint y: 152, distance: 5.2
click at [331, 147] on span "PPMM VIA SANO" at bounding box center [331, 148] width 47 height 7
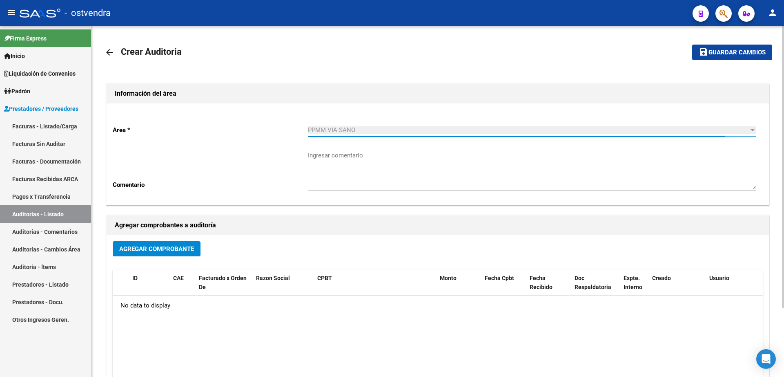
drag, startPoint x: 176, startPoint y: 238, endPoint x: 169, endPoint y: 256, distance: 19.4
click at [174, 241] on div "Agregar Comprobante ID CAE Facturado x Orden De Razon Social CPBT Monto Fecha C…" at bounding box center [438, 320] width 663 height 170
click at [169, 256] on button "Agregar Comprobante" at bounding box center [157, 248] width 88 height 15
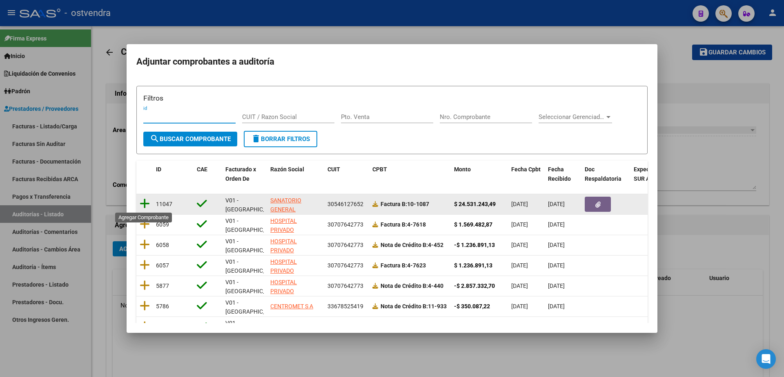
click at [148, 205] on icon at bounding box center [145, 203] width 10 height 11
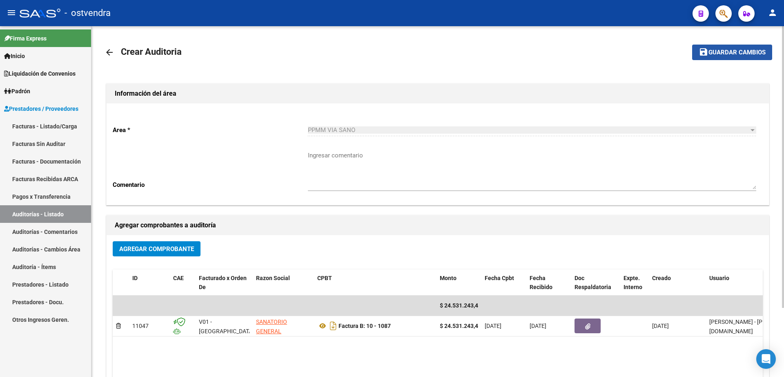
click at [739, 52] on span "Guardar cambios" at bounding box center [737, 52] width 57 height 7
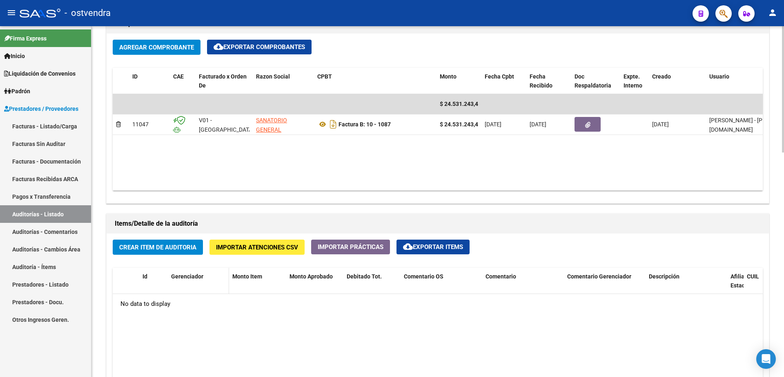
scroll to position [409, 0]
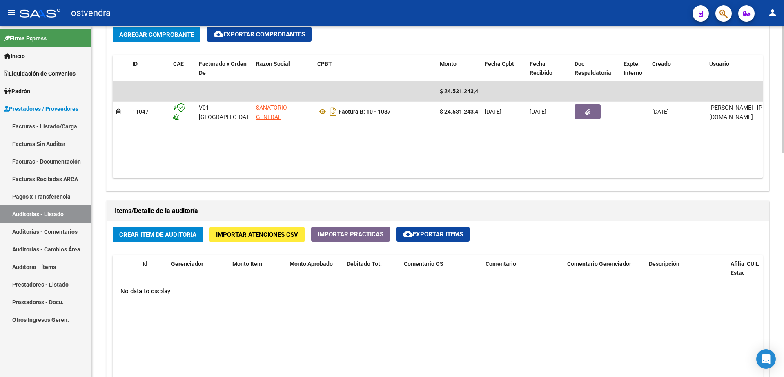
click at [186, 231] on span "Crear Item de Auditoria" at bounding box center [157, 234] width 77 height 7
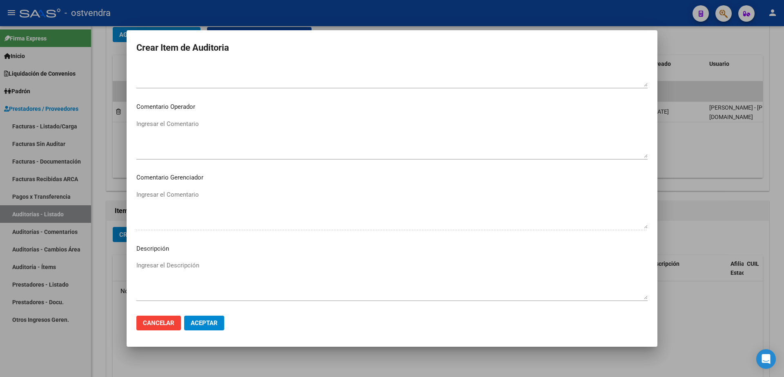
click at [177, 265] on textarea "Ingresar el Descripción" at bounding box center [391, 280] width 511 height 38
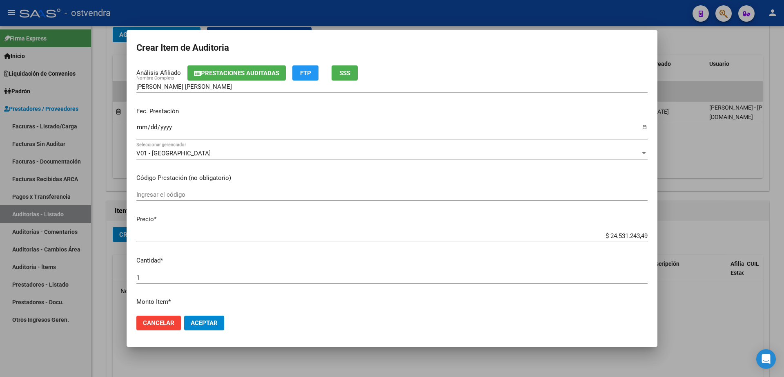
scroll to position [0, 0]
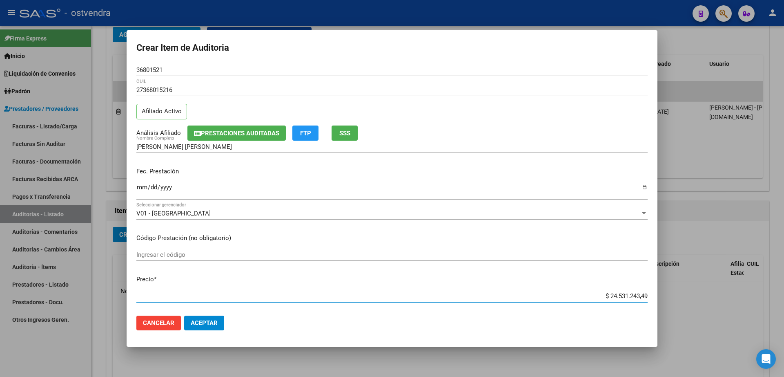
drag, startPoint x: 601, startPoint y: 297, endPoint x: 643, endPoint y: 294, distance: 42.2
click at [643, 294] on app-form-text-field "Precio * $ 24.531.243,49 Ingresar el precio" at bounding box center [395, 287] width 518 height 25
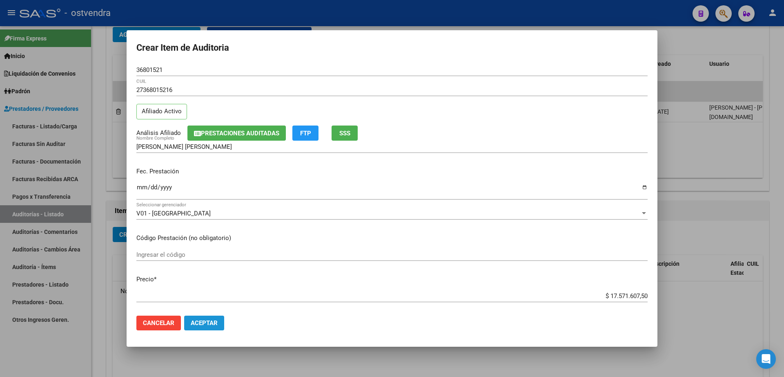
click at [214, 322] on span "Aceptar" at bounding box center [204, 322] width 27 height 7
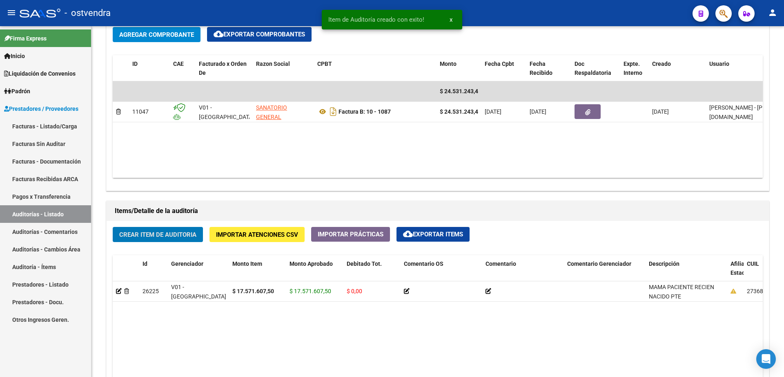
scroll to position [409, 0]
click at [176, 235] on span "Crear Item de Auditoria" at bounding box center [157, 234] width 77 height 7
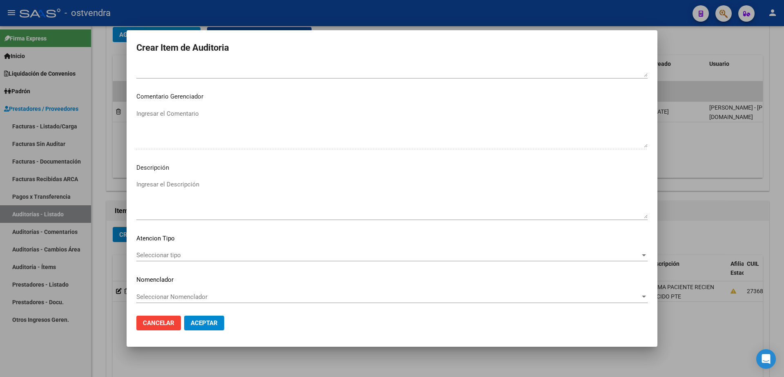
scroll to position [491, 0]
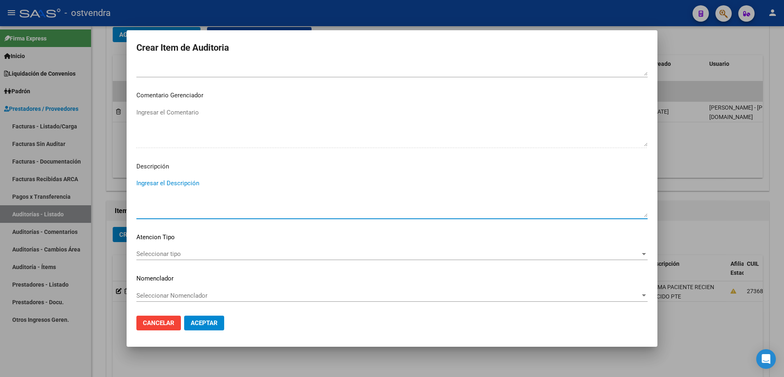
click at [208, 189] on textarea "Ingresar el Descripción" at bounding box center [391, 198] width 511 height 38
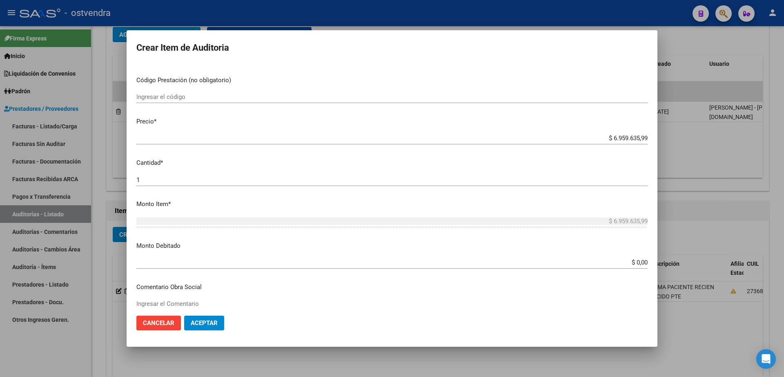
scroll to position [133, 0]
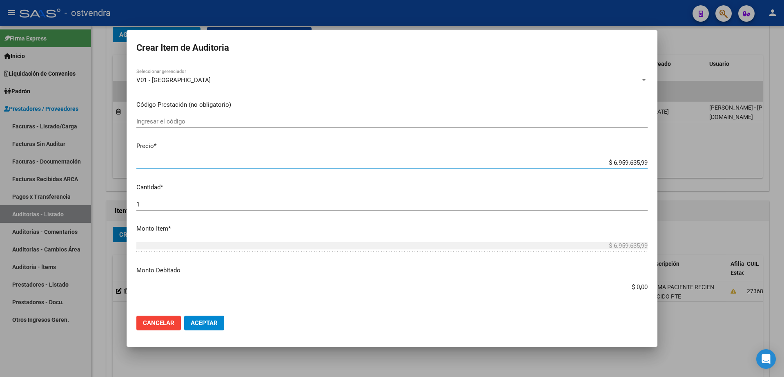
drag, startPoint x: 605, startPoint y: 159, endPoint x: 652, endPoint y: 161, distance: 46.2
click at [652, 161] on mat-dialog-content "31653437 Nro Documento 27316534371 CUIL Afiliado Activo Análisis Afiliado Prest…" at bounding box center [392, 186] width 531 height 245
click at [204, 330] on button "Aceptar" at bounding box center [204, 322] width 40 height 15
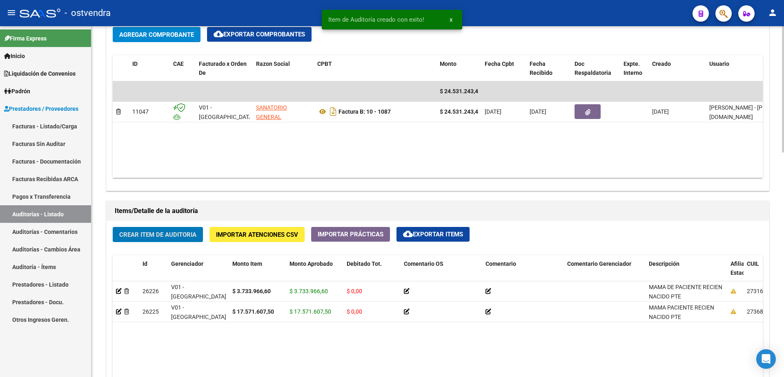
click at [173, 236] on span "Crear Item de Auditoria" at bounding box center [157, 234] width 77 height 7
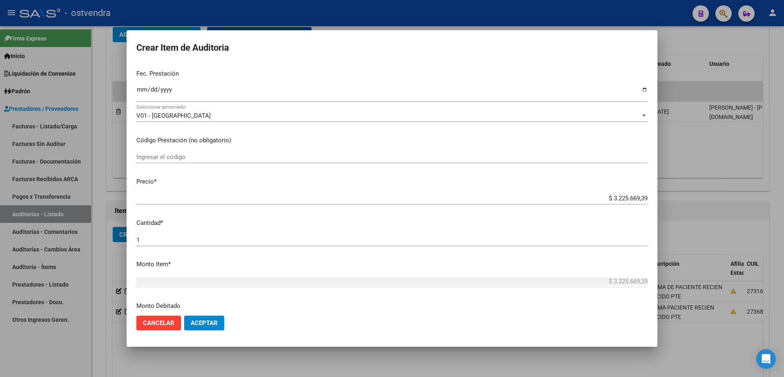
scroll to position [102, 0]
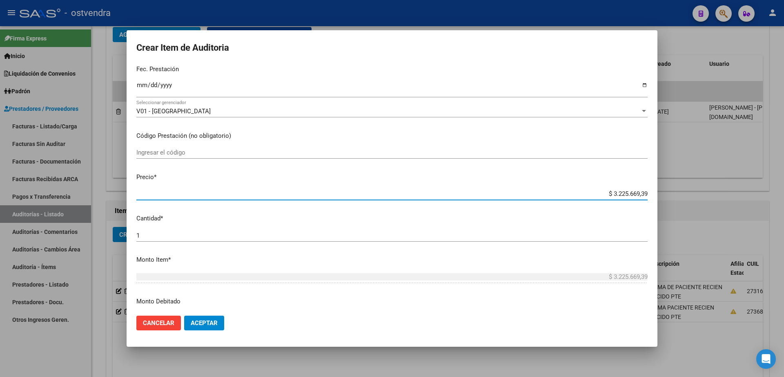
drag, startPoint x: 605, startPoint y: 195, endPoint x: 644, endPoint y: 194, distance: 38.8
click at [644, 194] on app-form-text-field "Precio * $ 3.225.669,39 Ingresar el precio" at bounding box center [395, 184] width 518 height 25
click at [213, 324] on span "Aceptar" at bounding box center [204, 322] width 27 height 7
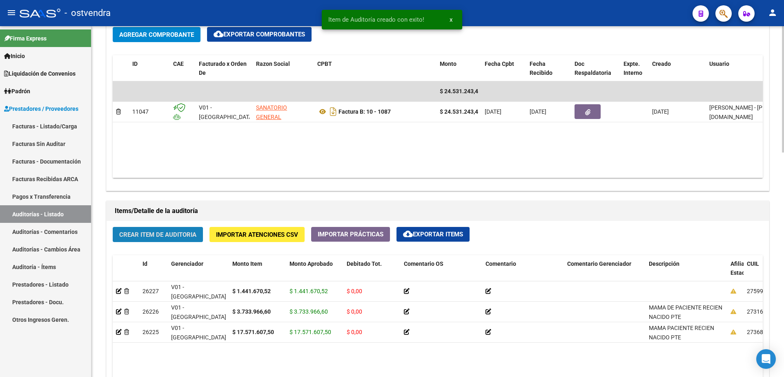
click at [156, 236] on span "Crear Item de Auditoria" at bounding box center [157, 234] width 77 height 7
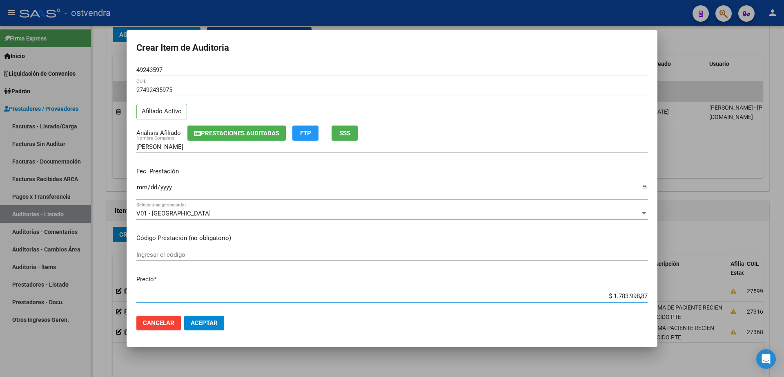
drag, startPoint x: 607, startPoint y: 296, endPoint x: 652, endPoint y: 293, distance: 45.0
click at [652, 293] on mat-dialog-content "49243597 Nro Documento 27492435975 CUIL Afiliado Activo Análisis Afiliado Prest…" at bounding box center [392, 186] width 531 height 245
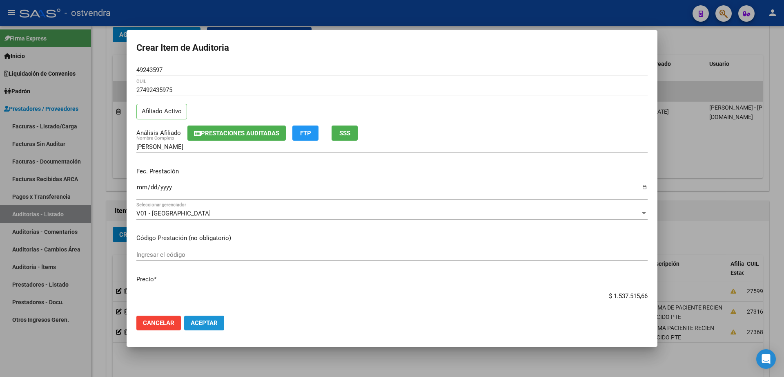
click at [220, 322] on button "Aceptar" at bounding box center [204, 322] width 40 height 15
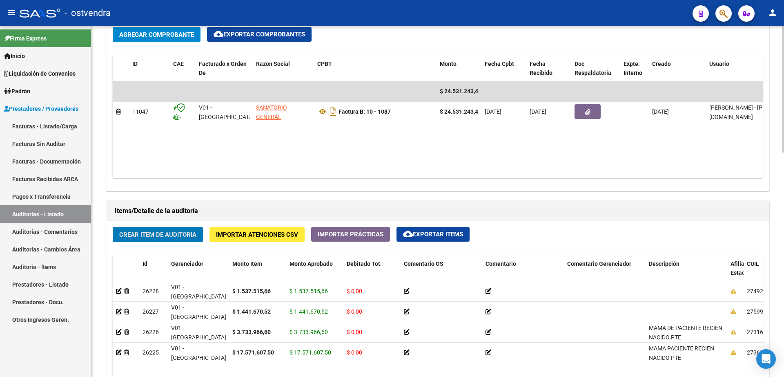
click at [157, 236] on span "Crear Item de Auditoria" at bounding box center [157, 234] width 77 height 7
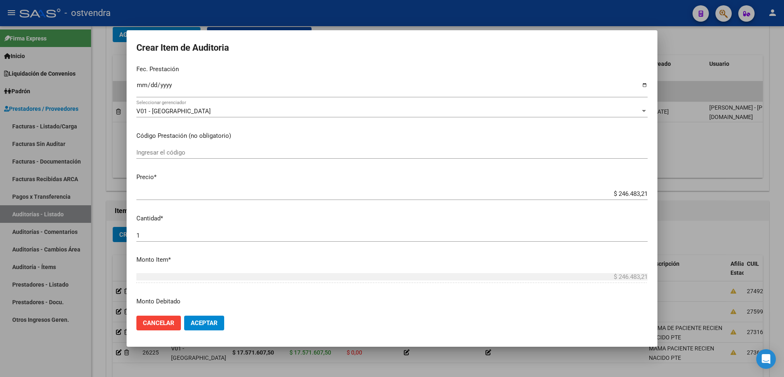
click at [218, 319] on button "Aceptar" at bounding box center [204, 322] width 40 height 15
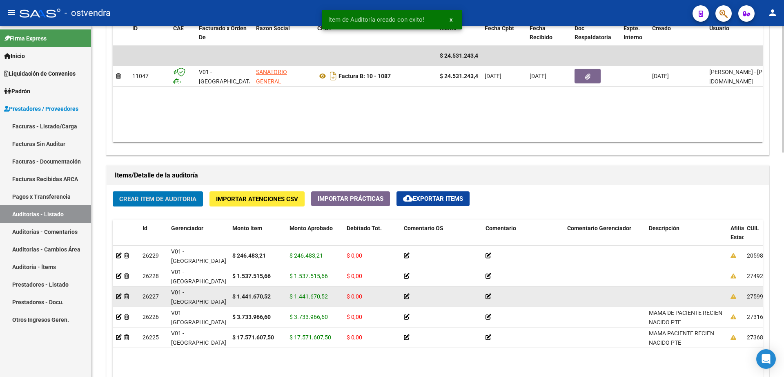
scroll to position [460, 0]
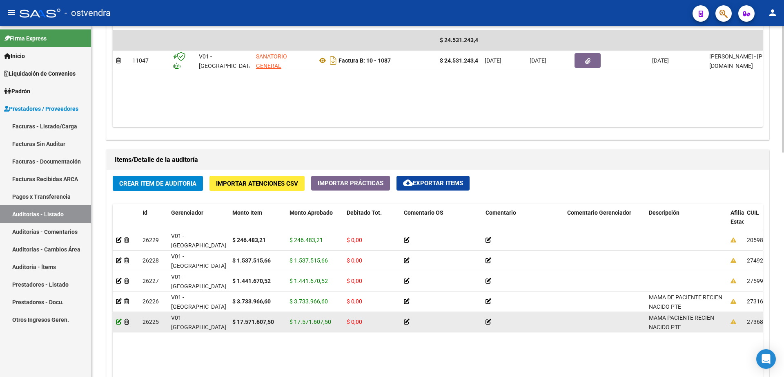
click at [117, 324] on icon at bounding box center [119, 322] width 6 height 6
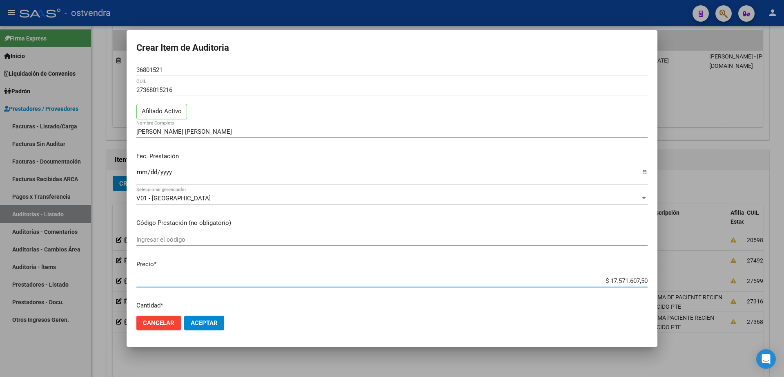
click at [619, 282] on input "$ 17.571.607,50" at bounding box center [391, 280] width 511 height 7
click at [218, 322] on button "Aceptar" at bounding box center [204, 322] width 40 height 15
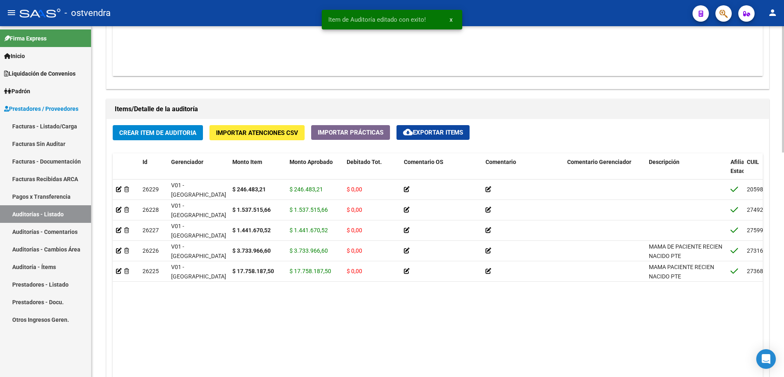
scroll to position [613, 0]
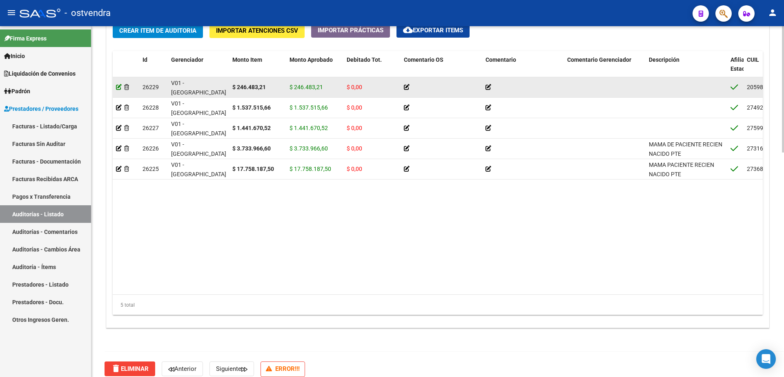
click at [117, 87] on icon at bounding box center [119, 87] width 6 height 6
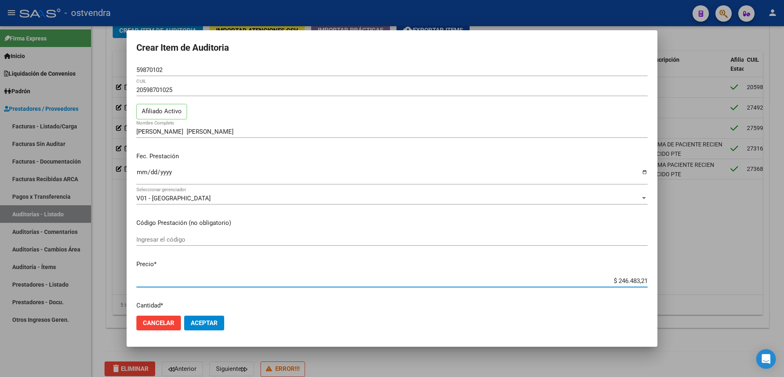
drag, startPoint x: 610, startPoint y: 282, endPoint x: 673, endPoint y: 281, distance: 62.5
click at [673, 281] on div "Crear Item de Auditoria 59870102 Nro Documento 20598701025 CUIL Afiliado Activo…" at bounding box center [392, 188] width 784 height 377
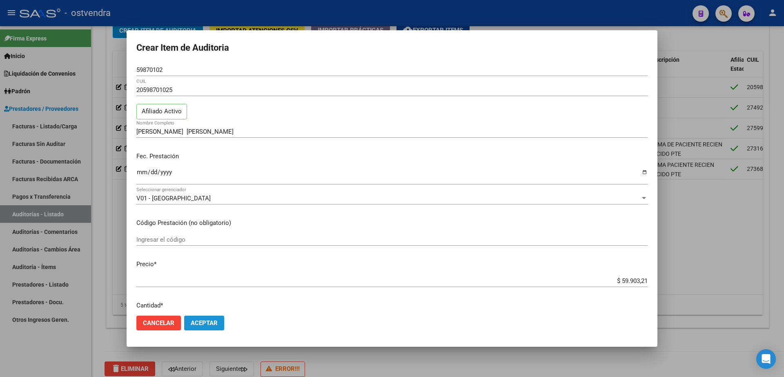
click at [201, 322] on span "Aceptar" at bounding box center [204, 322] width 27 height 7
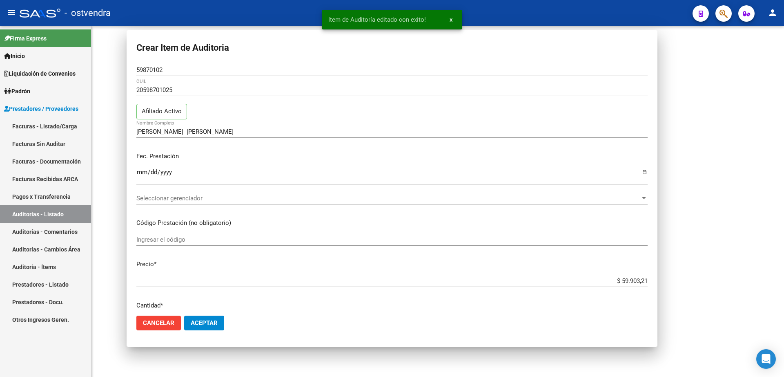
scroll to position [0, 0]
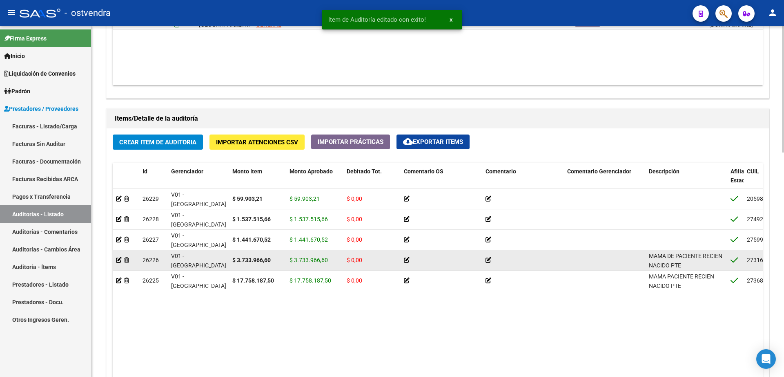
scroll to position [511, 0]
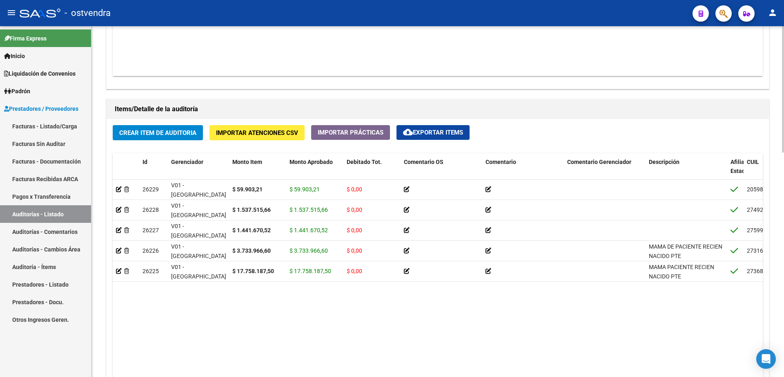
click at [521, 320] on datatable-body "26229 V01 - [PERSON_NAME] $ 59.903,21 $ 59.903,21 $ 0,00 20598701025 59870102 […" at bounding box center [438, 287] width 650 height 217
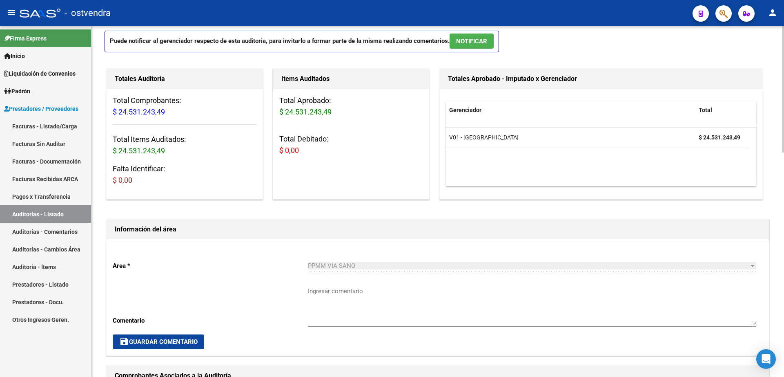
scroll to position [0, 0]
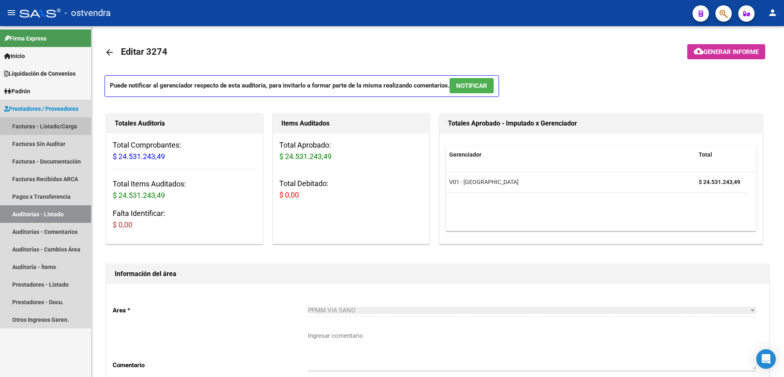
click at [49, 129] on link "Facturas - Listado/Carga" at bounding box center [45, 126] width 91 height 18
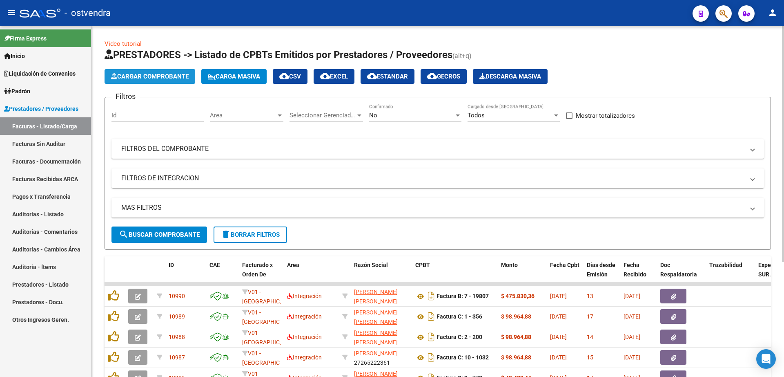
click at [158, 78] on span "Cargar Comprobante" at bounding box center [150, 76] width 78 height 7
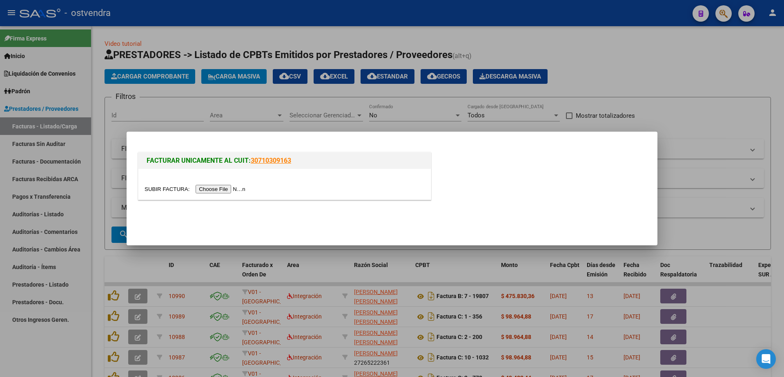
click at [224, 186] on input "file" at bounding box center [196, 189] width 103 height 9
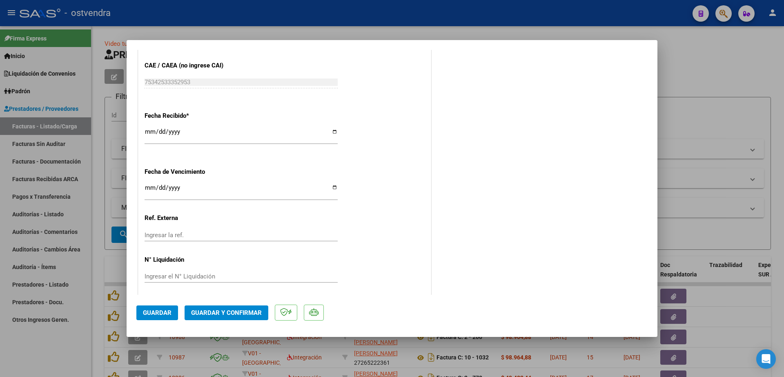
scroll to position [496, 0]
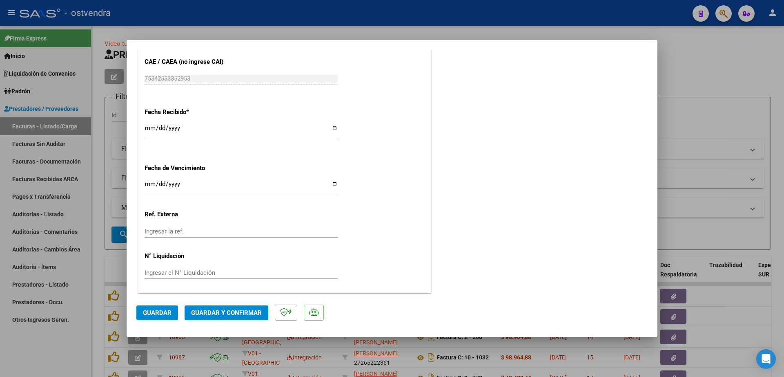
click at [148, 186] on input "Ingresar la fecha" at bounding box center [241, 187] width 193 height 13
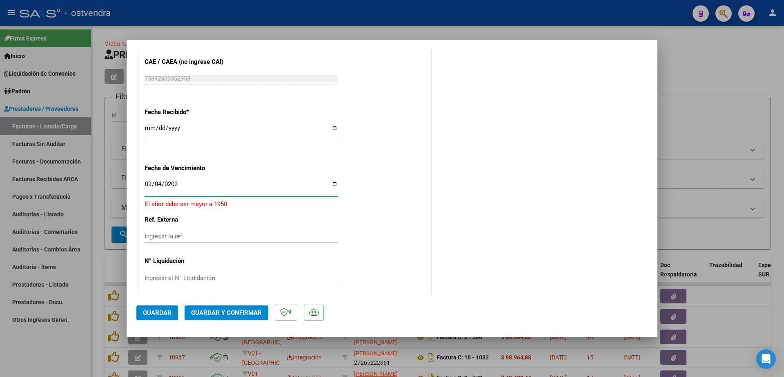
type input "2025-09-04"
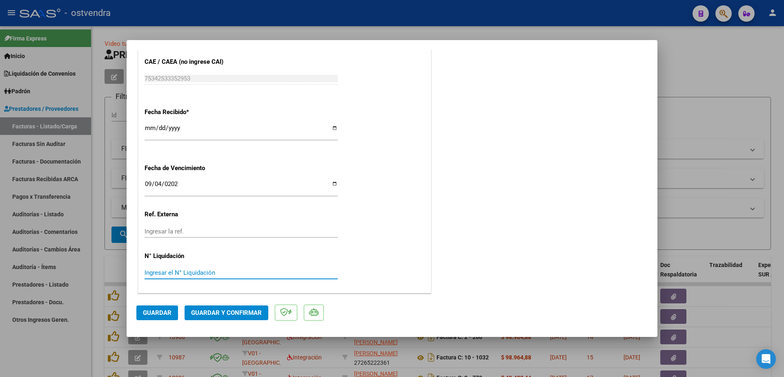
click at [211, 272] on input "Ingresar el N° Liquidación" at bounding box center [241, 272] width 193 height 7
type input "08"
drag, startPoint x: 157, startPoint y: 317, endPoint x: 165, endPoint y: 315, distance: 8.4
click at [158, 317] on button "Guardar" at bounding box center [157, 312] width 42 height 15
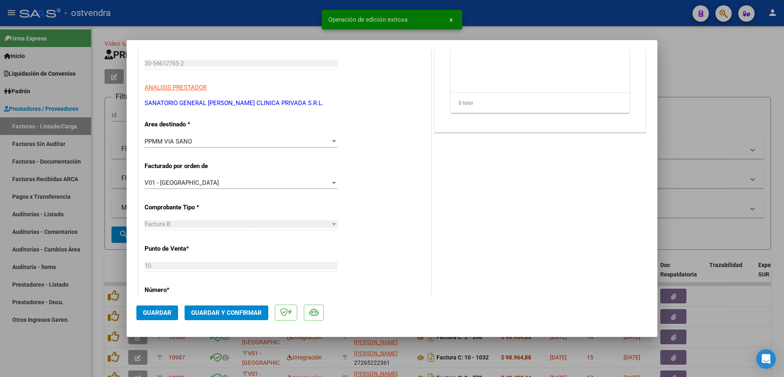
scroll to position [0, 0]
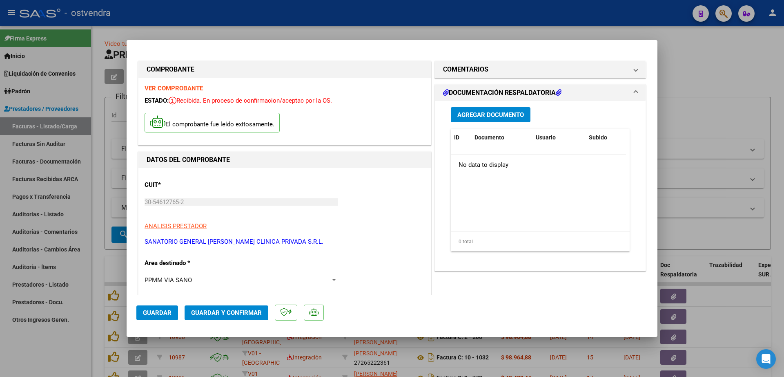
click at [503, 114] on span "Agregar Documento" at bounding box center [491, 114] width 67 height 7
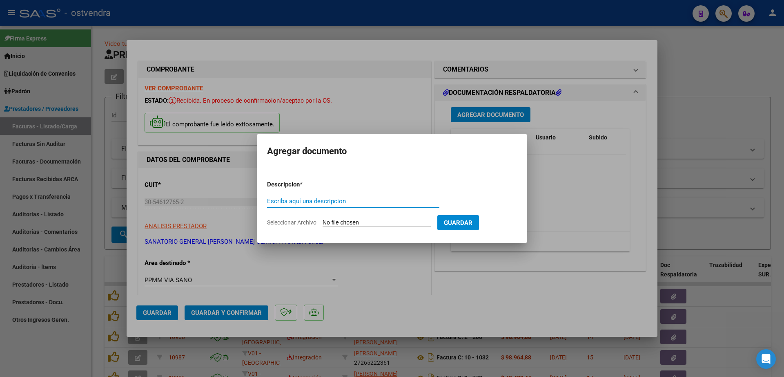
paste input "documentacion"
type input "documentacion"
click at [357, 226] on input "Seleccionar Archivo" at bounding box center [377, 223] width 108 height 8
type input "C:\fakepath\SARMIENTO 1088.zip"
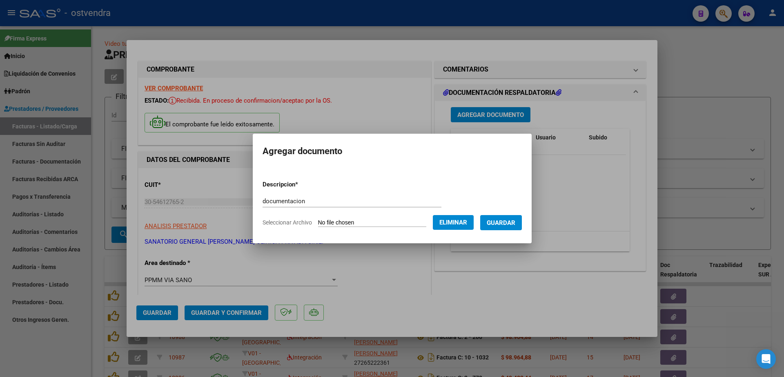
click at [516, 225] on span "Guardar" at bounding box center [501, 222] width 29 height 7
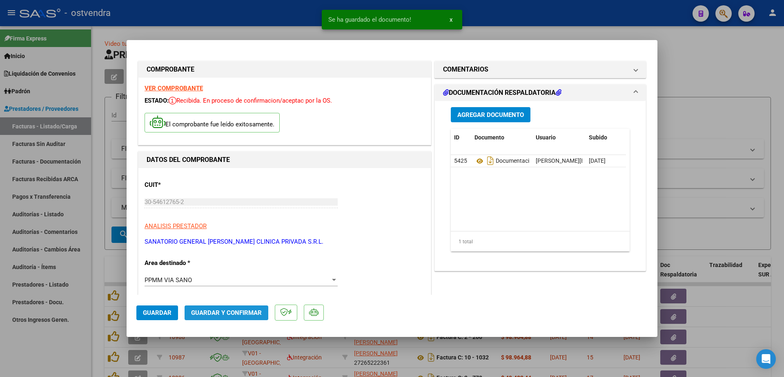
click at [223, 309] on span "Guardar y Confirmar" at bounding box center [226, 312] width 71 height 7
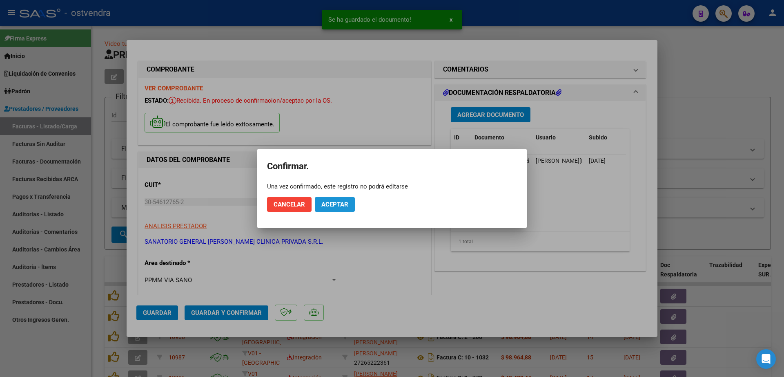
click at [343, 202] on span "Aceptar" at bounding box center [335, 204] width 27 height 7
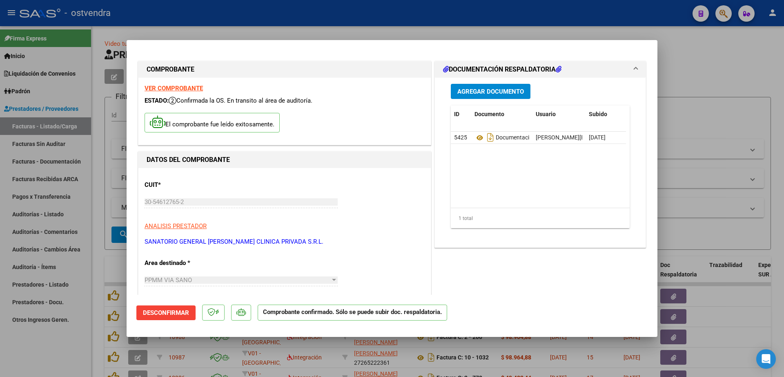
click at [97, 252] on div at bounding box center [392, 188] width 784 height 377
type input "$ 0,00"
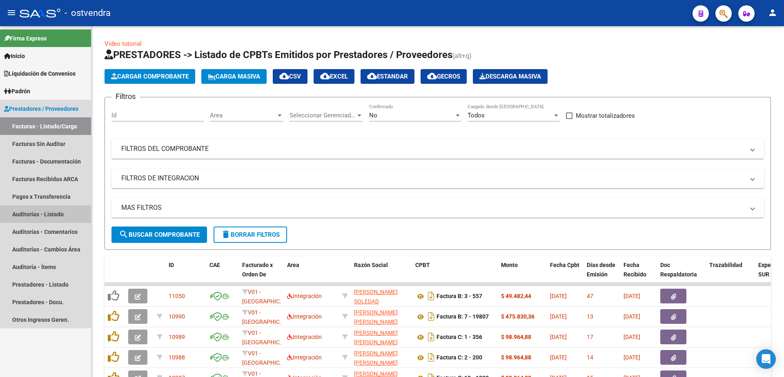
click at [55, 217] on link "Auditorías - Listado" at bounding box center [45, 214] width 91 height 18
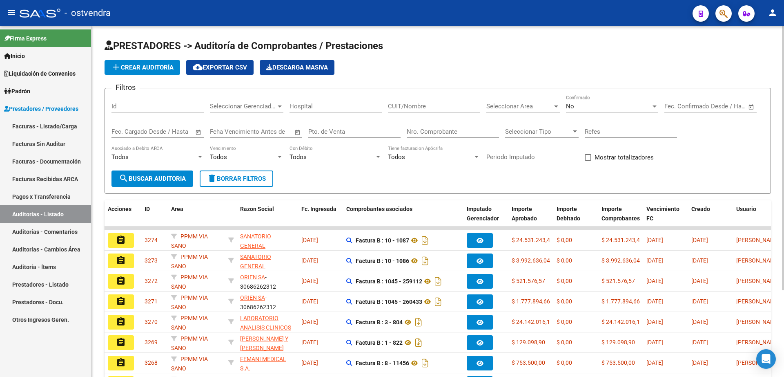
click at [153, 66] on span "add Crear Auditoría" at bounding box center [142, 67] width 63 height 7
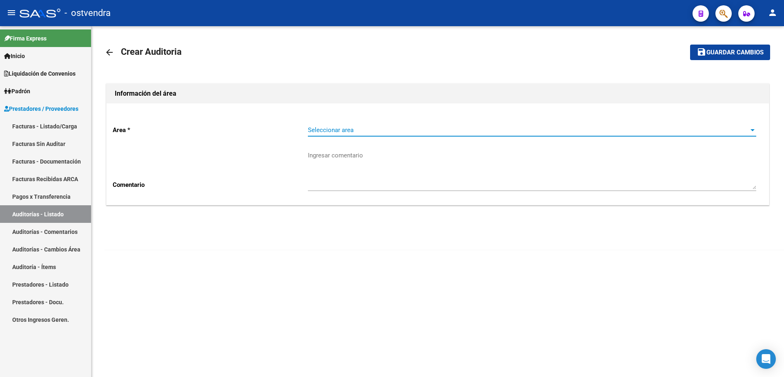
click at [405, 130] on span "Seleccionar area" at bounding box center [528, 129] width 441 height 7
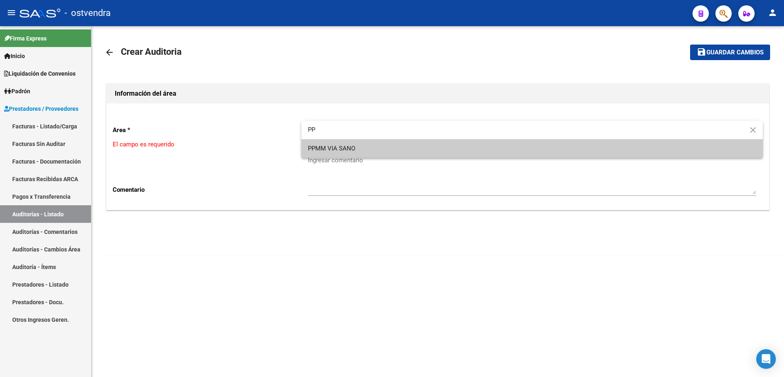
type input "PP"
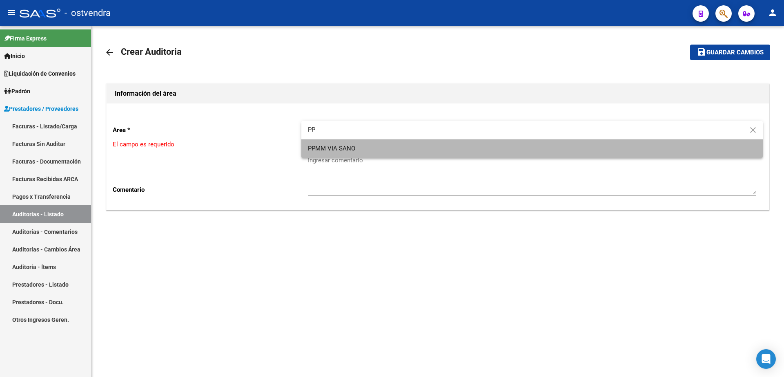
click at [413, 153] on span "PPMM VIA SANO" at bounding box center [532, 148] width 449 height 18
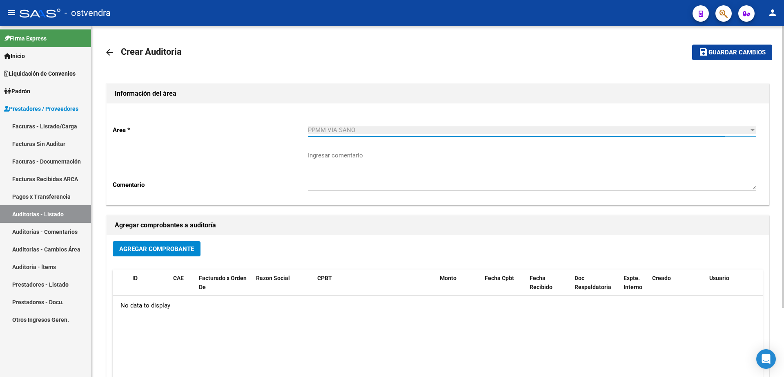
click at [188, 252] on span "Agregar Comprobante" at bounding box center [156, 248] width 75 height 7
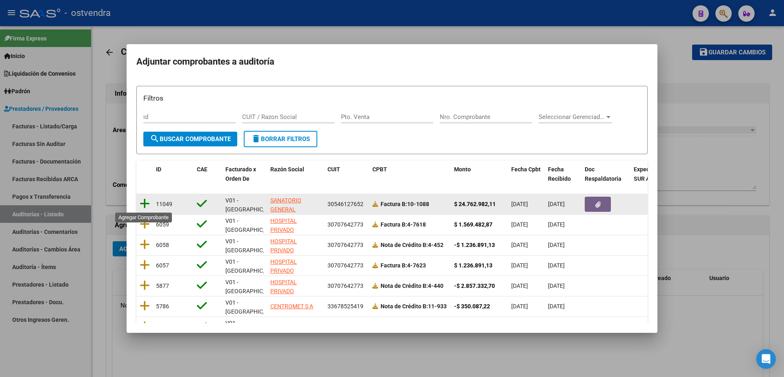
click at [142, 205] on icon at bounding box center [145, 203] width 10 height 11
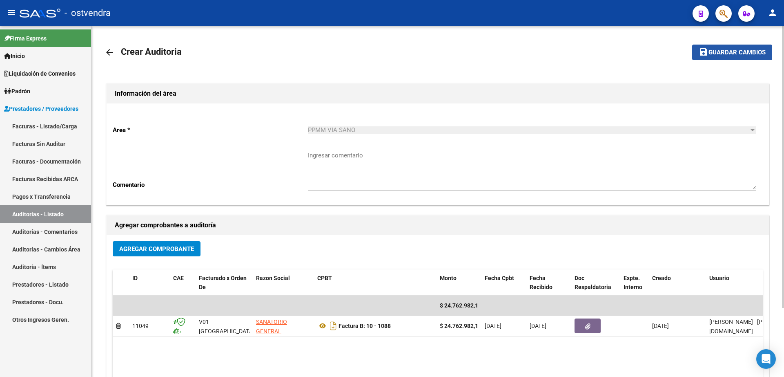
click at [734, 50] on span "Guardar cambios" at bounding box center [737, 52] width 57 height 7
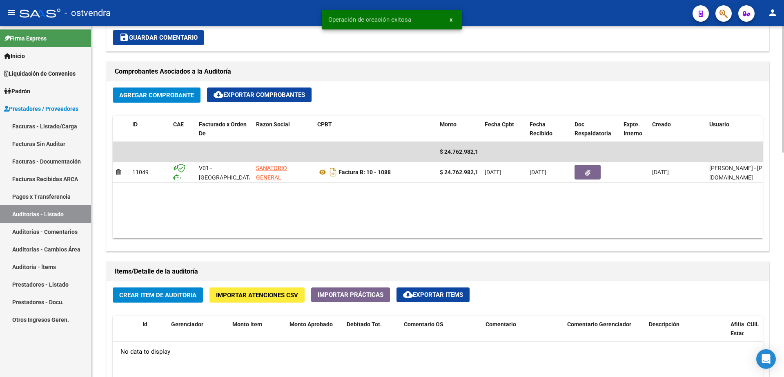
scroll to position [357, 0]
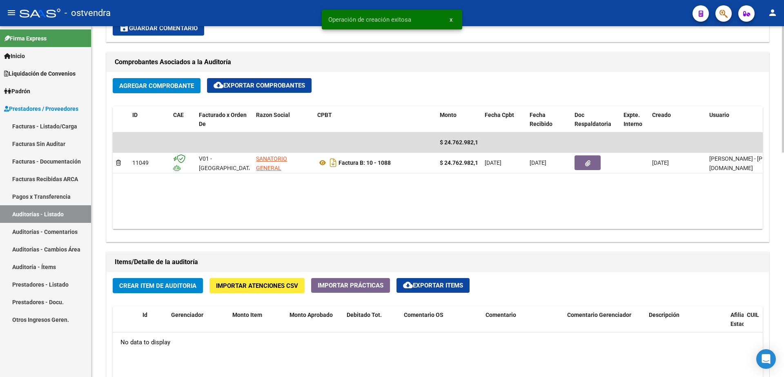
click at [181, 287] on span "Crear Item de Auditoria" at bounding box center [157, 285] width 77 height 7
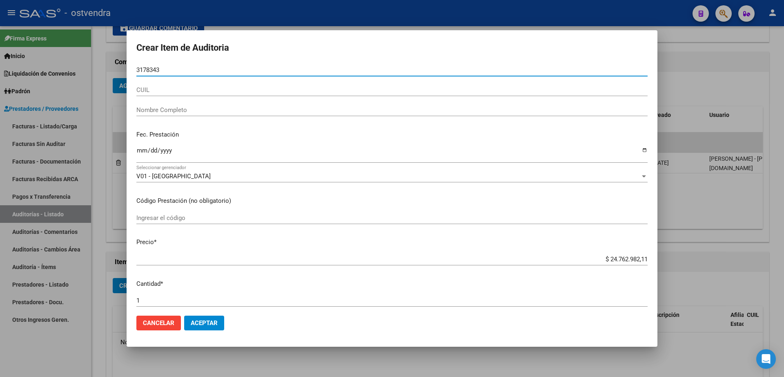
type input "31783439"
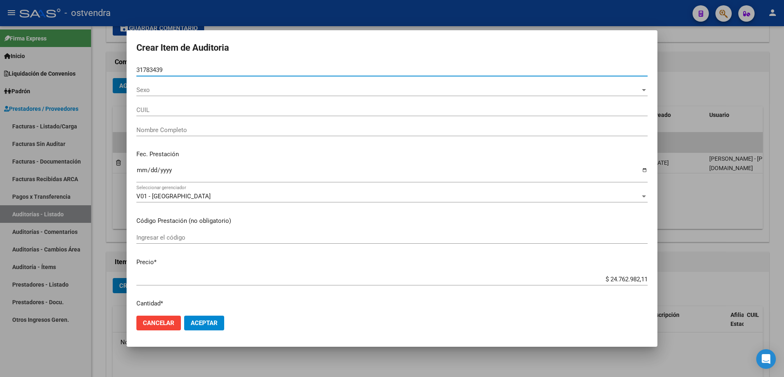
type input "27317834395"
type input "[PERSON_NAME]"
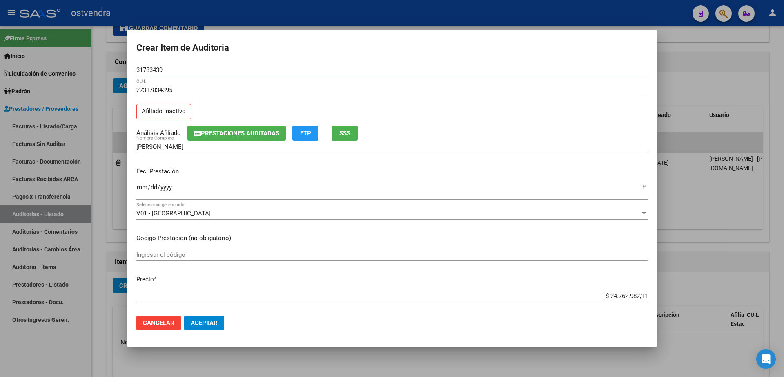
type input "31783439"
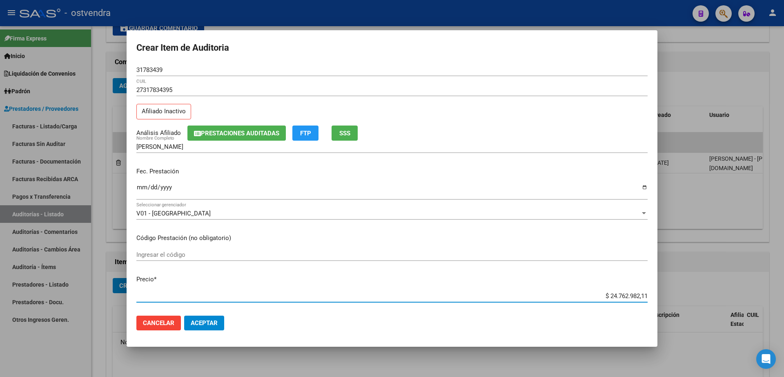
drag, startPoint x: 602, startPoint y: 295, endPoint x: 648, endPoint y: 293, distance: 46.2
click at [648, 293] on mat-dialog-content "31783439 Nro Documento 27317834395 CUIL Afiliado Inactivo Análisis Afiliado Pre…" at bounding box center [392, 186] width 531 height 245
type input "$ 0,08"
type input "$ 0,83"
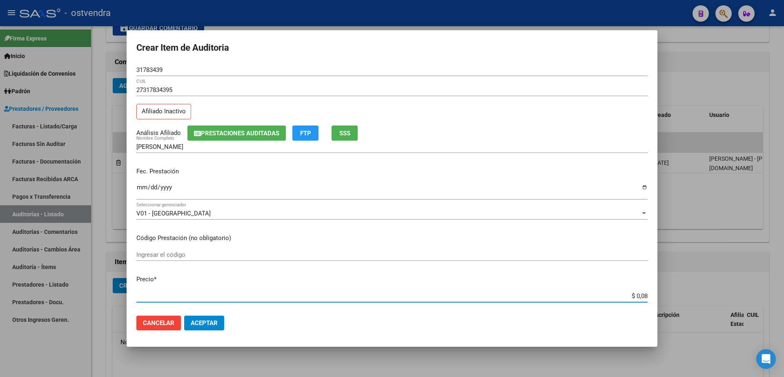
type input "$ 0,83"
type input "$ 8,35"
type input "$ 83,58"
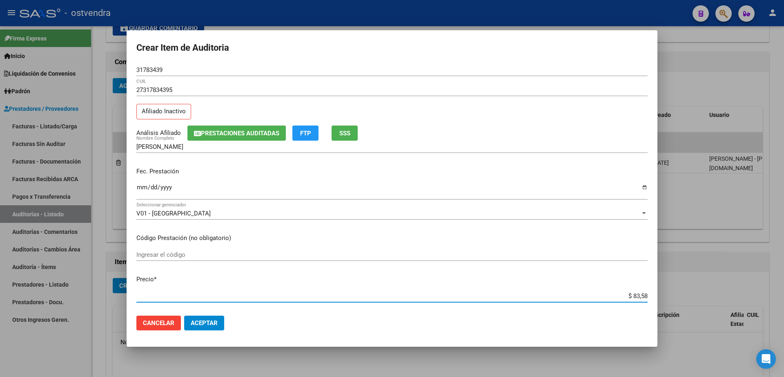
type input "$ 835,82"
type input "$ 8.358,22"
type input "$ 83.582,27"
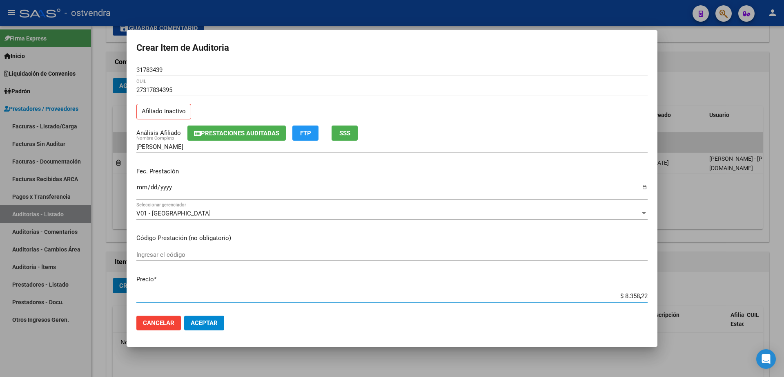
type input "$ 83.582,27"
type input "$ 835.822,71"
type input "$ 8.358.227,15"
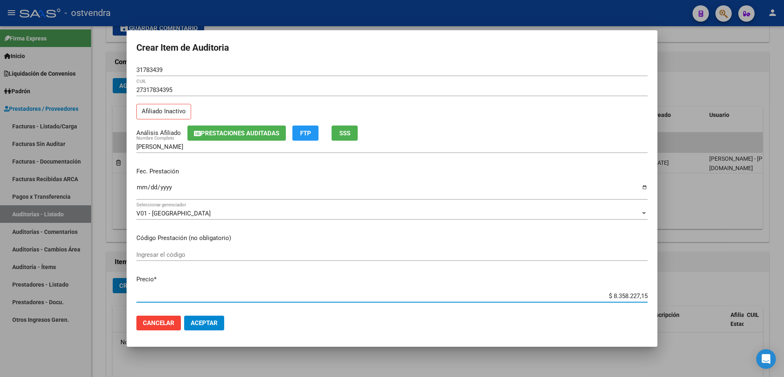
click at [221, 328] on button "Aceptar" at bounding box center [204, 322] width 40 height 15
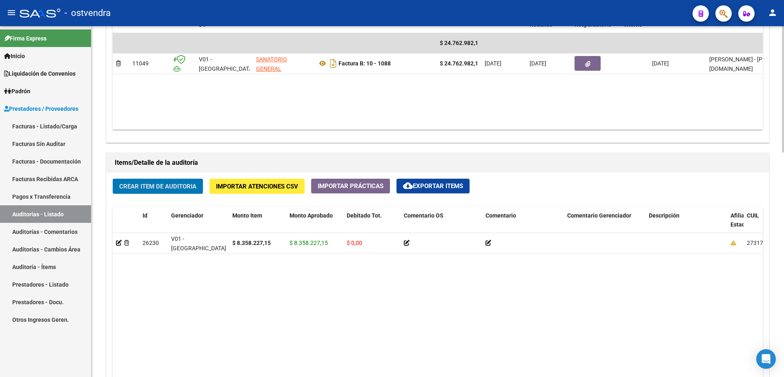
scroll to position [460, 0]
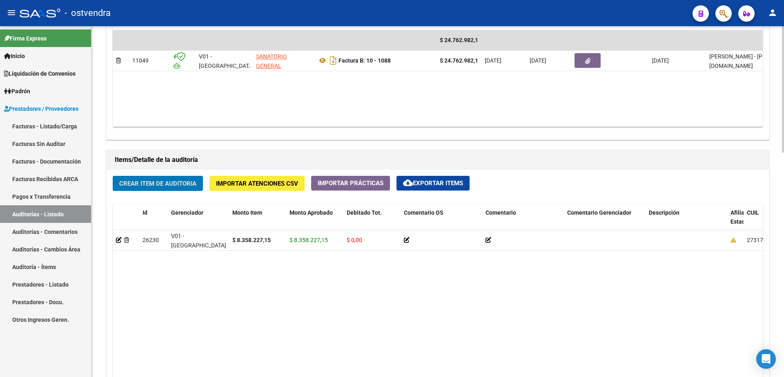
click at [145, 185] on span "Crear Item de Auditoria" at bounding box center [157, 183] width 77 height 7
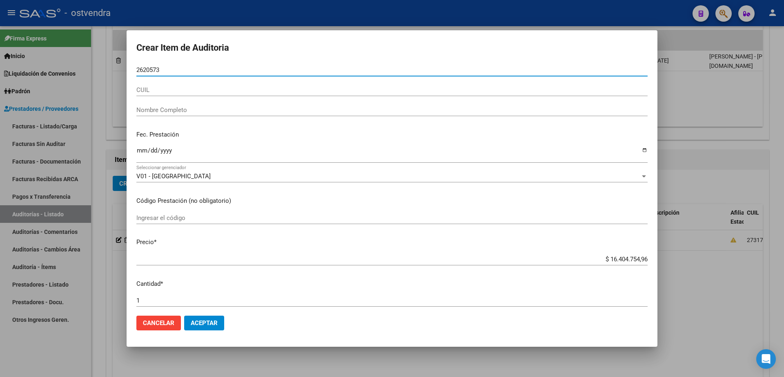
type input "26205731"
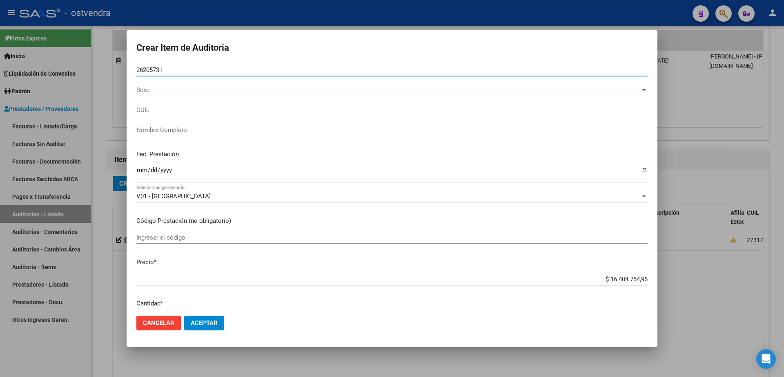
type input "20262057314"
type input "[PERSON_NAME]"
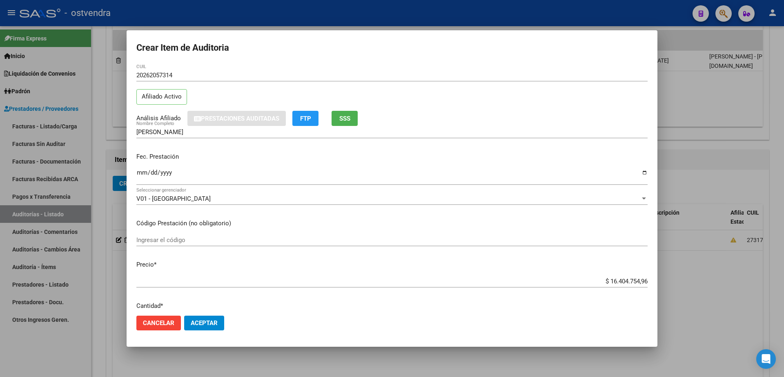
scroll to position [0, 0]
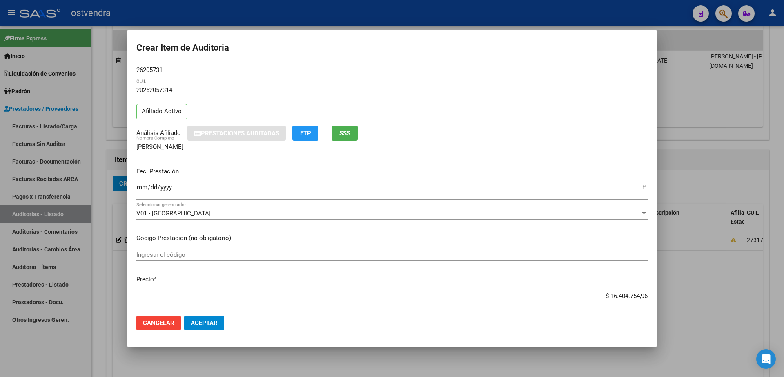
type input "26205731"
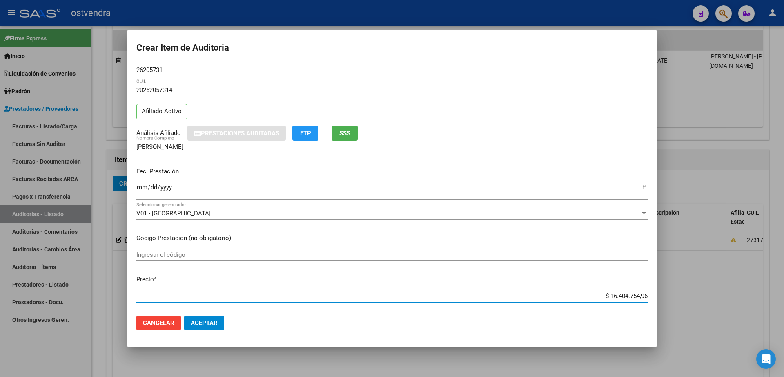
drag, startPoint x: 603, startPoint y: 295, endPoint x: 649, endPoint y: 292, distance: 46.3
click at [649, 292] on mat-dialog-content "26205731 Nro Documento 20262057314 CUIL Afiliado Activo Análisis Afiliado Prest…" at bounding box center [392, 186] width 531 height 245
type input "$ 0,05"
type input "$ 0,53"
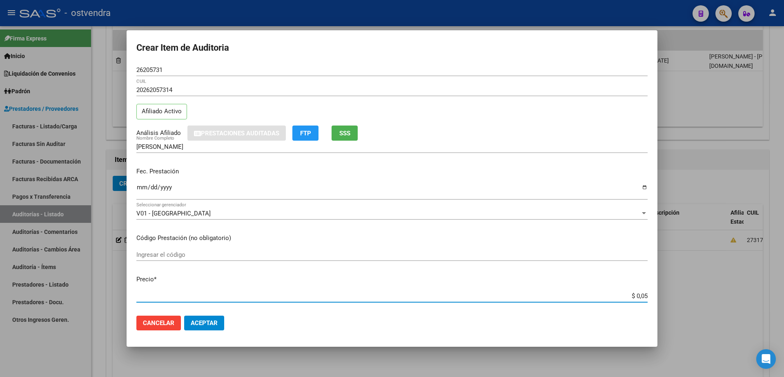
type input "$ 0,53"
type input "$ 5,39"
type input "$ 53,91"
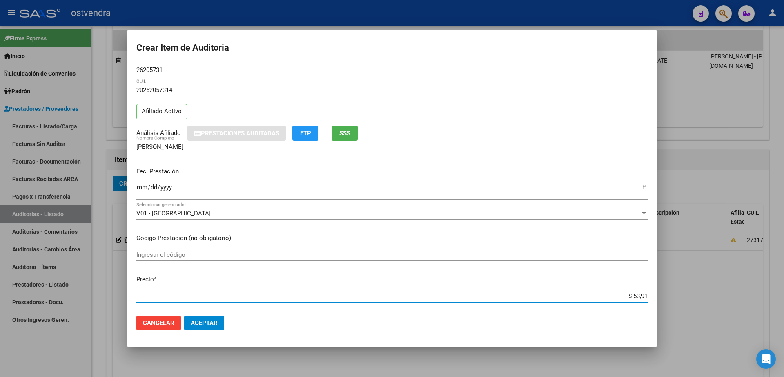
type input "$ 539,12"
type input "$ 5.391,24"
type input "$ 53.912,46"
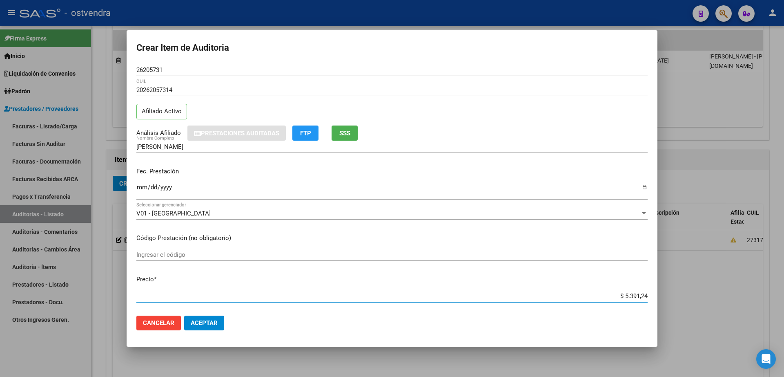
type input "$ 53.912,46"
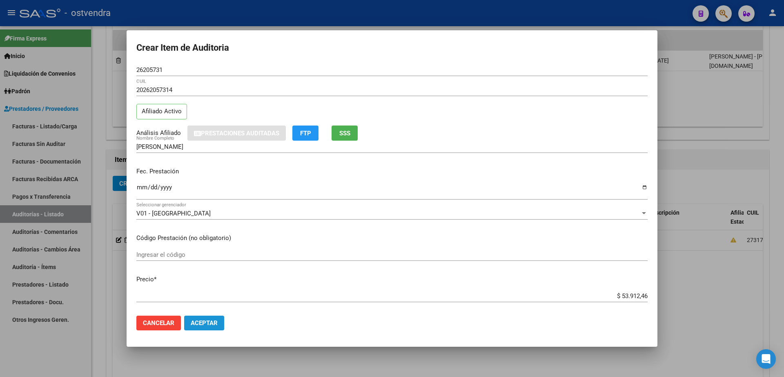
click at [210, 322] on span "Aceptar" at bounding box center [204, 322] width 27 height 7
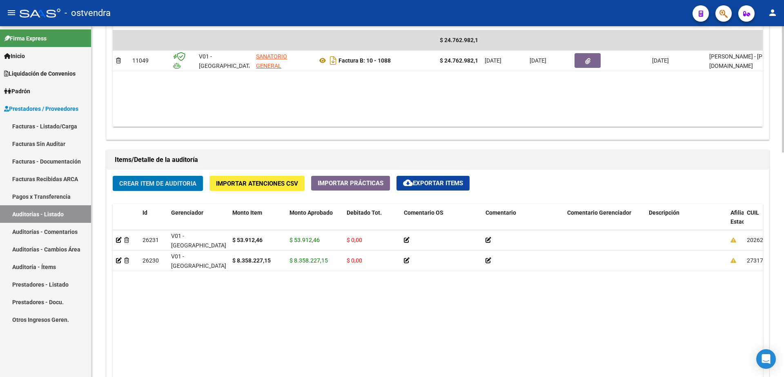
click at [168, 186] on span "Crear Item de Auditoria" at bounding box center [157, 183] width 77 height 7
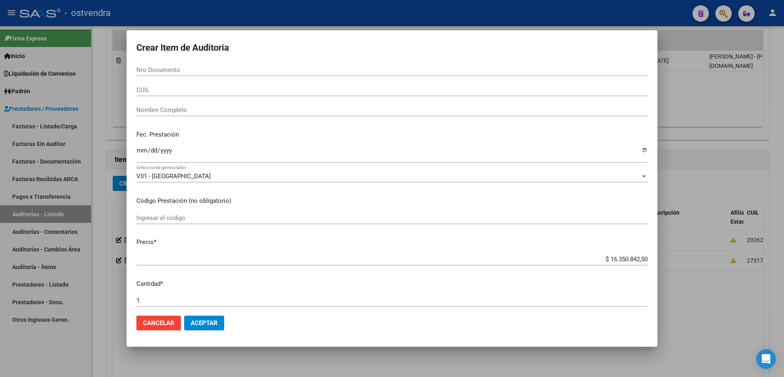
click at [172, 73] on input "Nro Documento" at bounding box center [391, 69] width 511 height 7
type input "23955187"
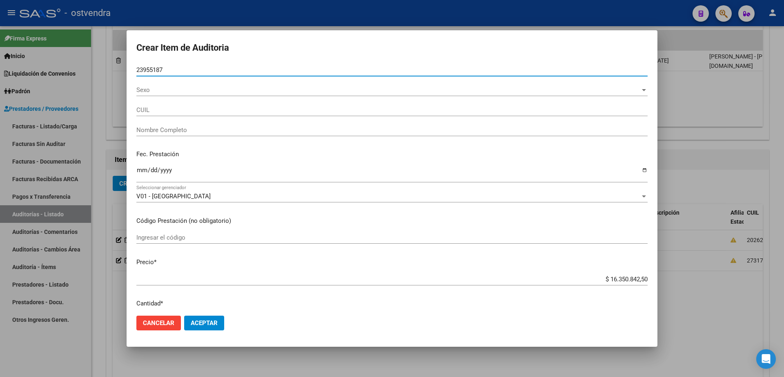
type input "20239551875"
type input "[PERSON_NAME]"
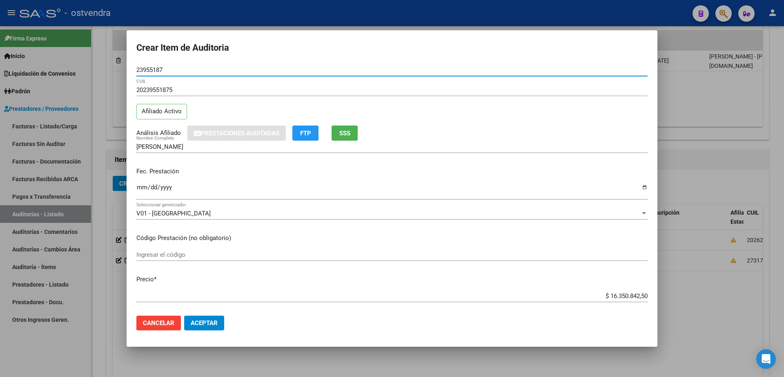
type input "23955187"
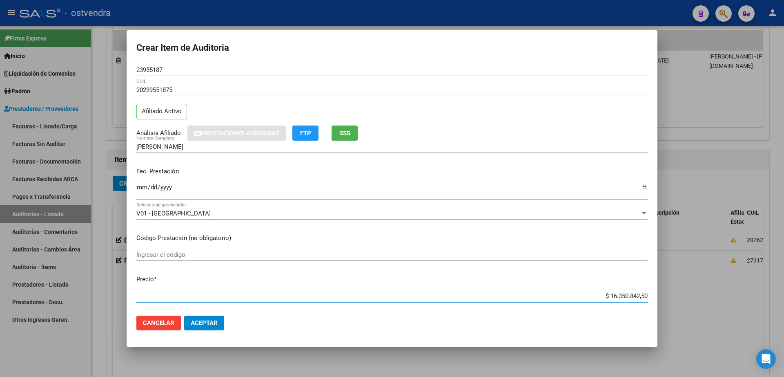
drag, startPoint x: 602, startPoint y: 293, endPoint x: 639, endPoint y: 295, distance: 36.5
click at [639, 295] on input "$ 16.350.842,50" at bounding box center [391, 295] width 511 height 7
type input "$ 0,10"
type input "$ 1,50"
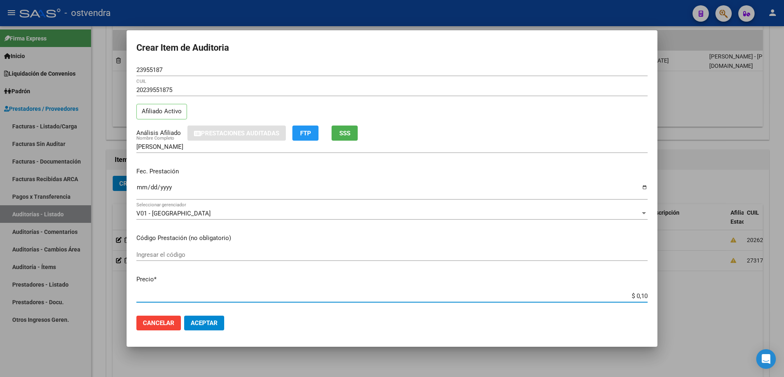
type input "$ 1,50"
type input "$ 15,50"
type input "$ 155,00"
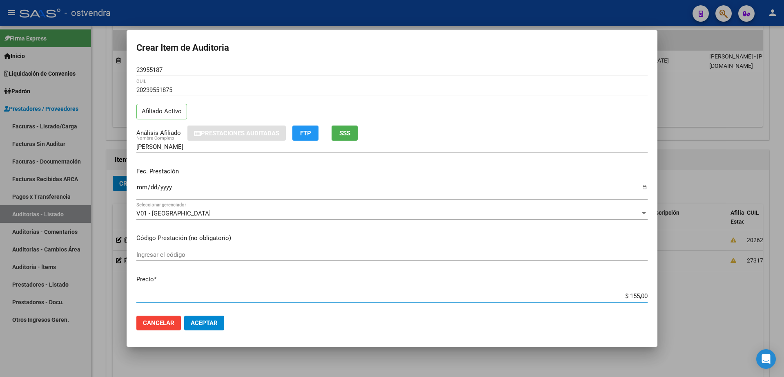
type input "$ 1.550,90"
type input "$ 15.509,00"
type input "$ 155.090,20"
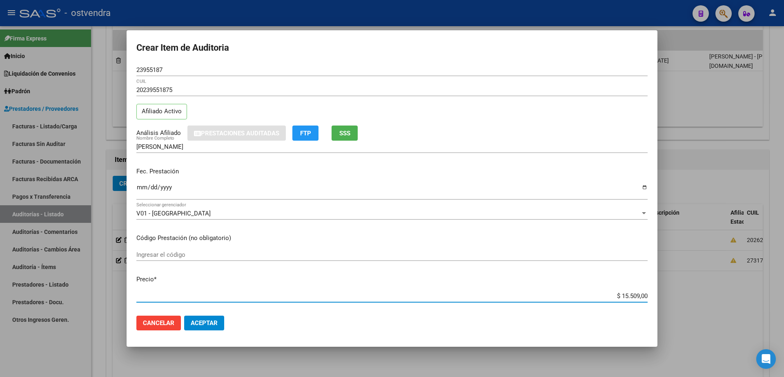
type input "$ 155.090,20"
type input "$ 1.550.902,80"
type input "$ 15.509.028,30"
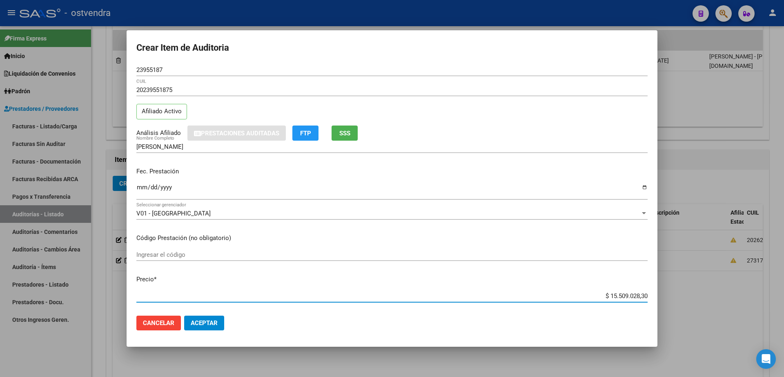
type input "$ 1.550.902,83"
click at [207, 327] on button "Aceptar" at bounding box center [204, 322] width 40 height 15
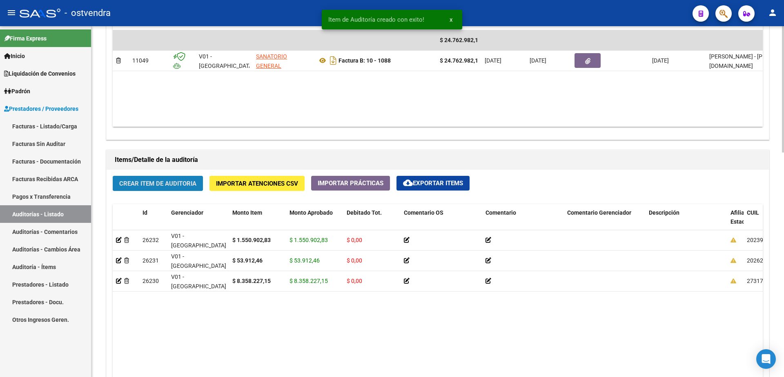
click at [173, 181] on span "Crear Item de Auditoria" at bounding box center [157, 183] width 77 height 7
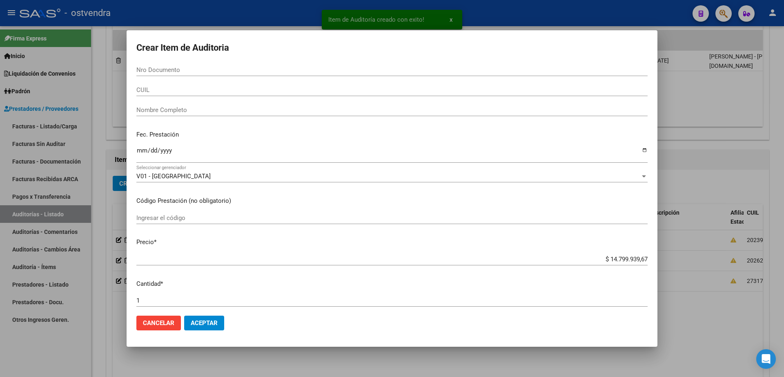
click at [181, 68] on input "Nro Documento" at bounding box center [391, 69] width 511 height 7
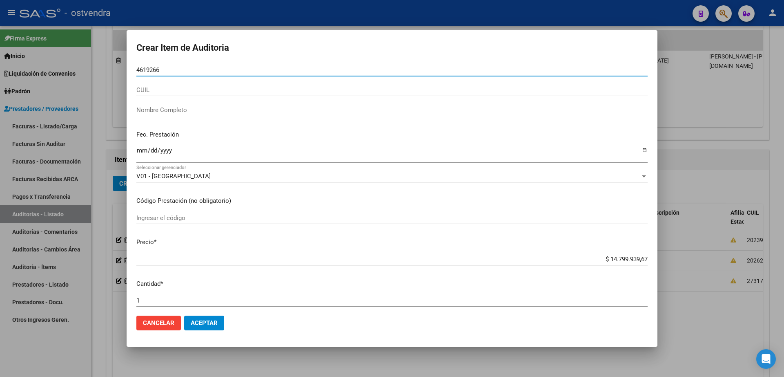
type input "46192664"
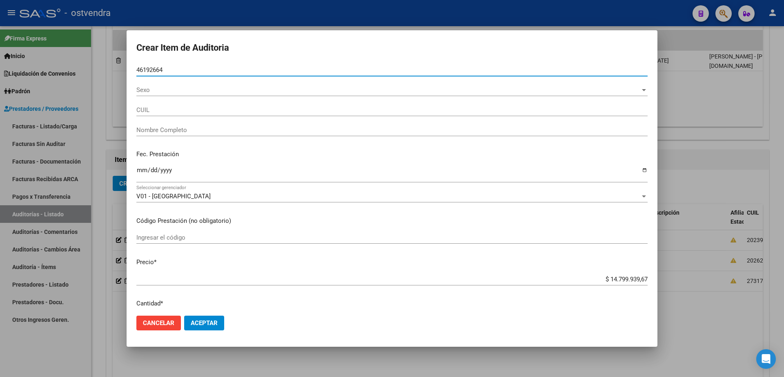
type input "27461926644"
type input "[PERSON_NAME]"
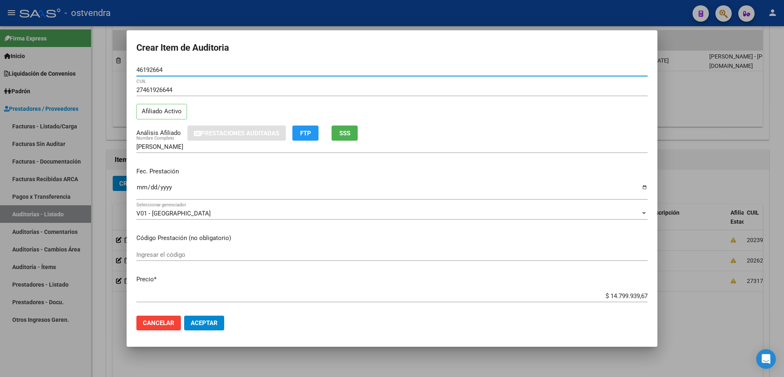
type input "46192664"
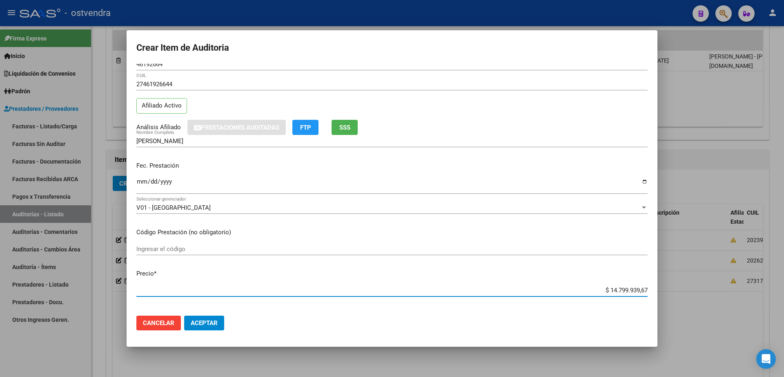
drag, startPoint x: 602, startPoint y: 293, endPoint x: 645, endPoint y: 301, distance: 43.6
click at [645, 301] on mat-dialog-content "46192664 Nro Documento 27461926644 CUIL Afiliado Activo Análisis Afiliado Prest…" at bounding box center [392, 186] width 531 height 245
type input "$ 0,03"
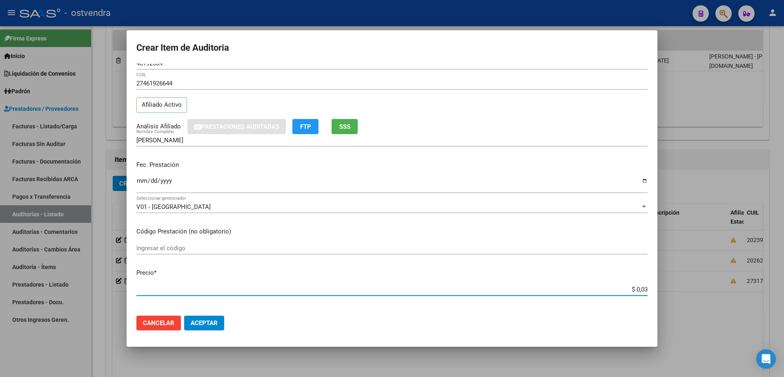
type input "$ 0,37"
type input "$ 3,72"
type input "$ 37,24"
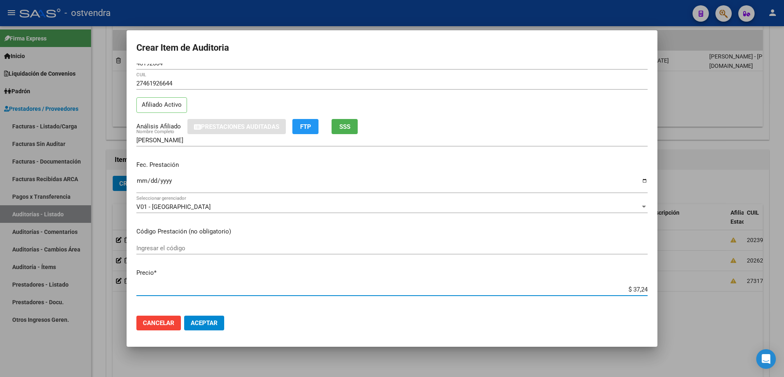
type input "$ 37,24"
type input "$ 372,42"
type input "$ 3.724,20"
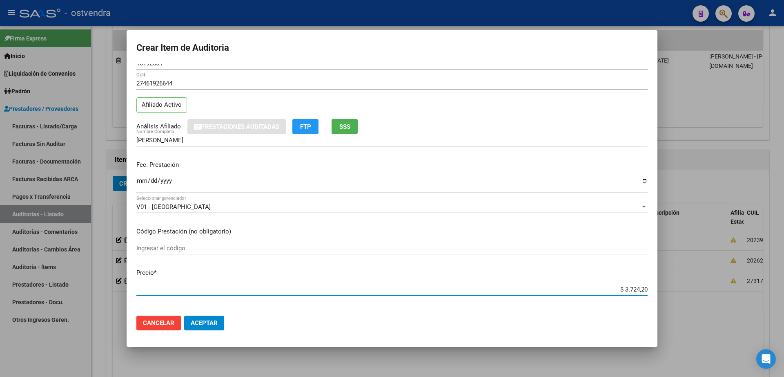
type input "$ 37.242,08"
type input "$ 372.420,89"
type input "$ 3.724.208,97"
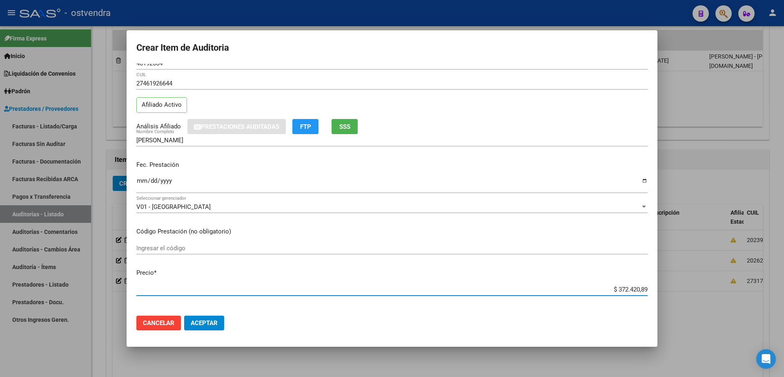
type input "$ 3.724.208,97"
click at [210, 327] on button "Aceptar" at bounding box center [204, 322] width 40 height 15
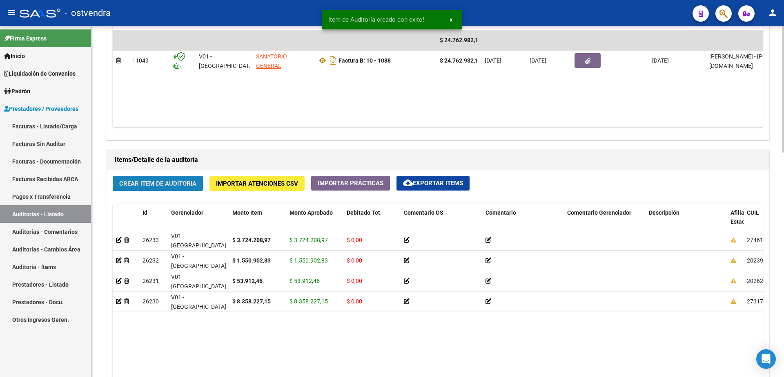
click at [159, 184] on span "Crear Item de Auditoria" at bounding box center [157, 183] width 77 height 7
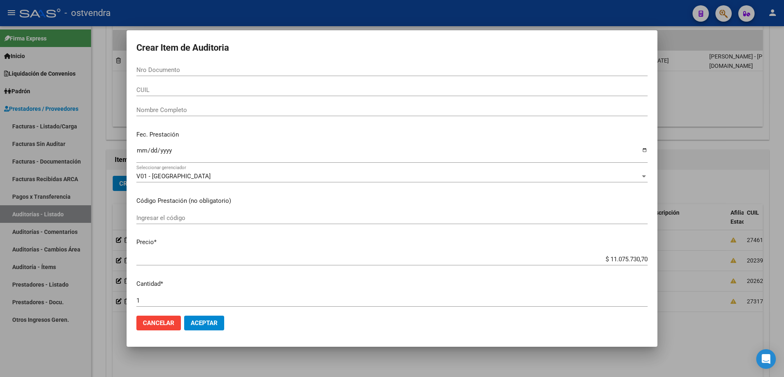
drag, startPoint x: 227, startPoint y: 69, endPoint x: 264, endPoint y: 72, distance: 37.3
click at [228, 67] on input "Nro Documento" at bounding box center [391, 69] width 511 height 7
type input "31468246"
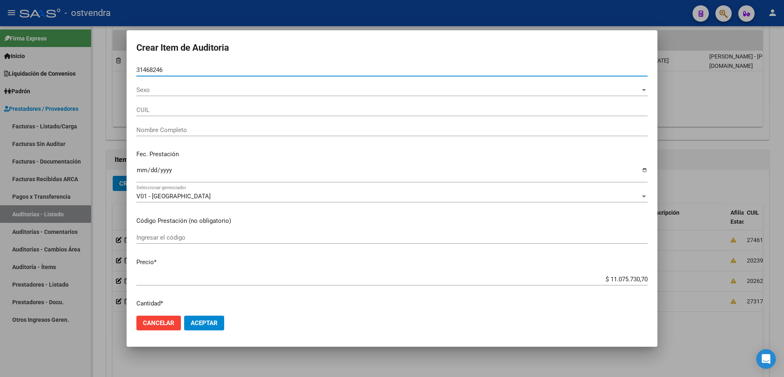
type input "27314682462"
type input "[PERSON_NAME] [PERSON_NAME]"
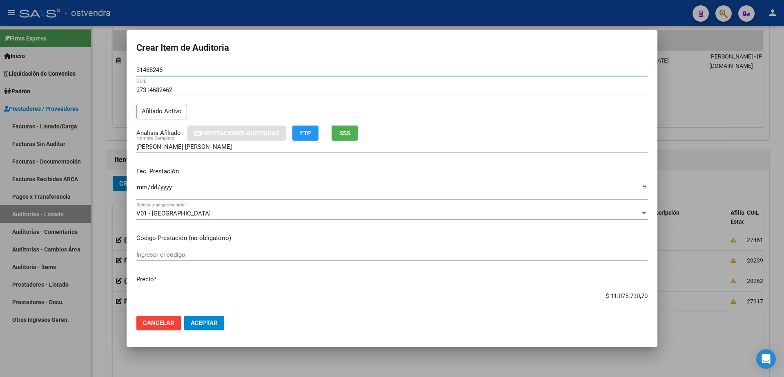
type input "31468246"
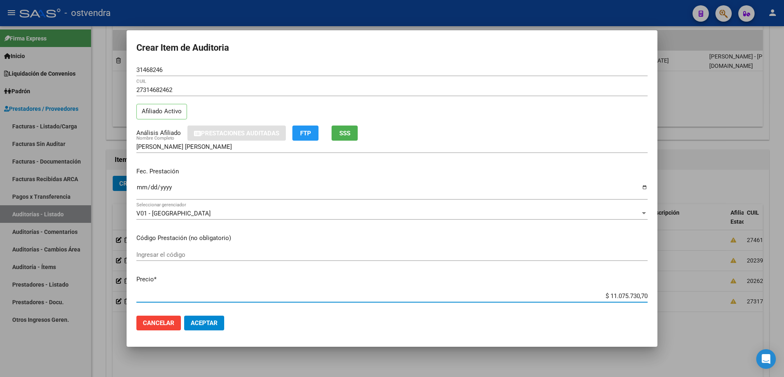
drag, startPoint x: 602, startPoint y: 295, endPoint x: 656, endPoint y: 293, distance: 54.0
click at [656, 293] on mat-dialog-content "31468246 Nro Documento 27314682462 CUIL Afiliado Activo Análisis Afiliado Prest…" at bounding box center [392, 186] width 531 height 245
type input "$ 0,01"
type input "$ 0,17"
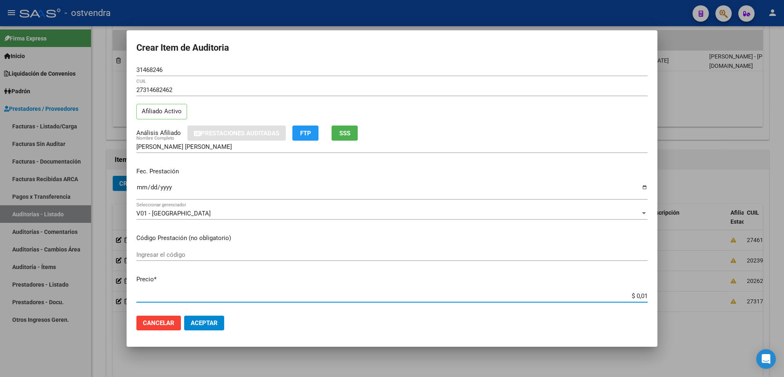
type input "$ 0,17"
type input "$ 1,77"
type input "$ 17,78"
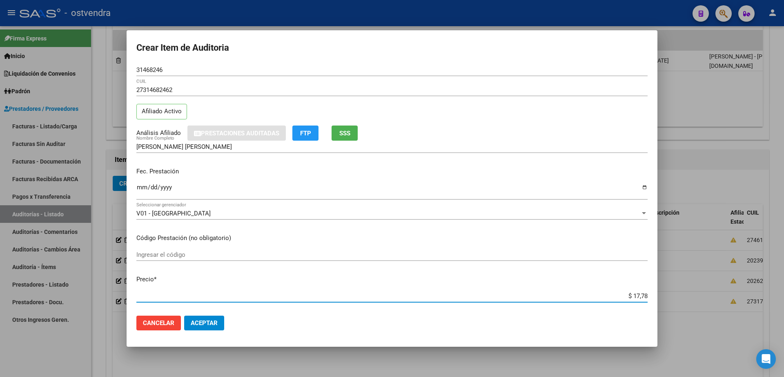
type input "$ 177,81"
type input "$ 1.778,16"
type input "$ 17.781,65"
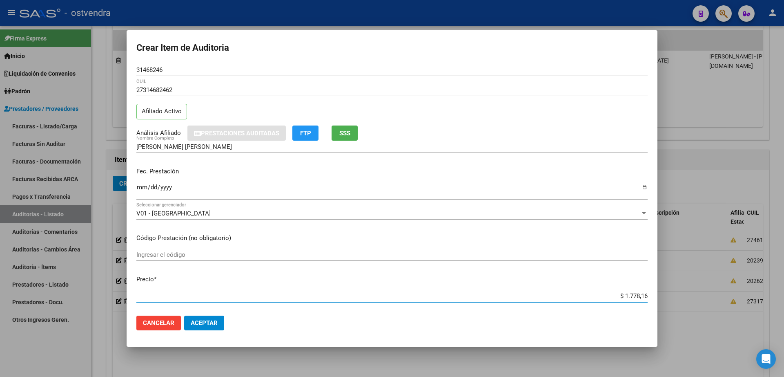
type input "$ 17.781,65"
type input "$ 177.816,55"
type input "$ 1.778.165,52"
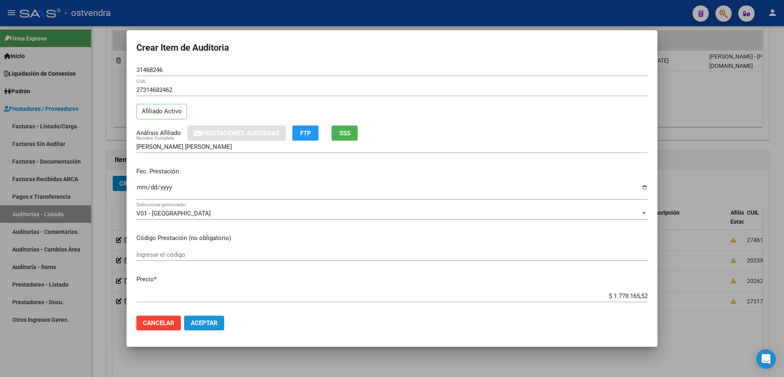
click at [211, 318] on button "Aceptar" at bounding box center [204, 322] width 40 height 15
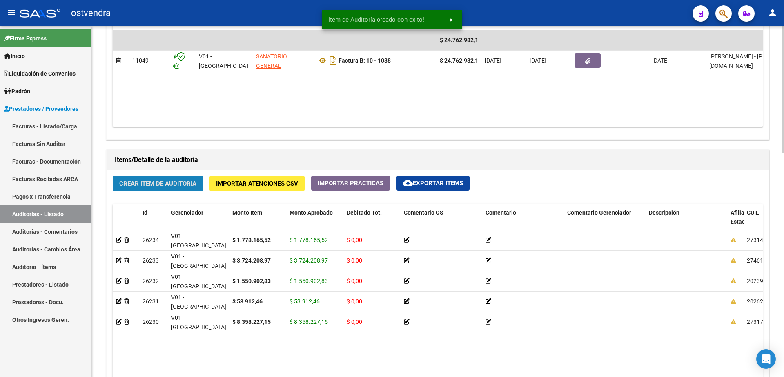
click at [172, 183] on span "Crear Item de Auditoria" at bounding box center [157, 183] width 77 height 7
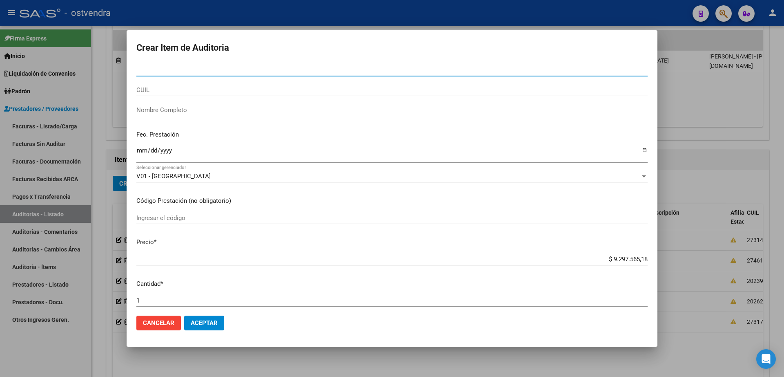
click at [177, 70] on input "Nro Documento" at bounding box center [391, 69] width 511 height 7
type input "32887162"
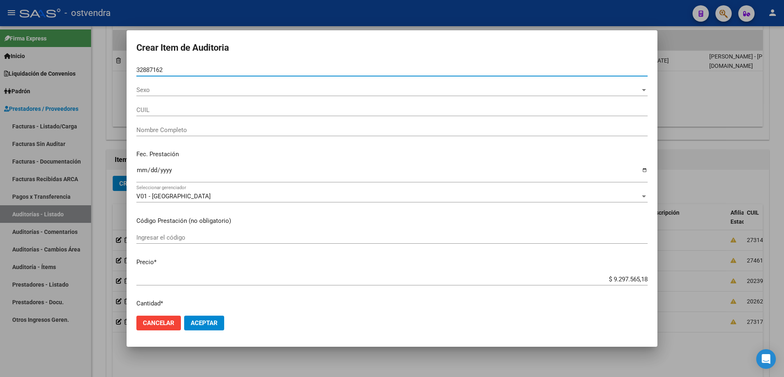
type input "23328871629"
type input "[PERSON_NAME]"
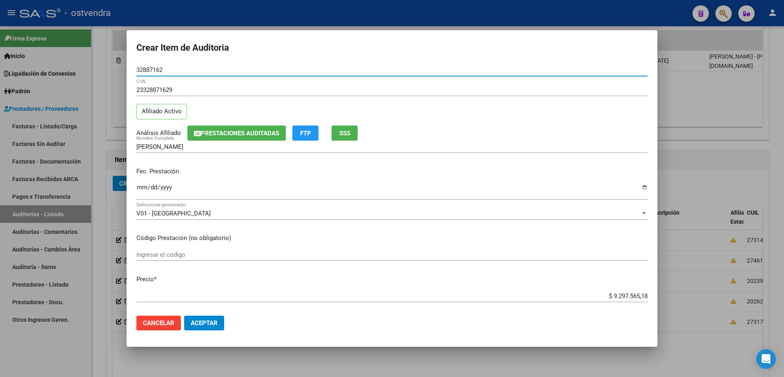
type input "32887162"
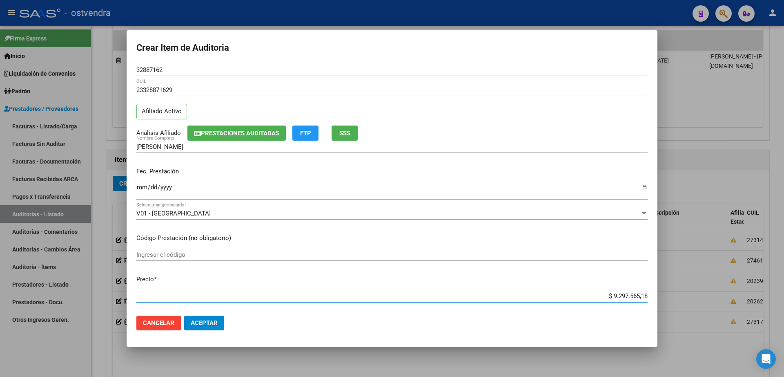
drag, startPoint x: 605, startPoint y: 293, endPoint x: 642, endPoint y: 295, distance: 37.7
click at [642, 295] on app-form-text-field "Precio * $ 9.297.565,18 Ingresar el precio" at bounding box center [395, 287] width 518 height 25
type input "$ 0,07"
type input "$ 0,71"
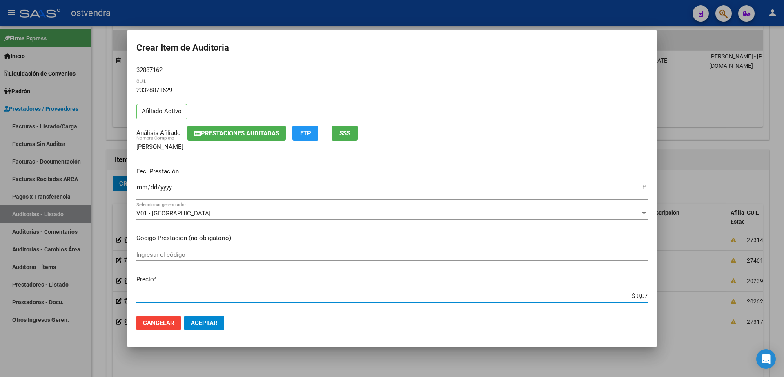
type input "$ 0,71"
type input "$ 7,19"
type input "$ 71,99"
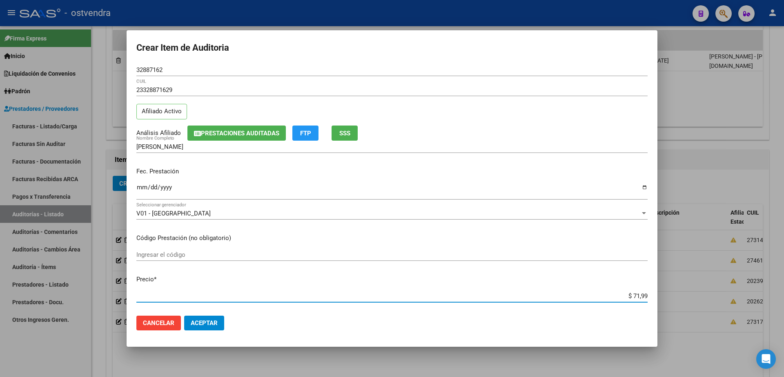
type input "$ 719,99"
type input "$ 7.199,95"
type input "$ 71.999,59"
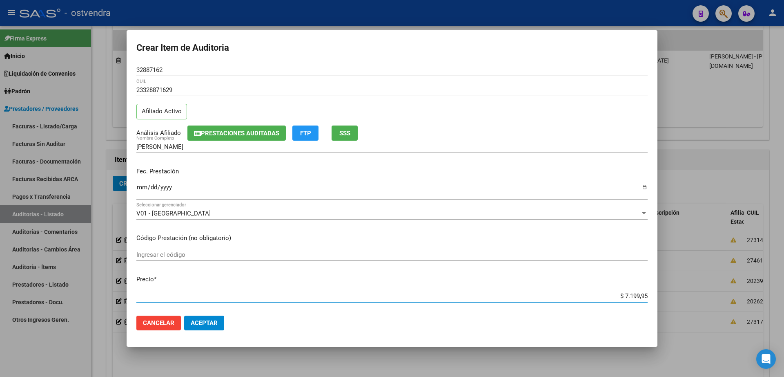
type input "$ 71.999,59"
type input "$ 719.995,91"
type input "$ 7.199.959,15"
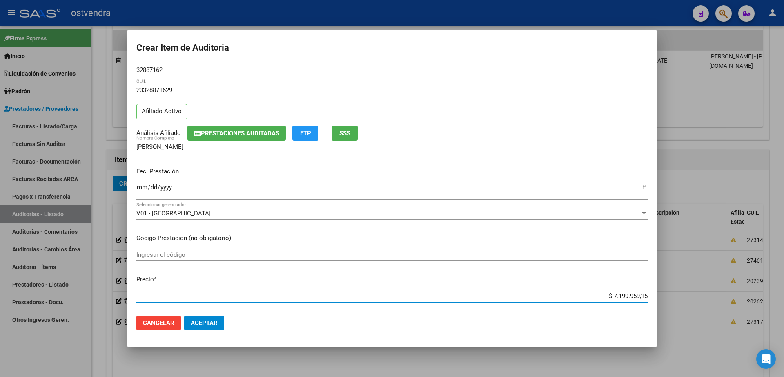
click at [213, 327] on button "Aceptar" at bounding box center [204, 322] width 40 height 15
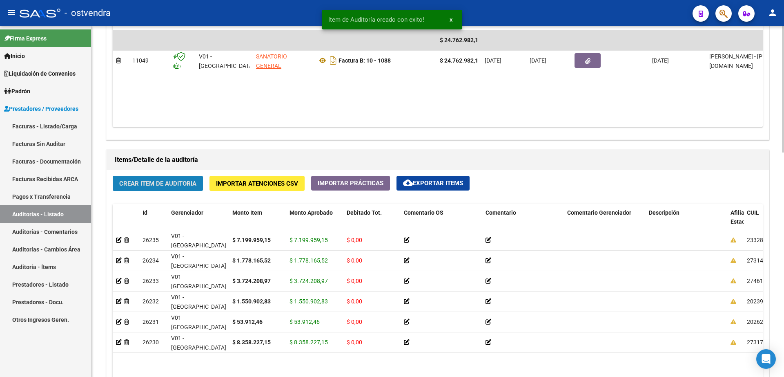
click at [183, 177] on button "Crear Item de Auditoria" at bounding box center [158, 183] width 90 height 15
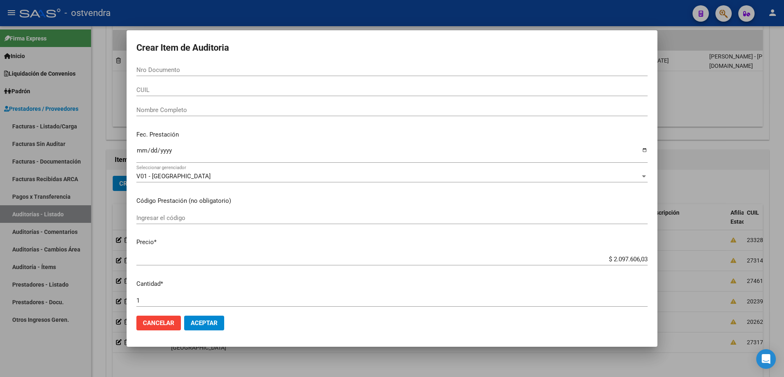
click at [241, 69] on input "Nro Documento" at bounding box center [391, 69] width 511 height 7
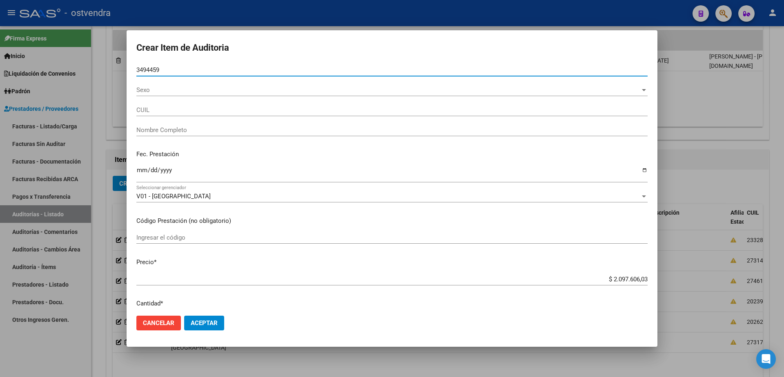
type input "34944595"
type input "27349445951"
type input "[PERSON_NAME]"
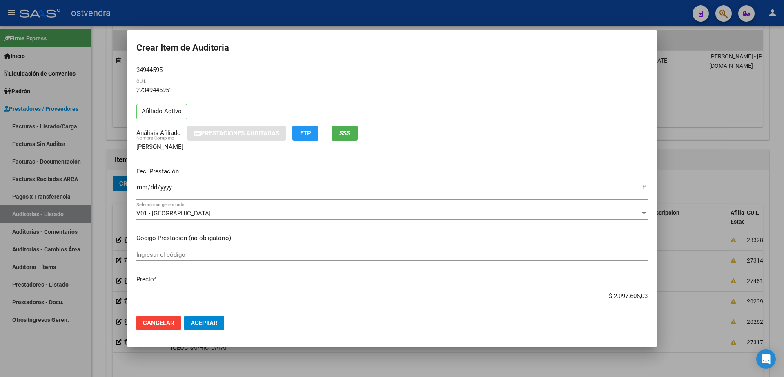
type input "34944595"
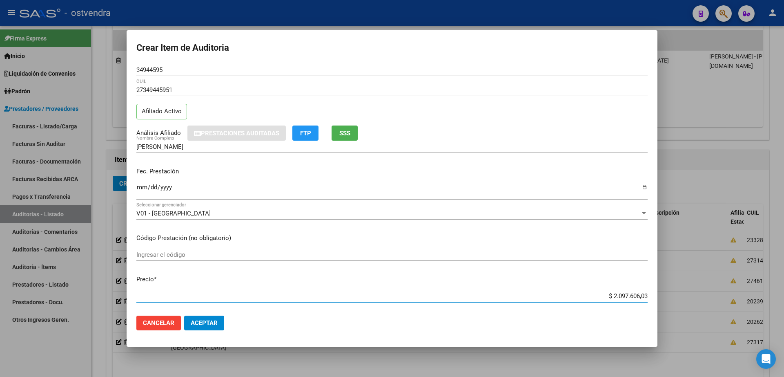
drag, startPoint x: 605, startPoint y: 293, endPoint x: 641, endPoint y: 293, distance: 35.1
click at [641, 293] on input "$ 2.097.606,03" at bounding box center [391, 295] width 511 height 7
type input "$ 0,05"
type input "$ 0,53"
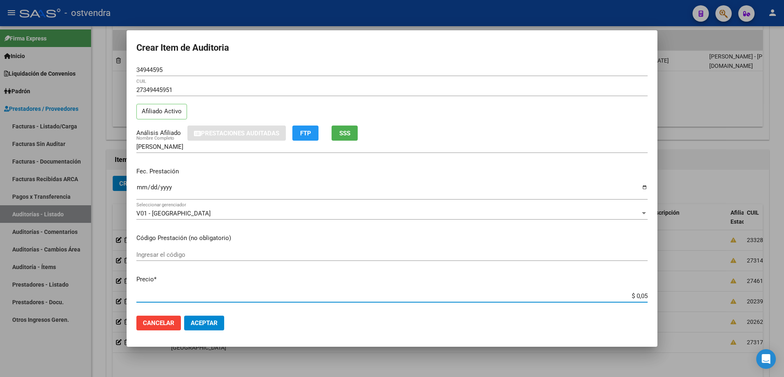
type input "$ 0,53"
type input "$ 5,39"
type input "$ 53,91"
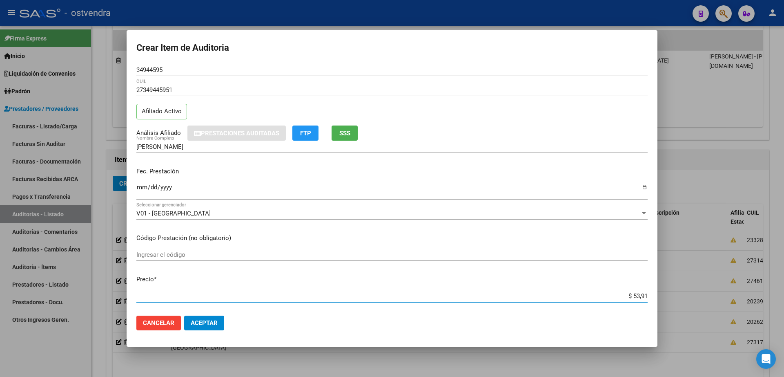
type input "$ 539,12"
type input "$ 5.391,24"
type input "$ 53.912,46"
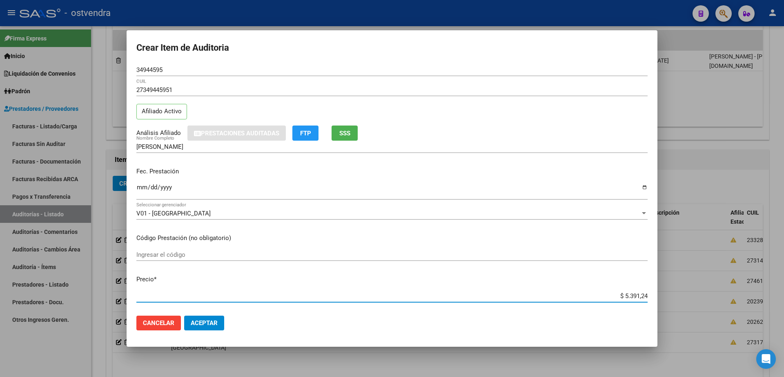
type input "$ 53.912,46"
click at [216, 325] on span "Aceptar" at bounding box center [204, 322] width 27 height 7
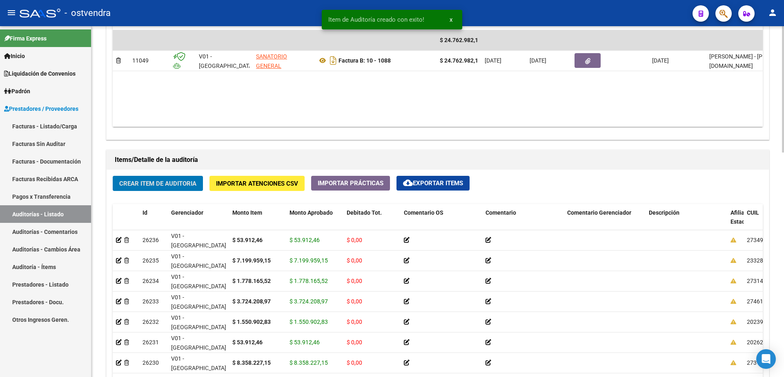
click at [162, 183] on span "Crear Item de Auditoria" at bounding box center [157, 183] width 77 height 7
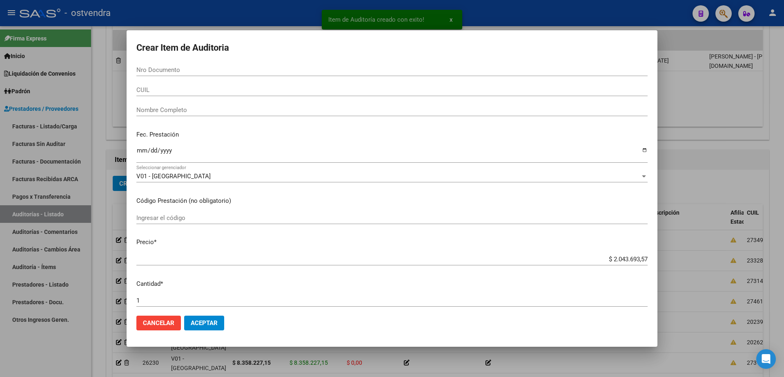
click at [179, 69] on input "Nro Documento" at bounding box center [391, 69] width 511 height 7
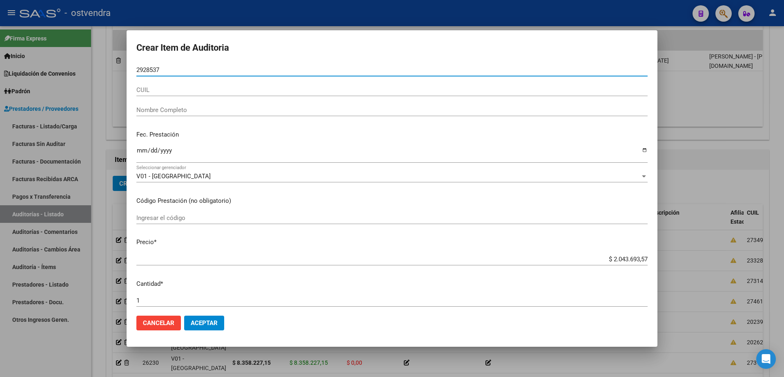
type input "29285379"
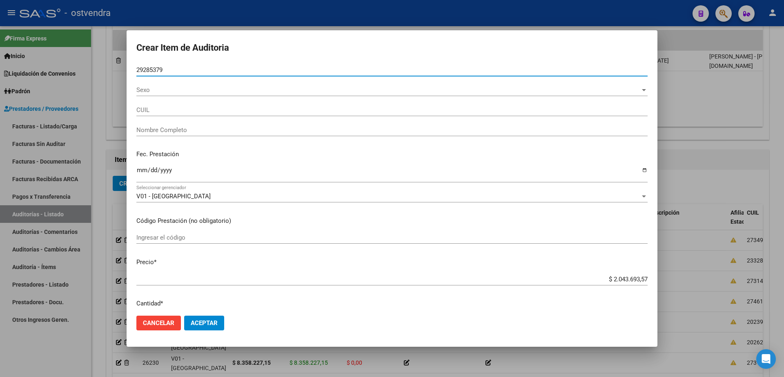
type input "20292853794"
type input "[PERSON_NAME]"
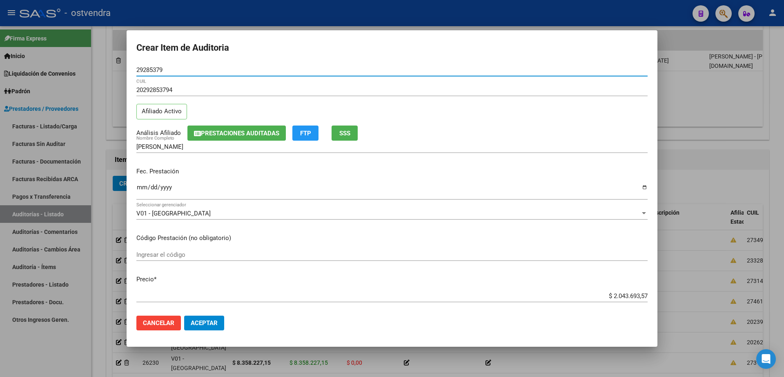
type input "29285379"
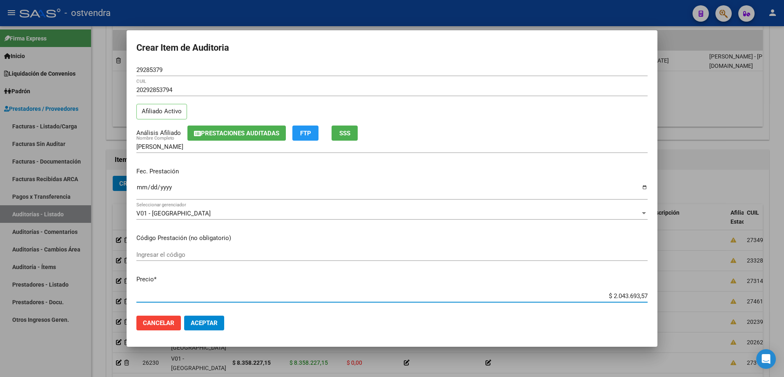
drag, startPoint x: 605, startPoint y: 297, endPoint x: 646, endPoint y: 294, distance: 41.3
click at [646, 294] on app-form-text-field "Precio * $ 2.043.693,57 Ingresar el precio" at bounding box center [395, 287] width 518 height 25
type input "$ 0,02"
type input "$ 0,22"
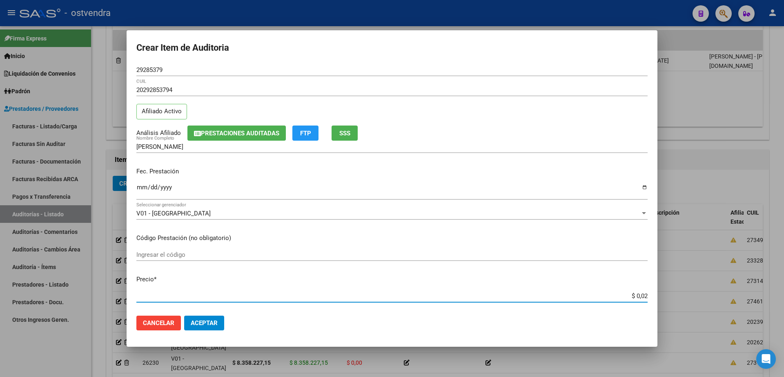
type input "$ 0,22"
type input "$ 2,27"
type input "$ 22,76"
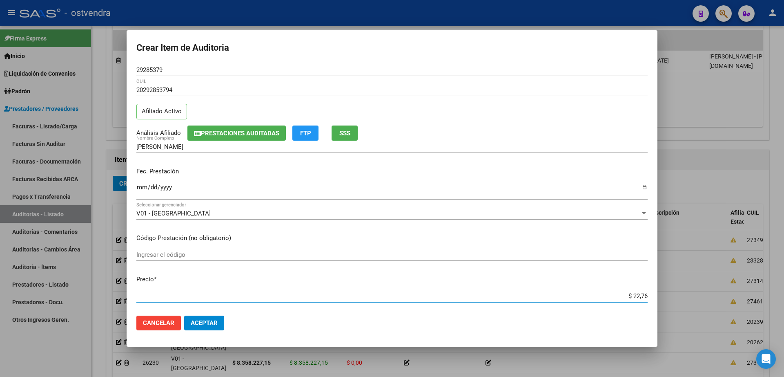
type input "$ 227,63"
type input "$ 2.276,30"
type input "$ 22.763,03"
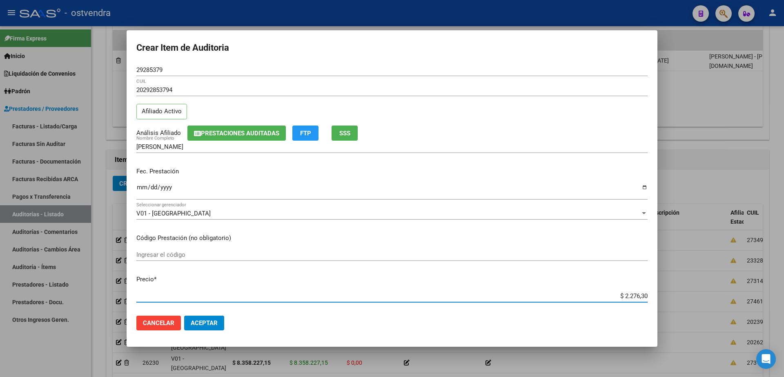
type input "$ 22.763,03"
type input "$ 227.630,36"
click at [212, 322] on span "Aceptar" at bounding box center [204, 322] width 27 height 7
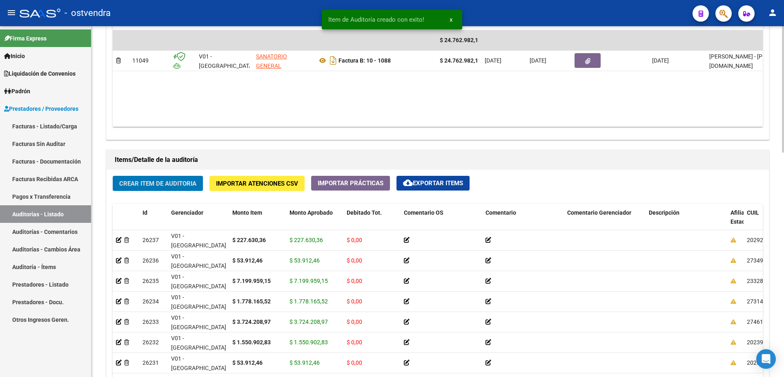
click at [187, 186] on span "Crear Item de Auditoria" at bounding box center [157, 183] width 77 height 7
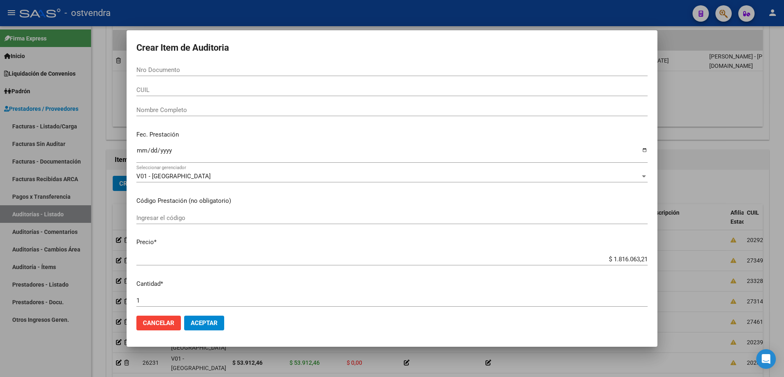
click at [188, 71] on input "Nro Documento" at bounding box center [391, 69] width 511 height 7
type input "47033924"
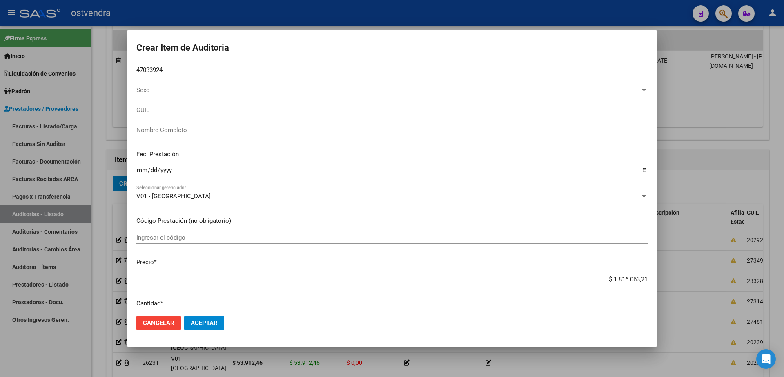
type input "27470339247"
type input "[PERSON_NAME]"
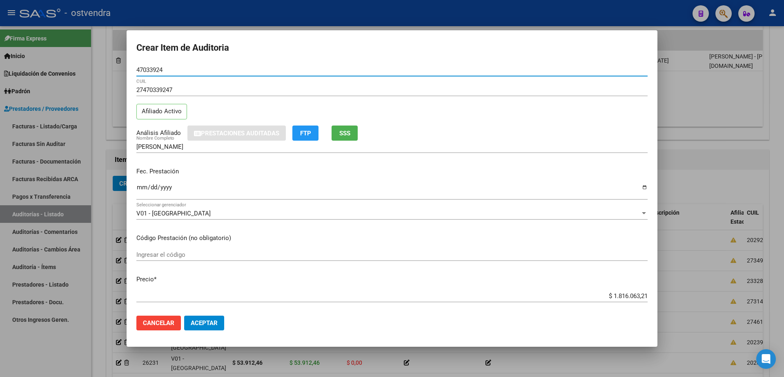
scroll to position [51, 0]
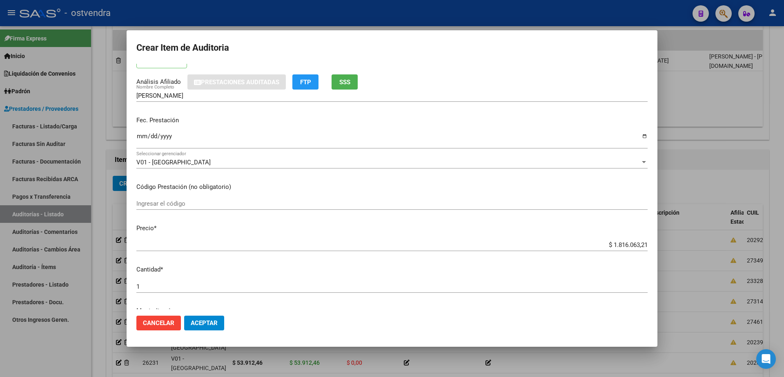
type input "47033924"
drag, startPoint x: 607, startPoint y: 246, endPoint x: 654, endPoint y: 248, distance: 47.4
click at [654, 248] on mat-dialog-content "47033924 Nro Documento 27470339247 CUIL Afiliado Activo Análisis Afiliado Prest…" at bounding box center [392, 186] width 531 height 245
type input "$ 0,02"
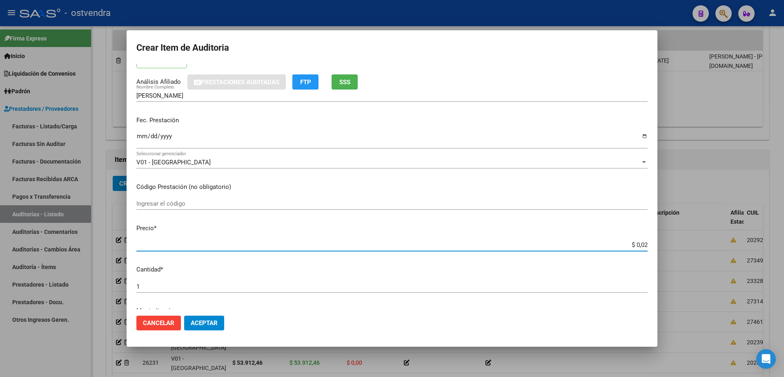
type input "$ 0,22"
type input "$ 2,27"
type input "$ 22,76"
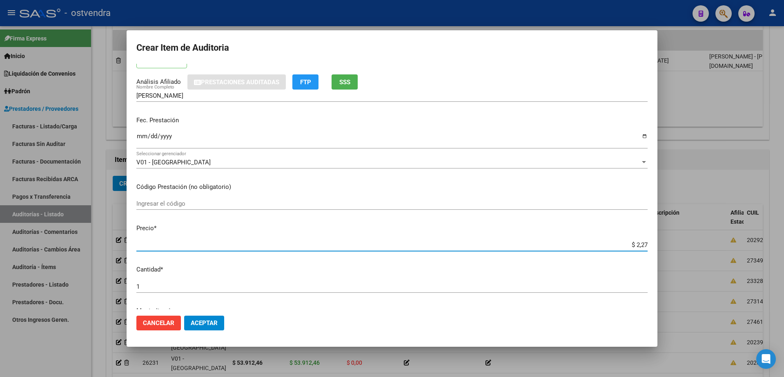
type input "$ 22,76"
type input "$ 227,63"
type input "$ 2.276,30"
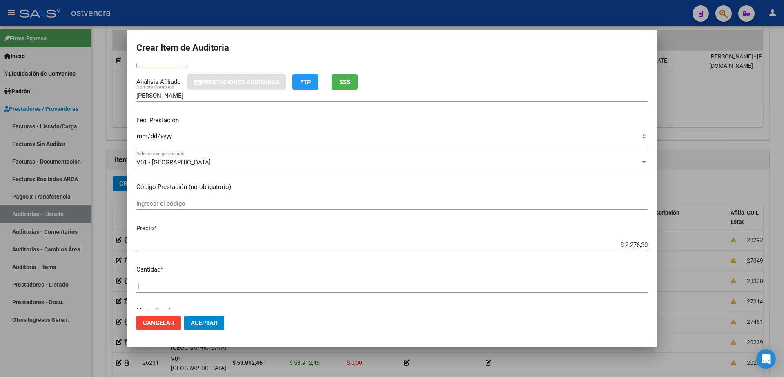
type input "$ 22.763,03"
click at [212, 321] on span "Aceptar" at bounding box center [204, 322] width 27 height 7
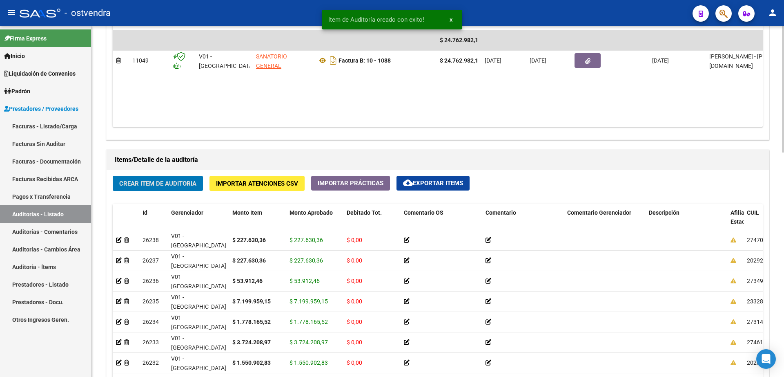
click at [166, 186] on span "Crear Item de Auditoria" at bounding box center [157, 183] width 77 height 7
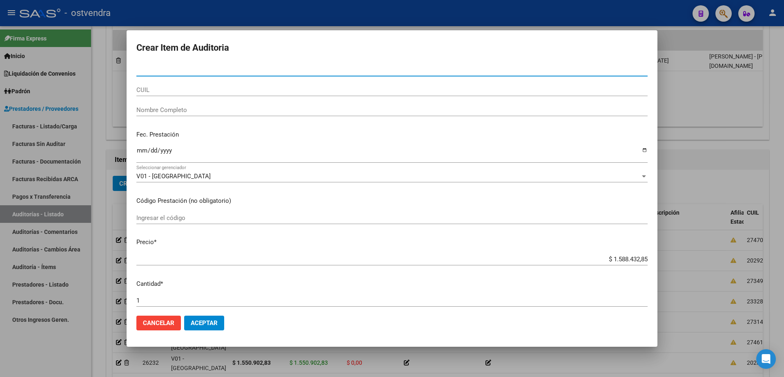
drag, startPoint x: 196, startPoint y: 70, endPoint x: 206, endPoint y: 71, distance: 10.2
click at [196, 69] on input "Nro Documento" at bounding box center [391, 69] width 511 height 7
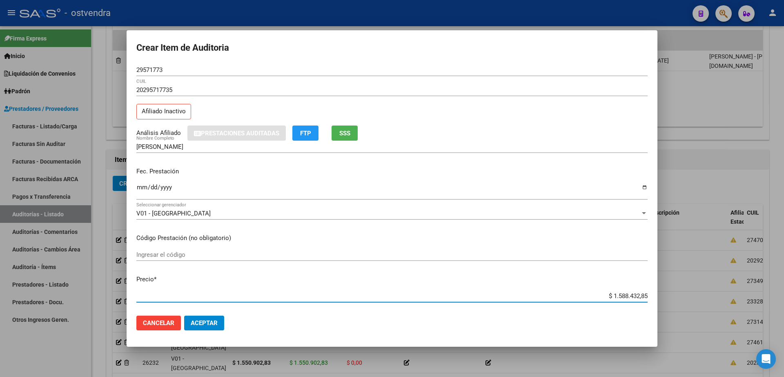
drag, startPoint x: 605, startPoint y: 294, endPoint x: 659, endPoint y: 291, distance: 54.4
click at [659, 291] on div "Crear Item de Auditoria 29571773 Nro Documento 20295717735 CUIL Afiliado Inacti…" at bounding box center [392, 188] width 784 height 377
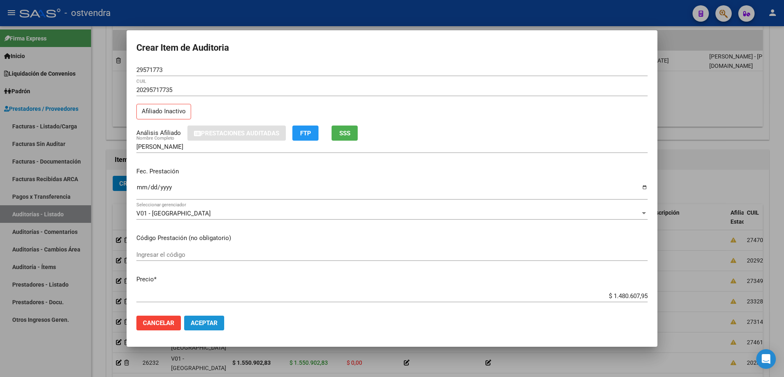
click at [214, 322] on span "Aceptar" at bounding box center [204, 322] width 27 height 7
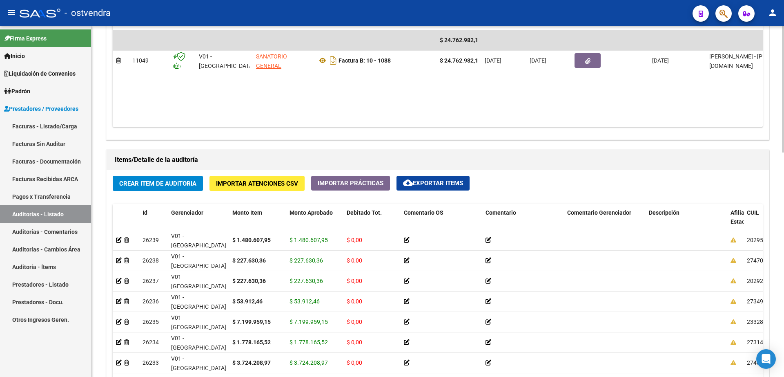
click at [191, 188] on button "Crear Item de Auditoria" at bounding box center [158, 183] width 90 height 15
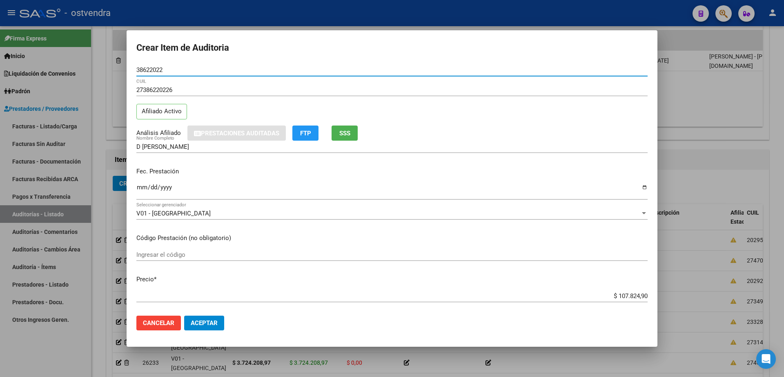
drag, startPoint x: 219, startPoint y: 326, endPoint x: 218, endPoint y: 331, distance: 4.5
click at [218, 331] on mat-dialog-actions "Cancelar Aceptar" at bounding box center [391, 323] width 511 height 28
click at [217, 320] on span "Aceptar" at bounding box center [204, 322] width 27 height 7
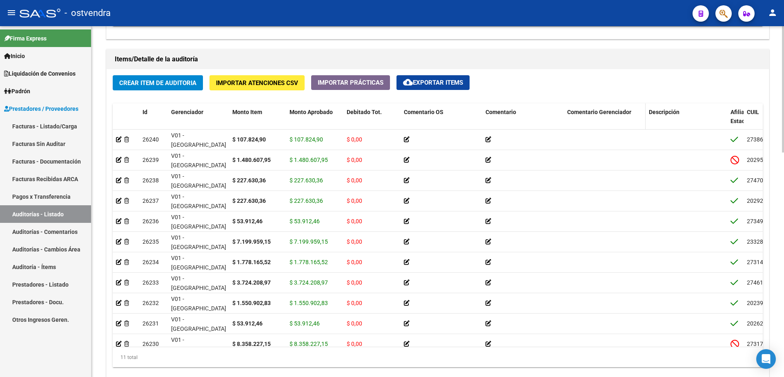
scroll to position [622, 0]
